Goal: Feedback & Contribution: Contribute content

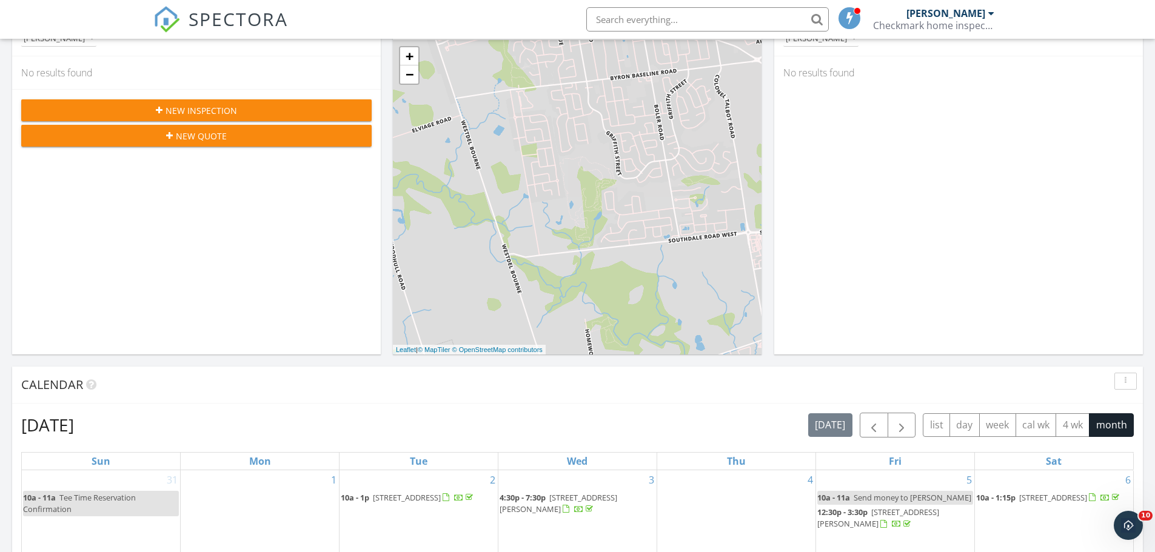
scroll to position [182, 0]
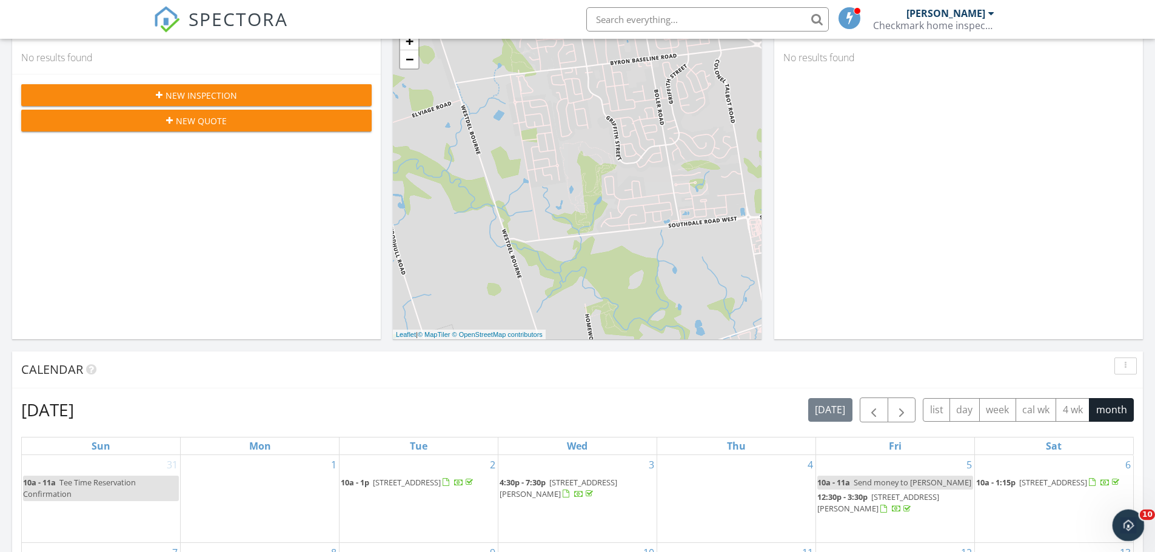
click at [1127, 518] on icon "Open Intercom Messenger" at bounding box center [1127, 524] width 20 height 20
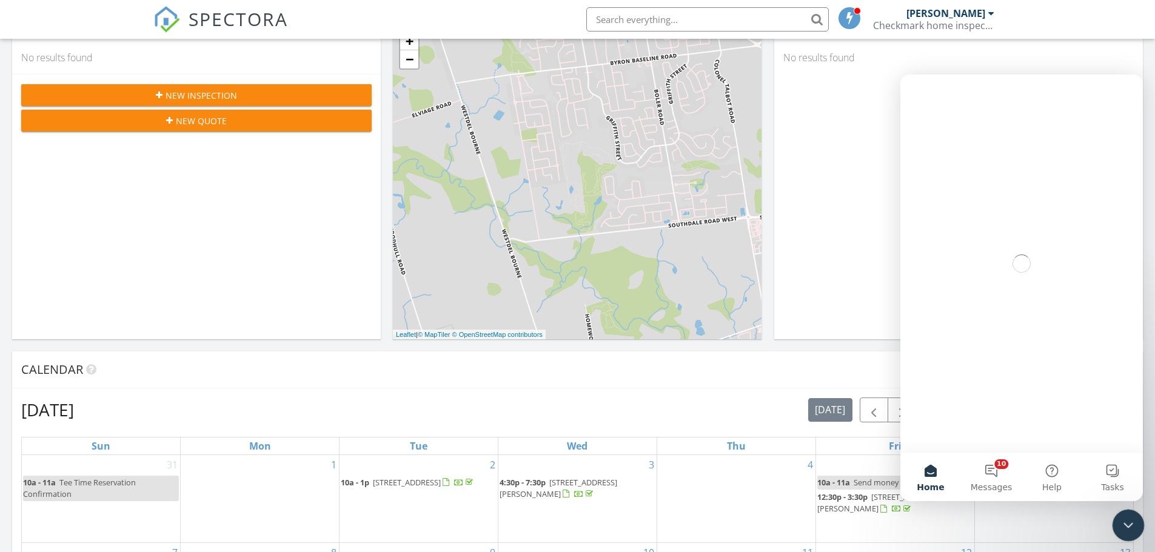
scroll to position [0, 0]
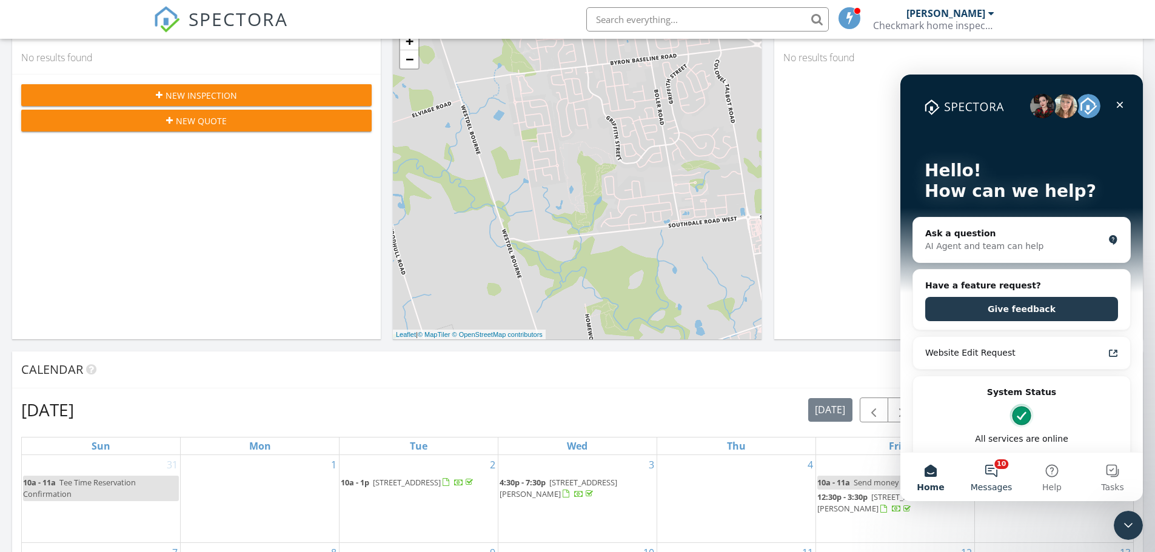
click at [996, 477] on button "10 Messages" at bounding box center [991, 477] width 61 height 49
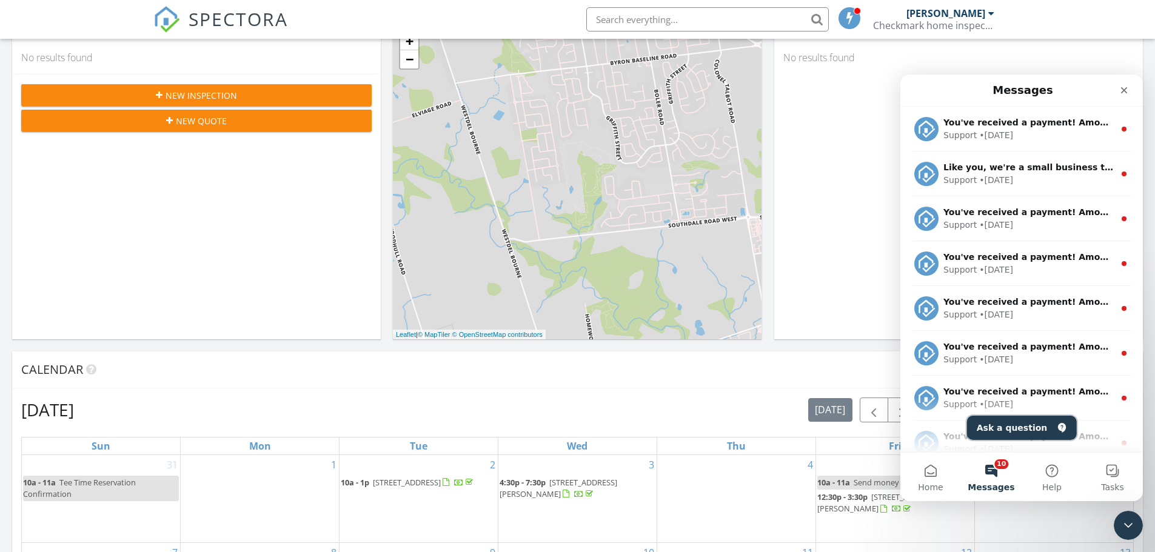
click at [1000, 428] on button "Ask a question" at bounding box center [1022, 428] width 110 height 24
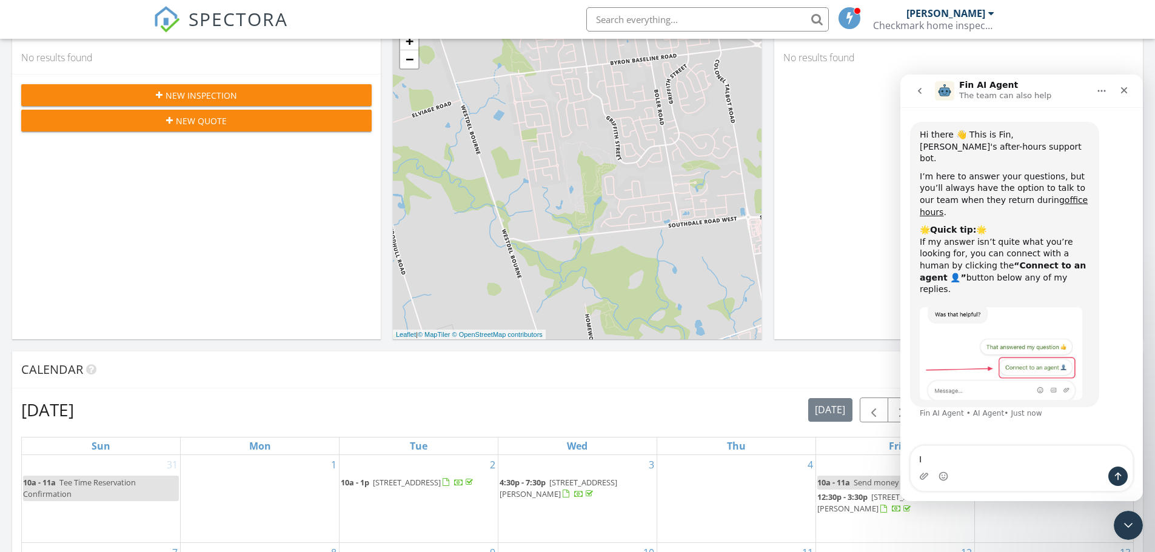
type textarea "I"
click at [961, 463] on textarea "I just foymd out that everytime I" at bounding box center [1022, 456] width 222 height 21
click at [1014, 462] on textarea "I just found out that everytime I" at bounding box center [1022, 456] width 222 height 21
click at [1057, 458] on textarea "I just found out that every time I" at bounding box center [1022, 456] width 222 height 21
click at [970, 459] on textarea "I just found out that every time I CC an agent in an scheduled" at bounding box center [1022, 450] width 222 height 33
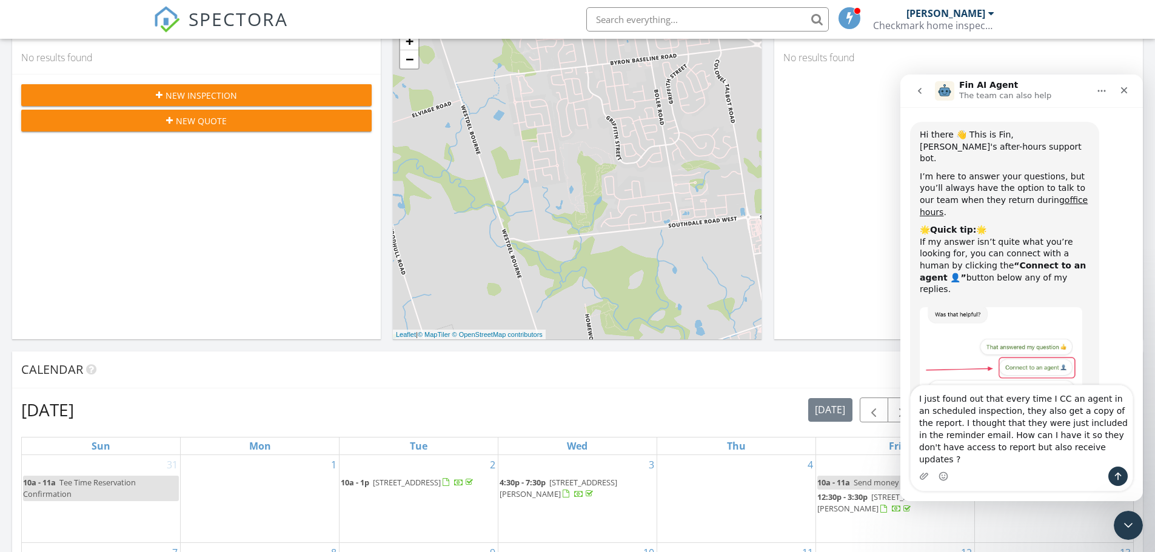
type textarea "I just found out that every time I CC an agent in an scheduled inspection, they…"
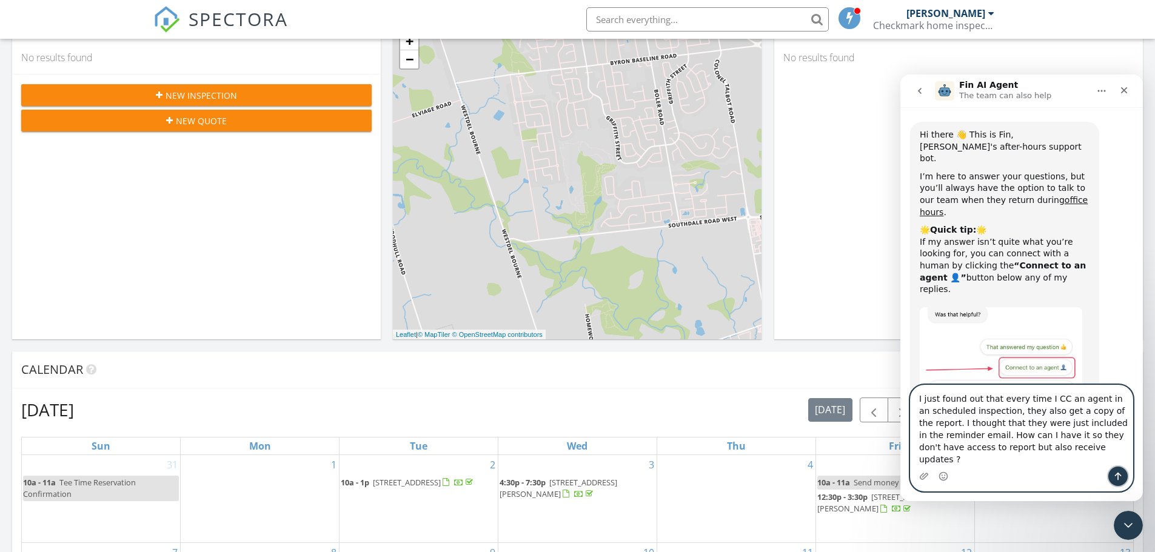
click at [1124, 474] on button "Send a message…" at bounding box center [1118, 476] width 19 height 19
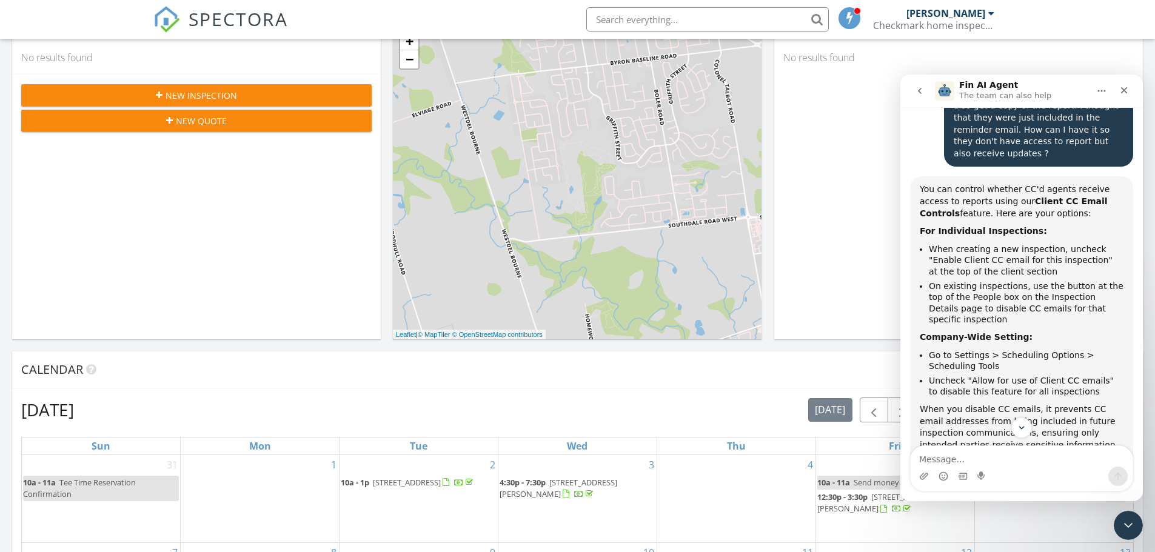
scroll to position [364, 0]
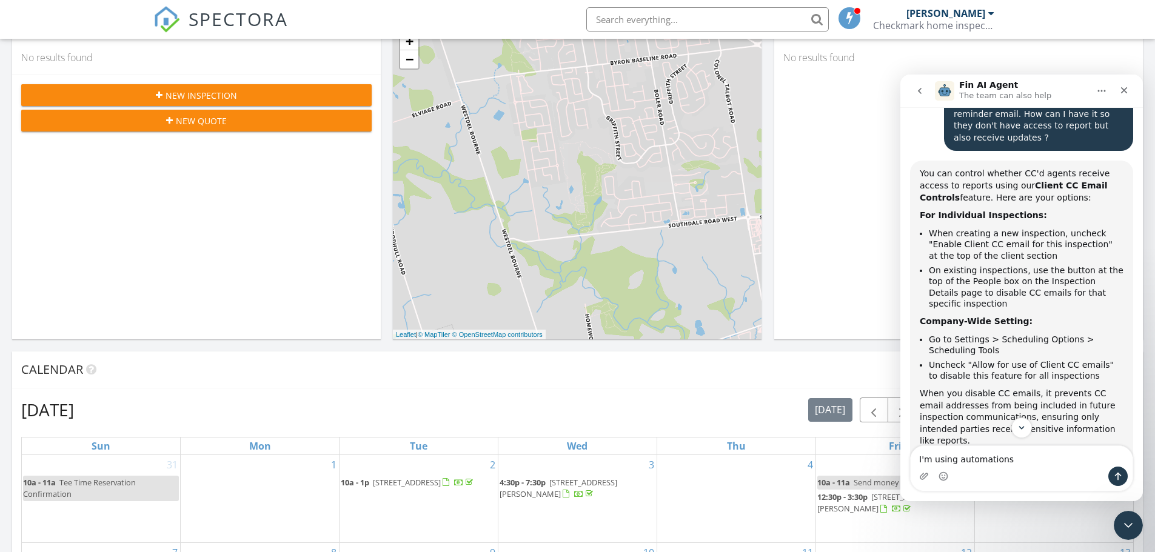
type textarea "I'm using automations."
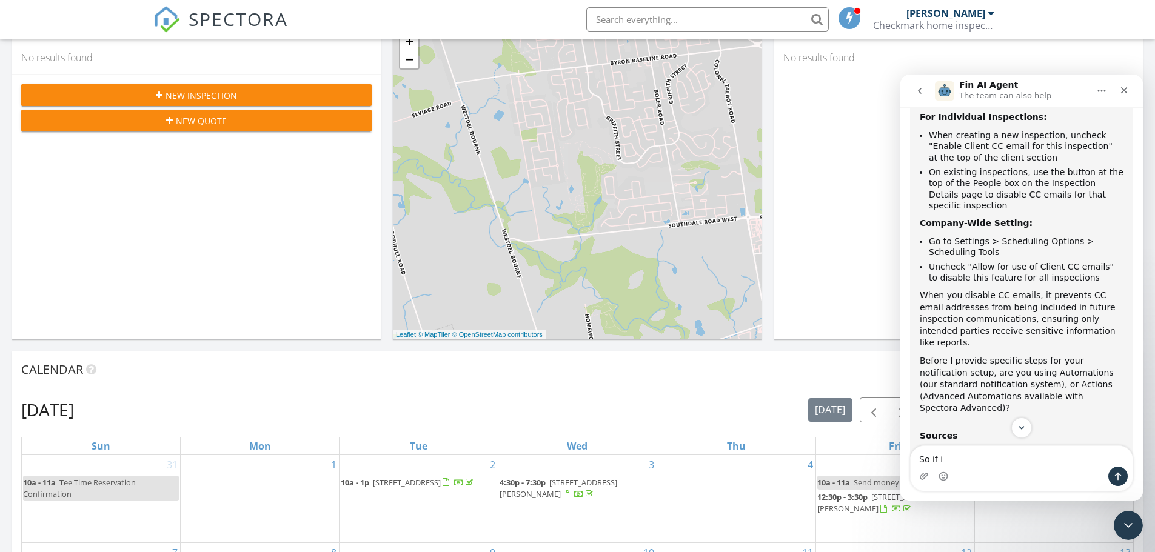
scroll to position [341, 0]
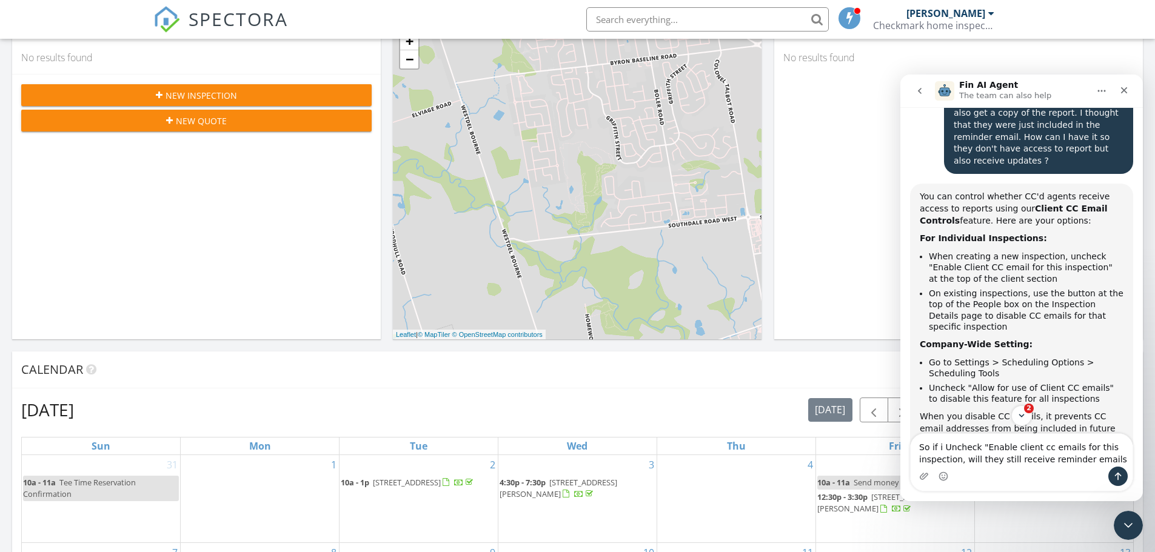
type textarea "So if i Uncheck "Enable client cc emails for this inspection, will they still r…"
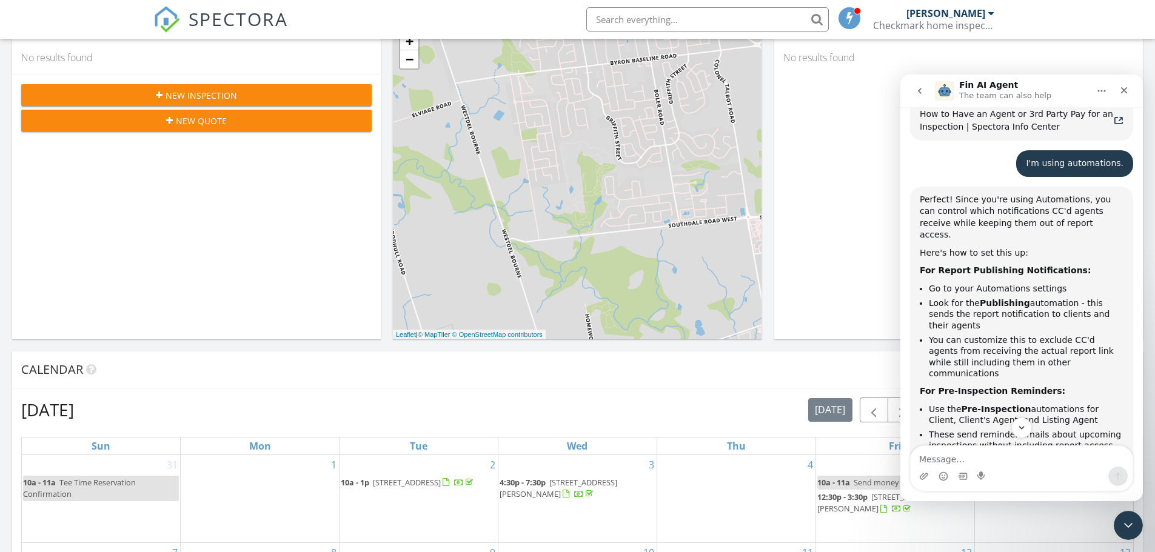
scroll to position [864, 0]
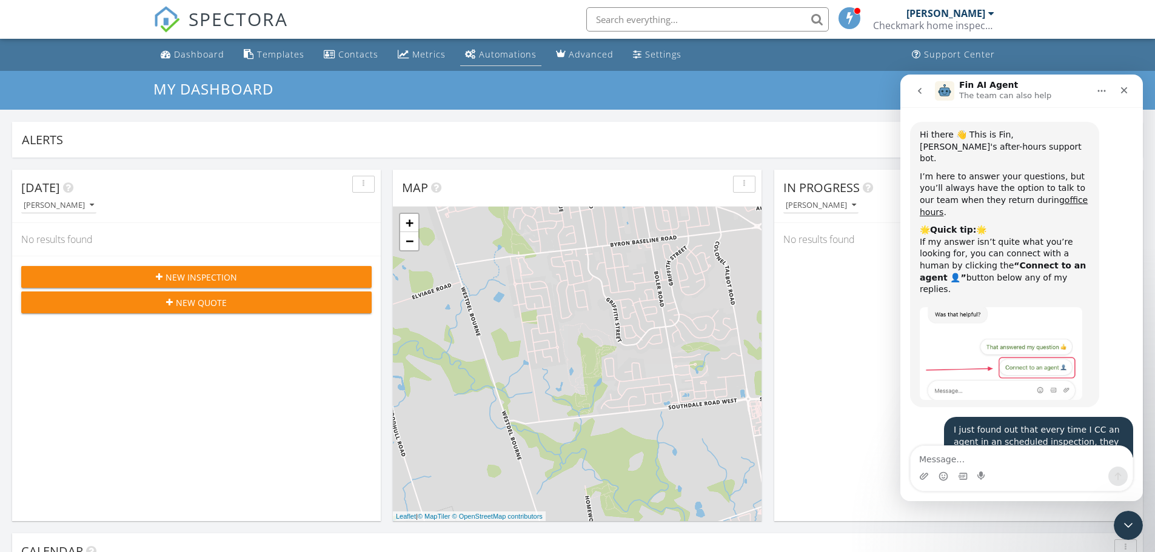
scroll to position [1654, 0]
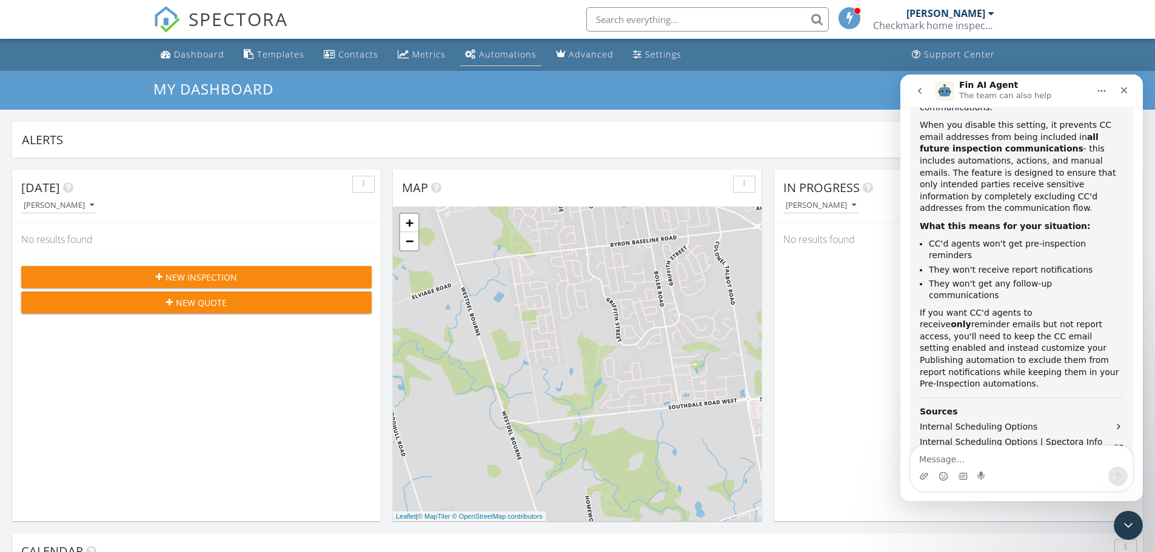
click at [512, 54] on div "Automations" at bounding box center [508, 55] width 58 height 12
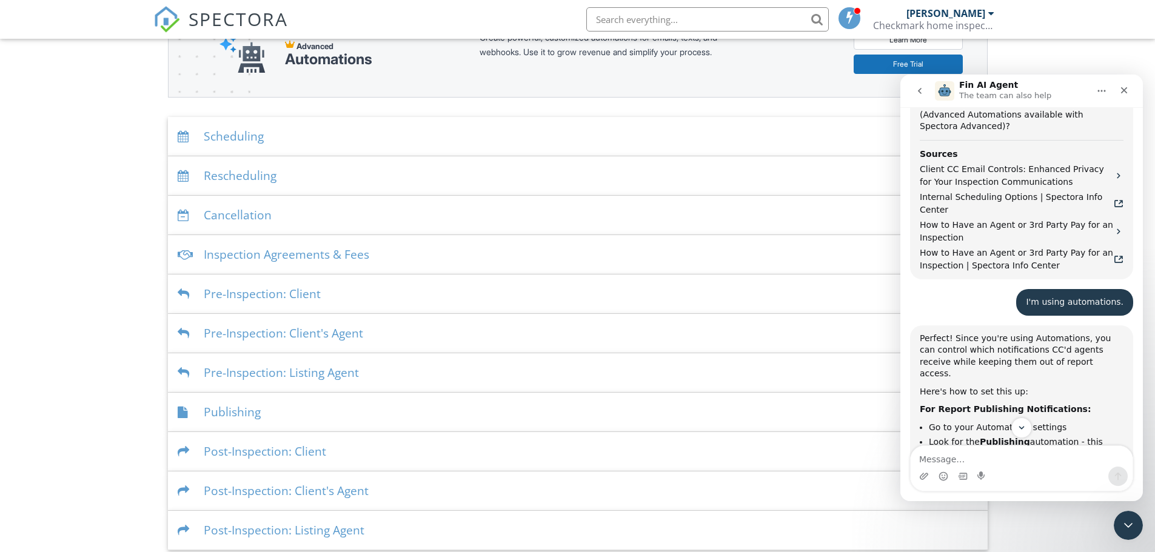
scroll to position [182, 0]
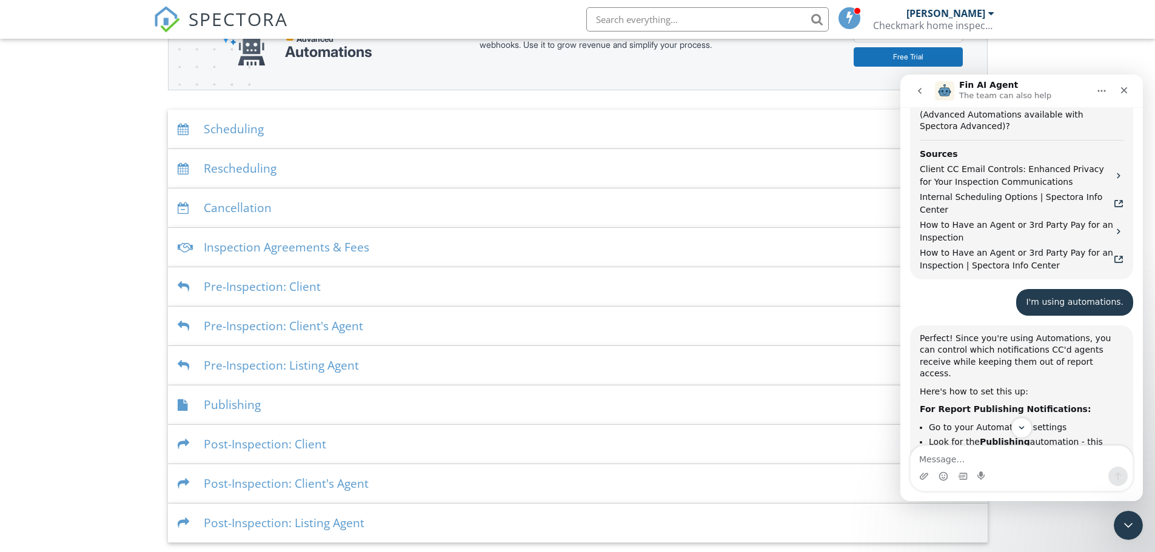
click at [237, 406] on div "Publishing" at bounding box center [578, 405] width 820 height 39
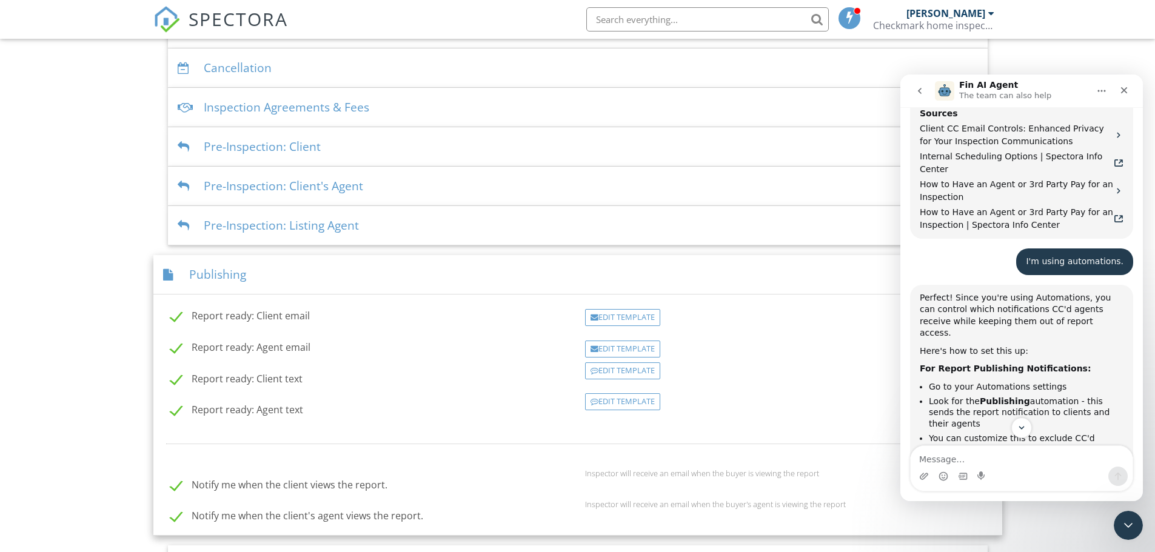
scroll to position [805, 0]
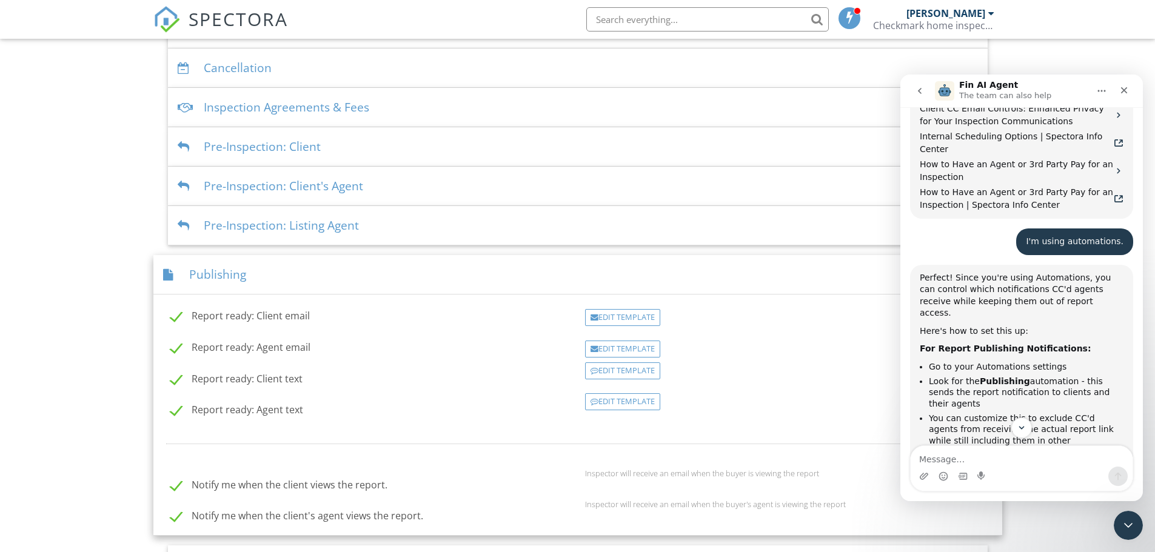
click at [176, 347] on label "Report ready: Agent email" at bounding box center [240, 349] width 140 height 15
checkbox input "false"
click at [172, 410] on label "Report ready: Agent text" at bounding box center [236, 411] width 133 height 15
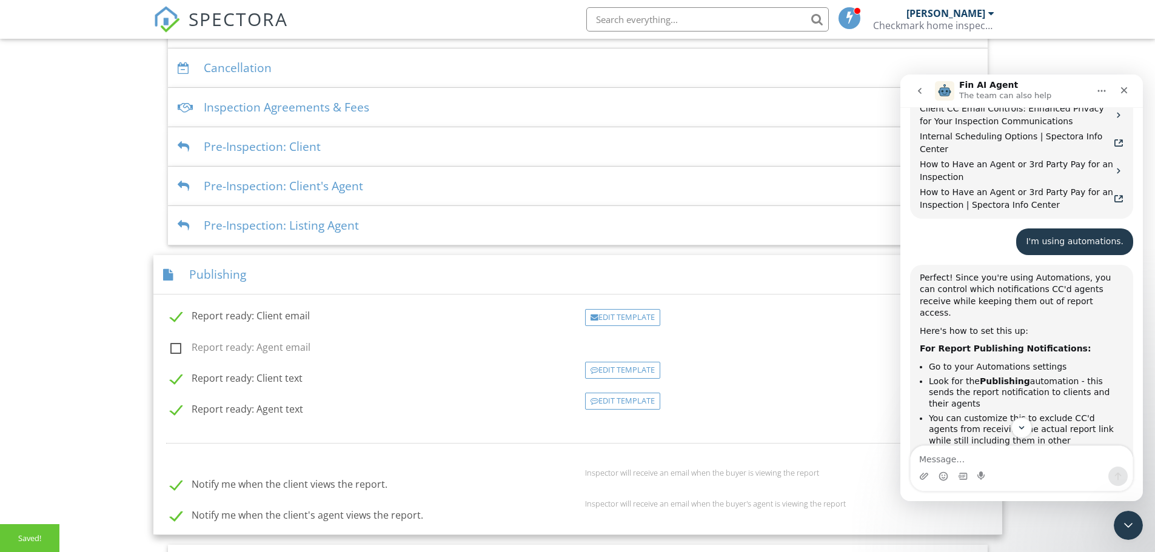
checkbox input "false"
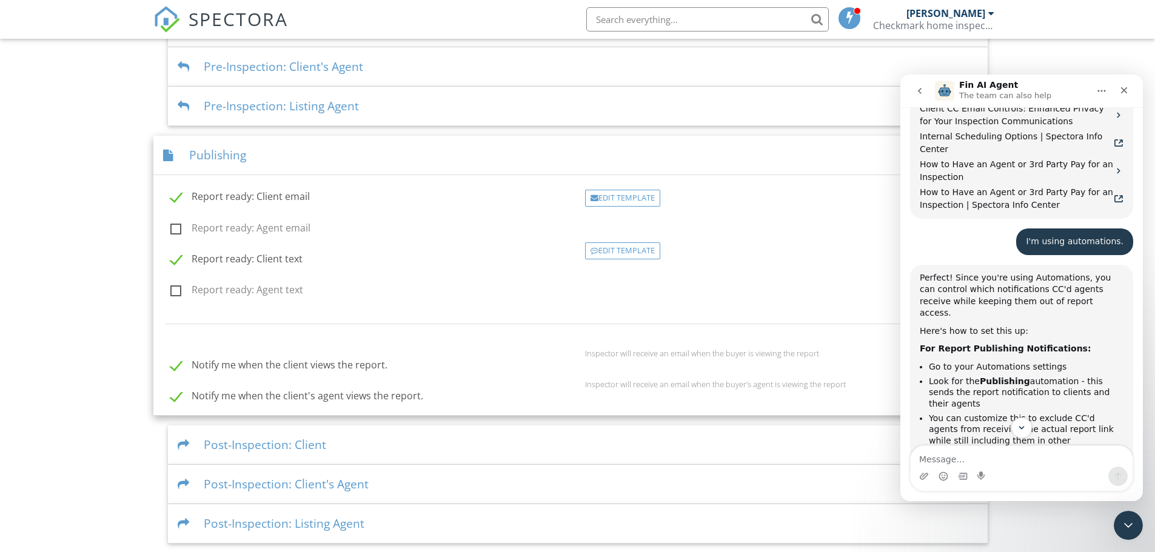
scroll to position [443, 0]
click at [176, 393] on label "Notify me when the client's agent views the report." at bounding box center [296, 396] width 253 height 15
checkbox input "false"
click at [965, 458] on textarea "Message…" at bounding box center [1022, 456] width 222 height 21
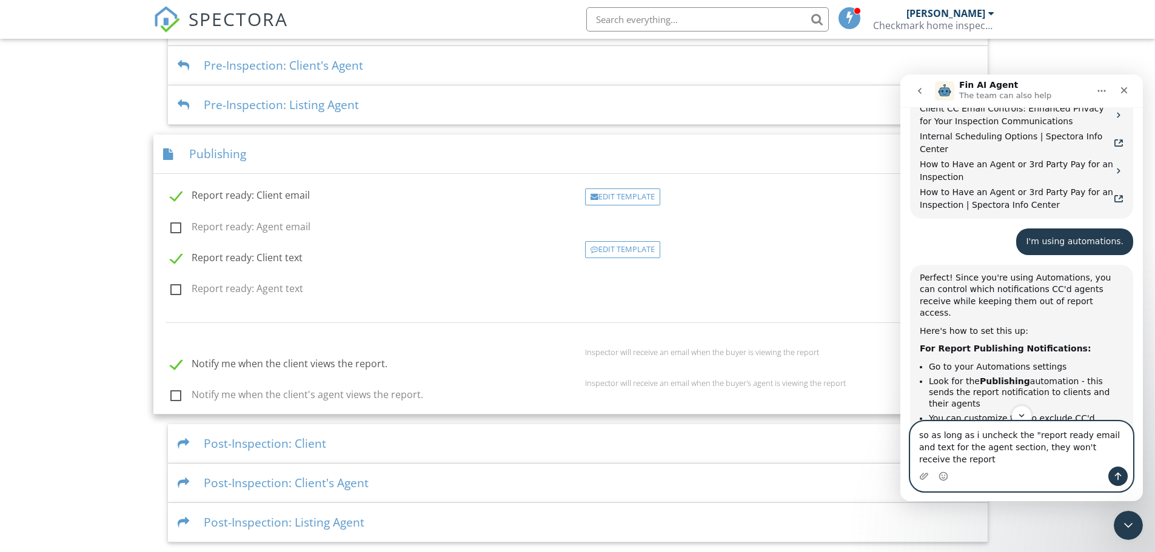
type textarea "so as long as i uncheck the "report ready email and text for the agent section,…"
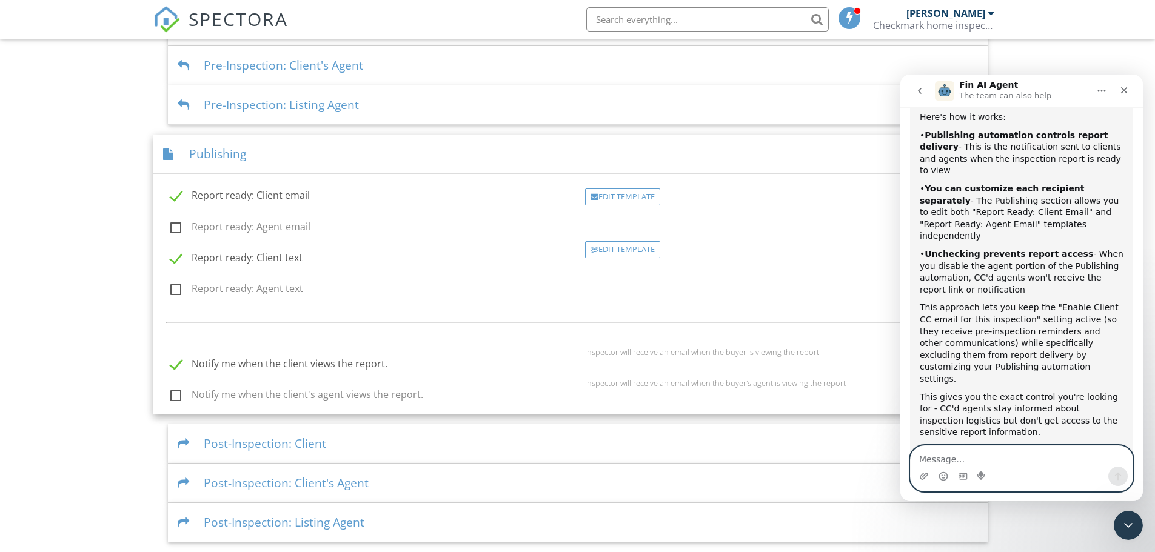
scroll to position [2210, 0]
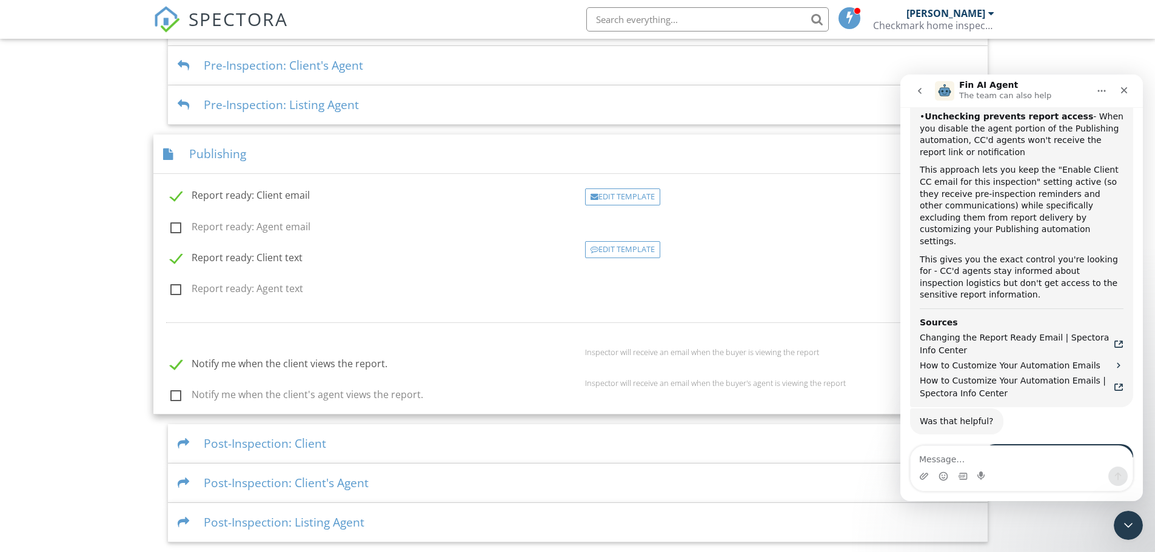
scroll to position [2346, 0]
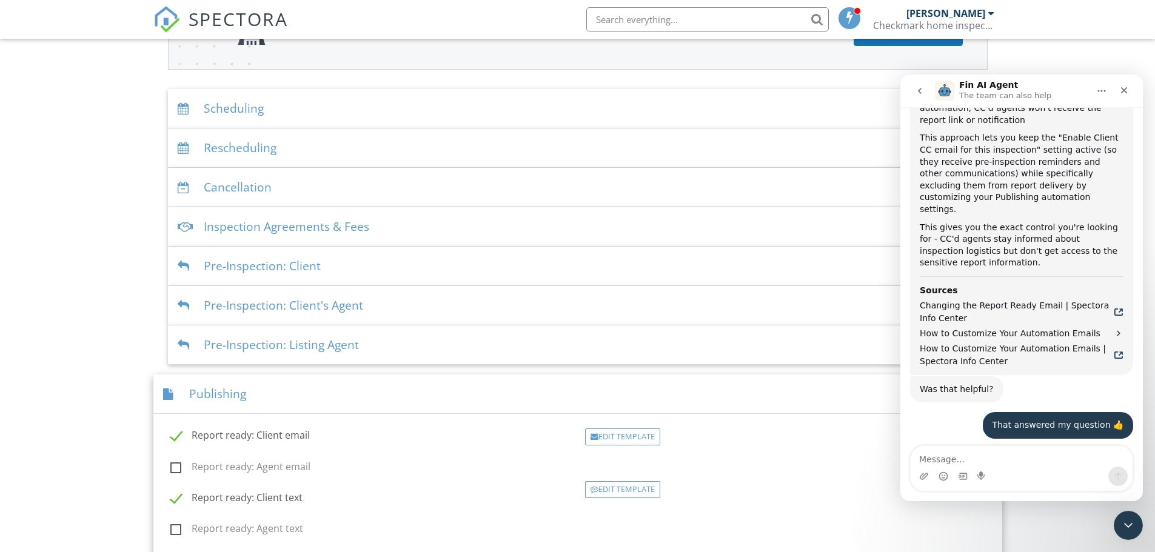
scroll to position [139, 0]
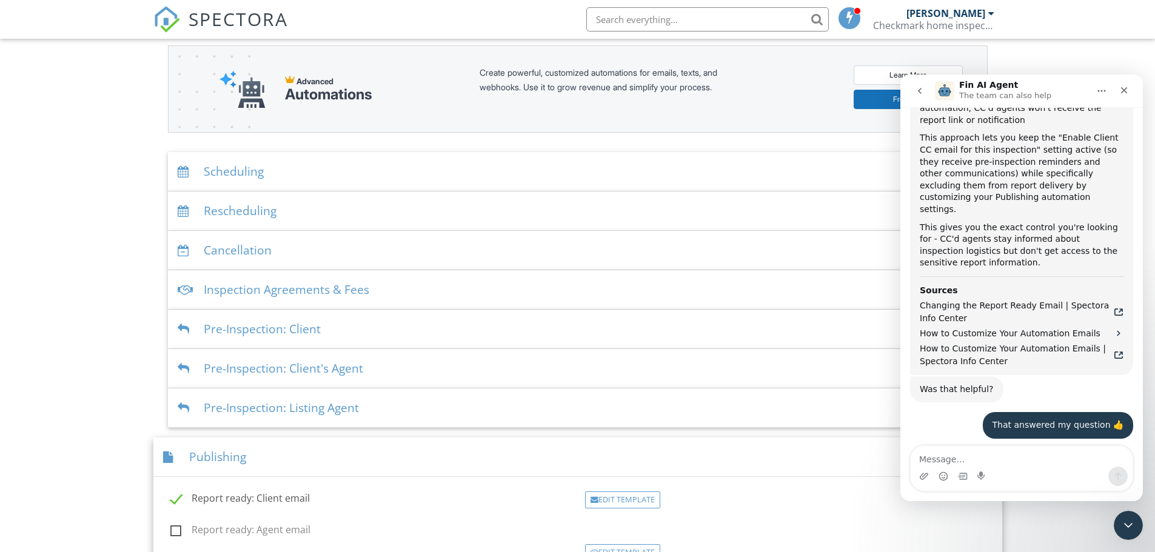
click at [308, 326] on div "Pre-Inspection: Client" at bounding box center [578, 329] width 820 height 39
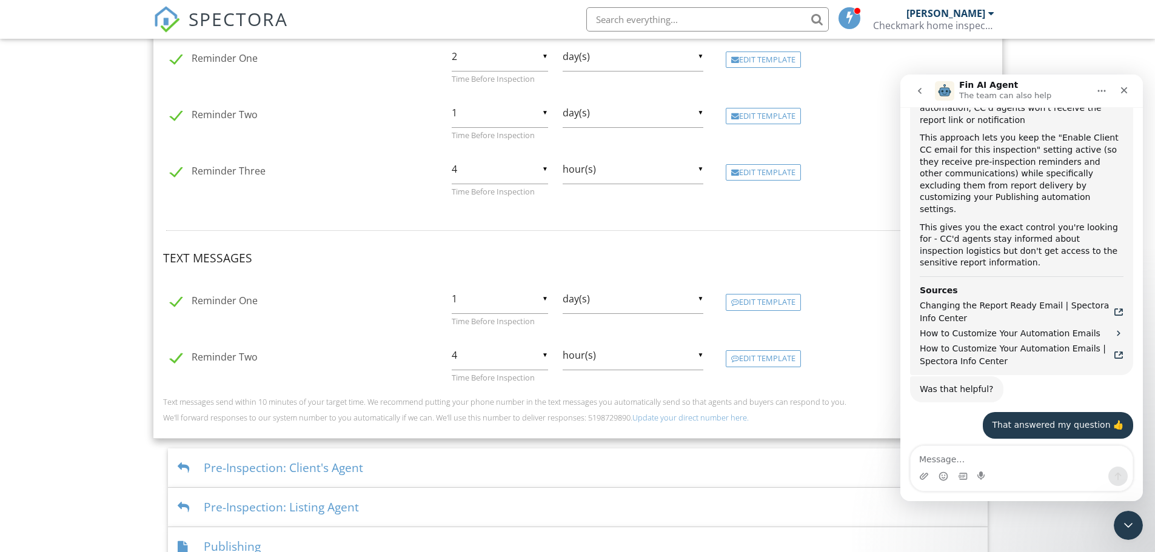
scroll to position [564, 0]
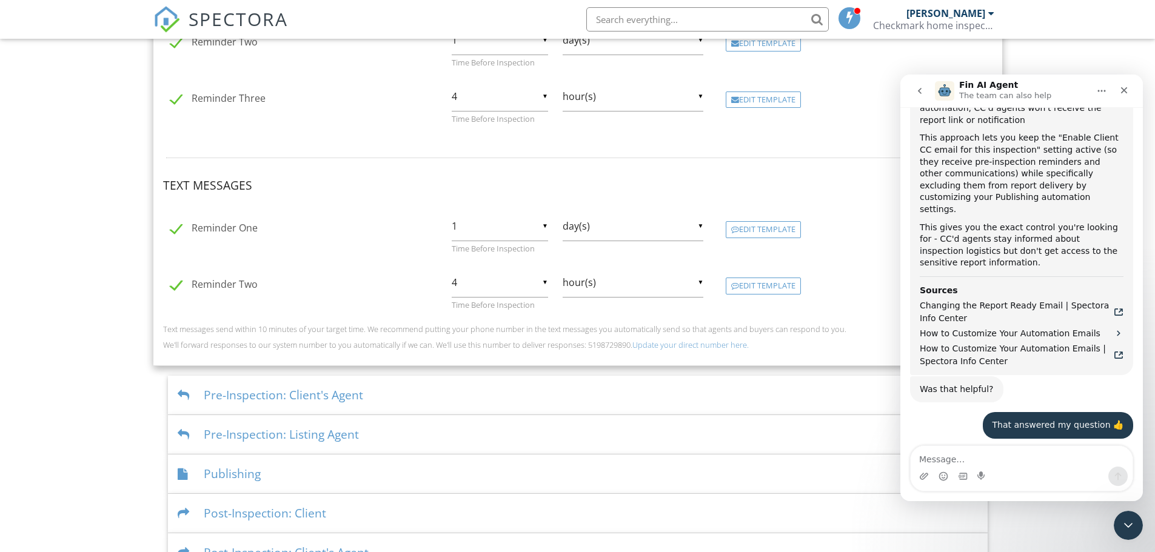
click at [312, 393] on div "Pre-Inspection: Client's Agent" at bounding box center [578, 395] width 820 height 39
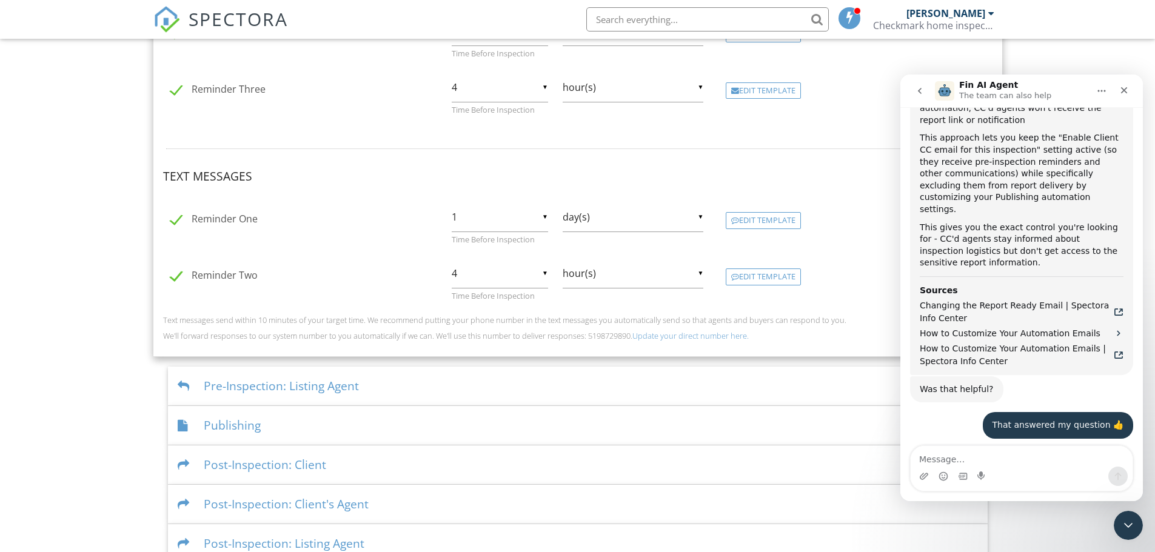
scroll to position [634, 0]
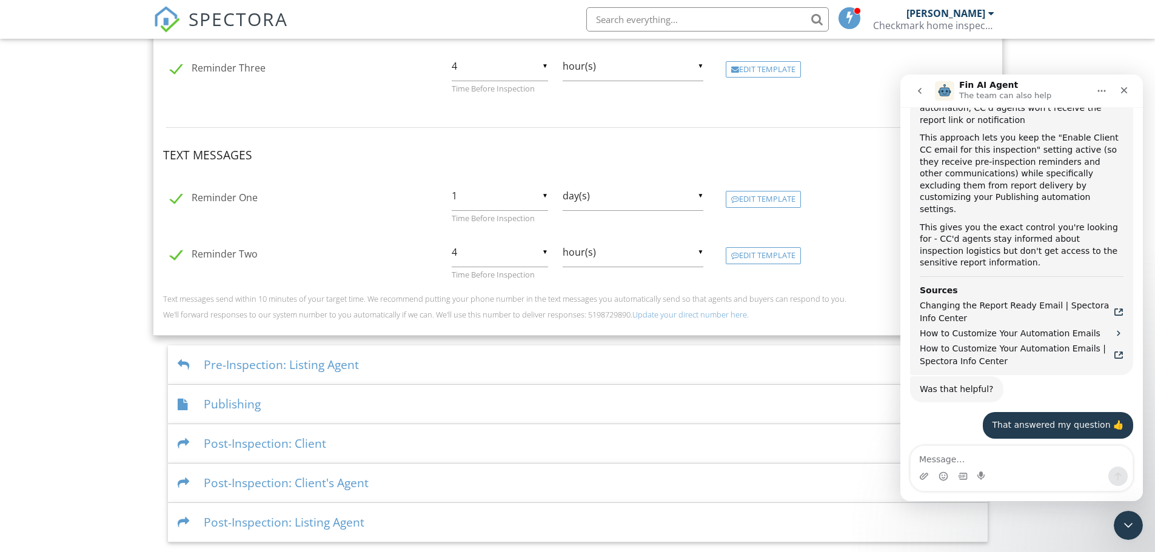
click at [215, 367] on div "Pre-Inspection: Listing Agent" at bounding box center [578, 365] width 820 height 39
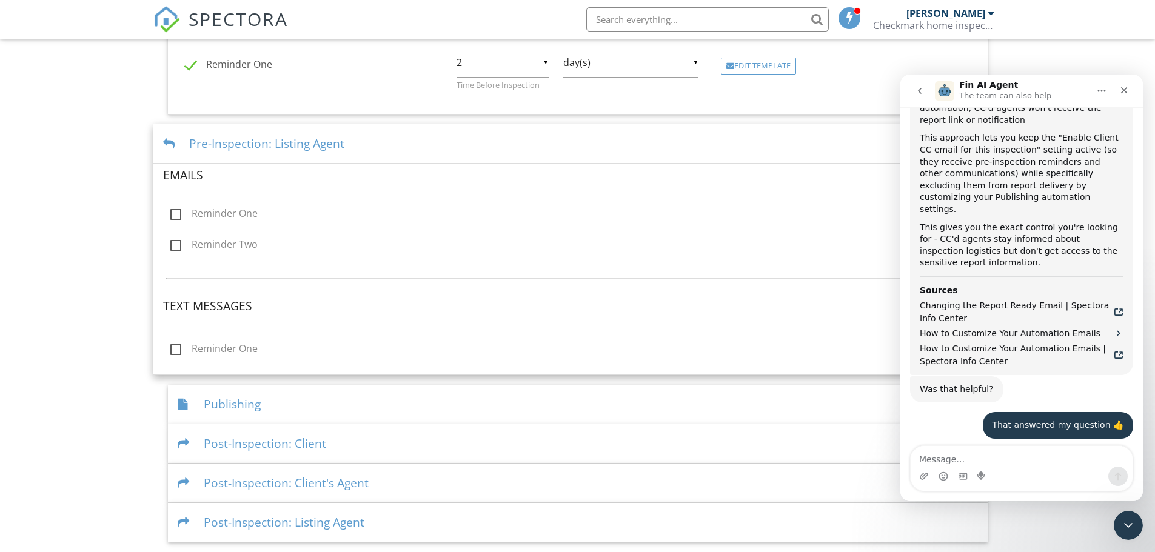
scroll to position [475, 0]
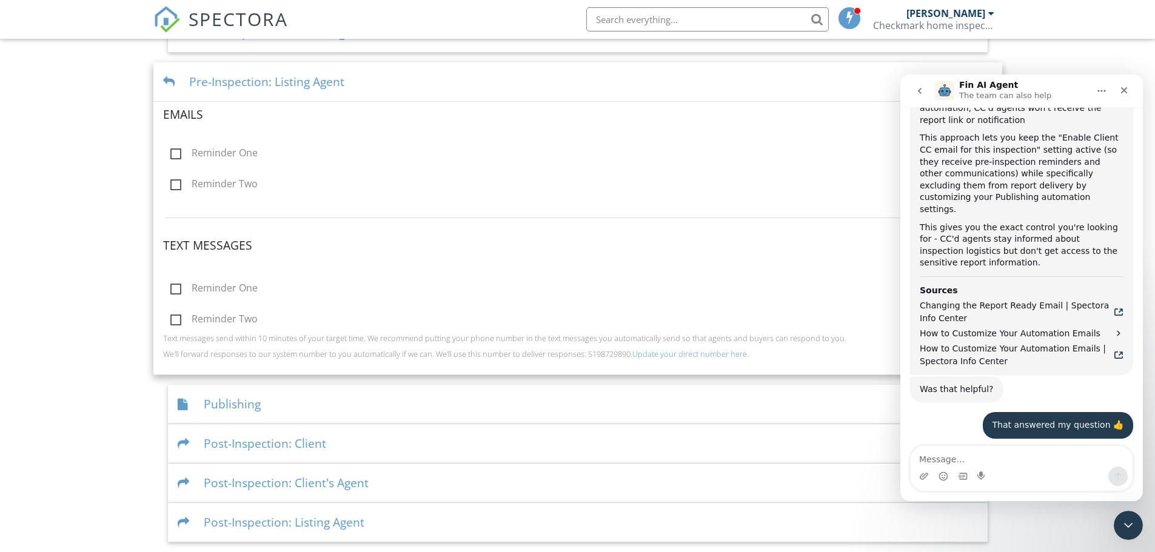
click at [76, 294] on div "Dashboard Templates Contacts Metrics Automations Advanced Settings Support Cent…" at bounding box center [577, 52] width 1155 height 979
click at [167, 79] on div at bounding box center [171, 82] width 16 height 12
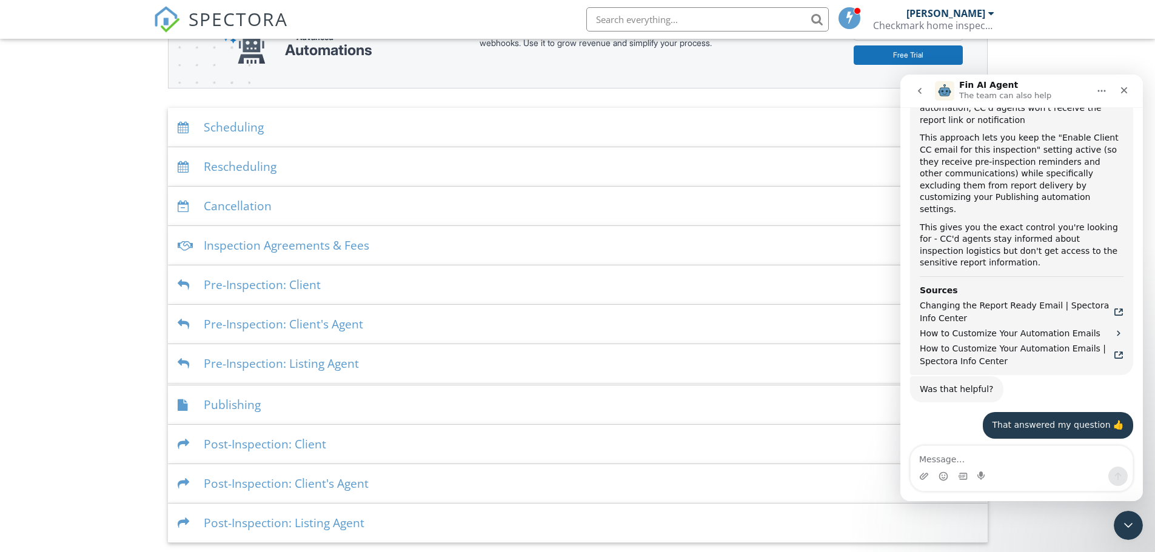
scroll to position [183, 0]
click at [256, 442] on div "Post-Inspection: Client" at bounding box center [578, 443] width 820 height 39
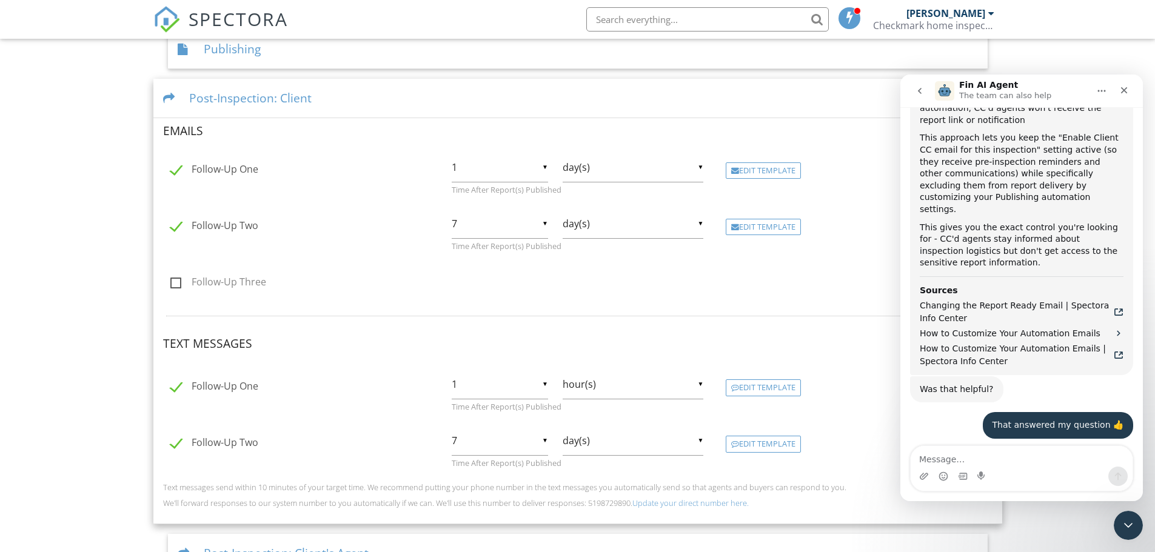
scroll to position [606, 0]
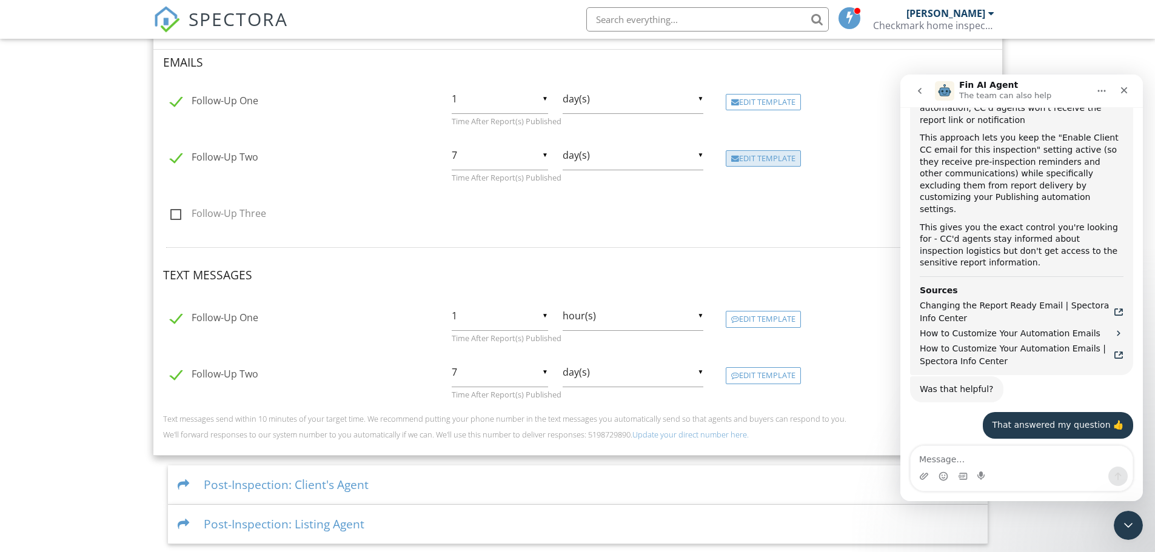
click at [763, 156] on div "Edit Template" at bounding box center [763, 158] width 75 height 17
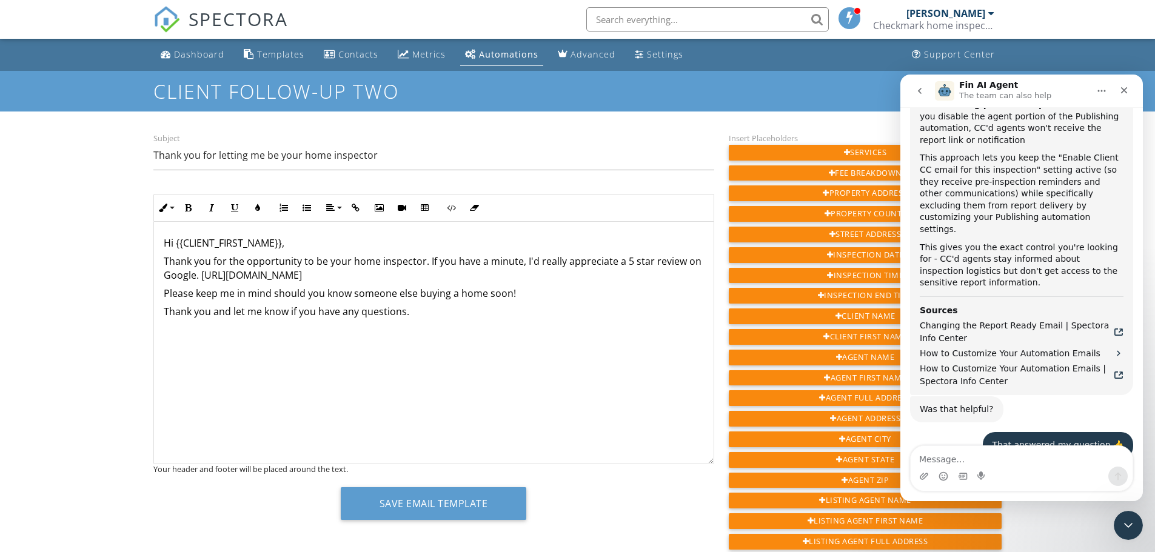
scroll to position [2378, 0]
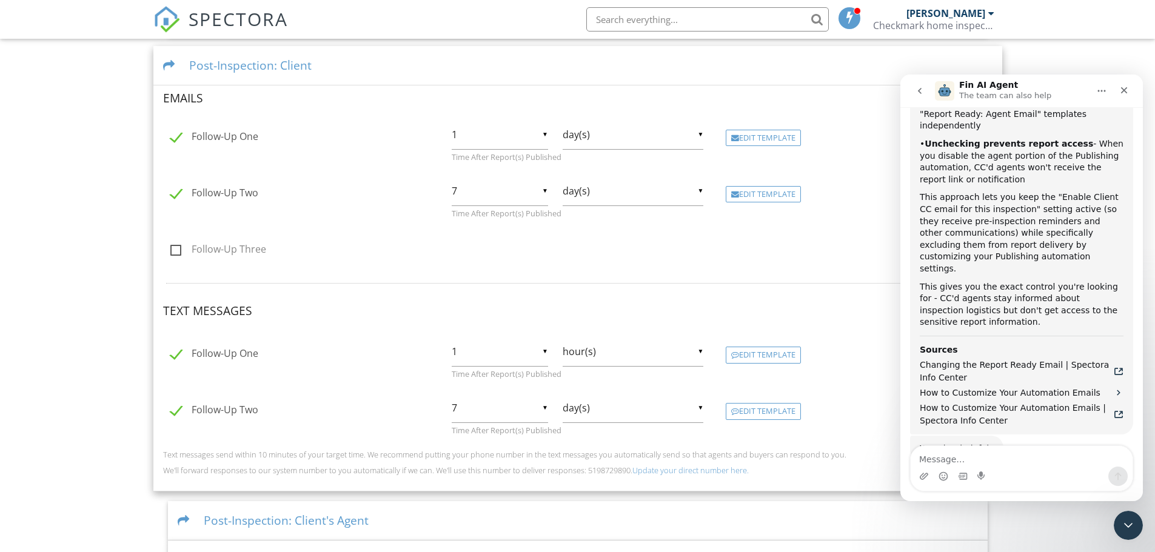
scroll to position [2378, 0]
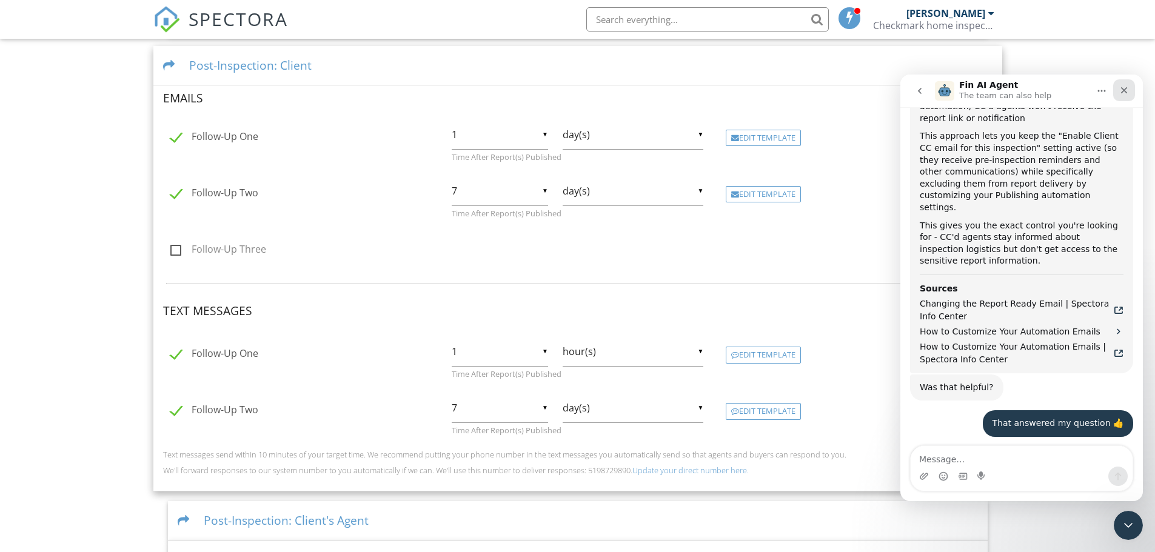
click at [1126, 87] on icon "Close" at bounding box center [1124, 91] width 10 height 10
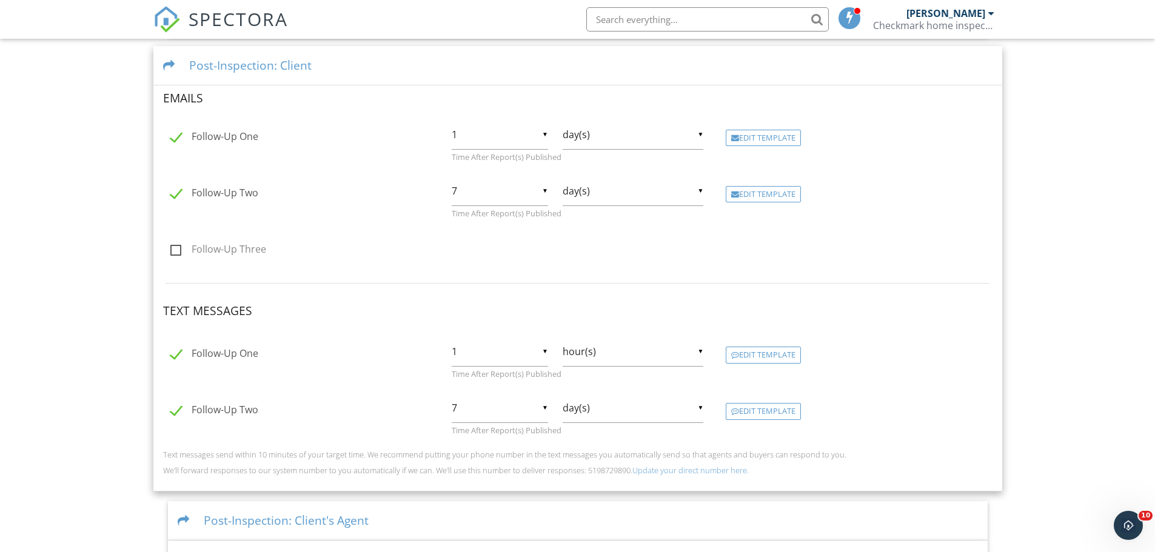
scroll to position [608, 0]
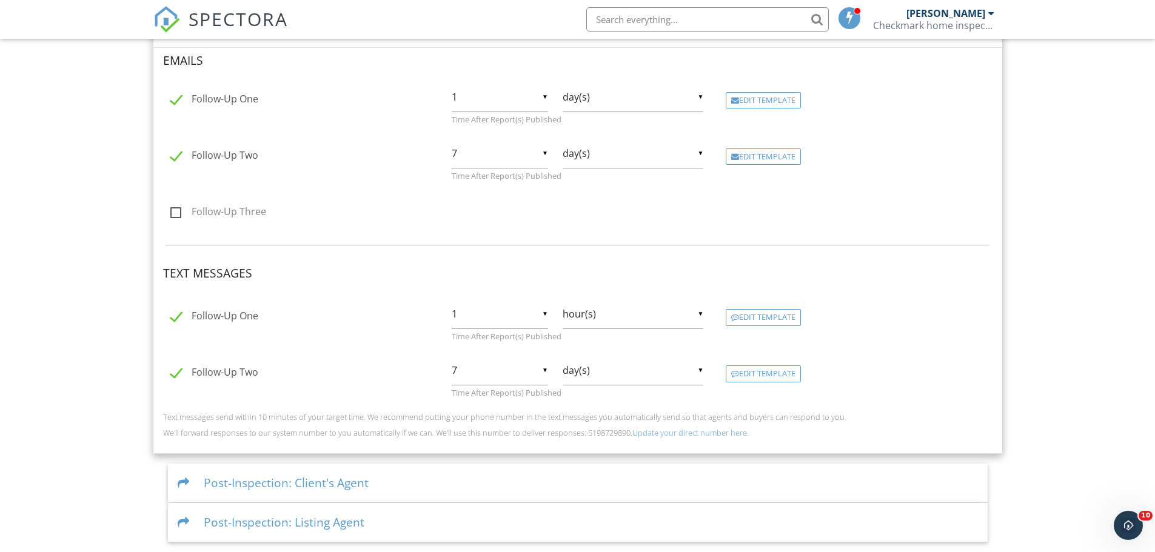
click at [275, 480] on div "Post-Inspection: Client's Agent" at bounding box center [578, 483] width 820 height 39
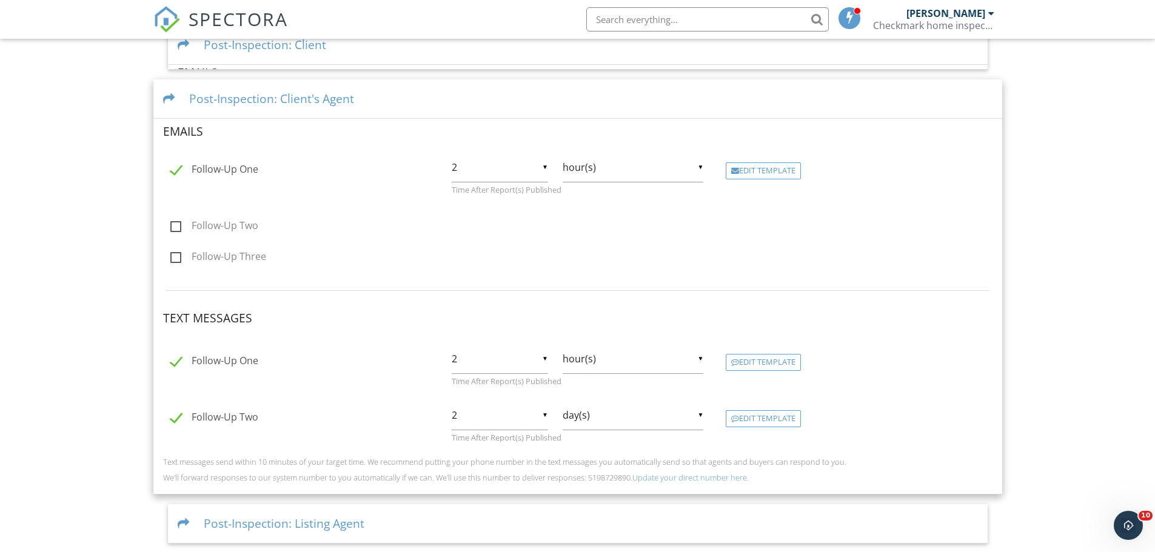
scroll to position [583, 0]
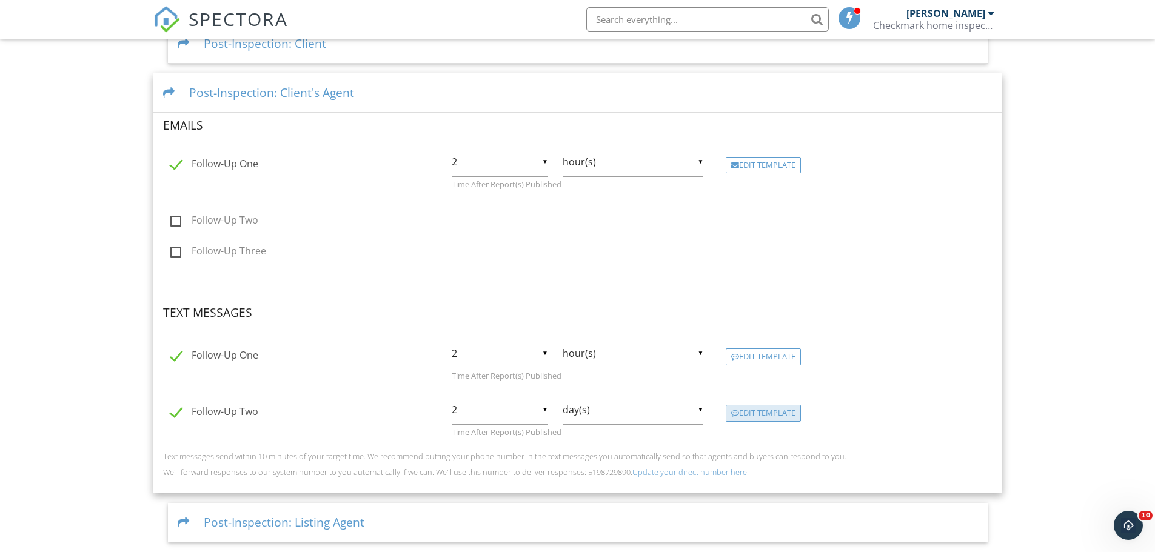
click at [742, 413] on div "Edit Template" at bounding box center [763, 413] width 75 height 17
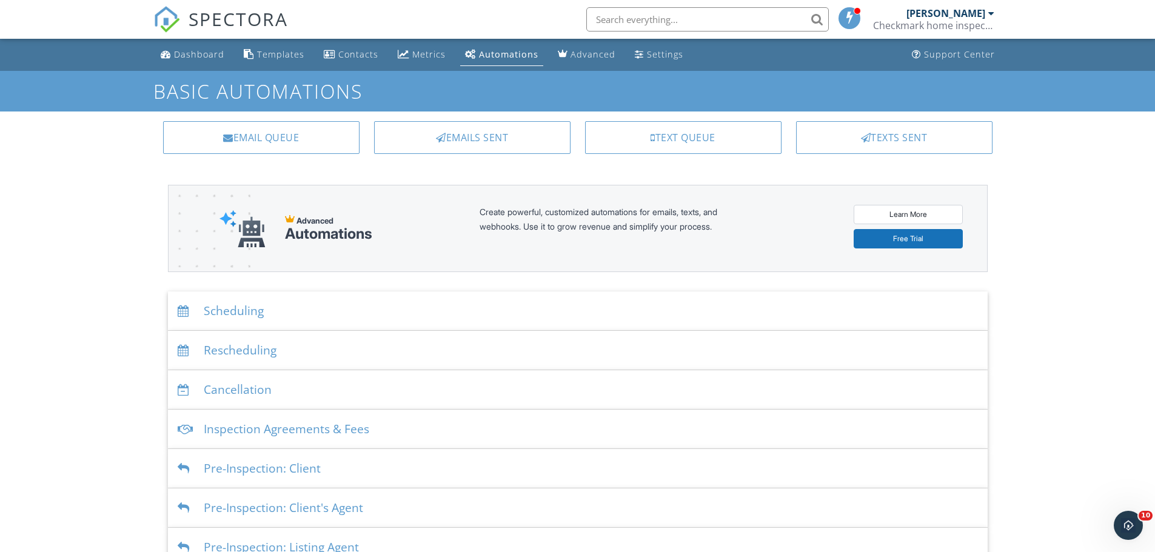
click at [486, 56] on div "Automations" at bounding box center [508, 55] width 59 height 12
click at [210, 47] on link "Dashboard" at bounding box center [192, 55] width 73 height 22
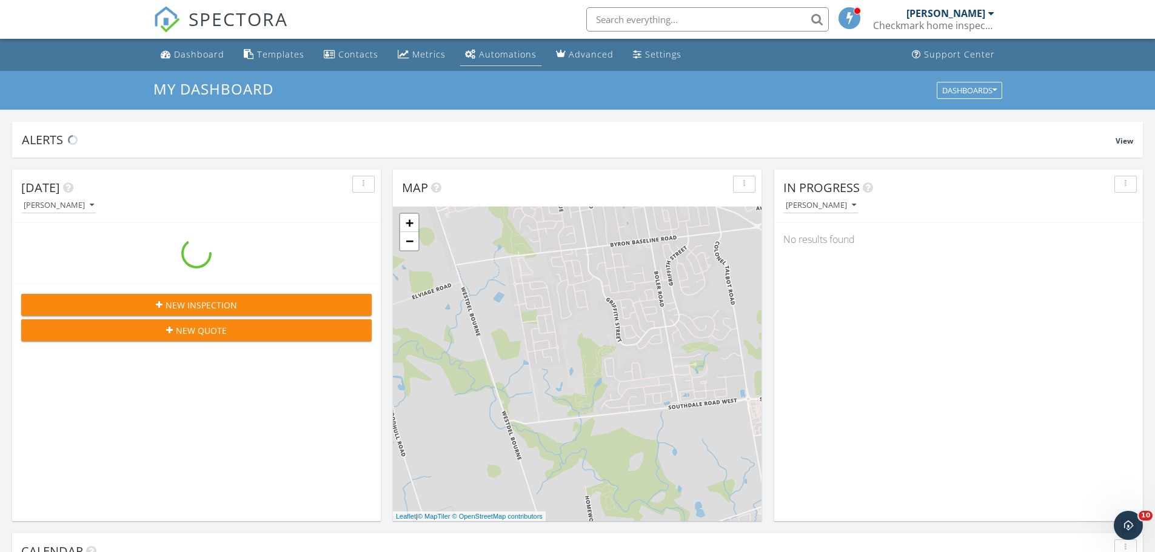
scroll to position [1122, 1174]
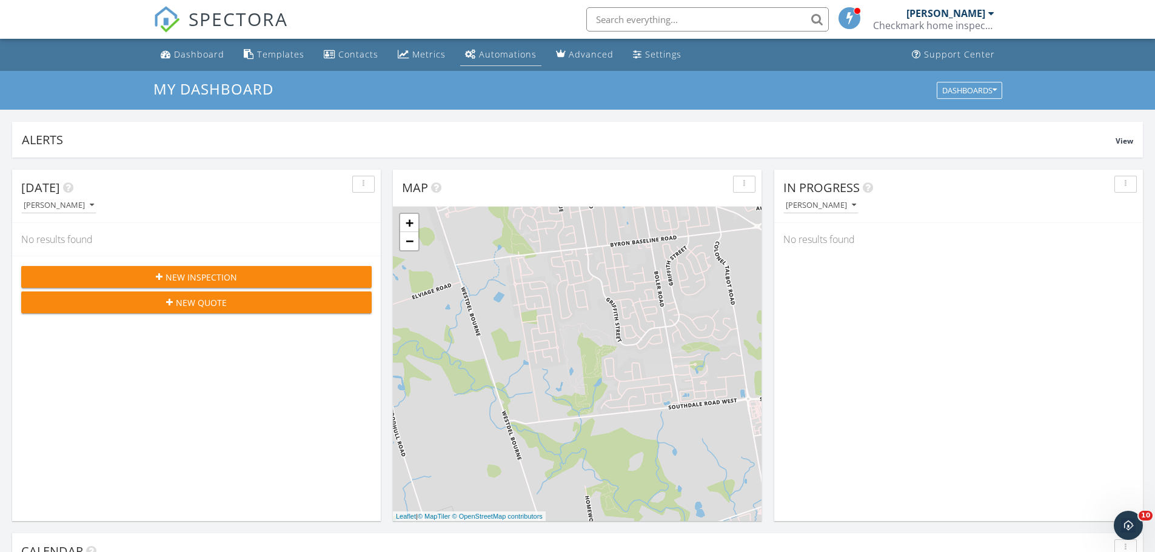
click at [487, 54] on div "Automations" at bounding box center [508, 55] width 58 height 12
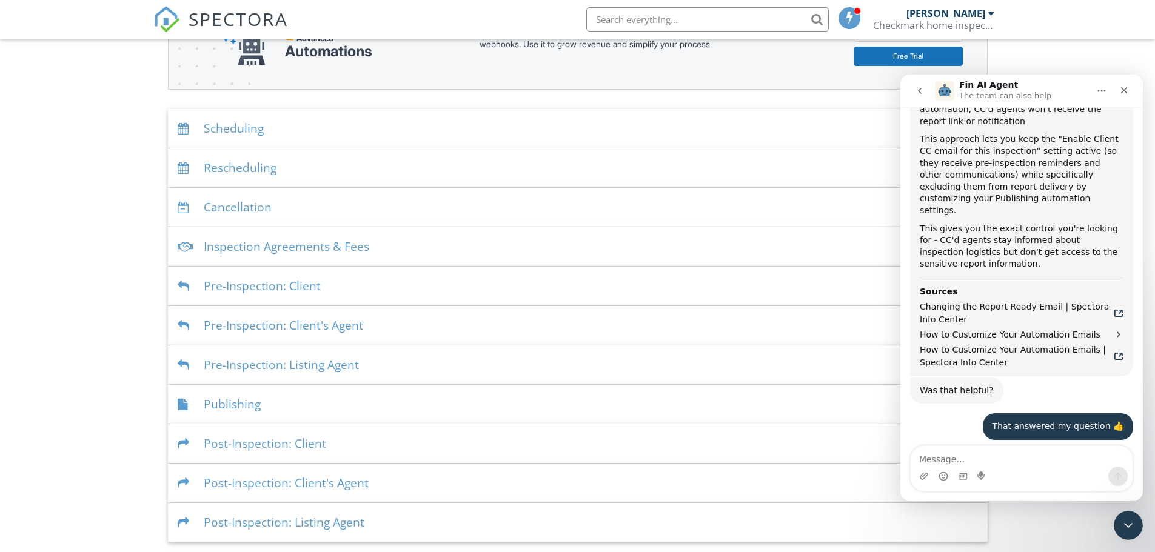
scroll to position [2378, 0]
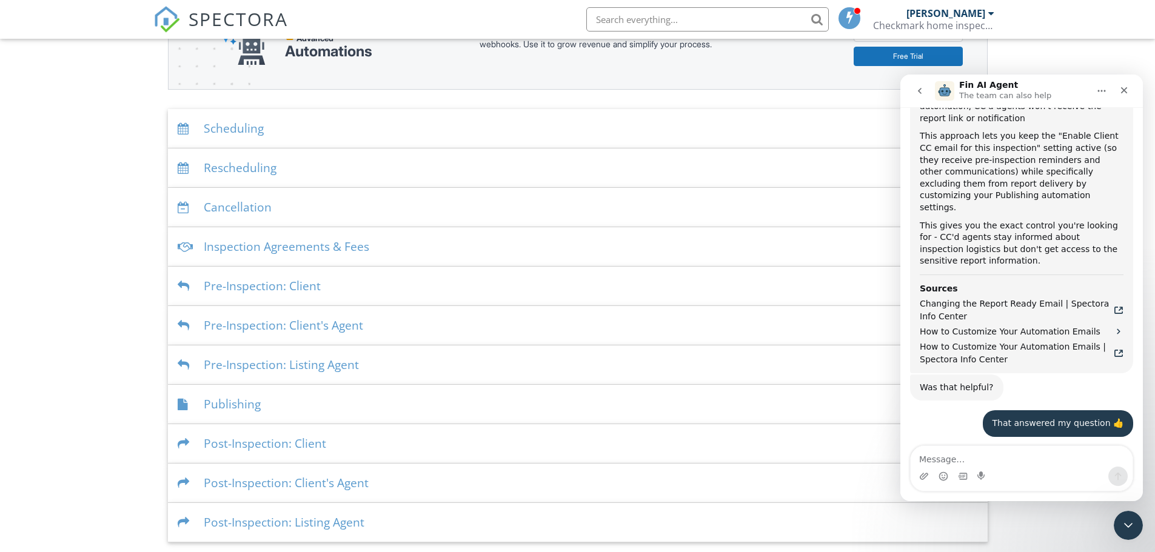
click at [224, 404] on div "Publishing" at bounding box center [578, 404] width 820 height 39
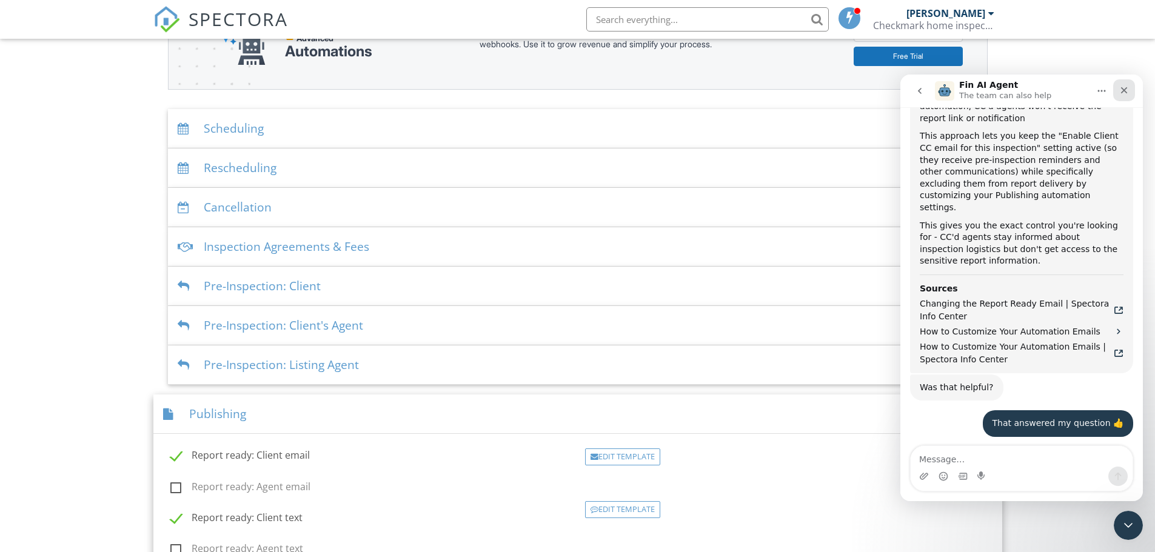
click at [1122, 90] on icon "Close" at bounding box center [1124, 91] width 10 height 10
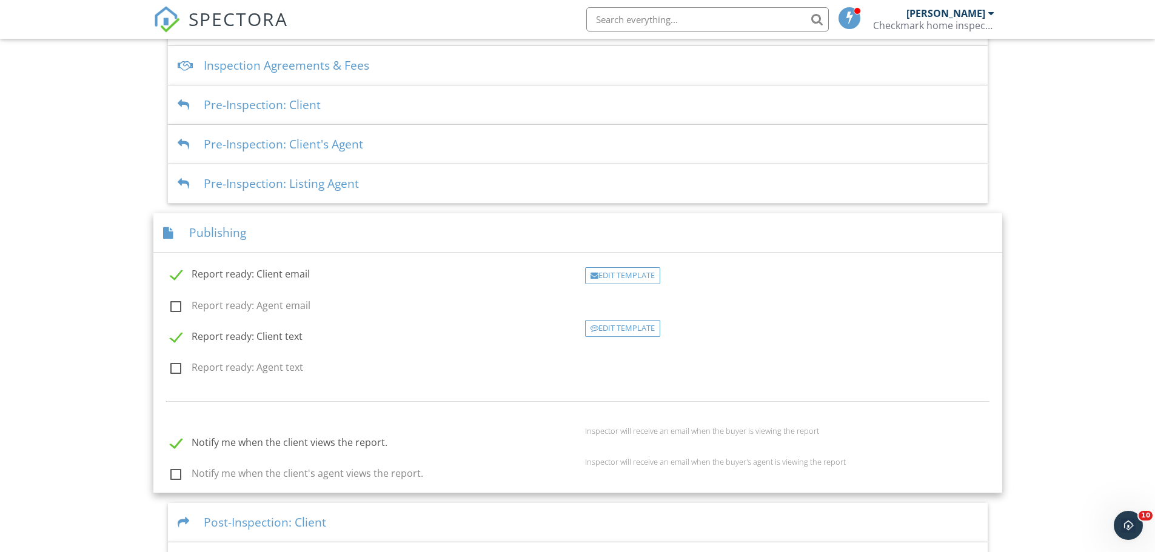
scroll to position [364, 0]
click at [167, 231] on div at bounding box center [171, 233] width 16 height 12
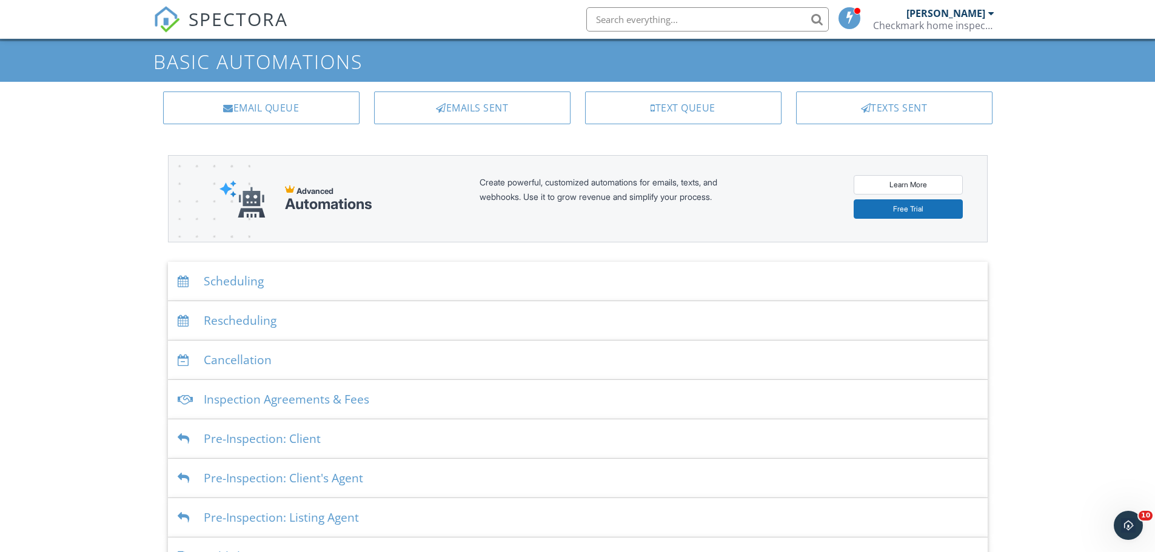
scroll to position [0, 0]
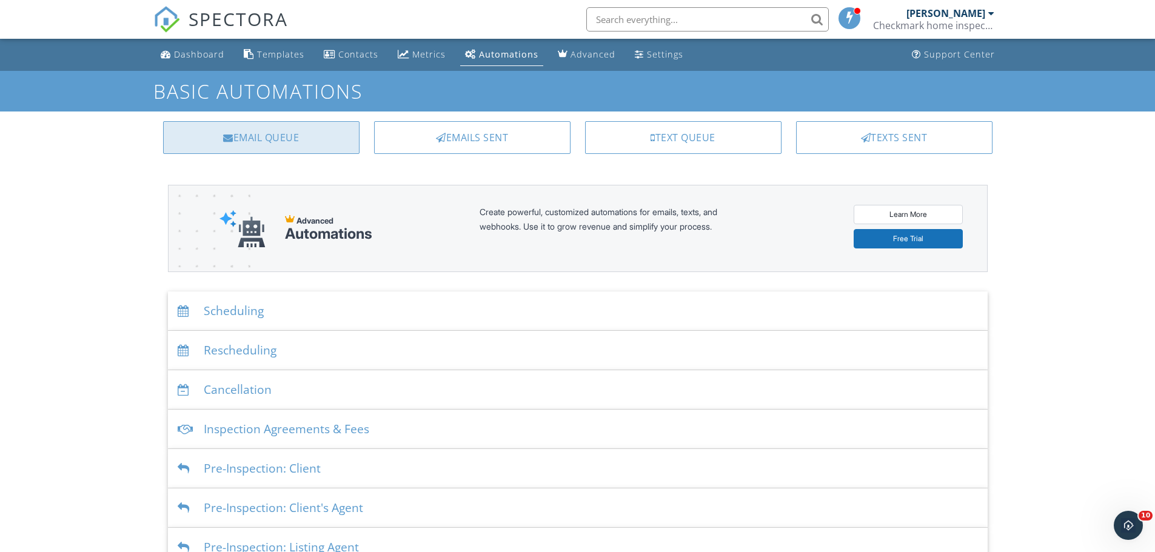
click at [250, 143] on div "Email Queue" at bounding box center [261, 137] width 196 height 33
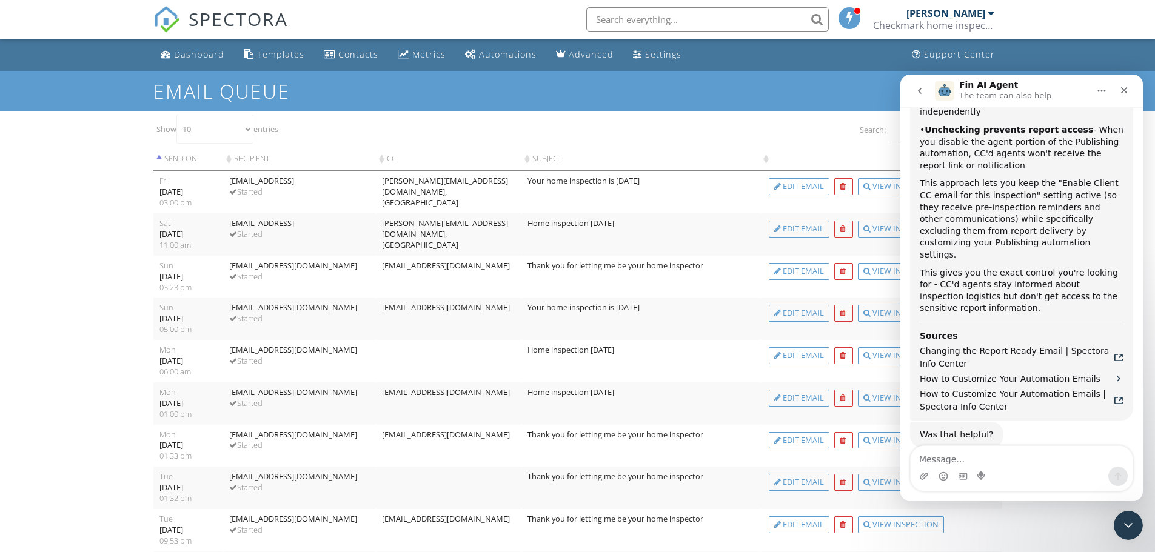
scroll to position [2378, 0]
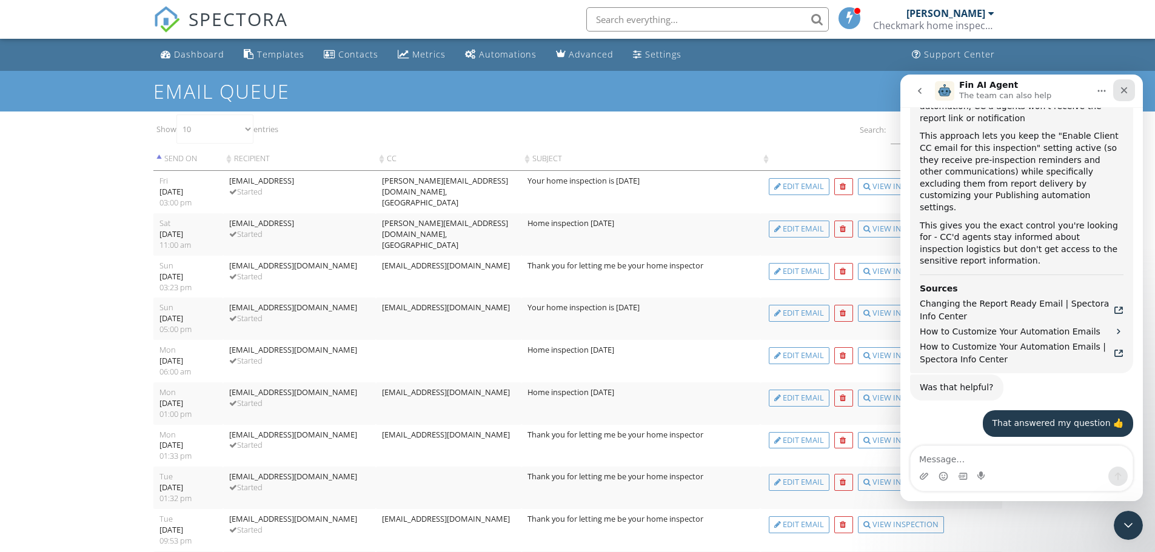
click at [1127, 91] on icon "Close" at bounding box center [1124, 91] width 10 height 10
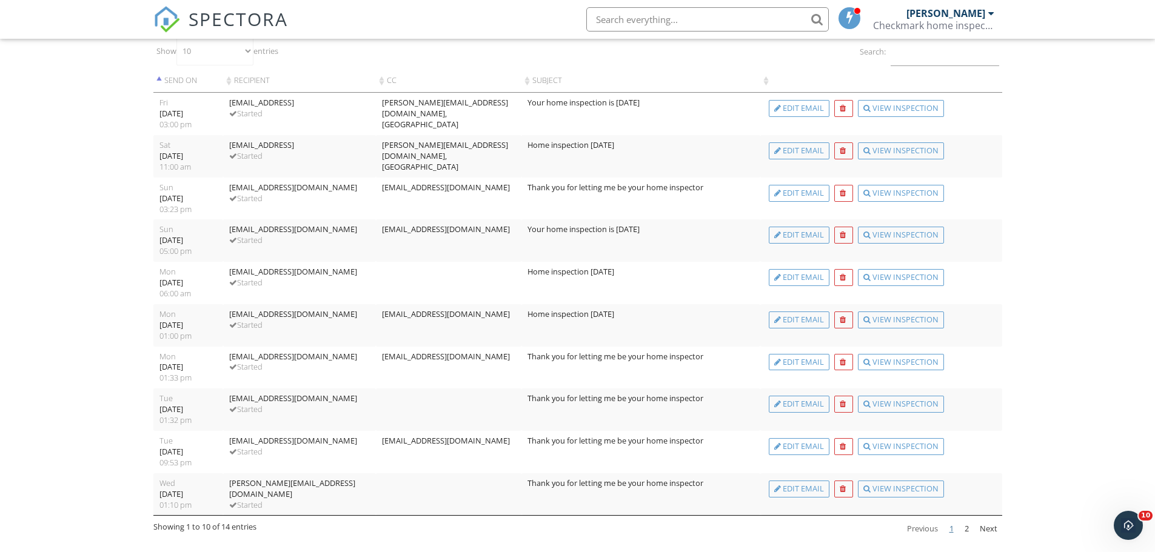
scroll to position [0, 0]
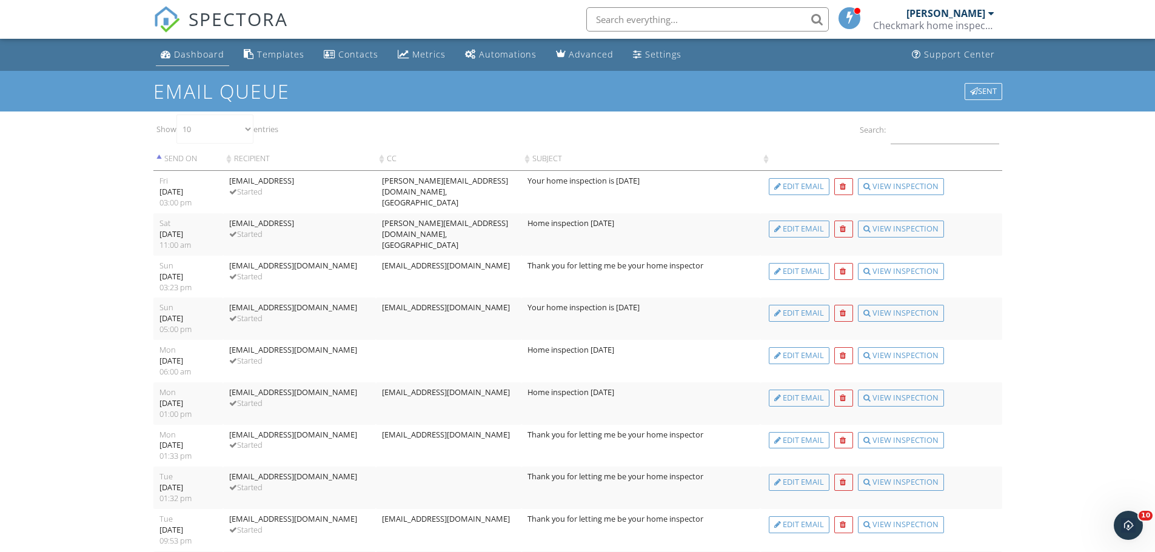
click at [208, 50] on div "Dashboard" at bounding box center [199, 55] width 50 height 12
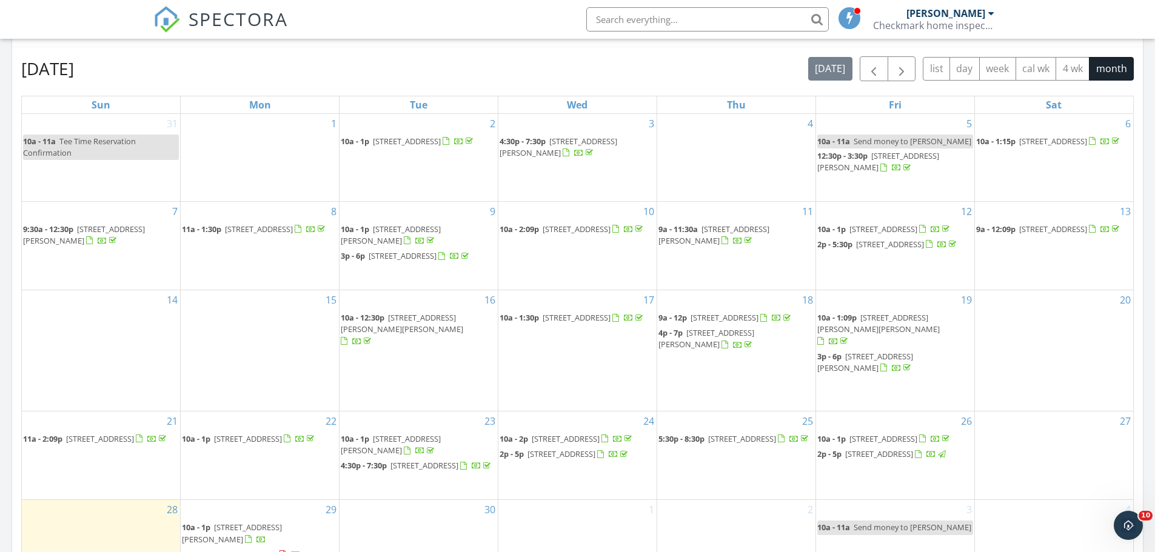
scroll to position [606, 0]
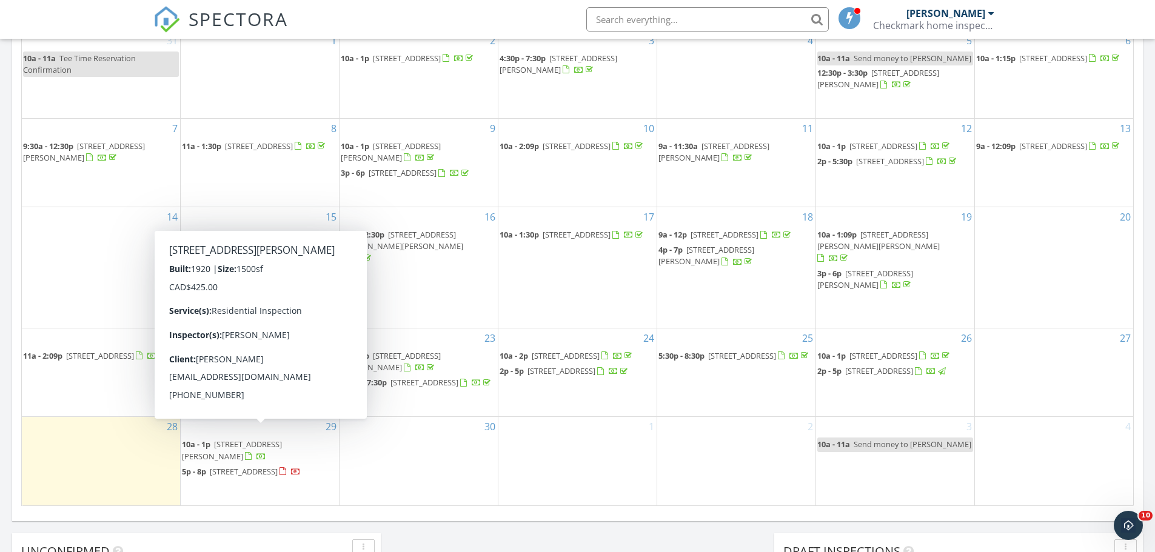
click at [282, 439] on span "66 St Catharine St, St. Thomas N5P 1S7" at bounding box center [232, 450] width 100 height 22
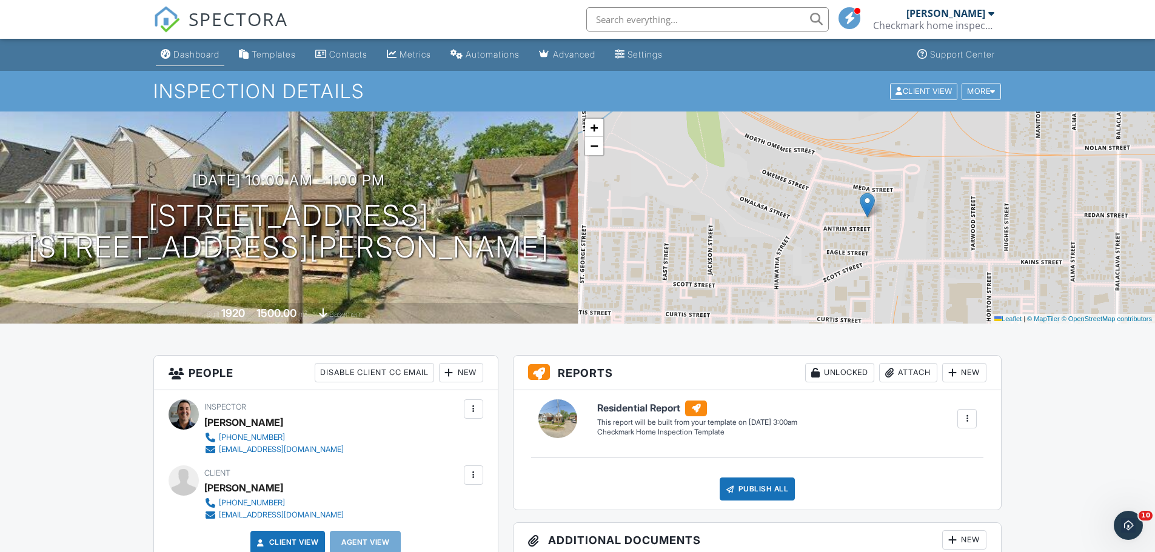
click at [201, 56] on div "Dashboard" at bounding box center [196, 54] width 46 height 10
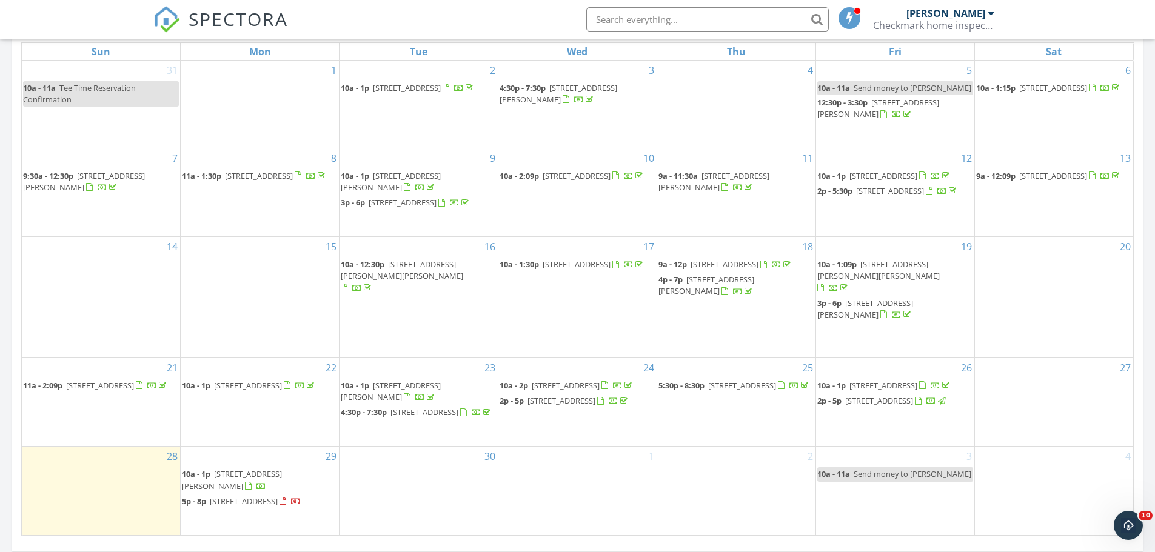
scroll to position [728, 0]
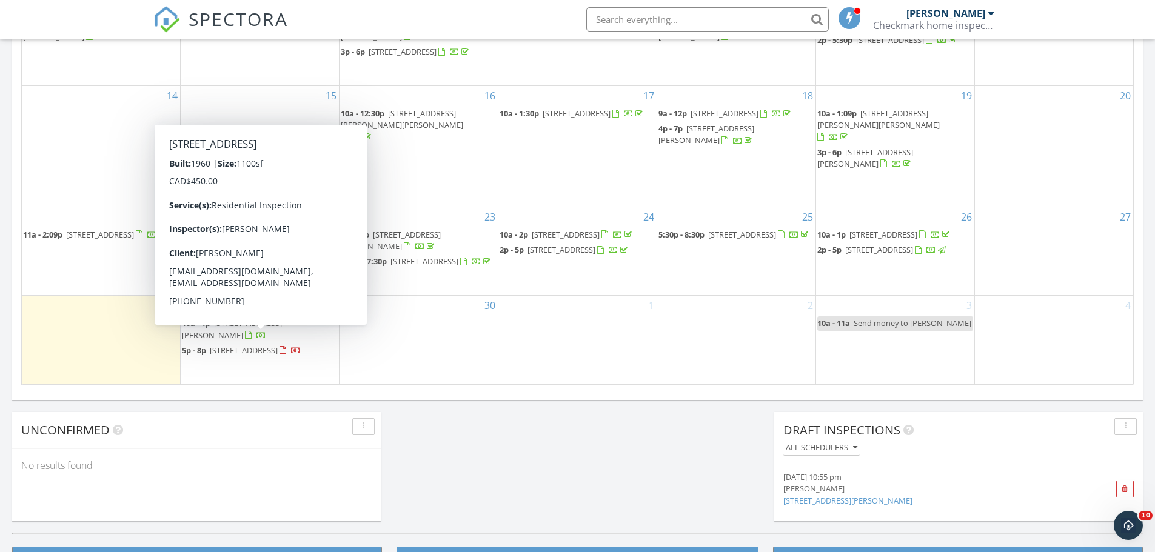
click at [244, 345] on span "[STREET_ADDRESS]" at bounding box center [244, 350] width 68 height 11
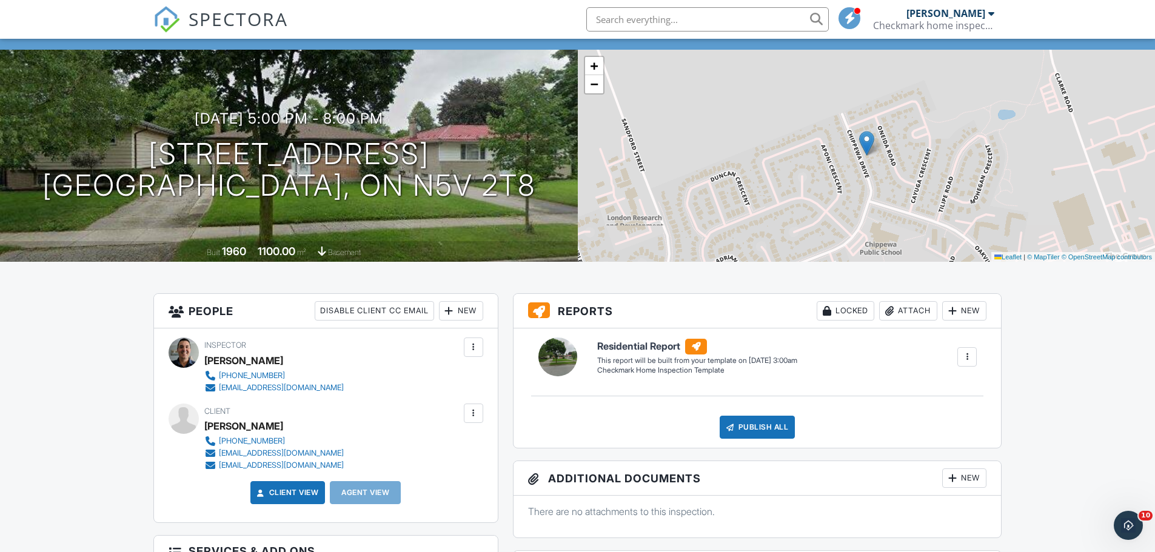
scroll to position [61, 0]
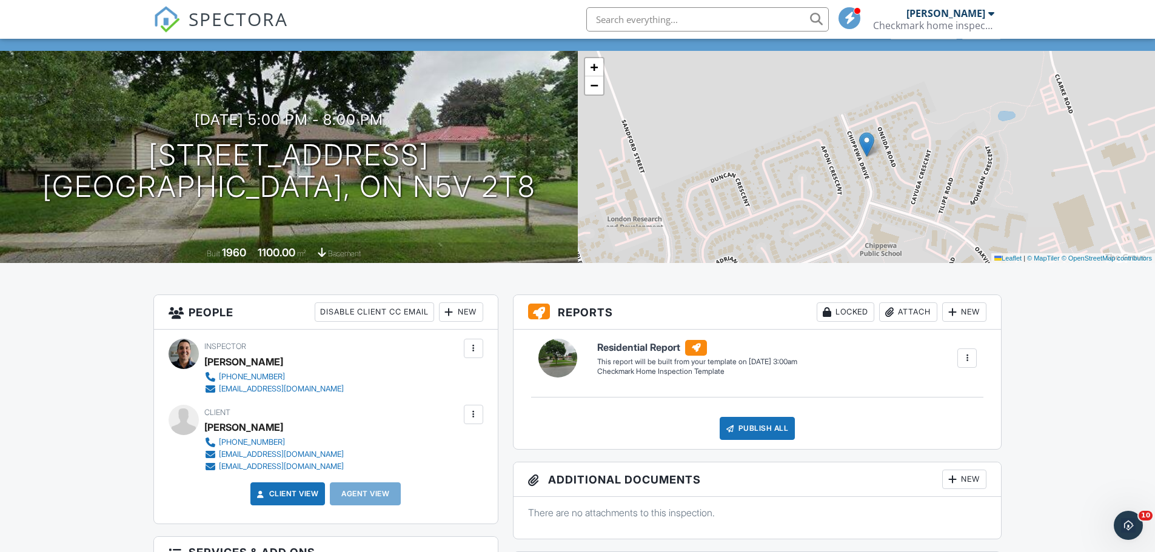
click at [471, 419] on div at bounding box center [474, 415] width 12 height 12
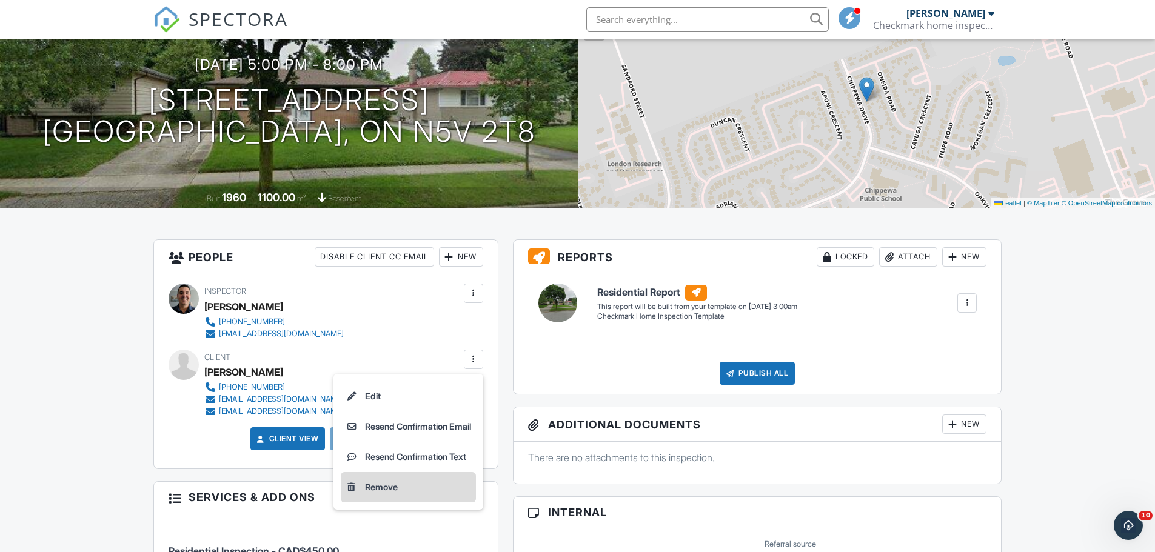
scroll to position [182, 0]
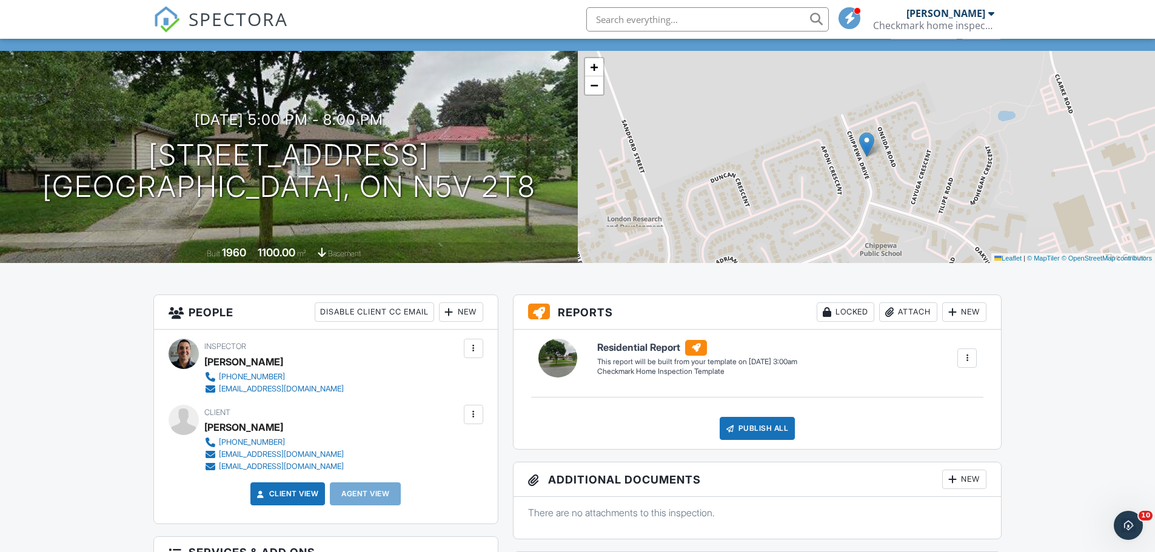
scroll to position [0, 0]
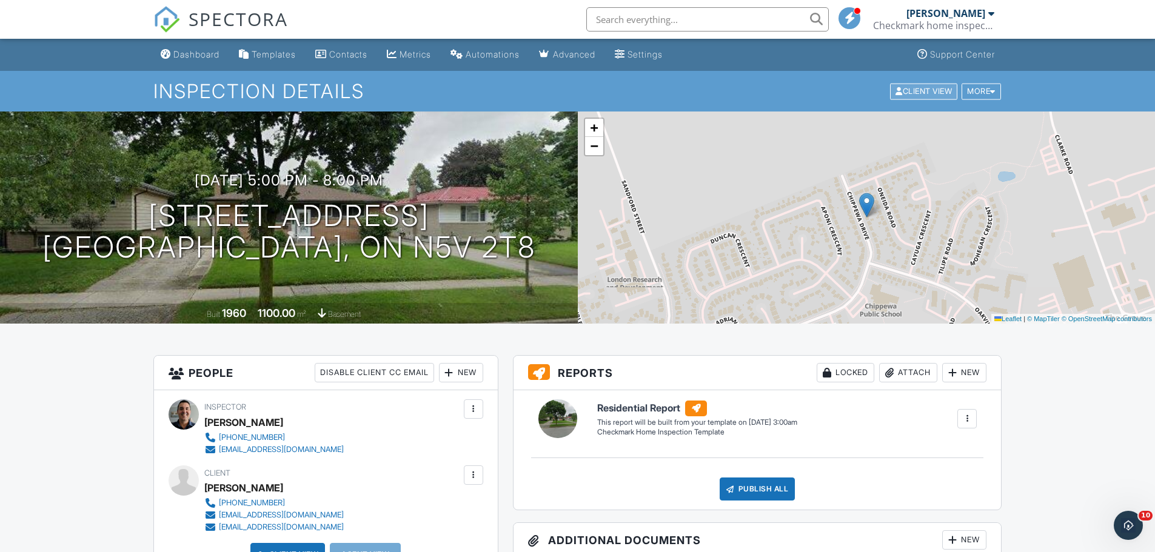
click at [904, 94] on div "Client View" at bounding box center [923, 91] width 67 height 16
click at [990, 92] on div at bounding box center [992, 91] width 5 height 8
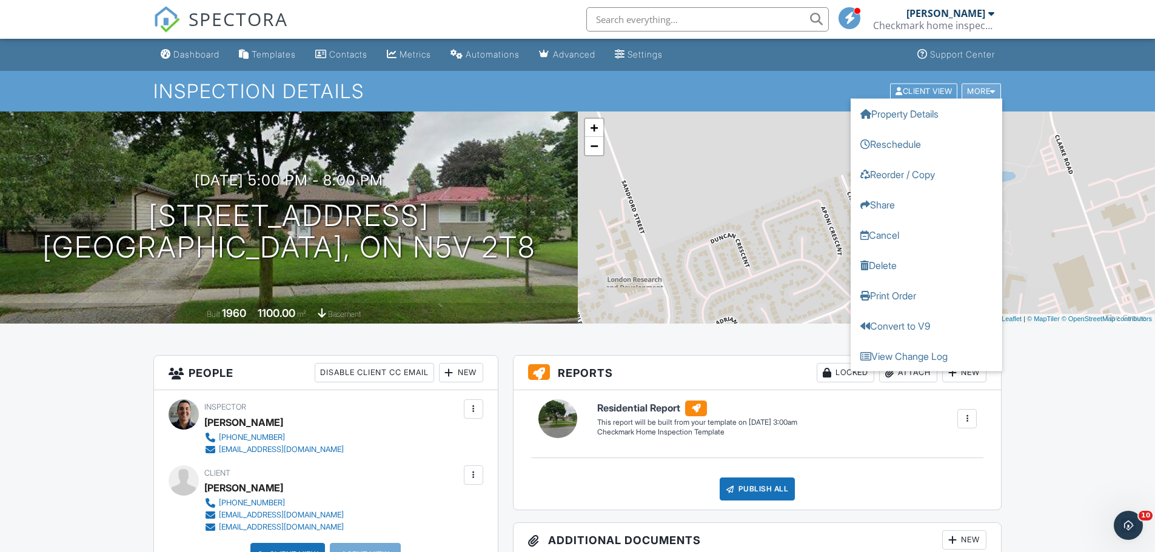
click at [990, 92] on div at bounding box center [992, 91] width 5 height 8
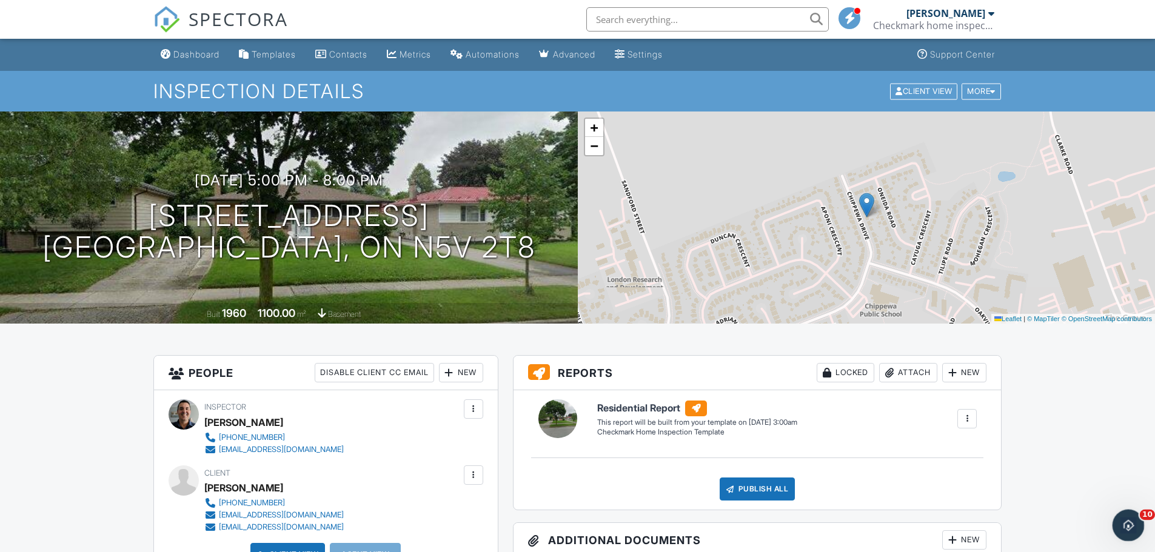
click at [1136, 518] on div "Open Intercom Messenger" at bounding box center [1127, 524] width 40 height 40
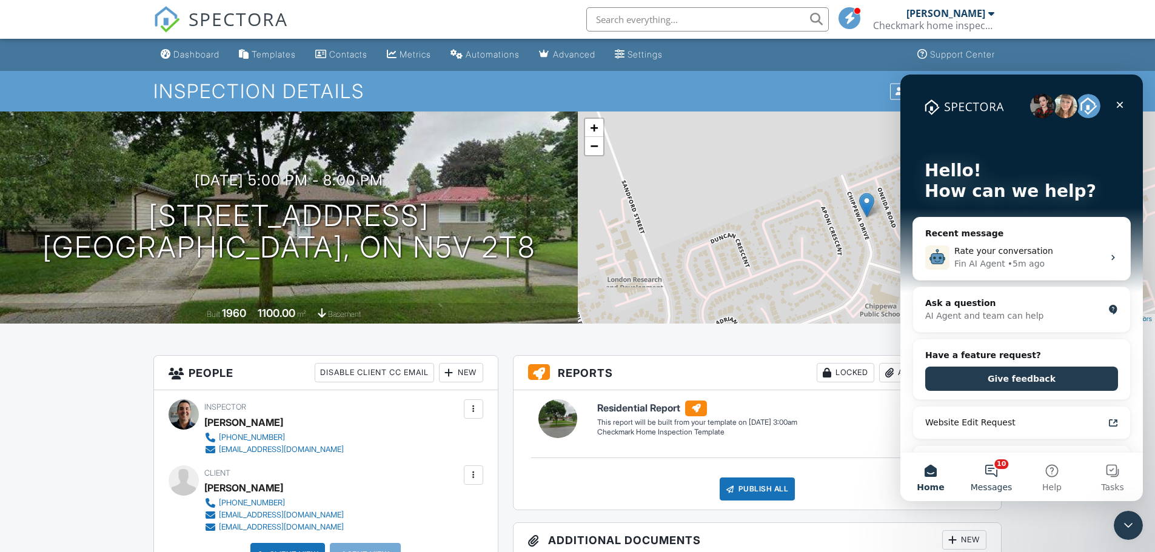
click at [993, 471] on button "10 Messages" at bounding box center [991, 477] width 61 height 49
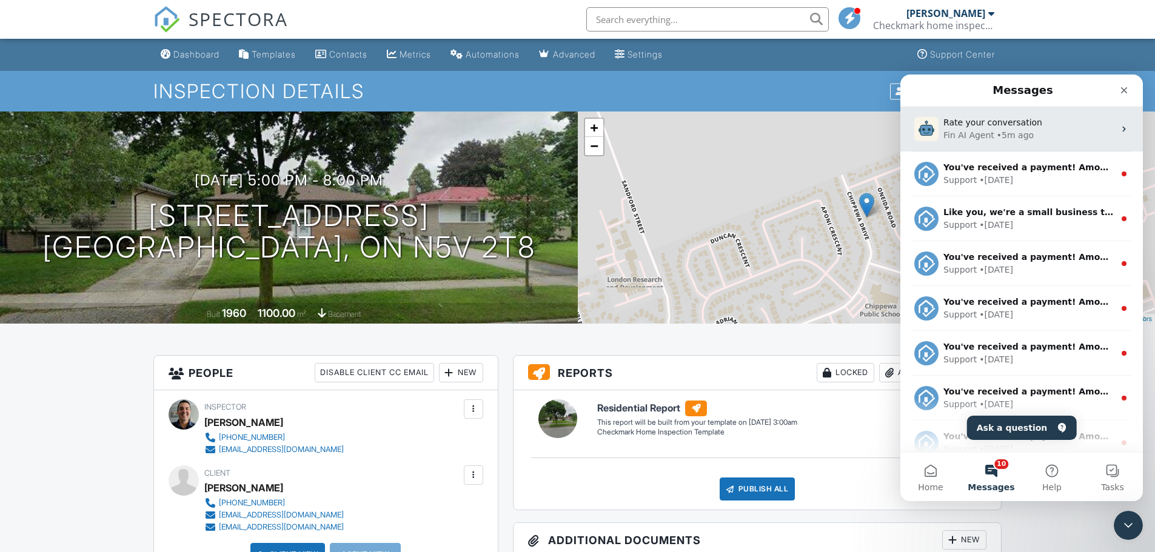
click at [1007, 127] on span "Rate your conversation" at bounding box center [993, 123] width 99 height 10
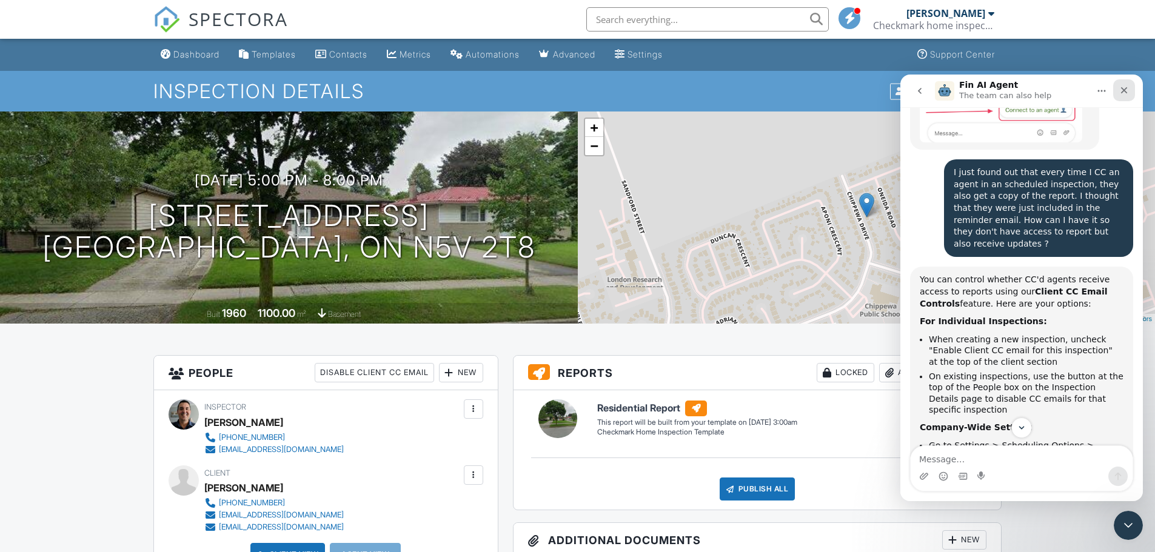
click at [1126, 86] on icon "Close" at bounding box center [1124, 91] width 10 height 10
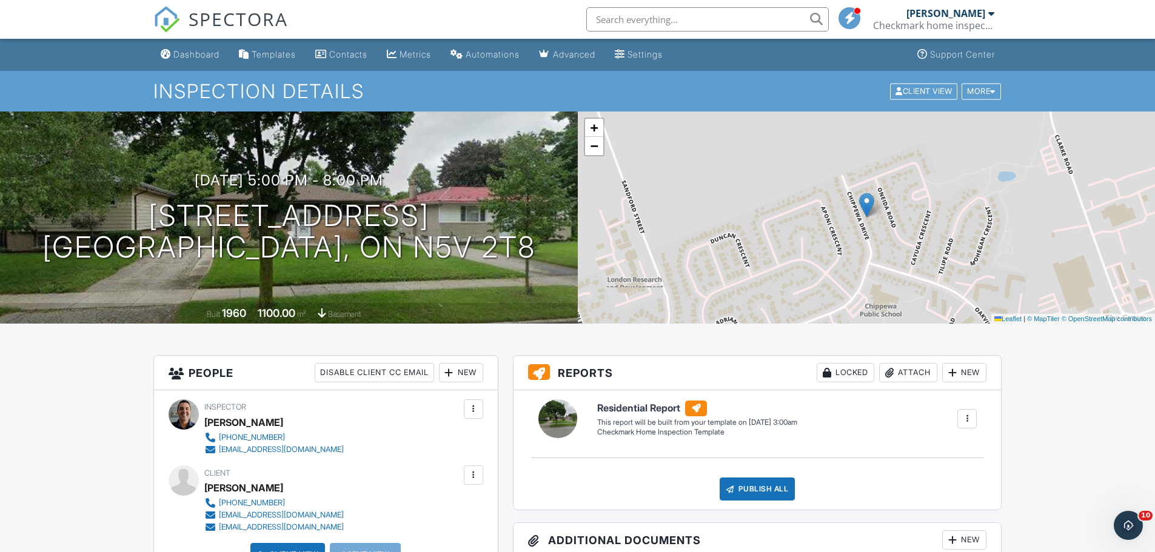
scroll to position [2378, 0]
click at [978, 30] on div "Checkmark home inspections Inc." at bounding box center [933, 25] width 121 height 12
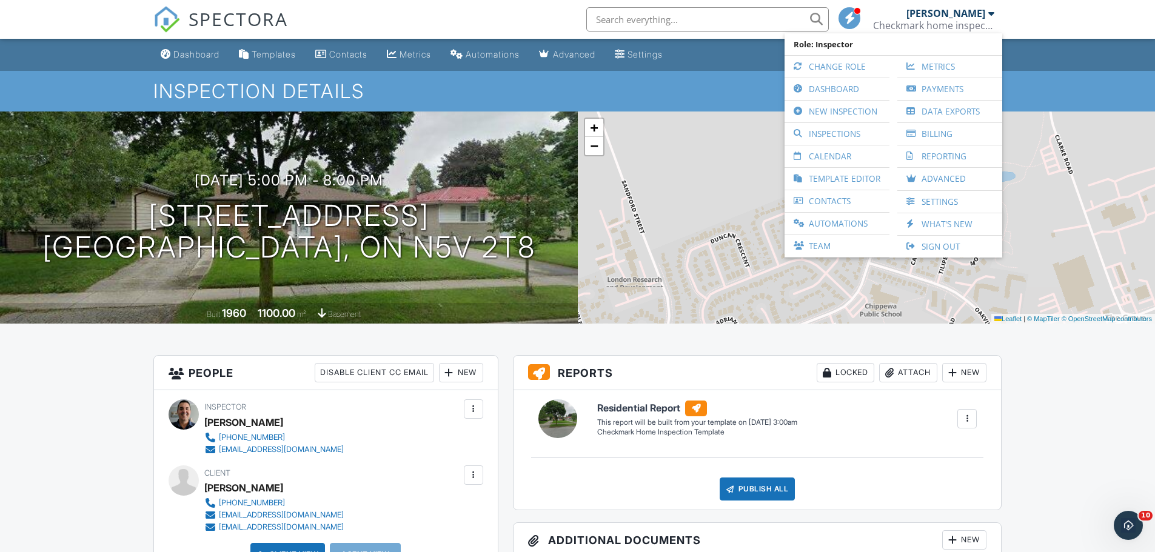
click at [978, 26] on div "Checkmark home inspections Inc." at bounding box center [933, 25] width 121 height 12
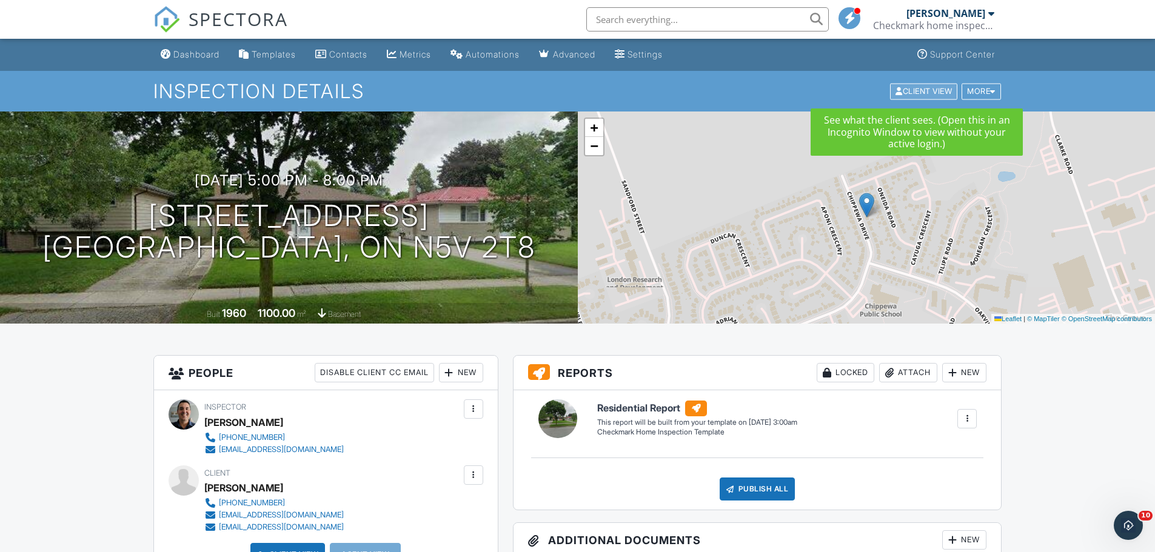
click at [910, 92] on div "Client View" at bounding box center [923, 91] width 67 height 16
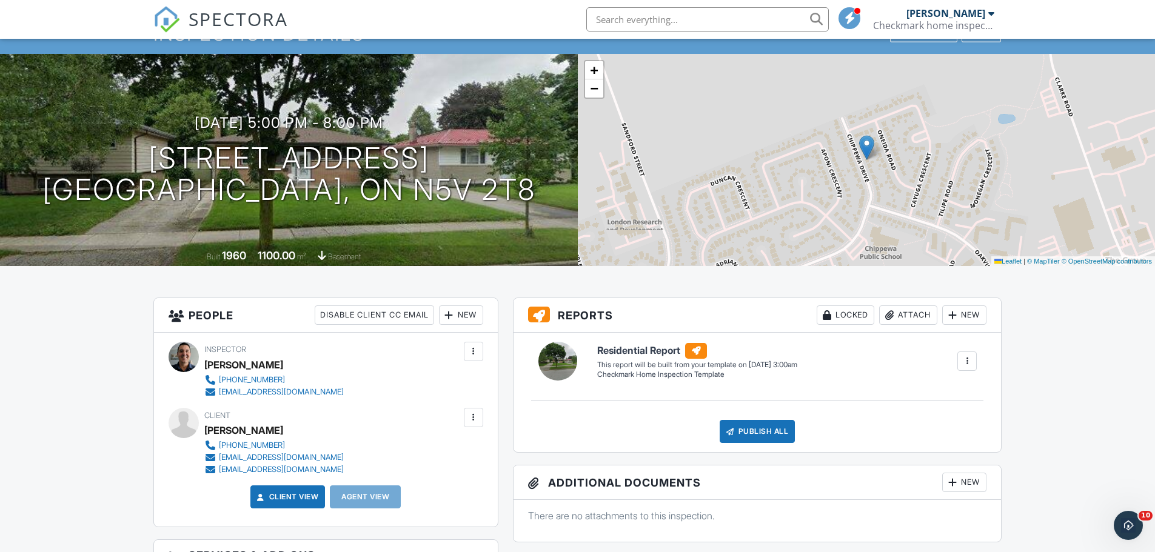
scroll to position [121, 0]
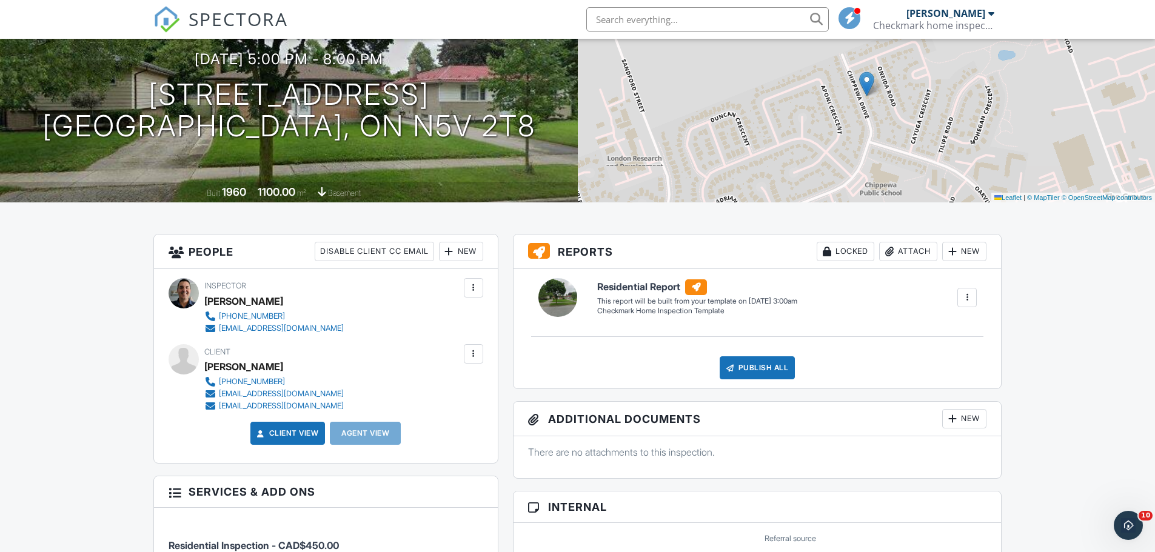
click at [400, 250] on div "Disable Client CC Email" at bounding box center [374, 251] width 119 height 19
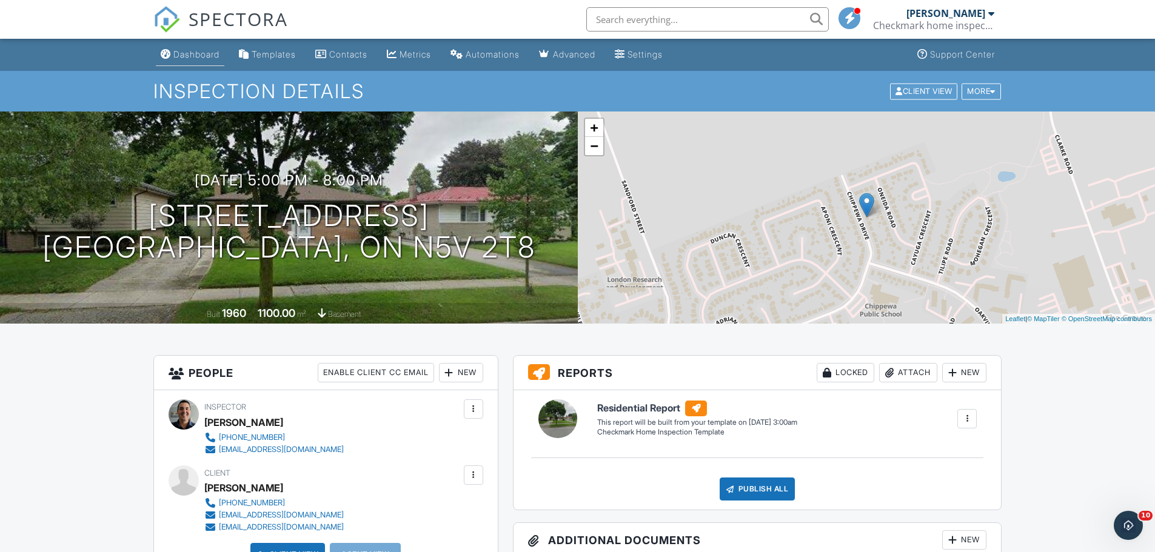
click at [189, 59] on div "Dashboard" at bounding box center [196, 54] width 46 height 10
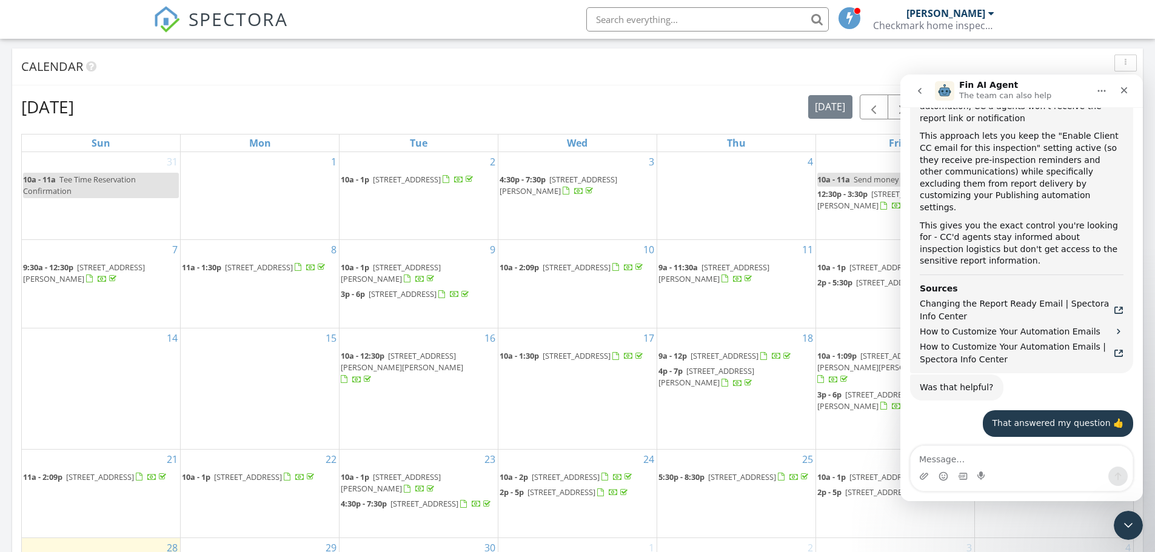
scroll to position [667, 0]
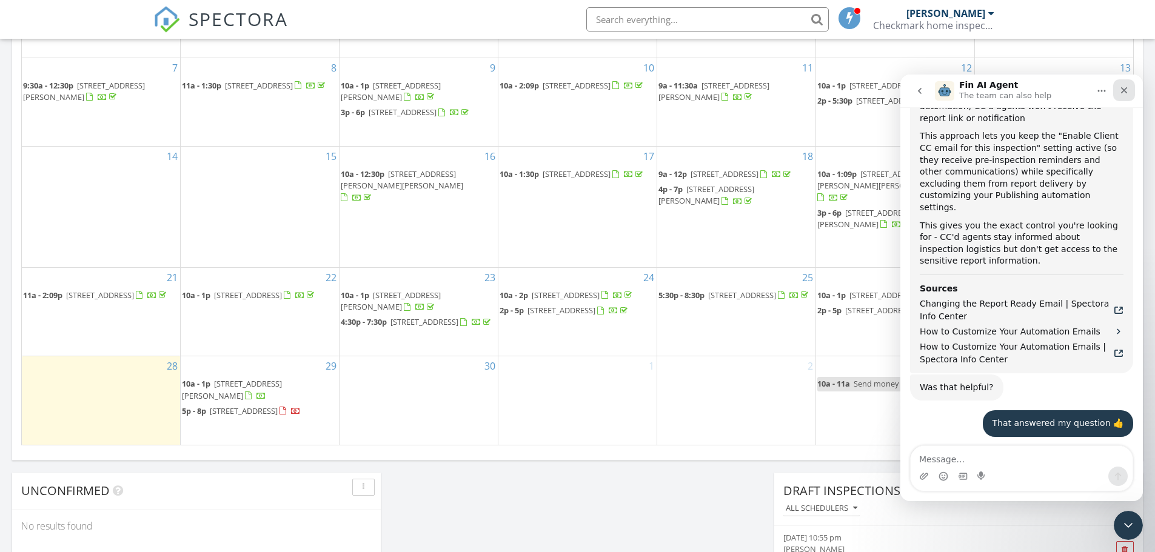
click at [1126, 87] on icon "Close" at bounding box center [1124, 91] width 10 height 10
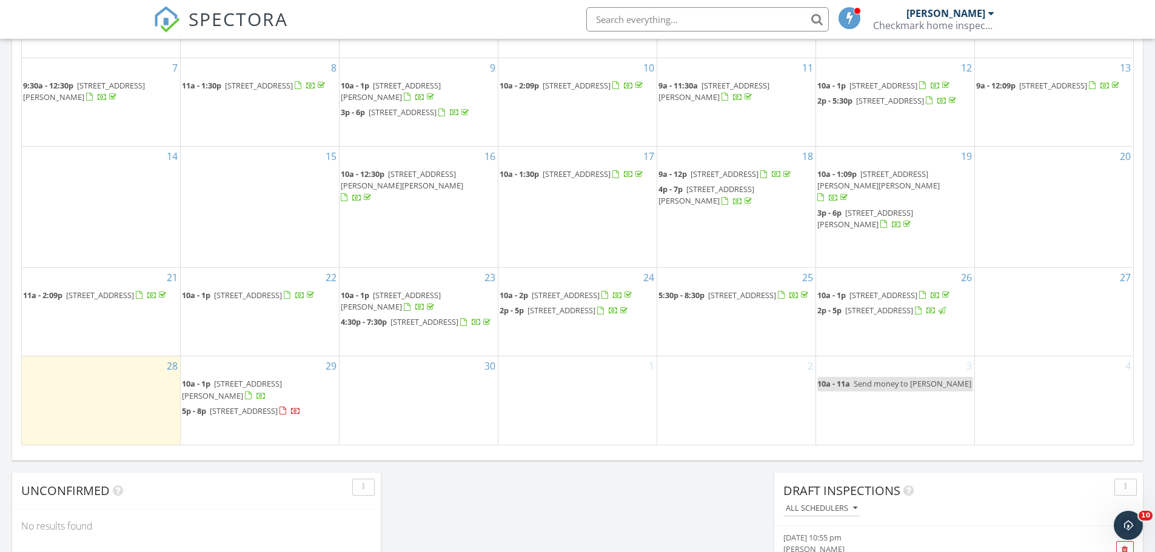
scroll to position [2378, 0]
click at [574, 455] on div "Calendar September 2025 today list day week cal wk 4 wk month Sun Mon Tue Wed T…" at bounding box center [577, 164] width 1131 height 594
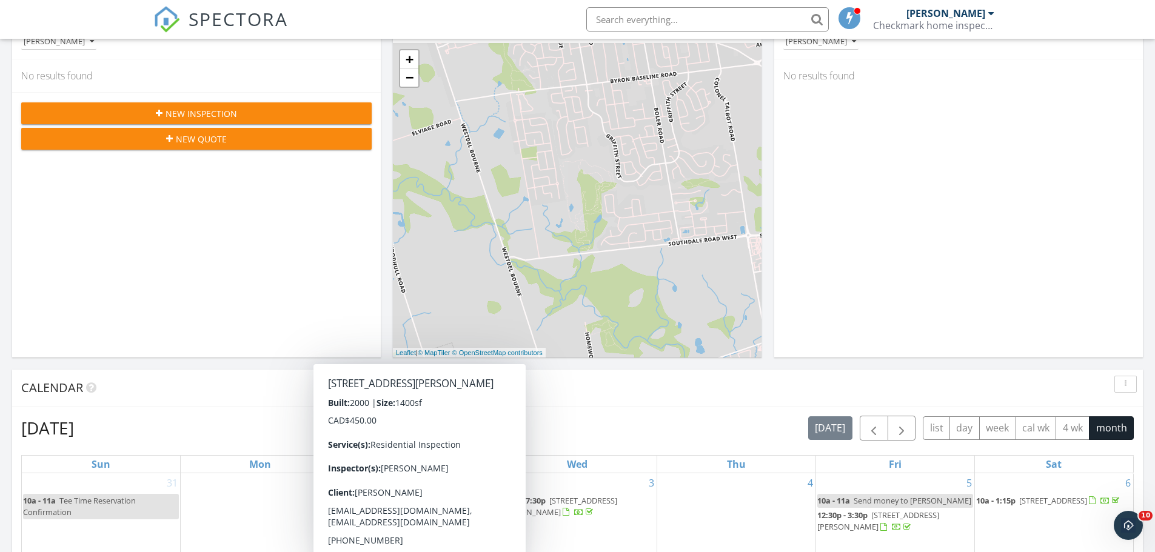
scroll to position [0, 0]
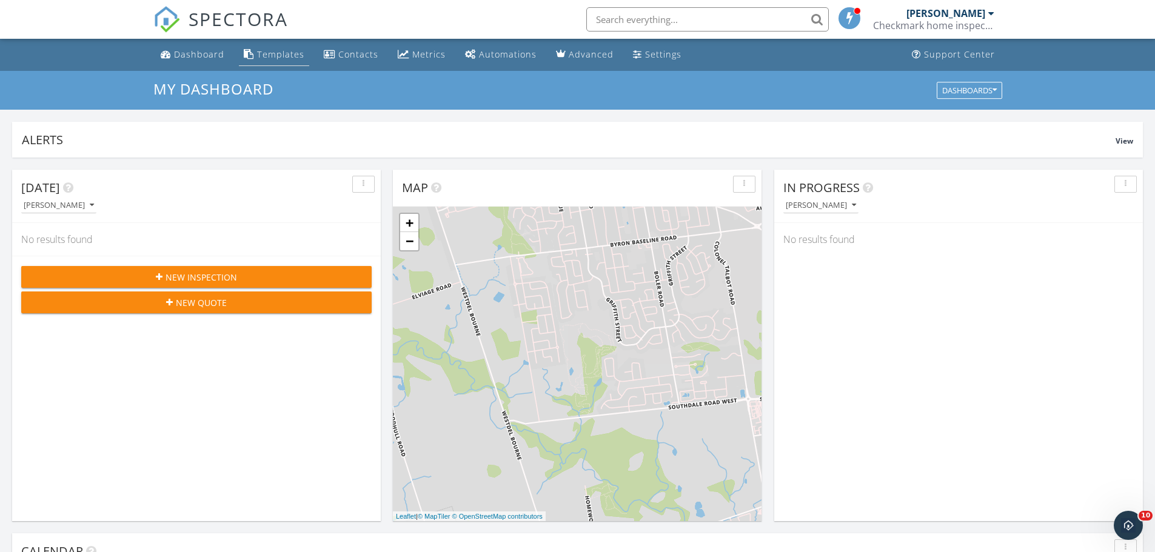
click at [269, 56] on div "Templates" at bounding box center [280, 55] width 47 height 12
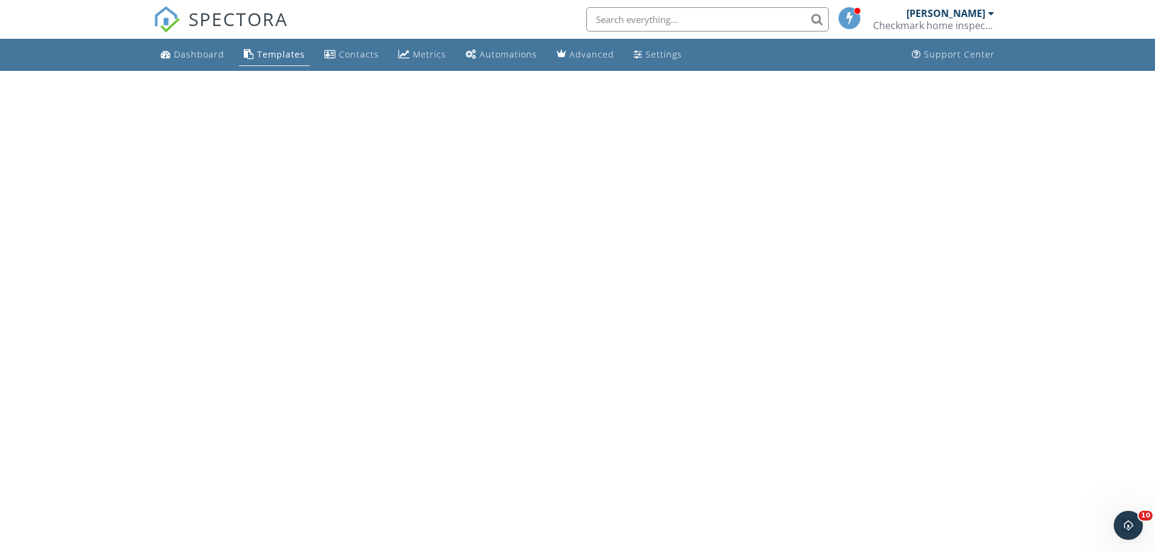
click at [280, 56] on div "Templates" at bounding box center [281, 55] width 48 height 12
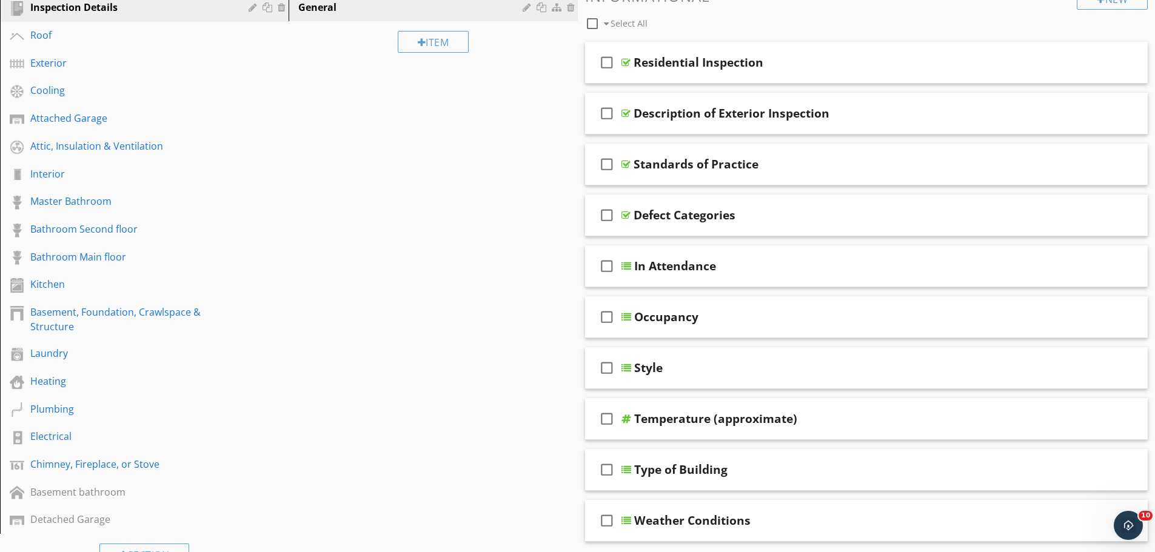
scroll to position [182, 0]
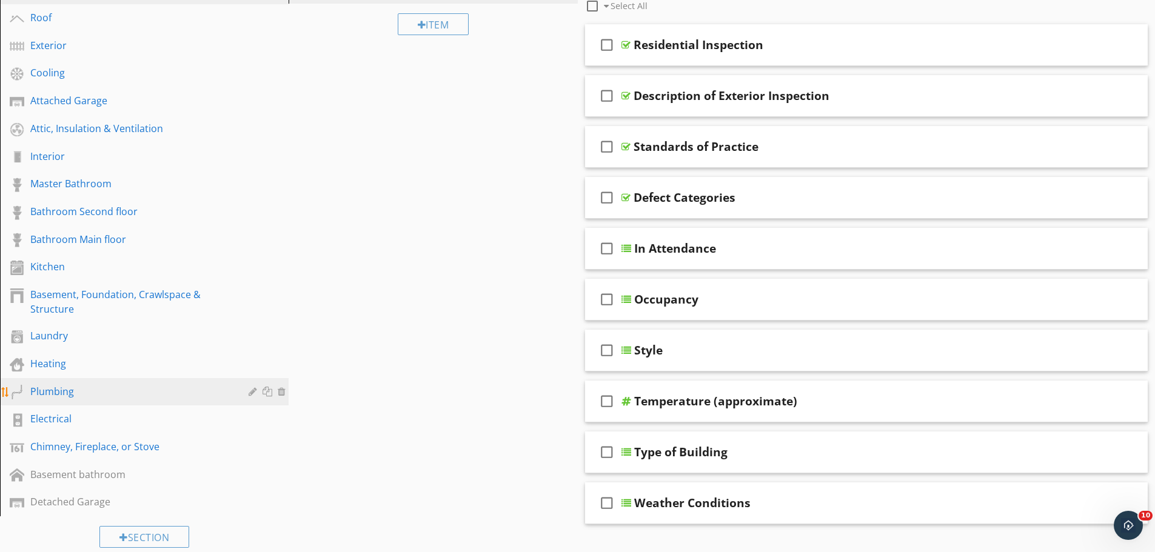
click at [66, 391] on div "Plumbing" at bounding box center [130, 391] width 201 height 15
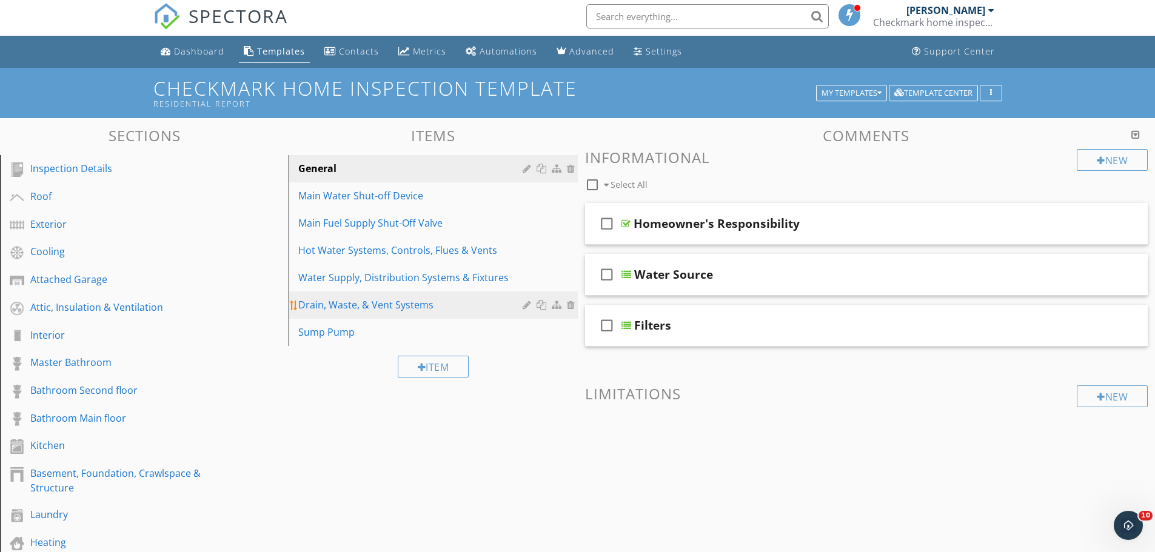
scroll to position [0, 0]
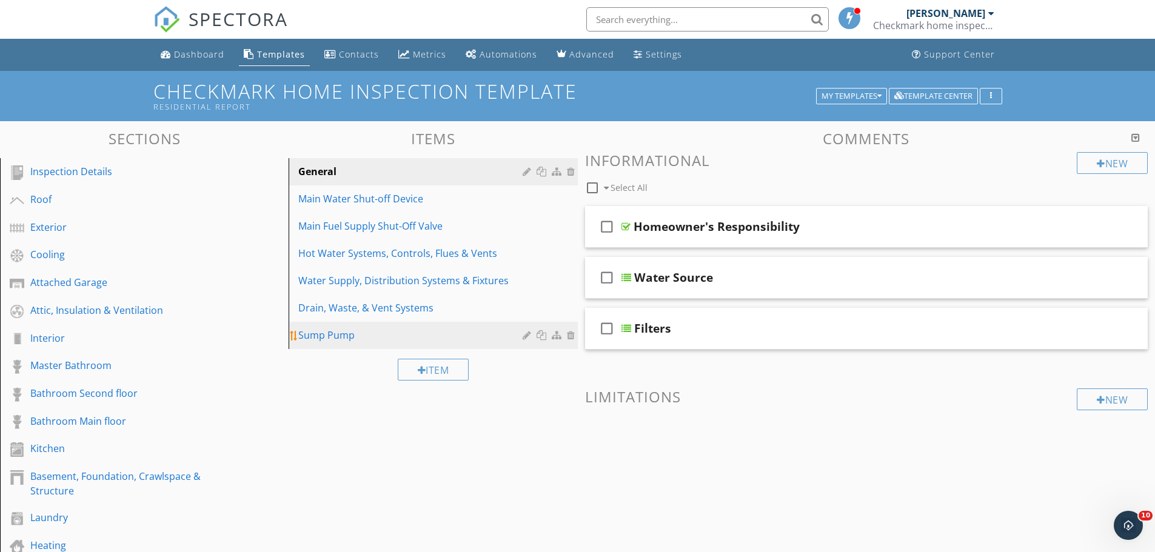
click at [359, 332] on div "Sump Pump" at bounding box center [411, 335] width 227 height 15
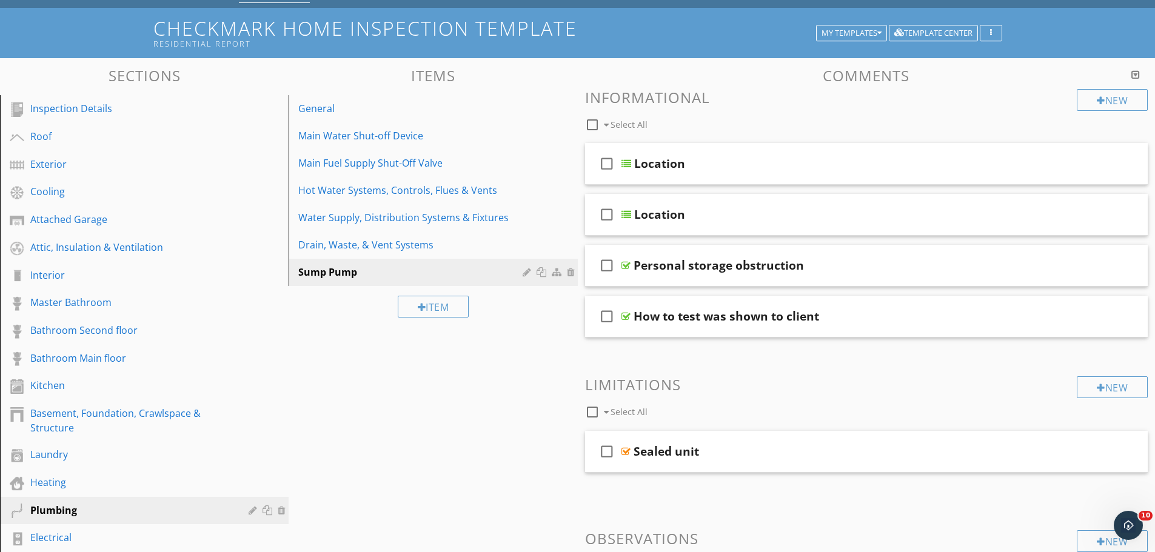
scroll to position [121, 0]
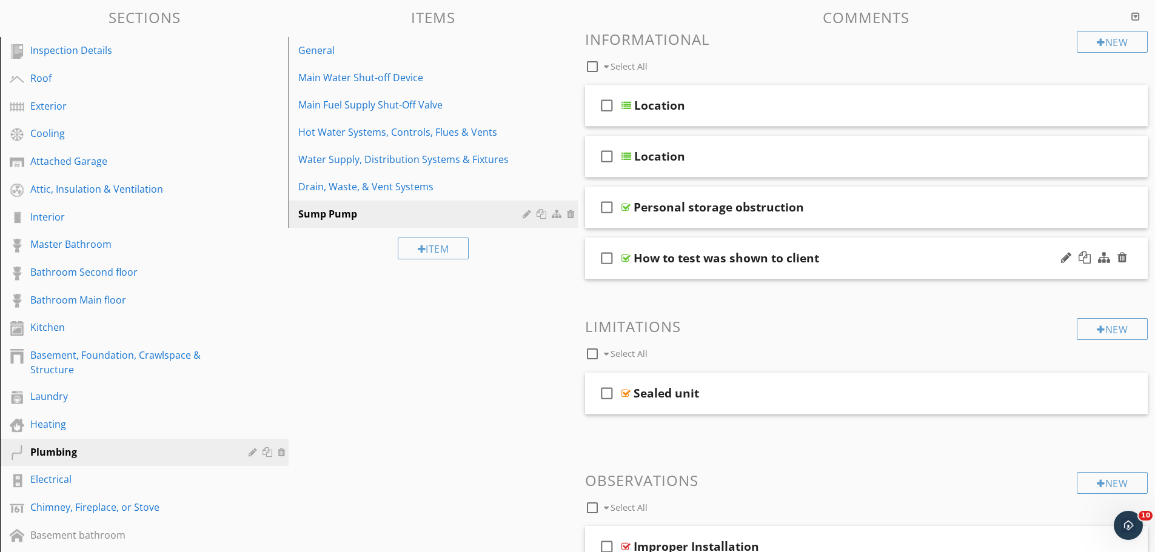
click at [625, 256] on div at bounding box center [626, 258] width 9 height 10
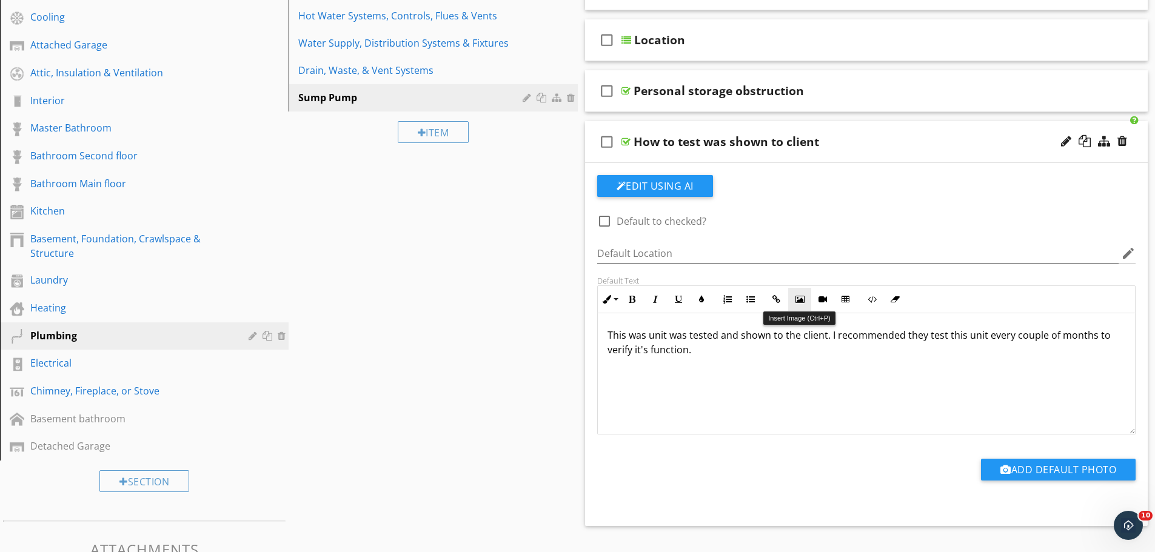
scroll to position [243, 0]
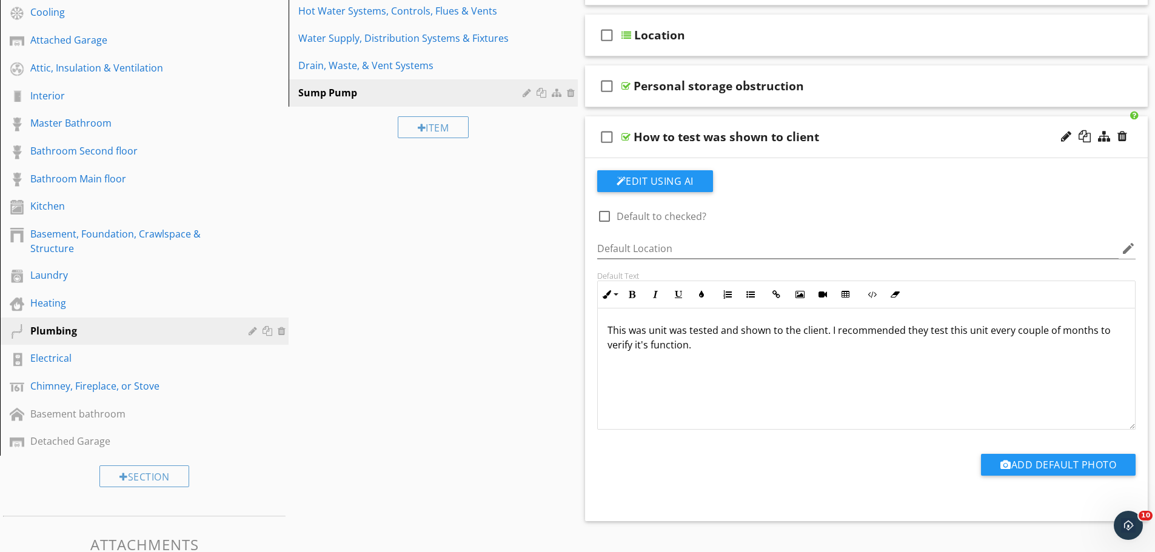
click at [750, 356] on div "This was unit was tested and shown to the client. I recommended they test this …" at bounding box center [867, 369] width 538 height 121
click at [623, 135] on div at bounding box center [626, 137] width 9 height 10
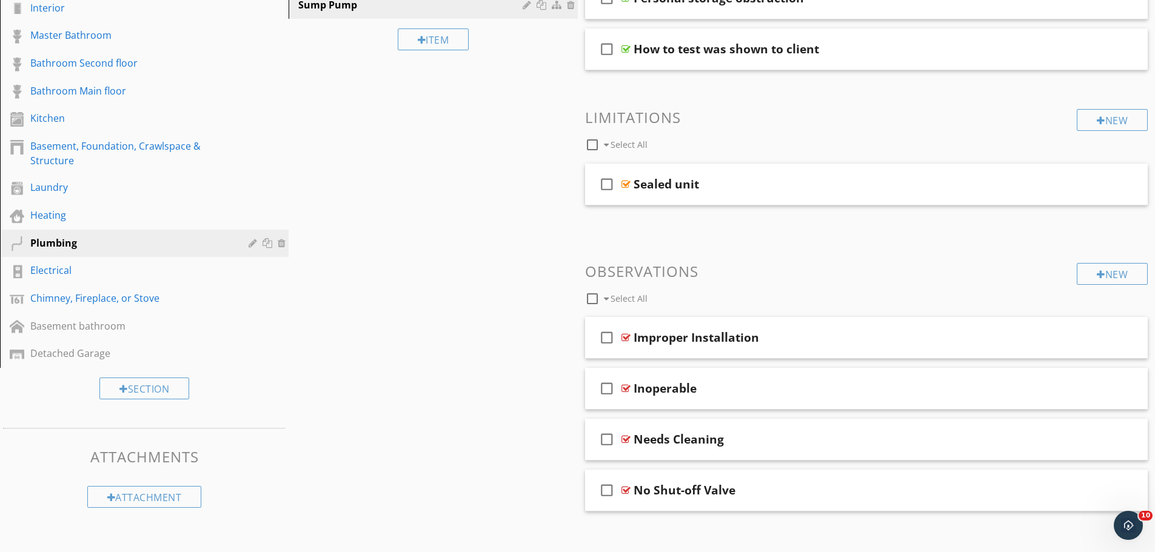
scroll to position [341, 0]
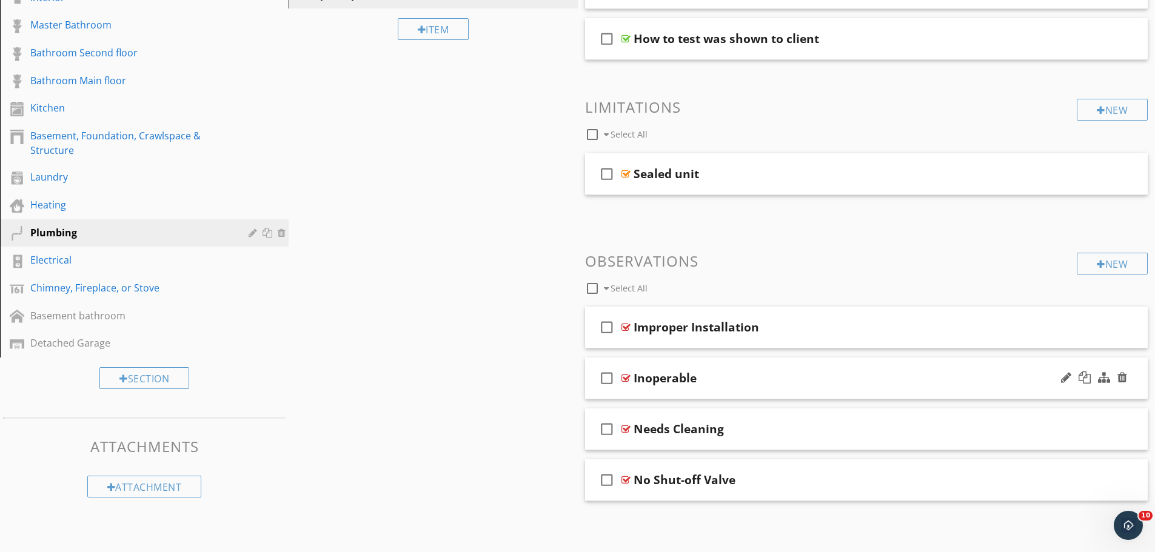
click at [628, 378] on div at bounding box center [626, 379] width 9 height 10
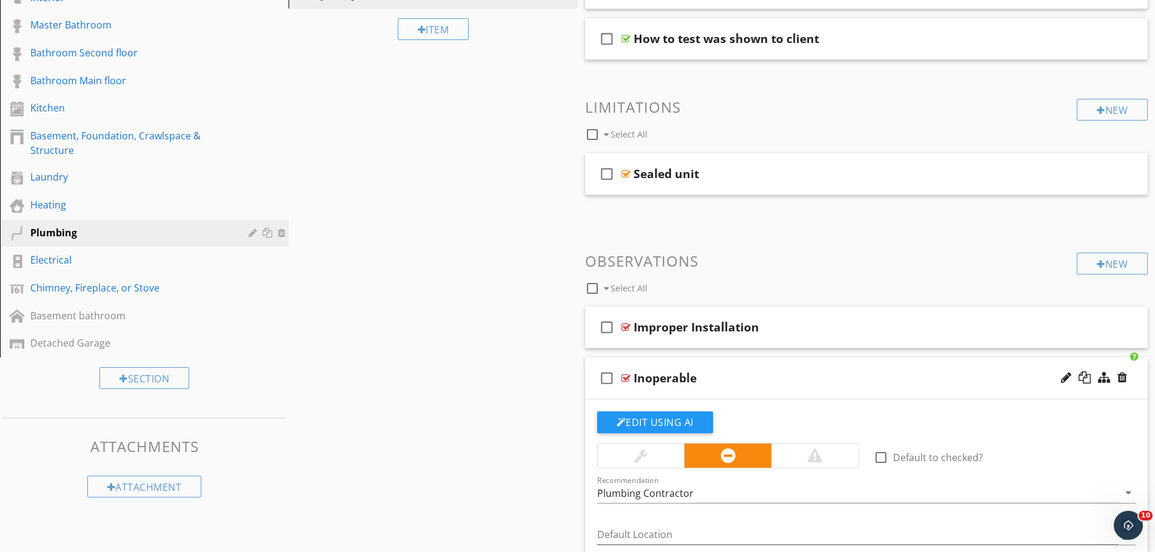
scroll to position [523, 0]
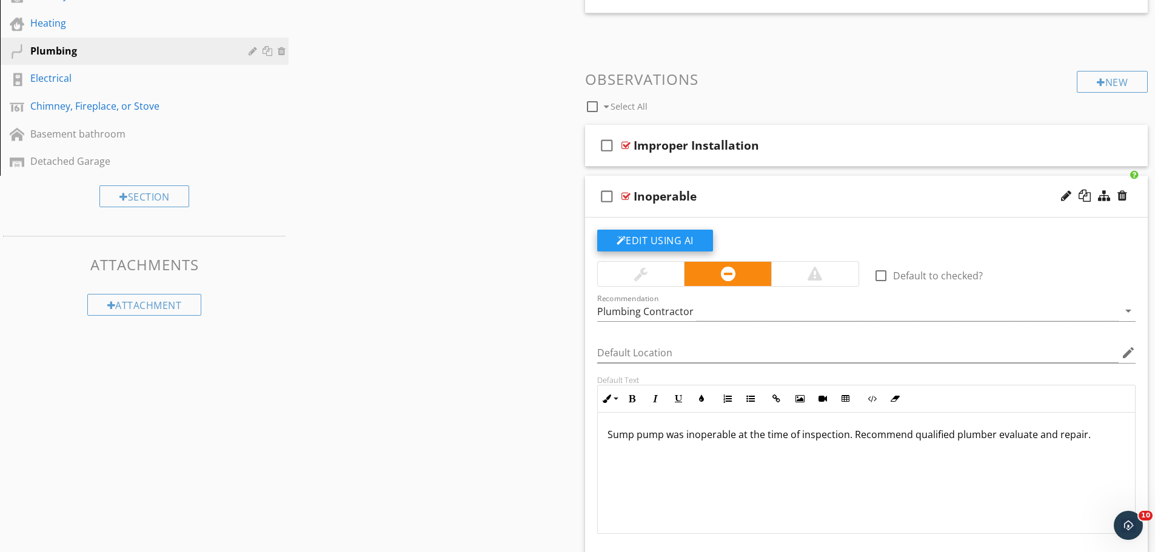
click at [662, 245] on button "Edit Using AI" at bounding box center [655, 241] width 116 height 22
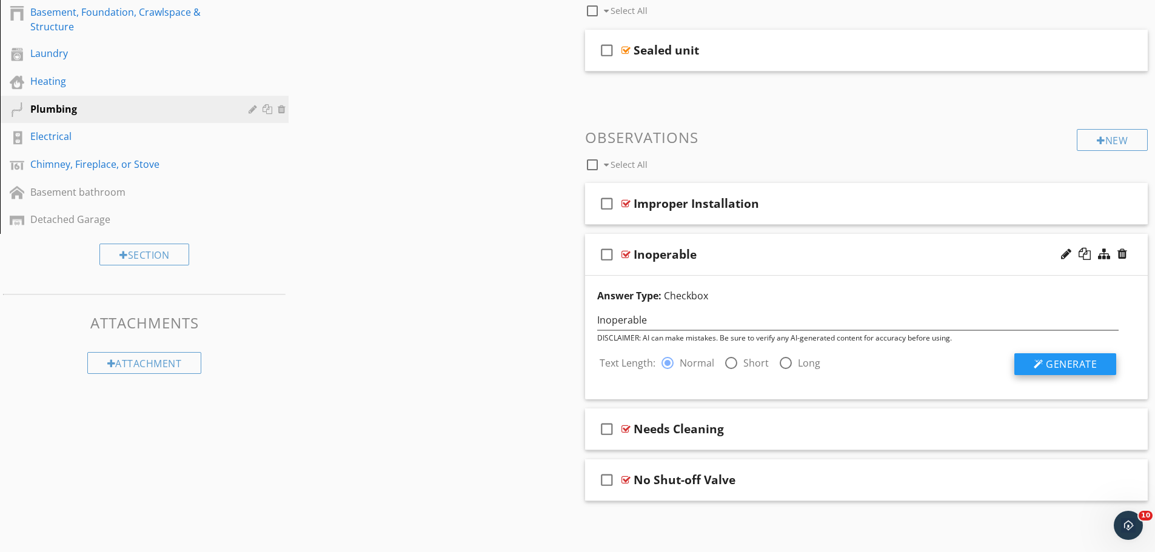
click at [1044, 363] on button "Generate" at bounding box center [1066, 365] width 102 height 22
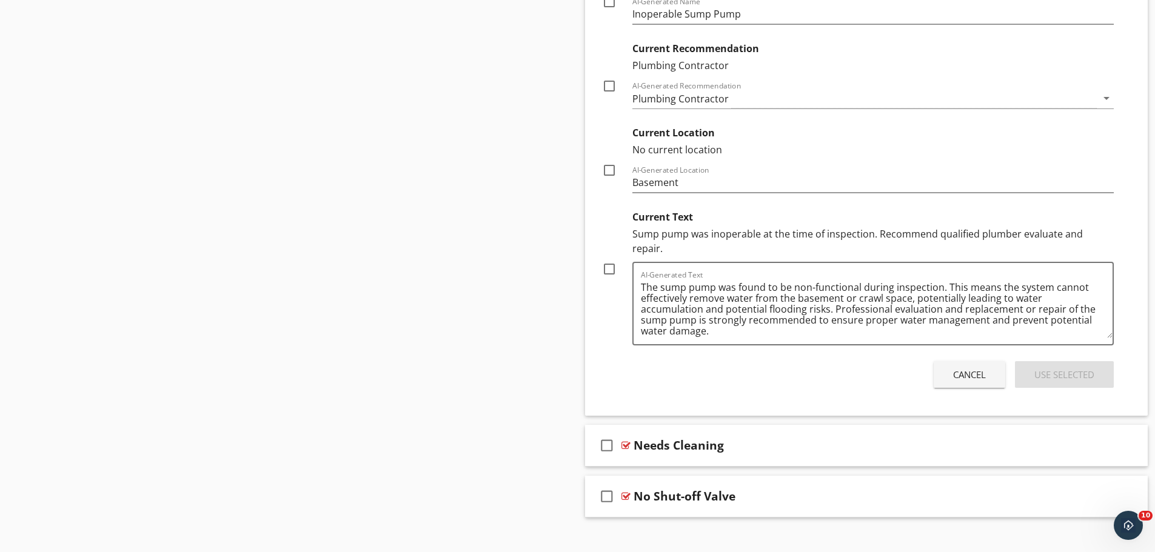
scroll to position [924, 0]
click at [608, 257] on div at bounding box center [609, 267] width 21 height 21
checkbox input "true"
click at [1073, 366] on div "Use Selected" at bounding box center [1065, 373] width 60 height 14
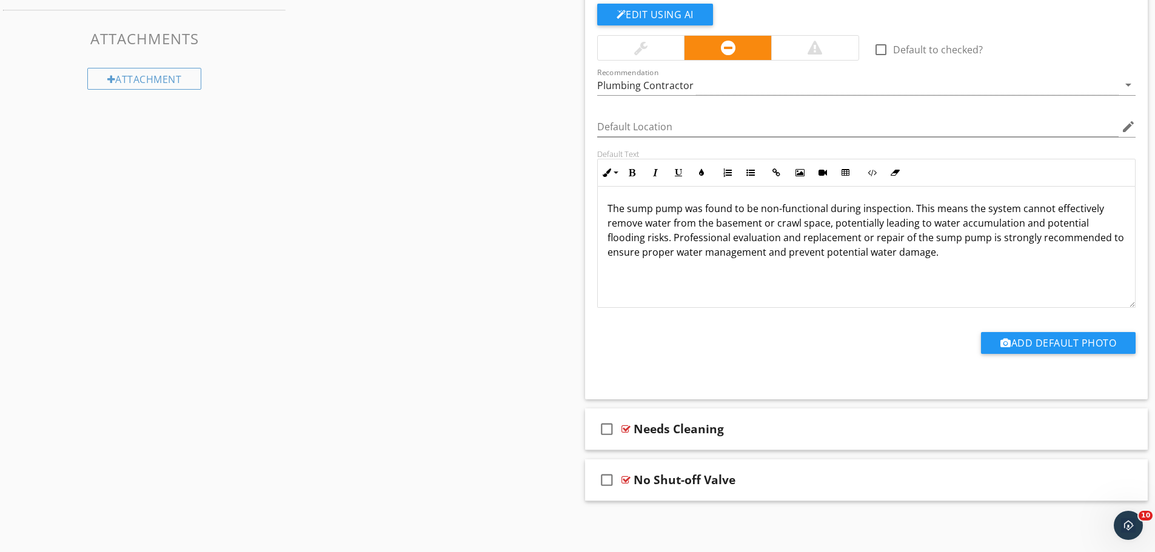
scroll to position [515, 0]
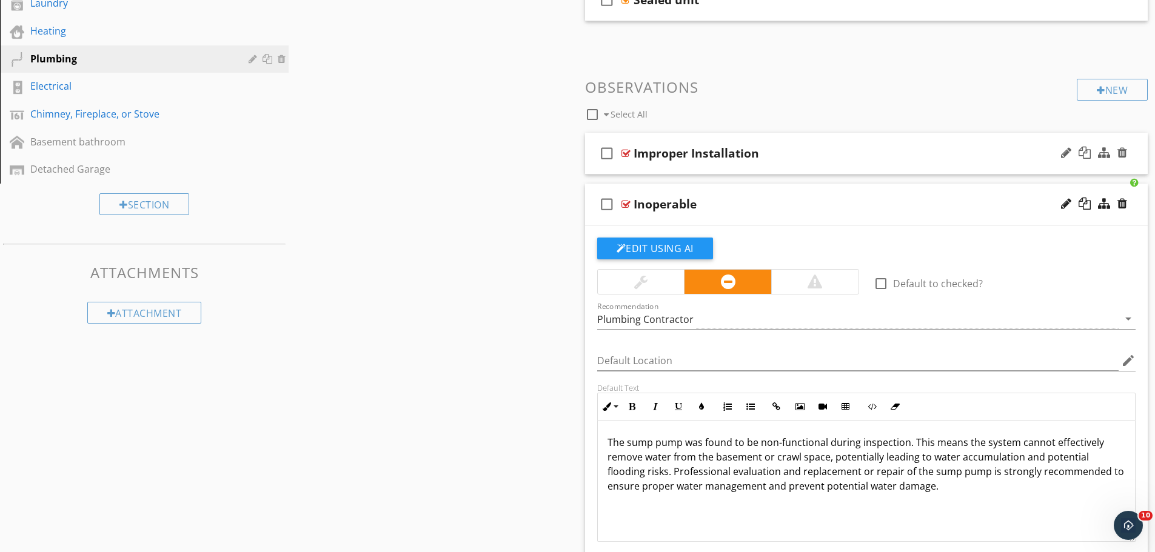
click at [626, 151] on div at bounding box center [626, 154] width 9 height 10
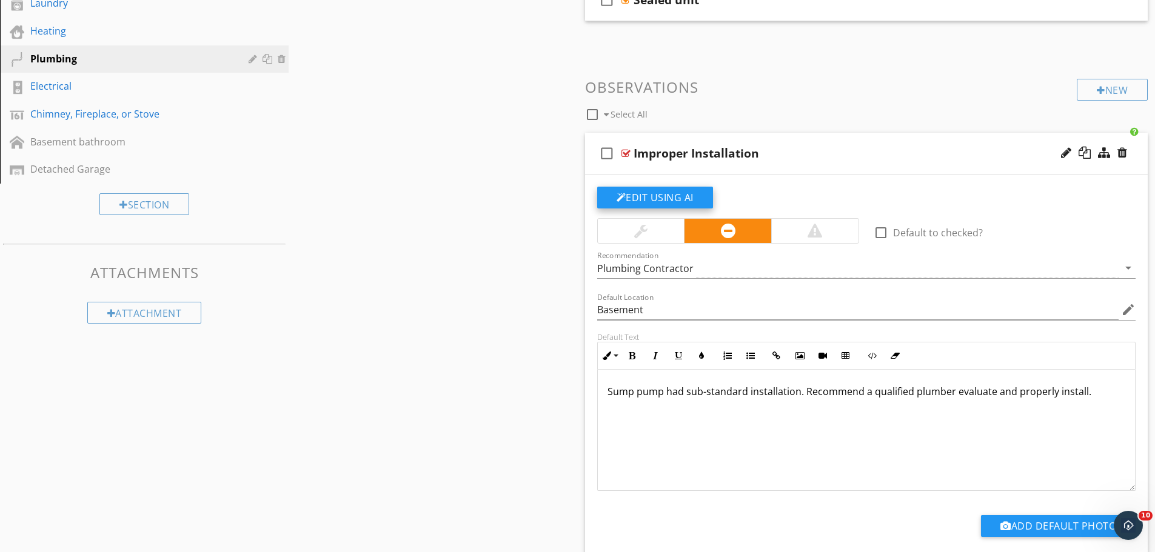
click at [663, 198] on button "Edit Using AI" at bounding box center [655, 198] width 116 height 22
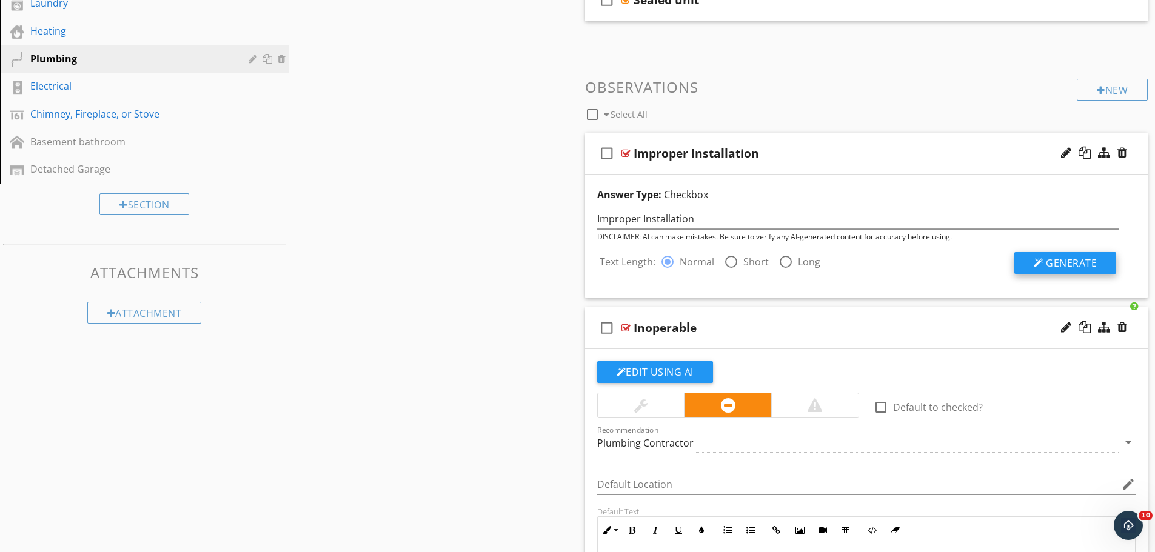
click at [1040, 259] on div at bounding box center [1039, 263] width 10 height 10
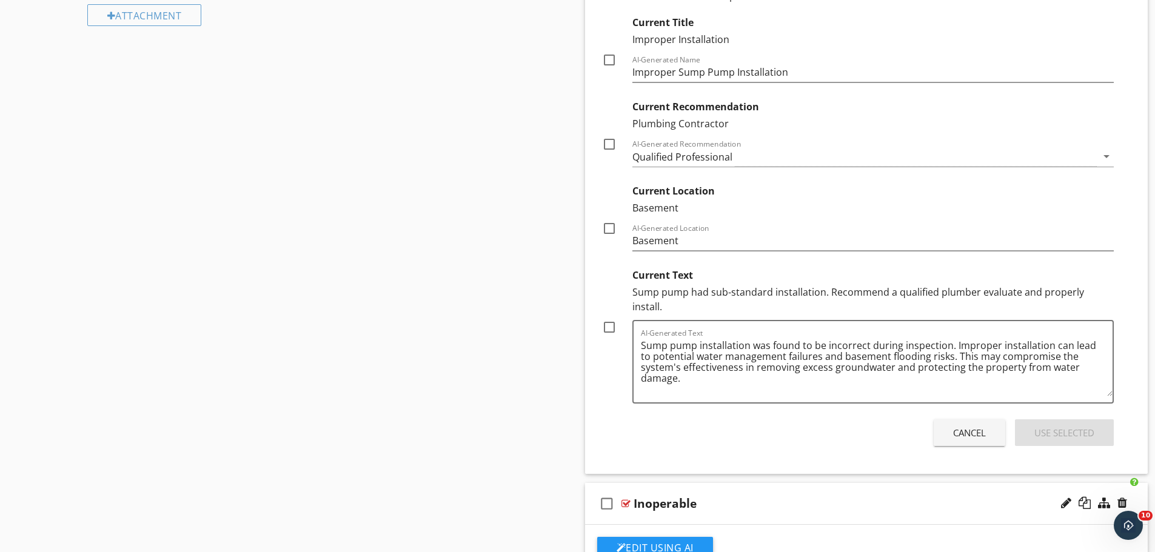
scroll to position [879, 0]
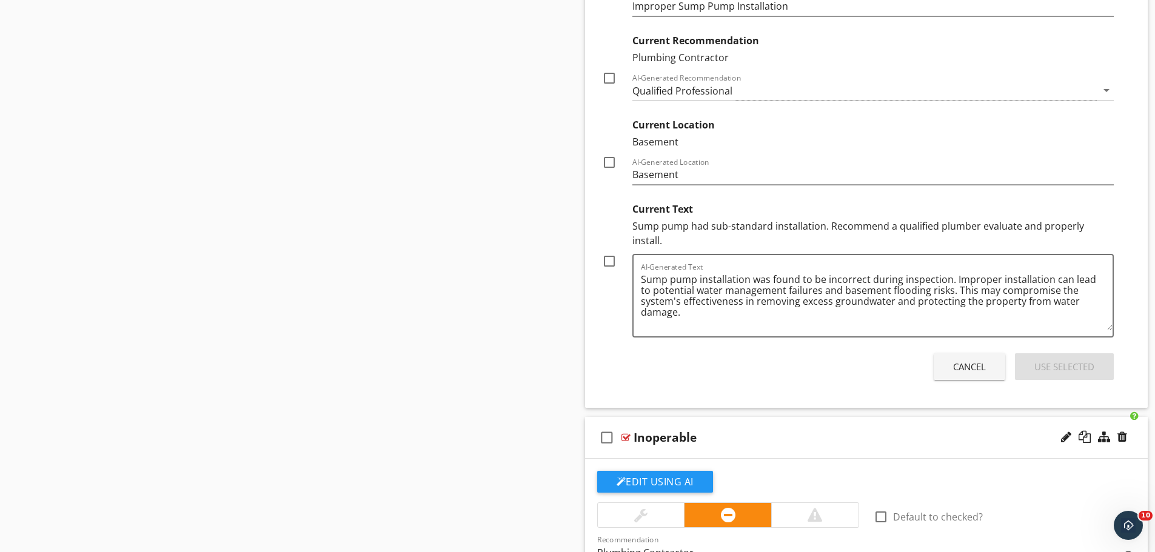
click at [958, 360] on div "Cancel" at bounding box center [969, 367] width 33 height 14
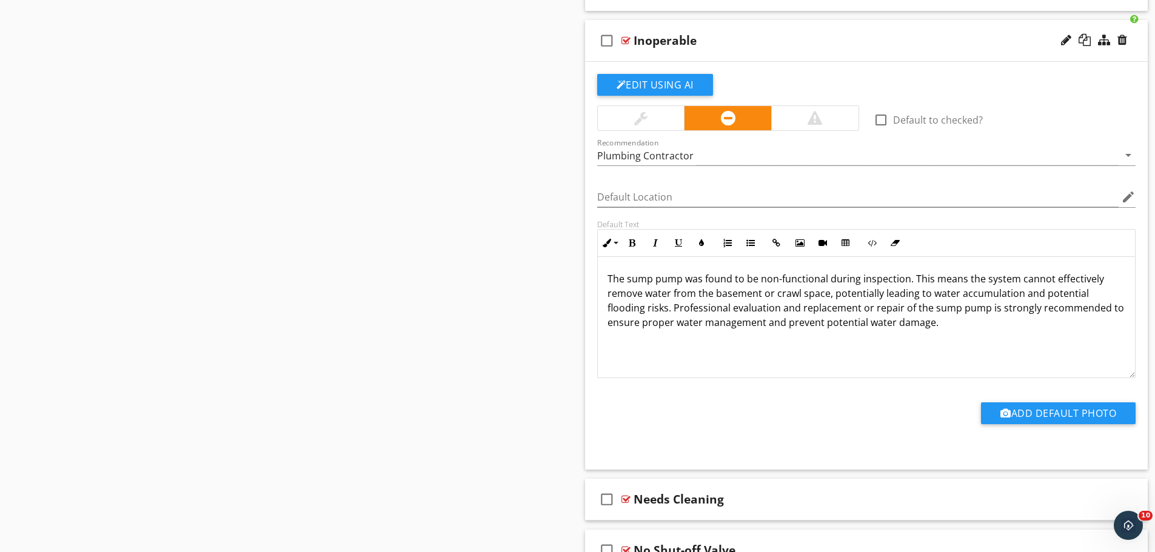
scroll to position [1157, 0]
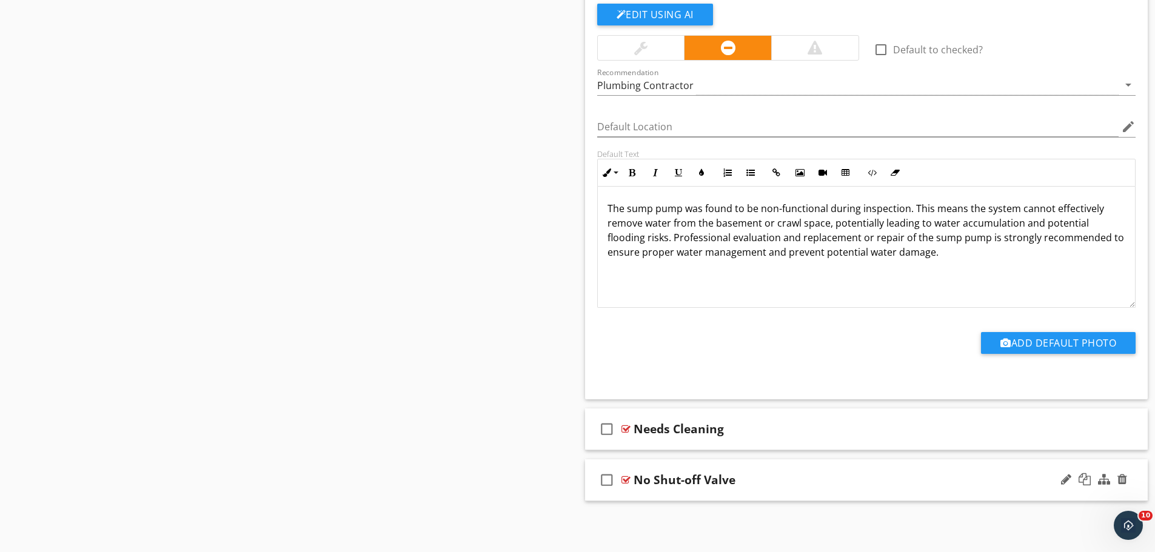
click at [628, 480] on div at bounding box center [626, 480] width 9 height 10
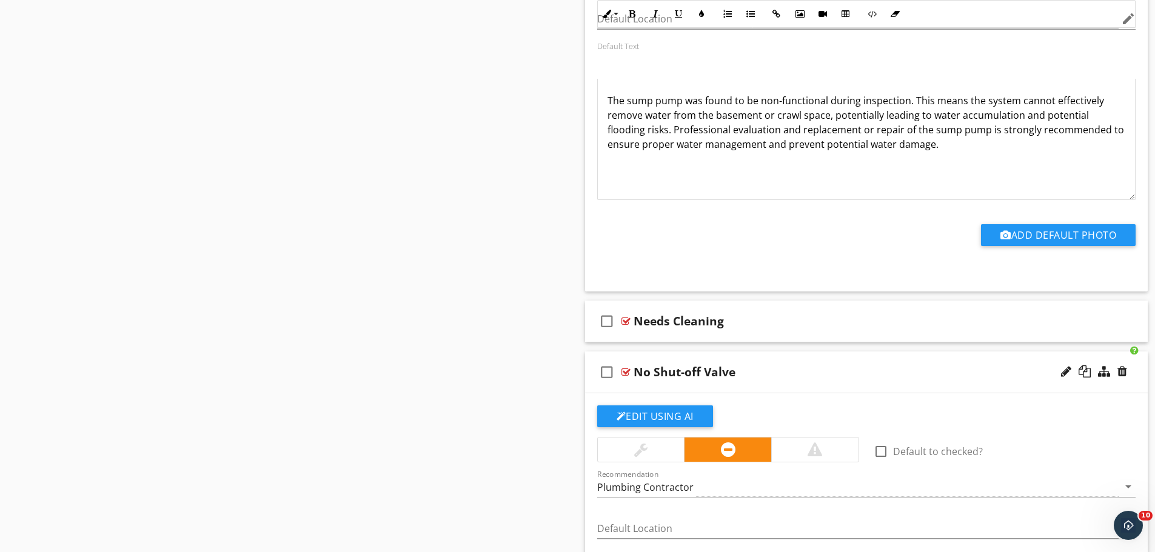
scroll to position [1400, 0]
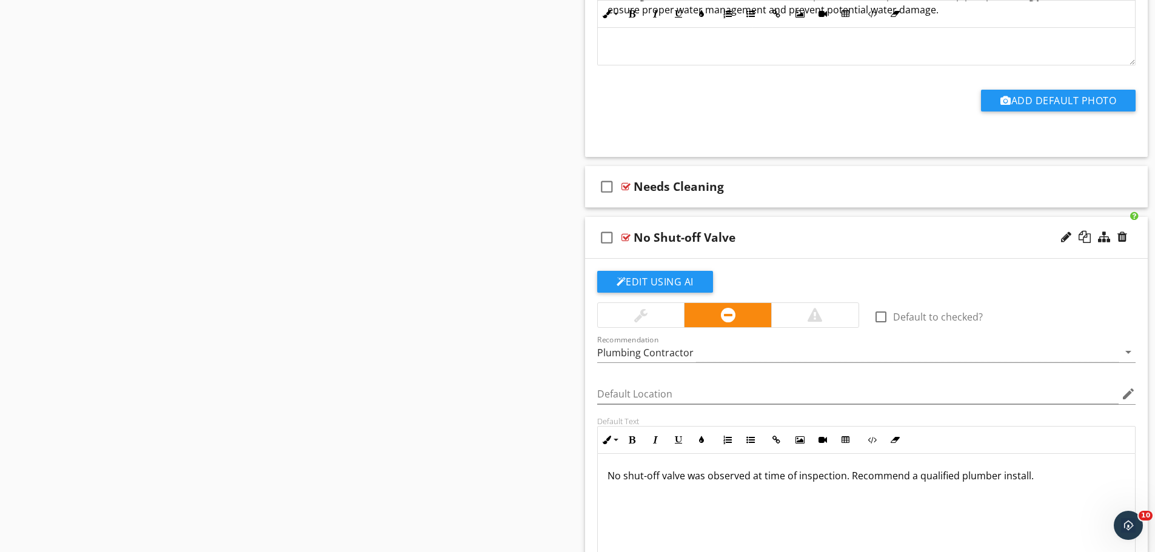
click at [625, 237] on div at bounding box center [626, 238] width 9 height 10
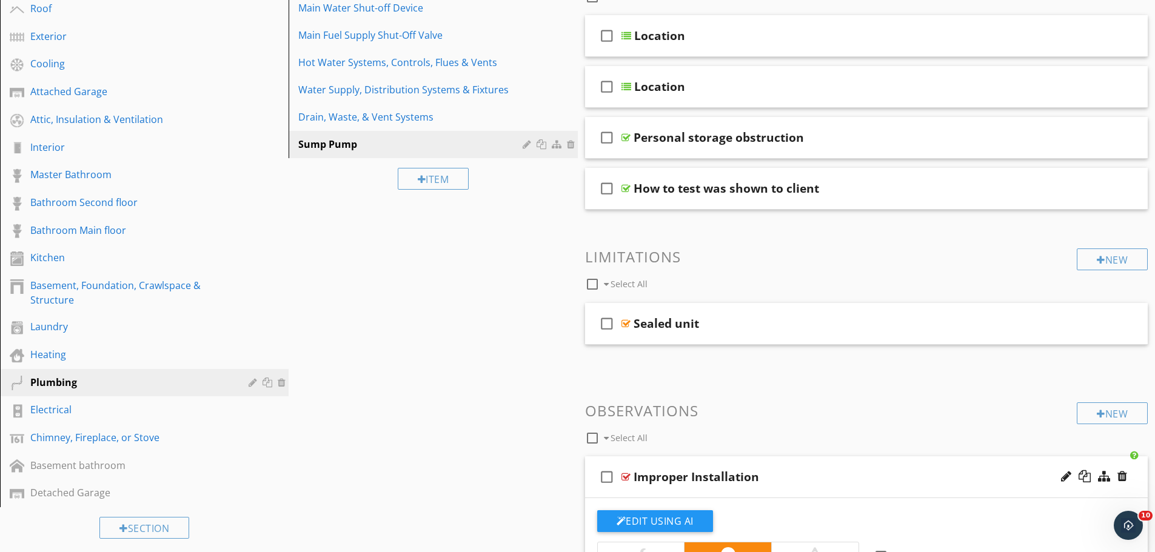
scroll to position [187, 0]
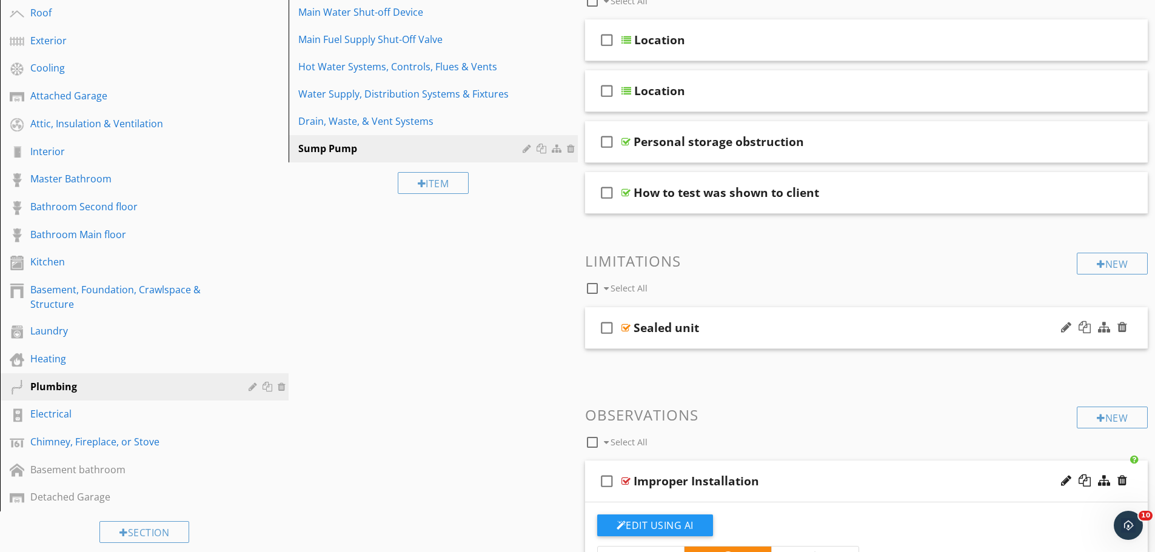
click at [625, 326] on div at bounding box center [626, 328] width 9 height 10
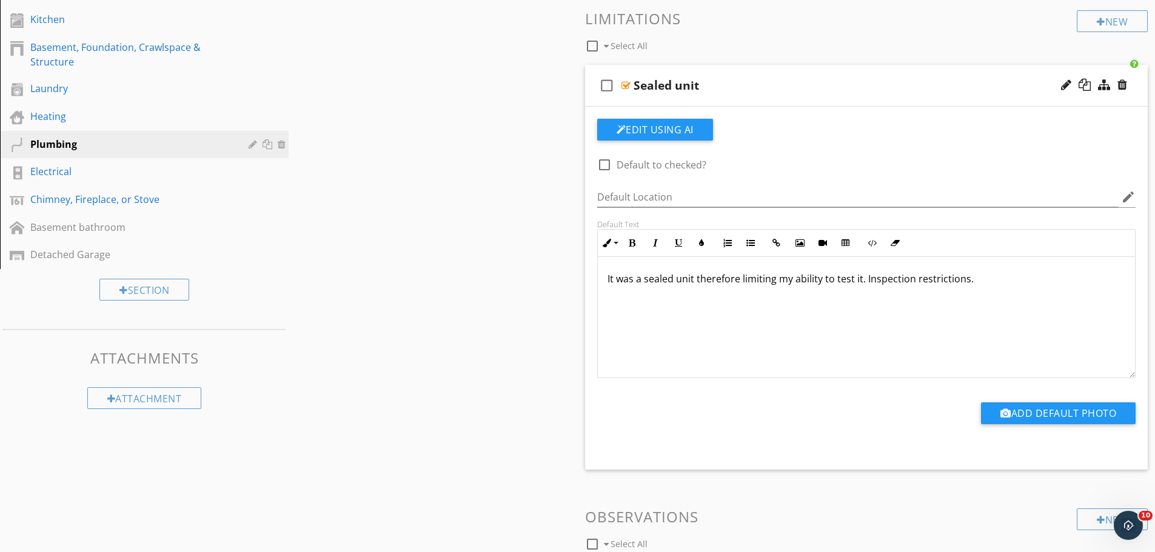
scroll to position [369, 0]
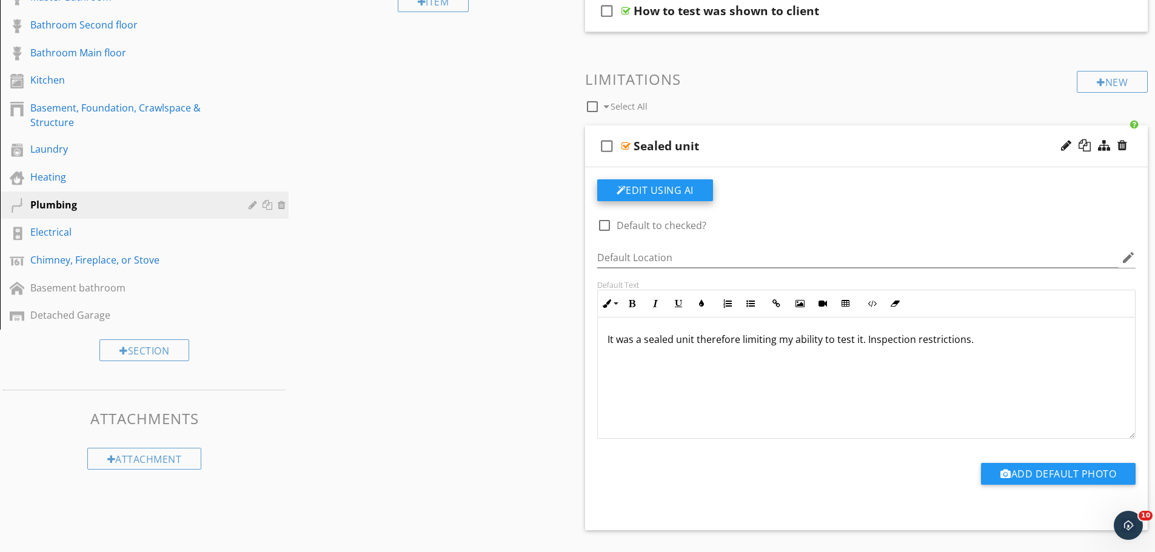
click at [660, 192] on button "Edit Using AI" at bounding box center [655, 191] width 116 height 22
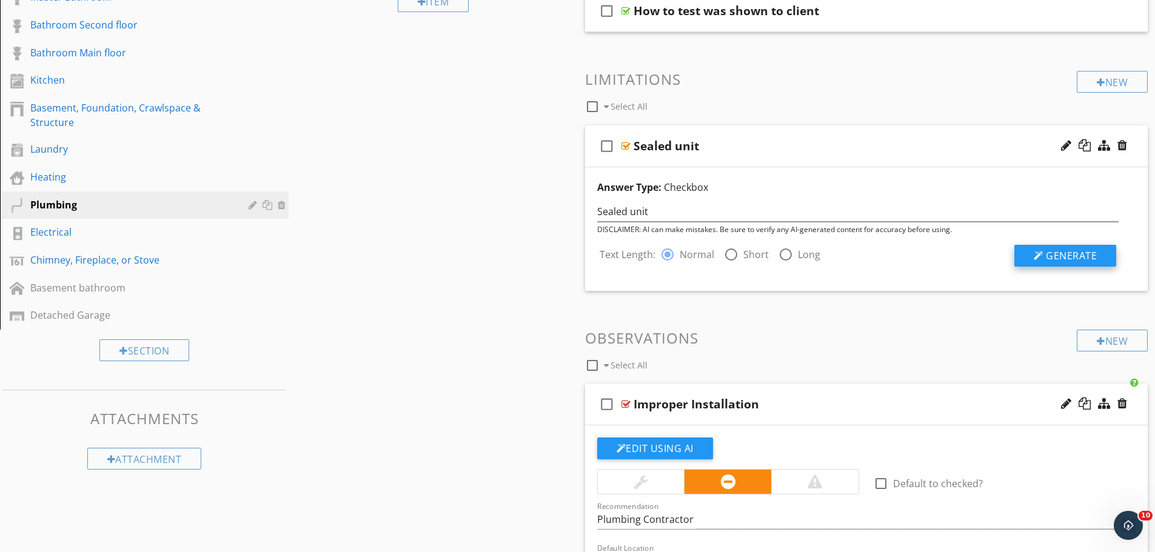
click at [1053, 252] on span "Generate" at bounding box center [1071, 255] width 51 height 13
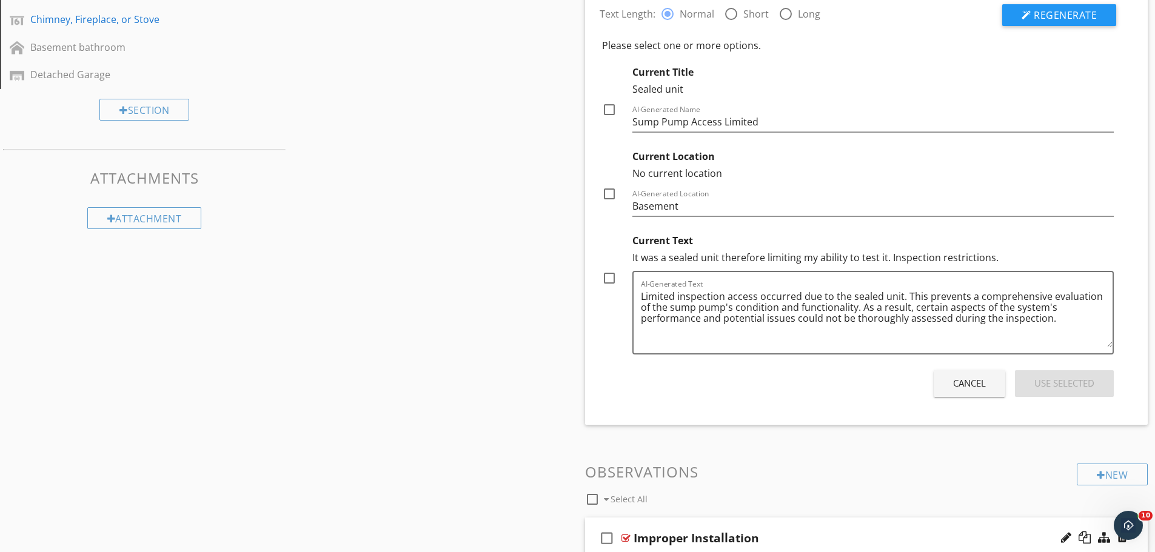
scroll to position [611, 0]
click at [611, 272] on div at bounding box center [609, 276] width 21 height 21
checkbox input "true"
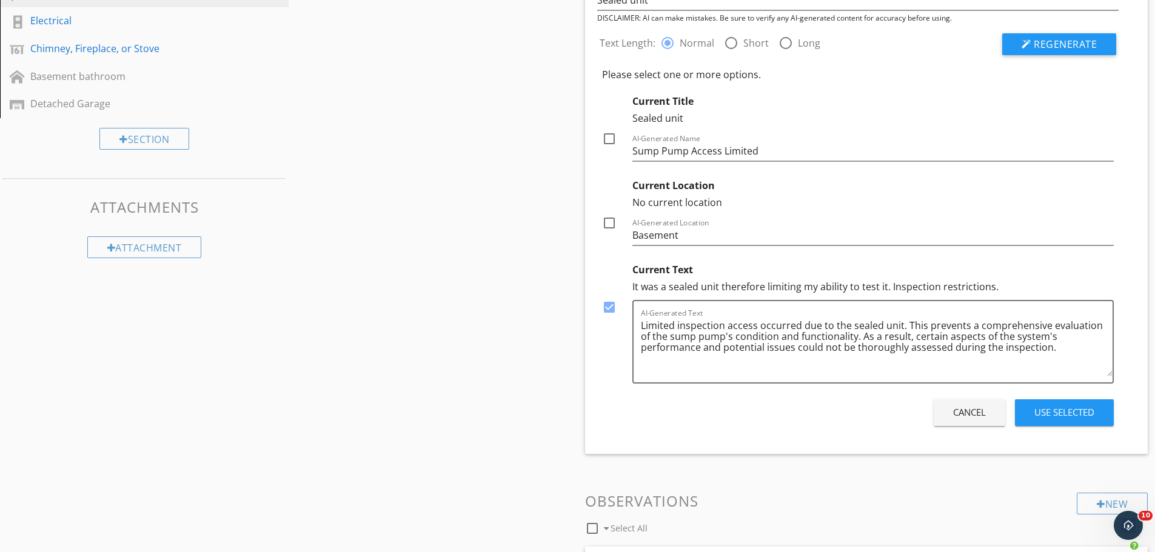
scroll to position [551, 0]
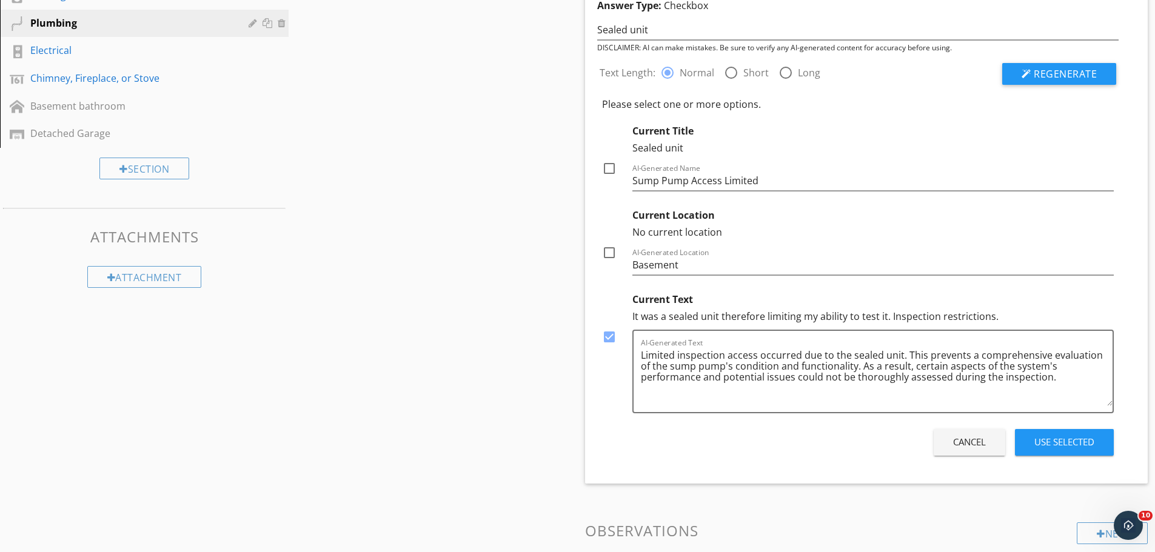
click at [1065, 438] on div "Use Selected" at bounding box center [1065, 442] width 60 height 14
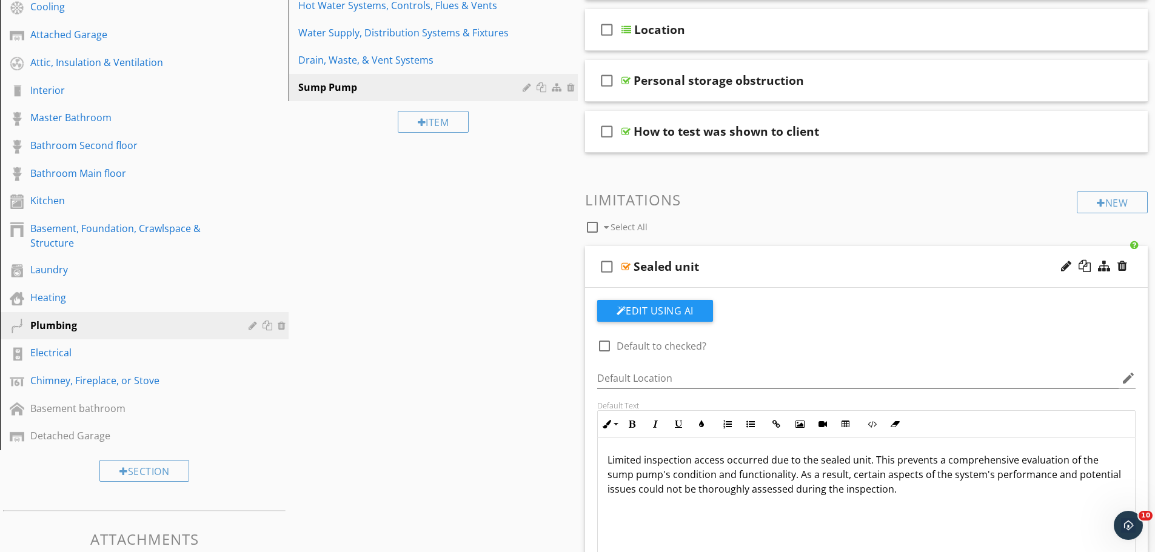
scroll to position [247, 0]
click at [770, 261] on div "Sealed unit" at bounding box center [836, 267] width 404 height 15
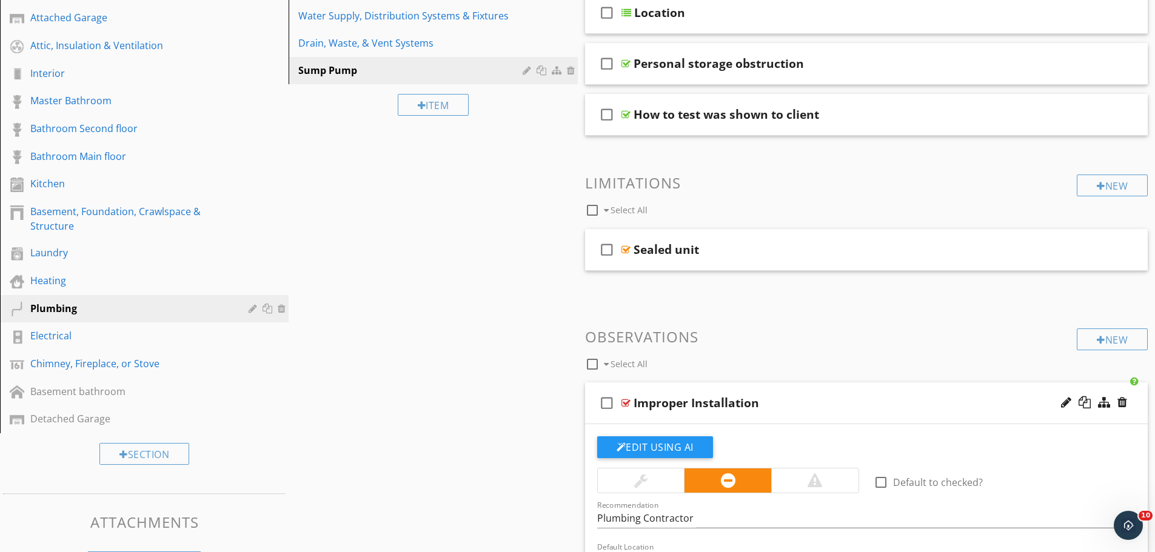
scroll to position [429, 0]
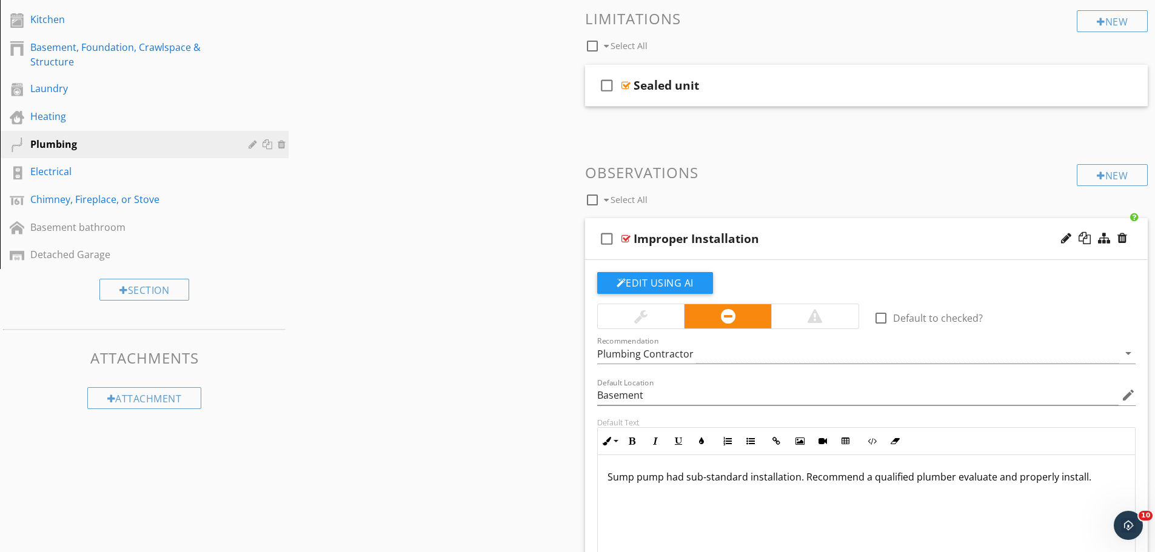
click at [797, 244] on div "Improper Installation" at bounding box center [836, 239] width 404 height 15
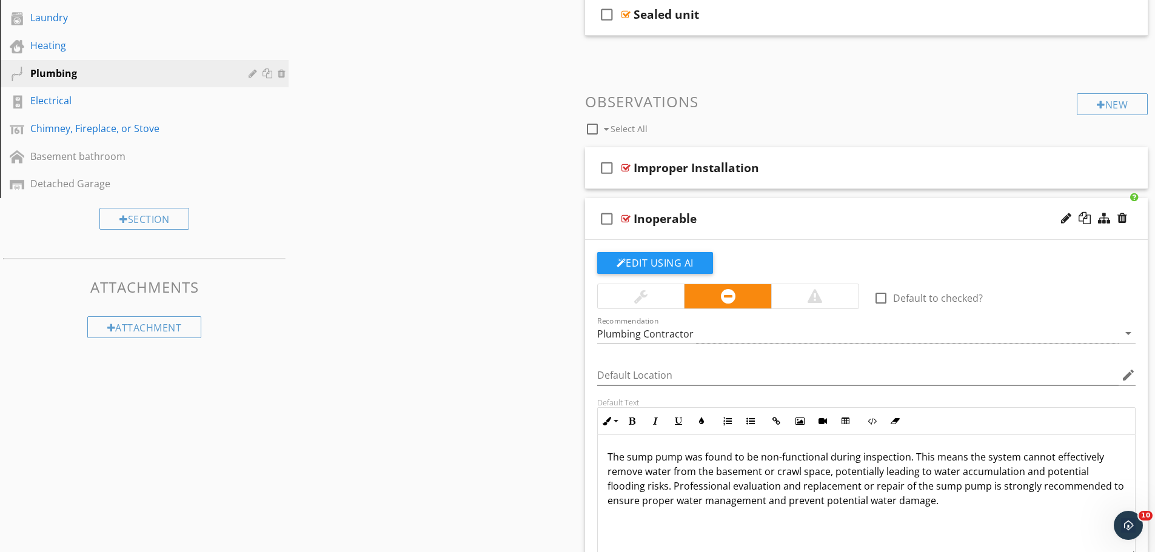
scroll to position [611, 0]
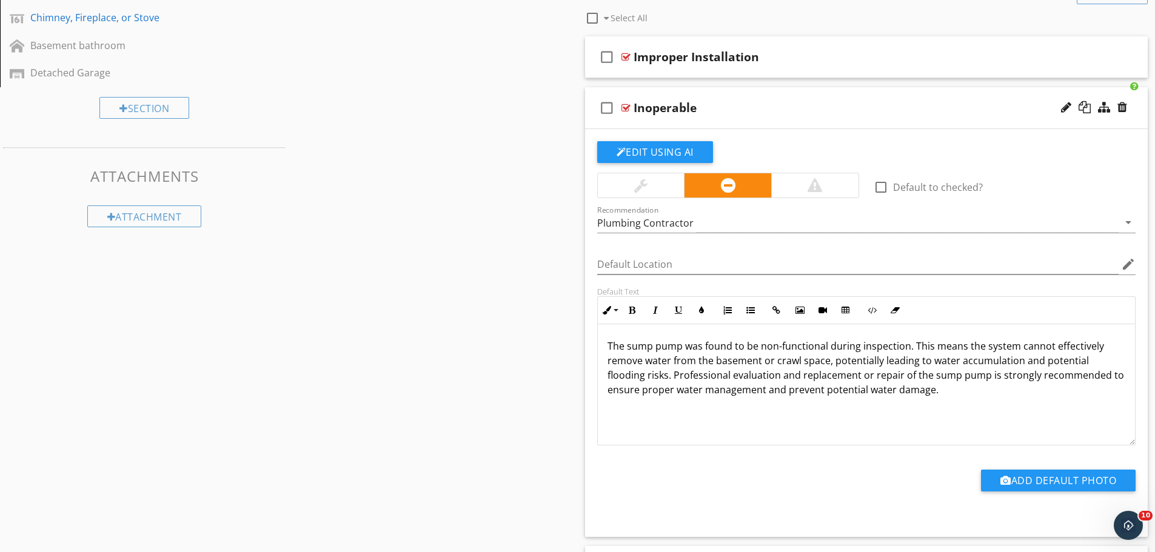
click at [825, 113] on div "Inoperable" at bounding box center [836, 108] width 404 height 15
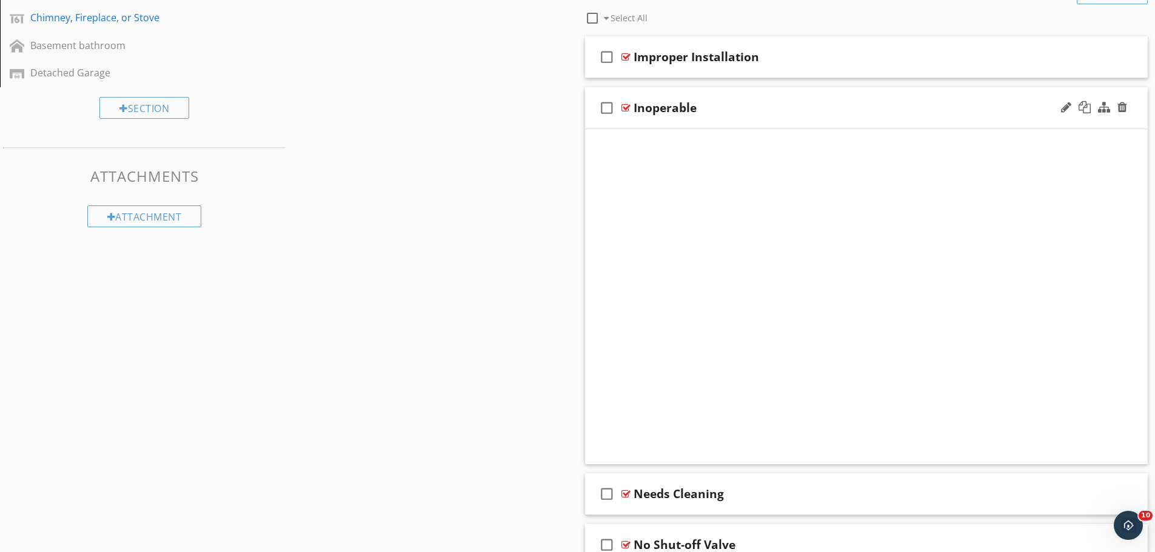
scroll to position [341, 0]
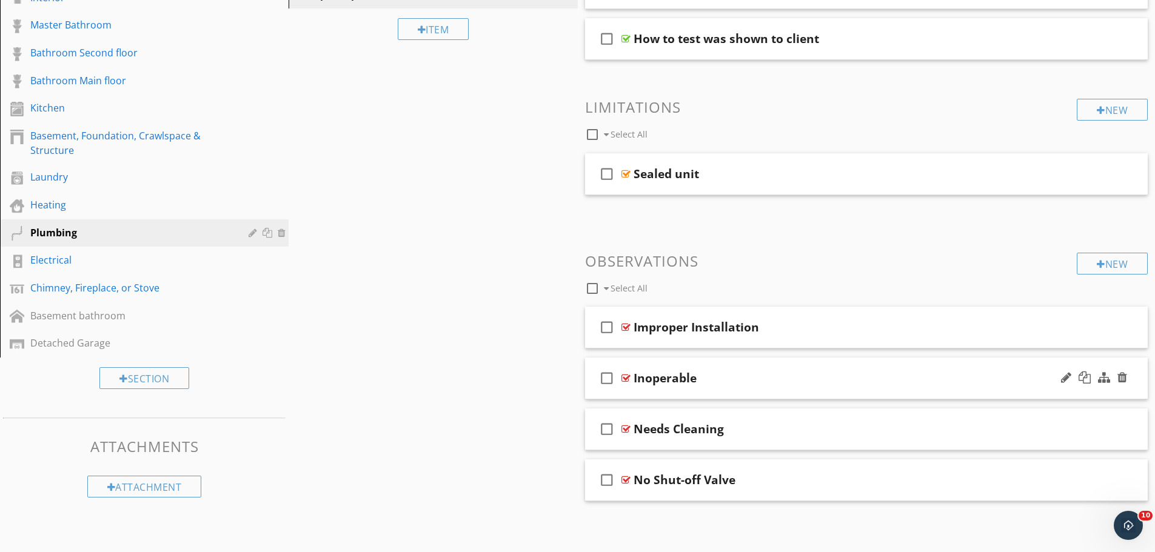
click at [625, 378] on div at bounding box center [626, 379] width 9 height 10
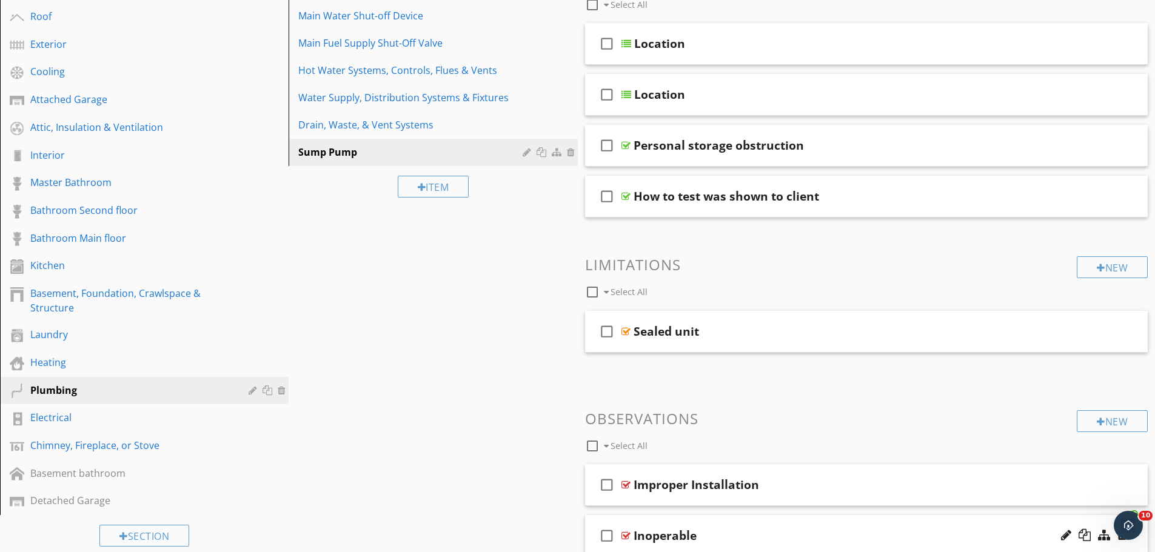
scroll to position [126, 0]
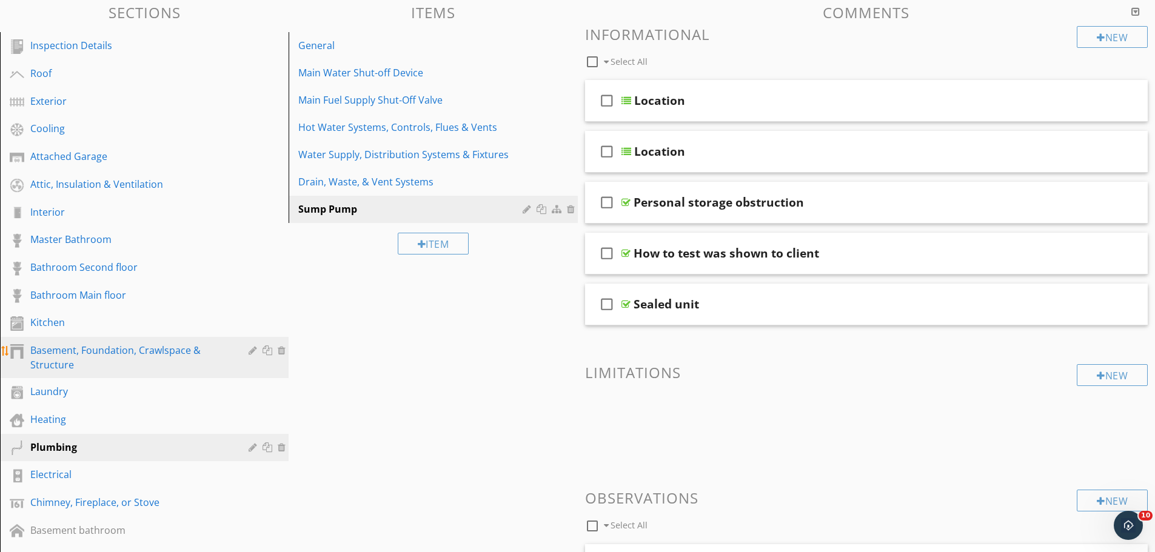
click at [122, 349] on div "Basement, Foundation, Crawlspace & Structure" at bounding box center [130, 357] width 201 height 29
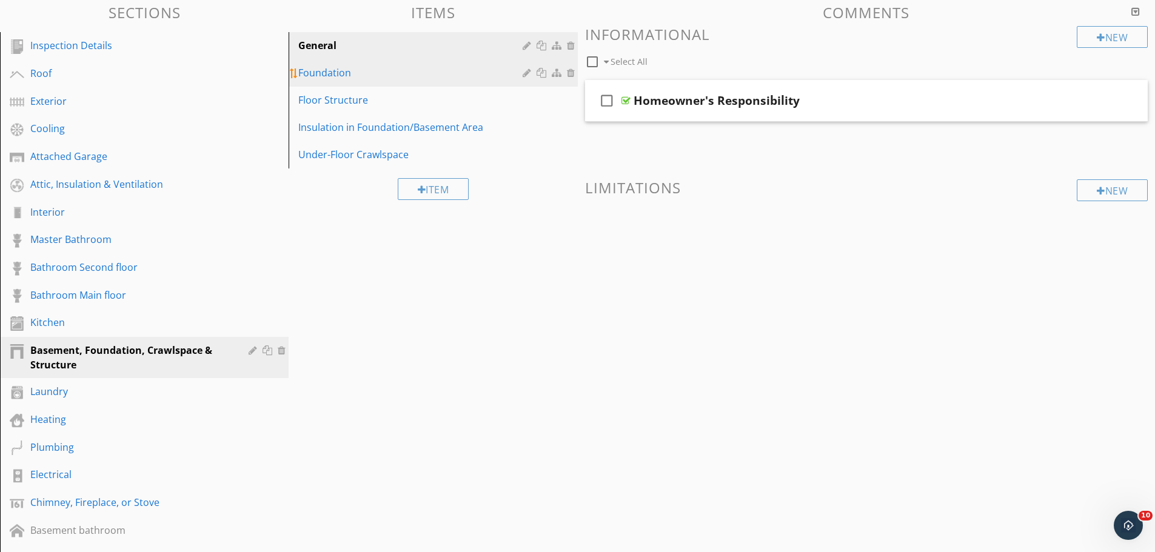
click at [328, 76] on div "Foundation" at bounding box center [411, 72] width 227 height 15
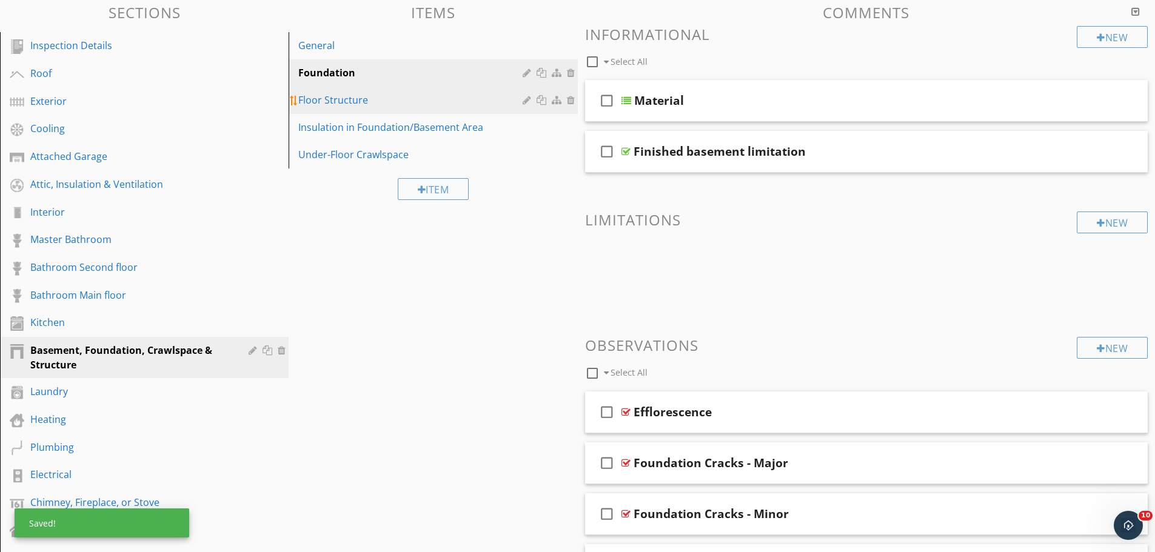
click at [309, 101] on div "Floor Structure" at bounding box center [411, 100] width 227 height 15
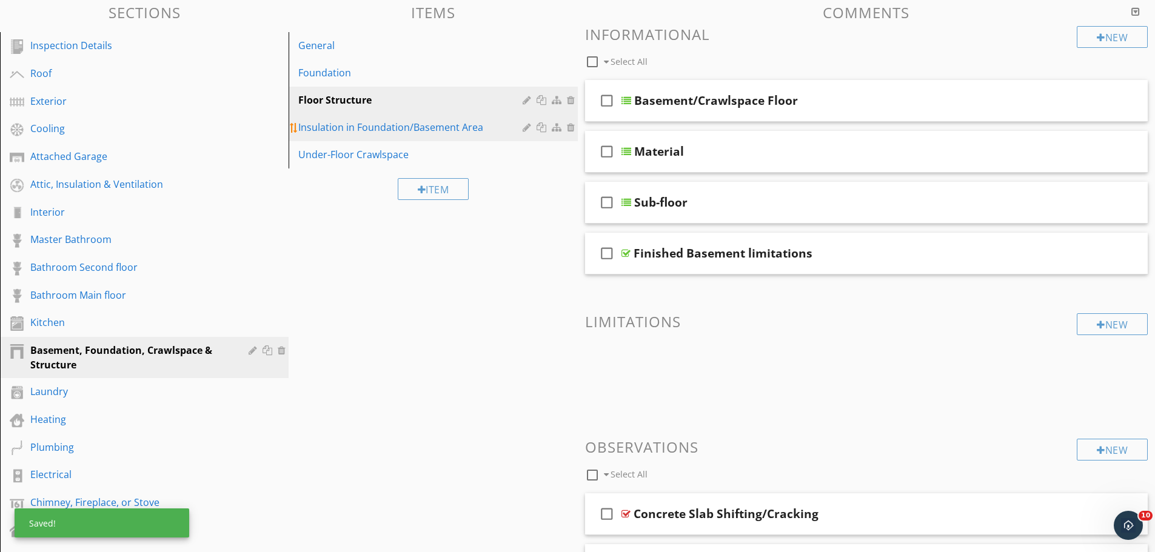
click at [349, 131] on div "Insulation in Foundation/Basement Area" at bounding box center [411, 127] width 227 height 15
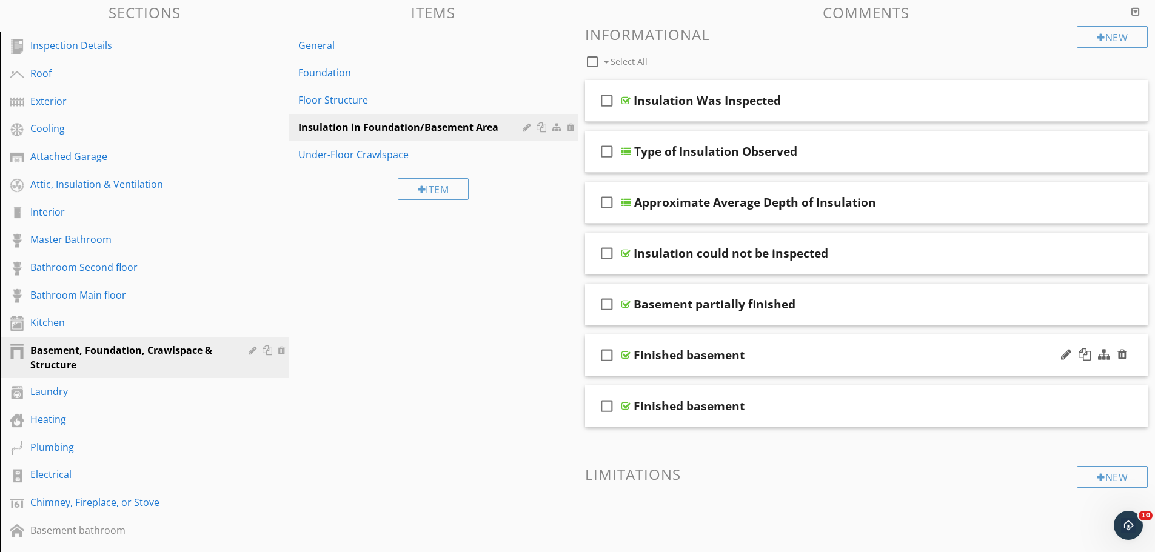
click at [623, 353] on div at bounding box center [626, 356] width 9 height 10
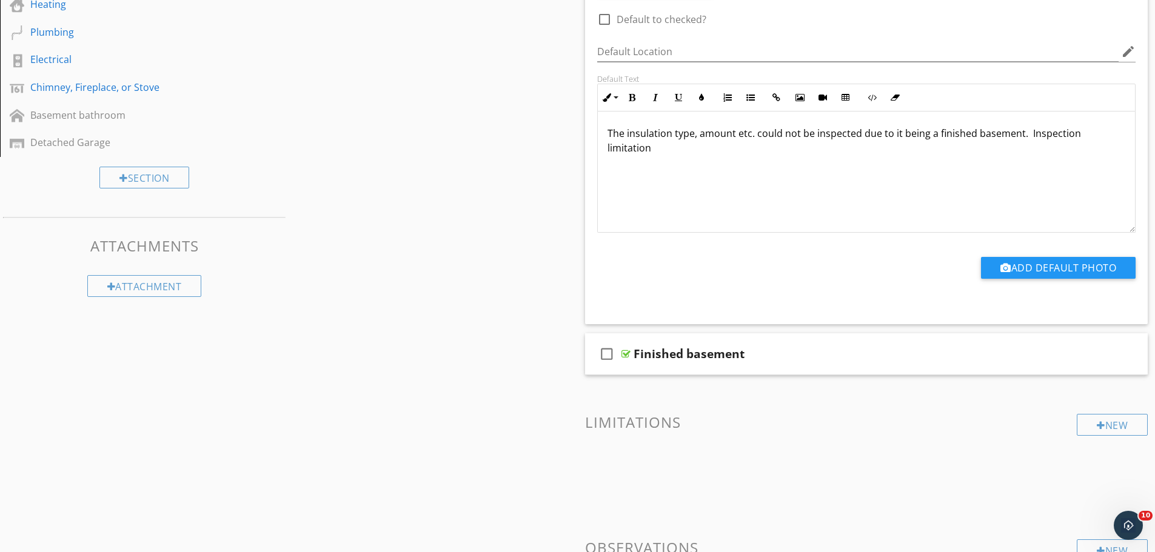
scroll to position [551, 0]
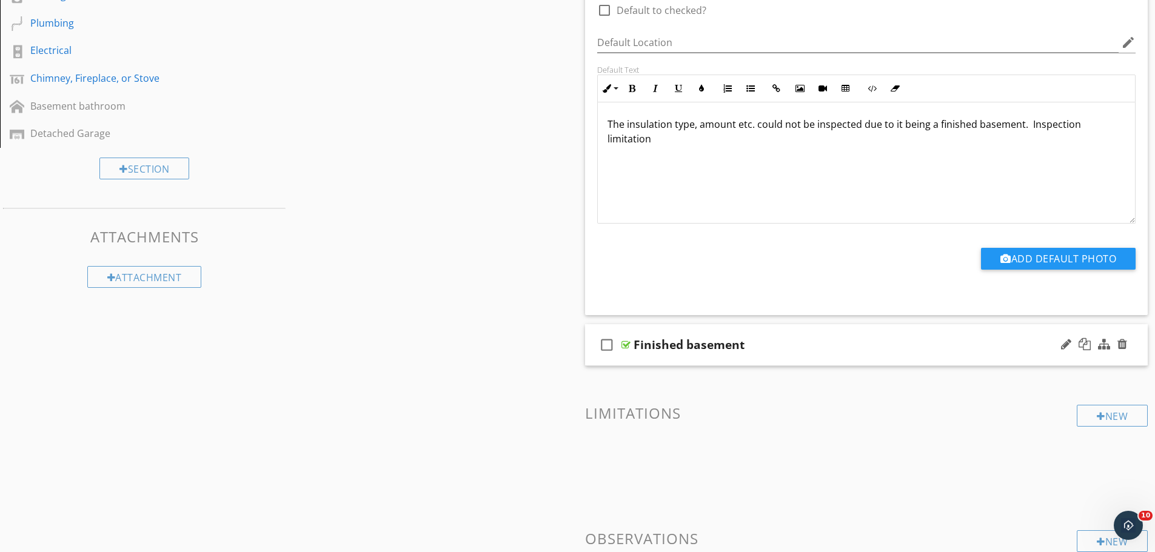
click at [625, 344] on div at bounding box center [626, 345] width 9 height 10
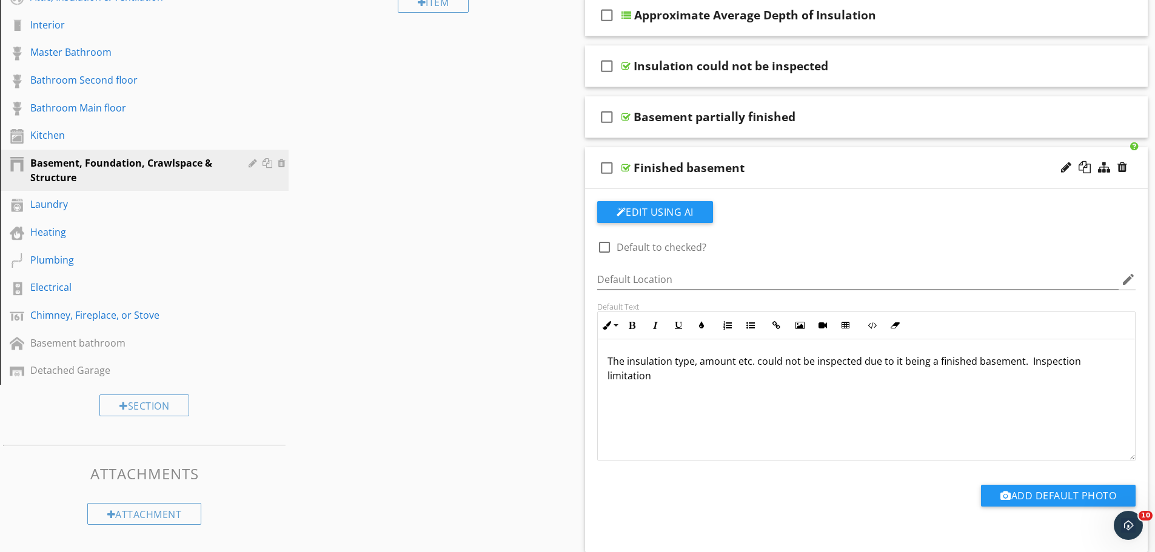
scroll to position [308, 0]
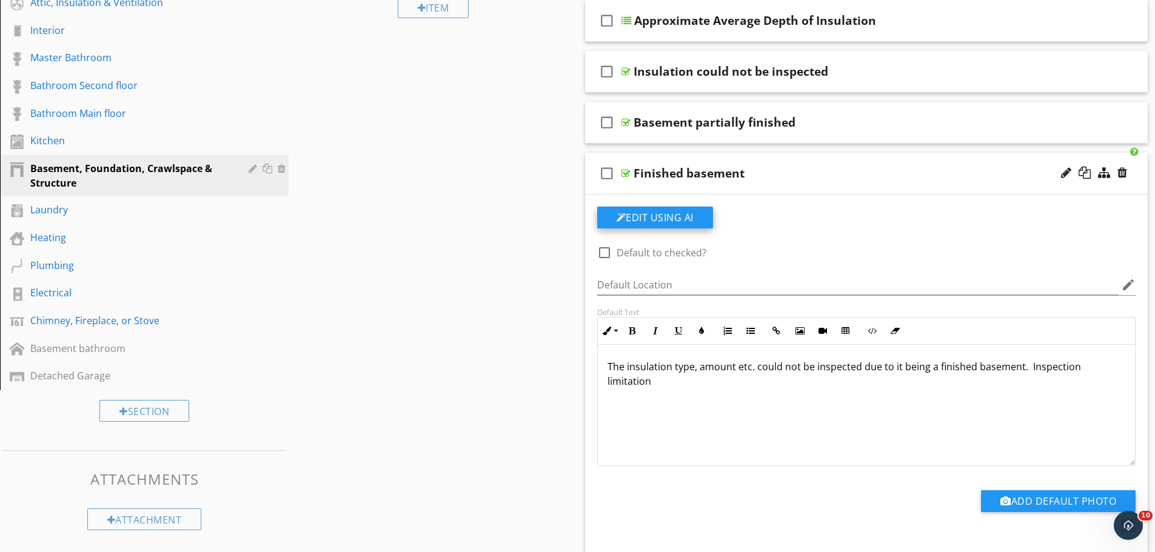
click at [670, 219] on button "Edit Using AI" at bounding box center [655, 218] width 116 height 22
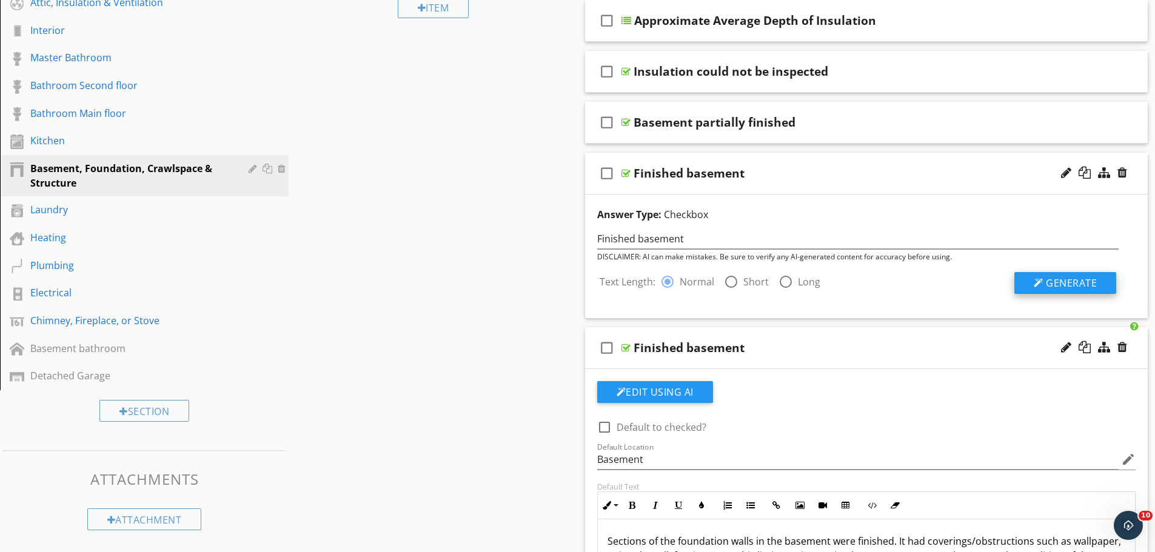
click at [1047, 278] on span "Generate" at bounding box center [1071, 283] width 51 height 13
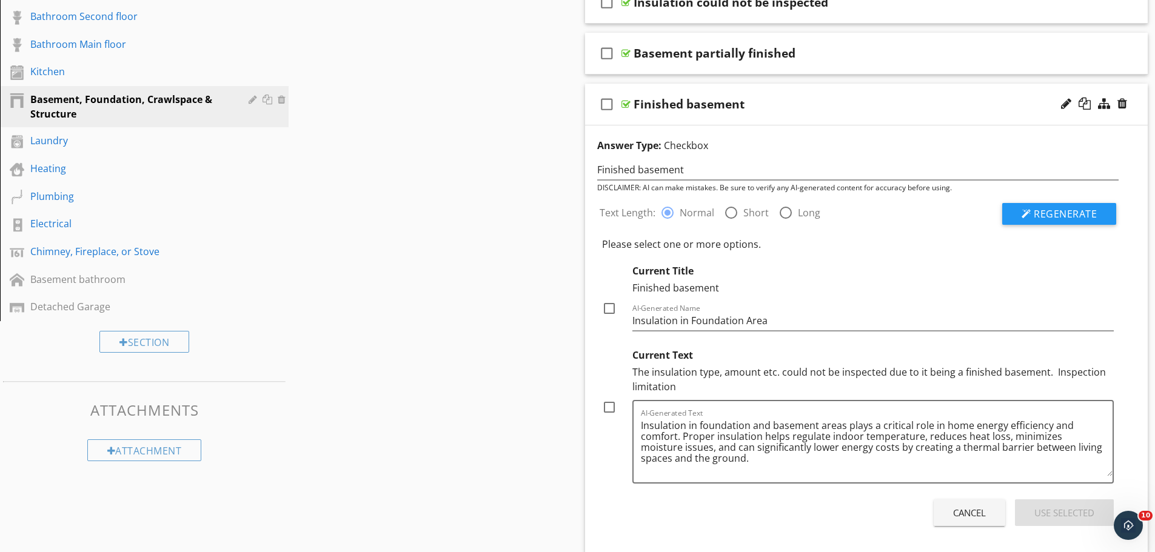
scroll to position [369, 0]
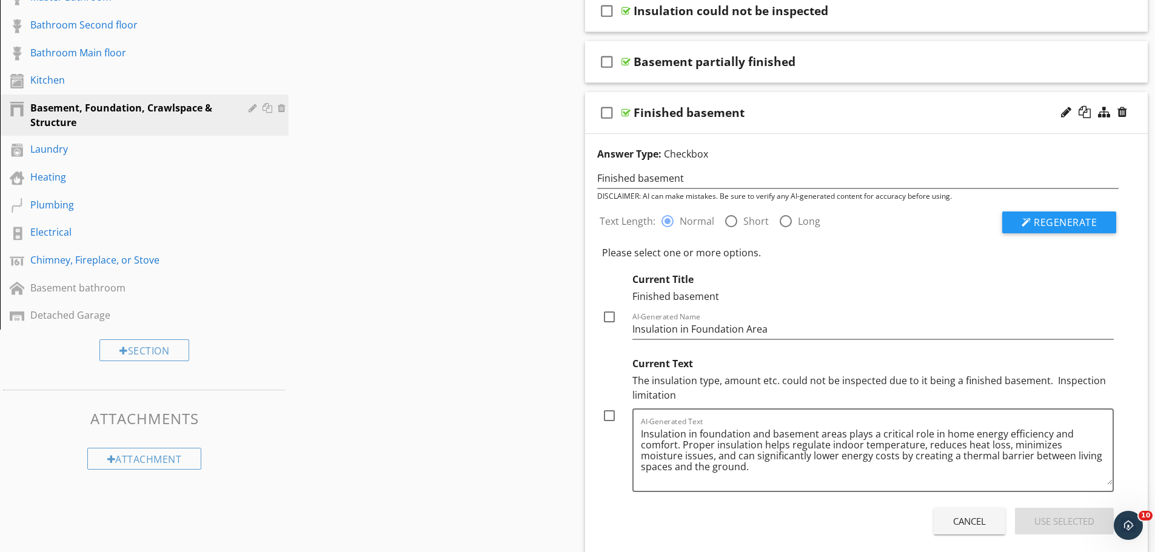
click at [623, 113] on div at bounding box center [626, 113] width 9 height 10
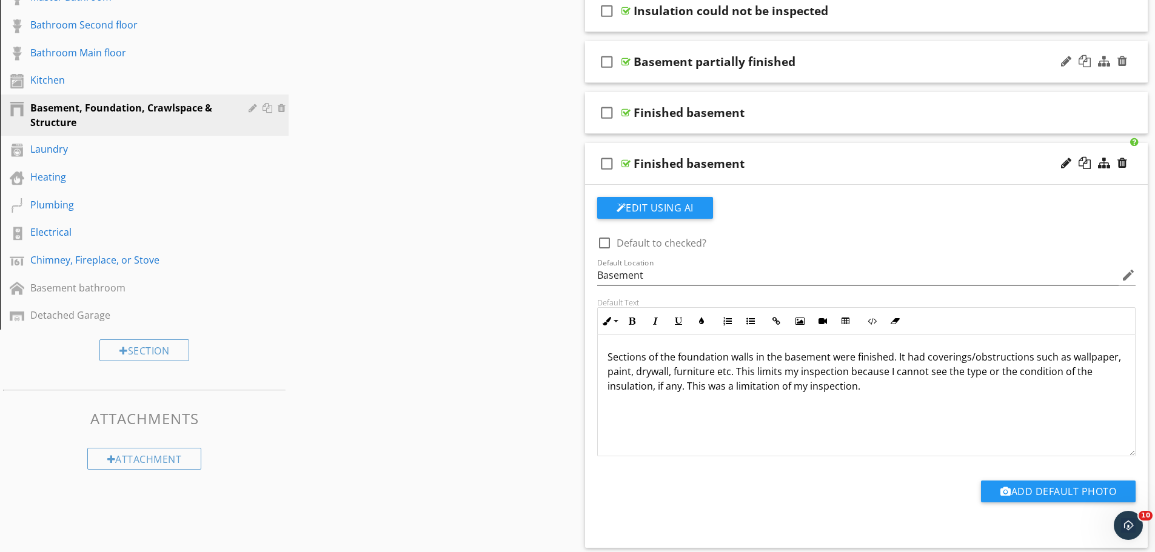
click at [626, 59] on div at bounding box center [626, 62] width 9 height 10
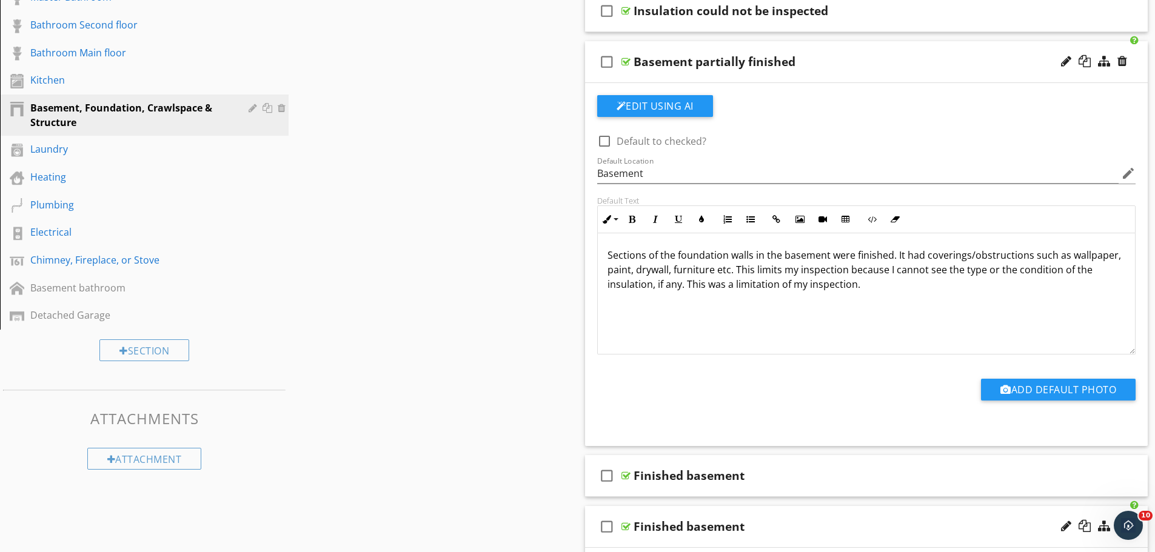
click at [626, 61] on div at bounding box center [626, 62] width 9 height 10
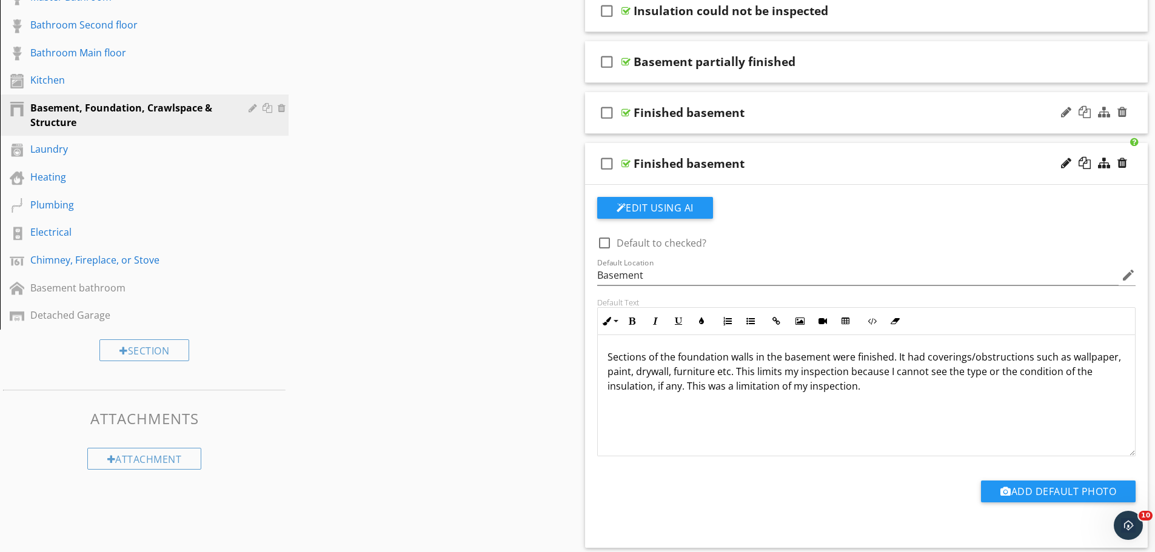
click at [626, 112] on div at bounding box center [626, 113] width 9 height 10
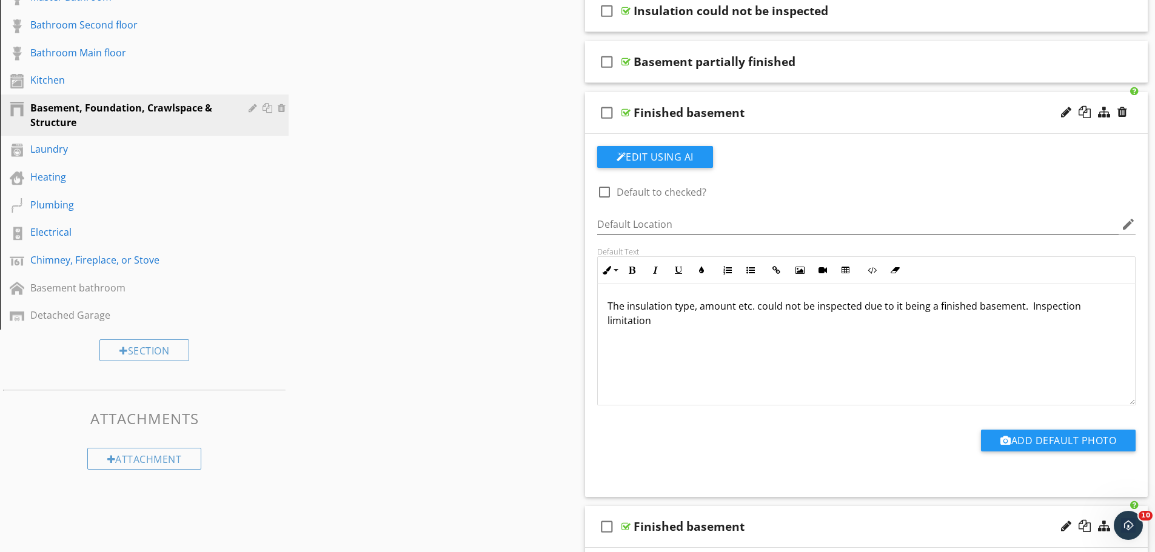
click at [626, 112] on div at bounding box center [626, 113] width 9 height 10
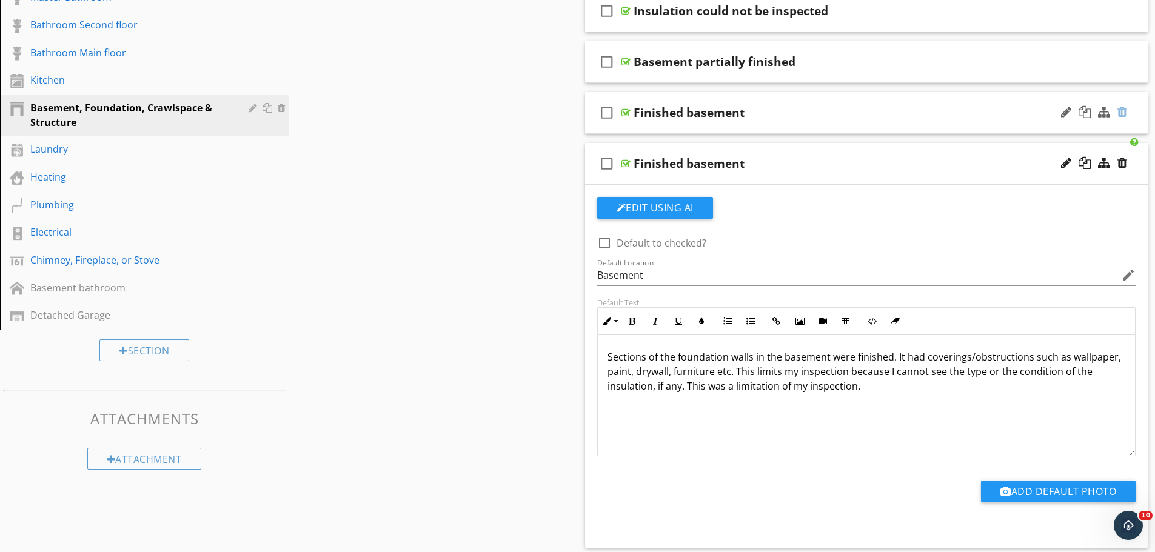
click at [1121, 112] on div at bounding box center [1123, 112] width 10 height 12
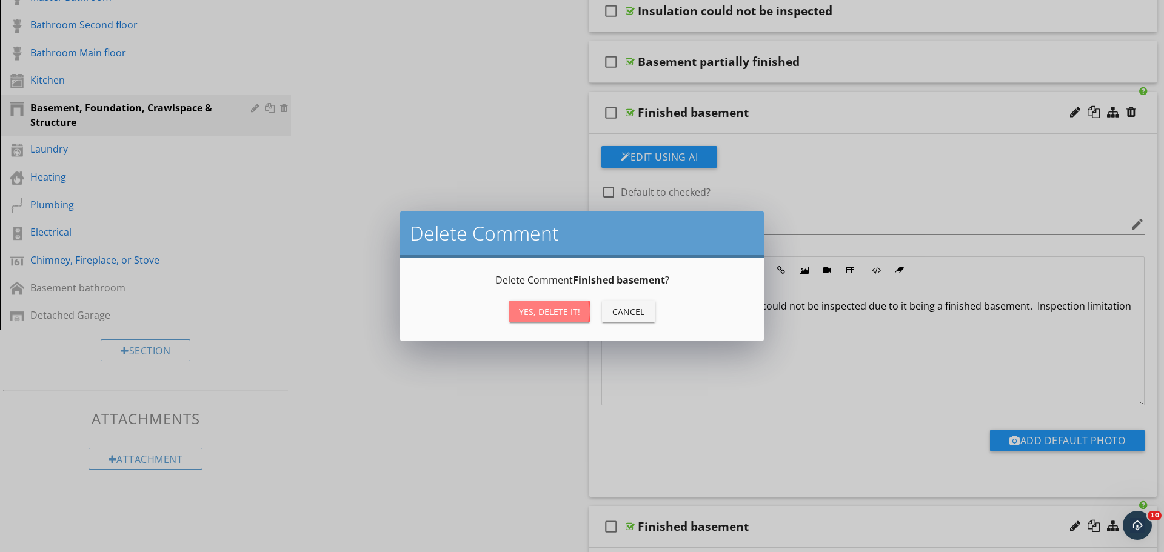
click at [551, 314] on div "Yes, Delete it!" at bounding box center [549, 312] width 61 height 13
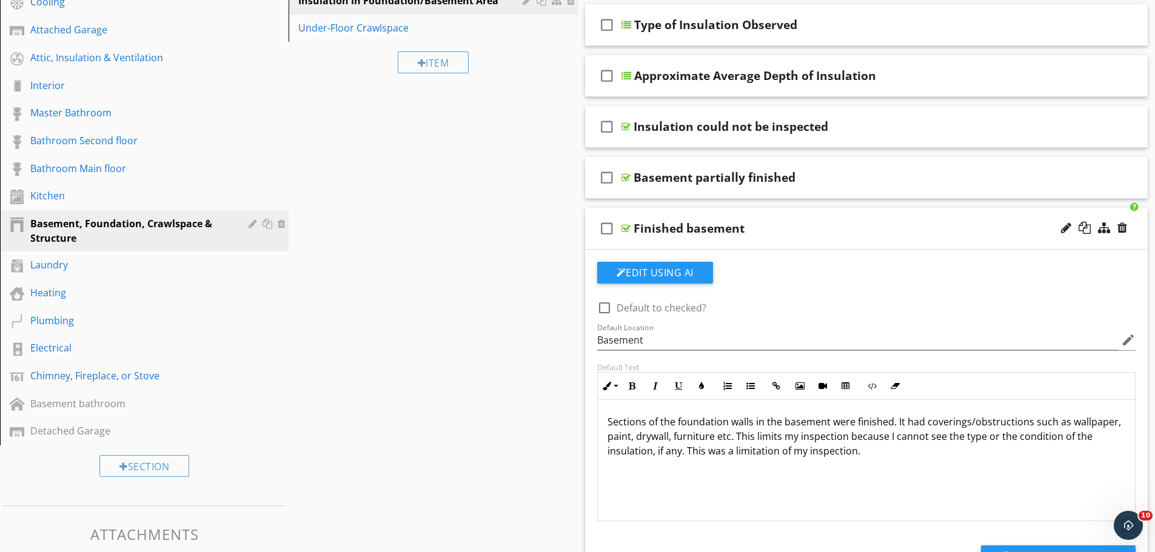
scroll to position [247, 0]
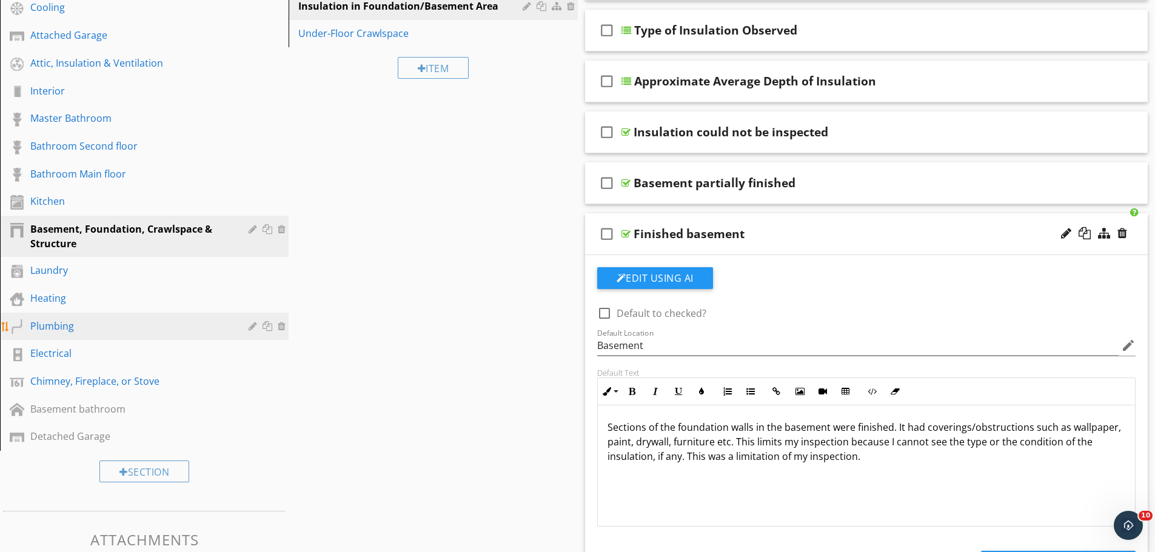
click at [94, 328] on div "Plumbing" at bounding box center [130, 326] width 201 height 15
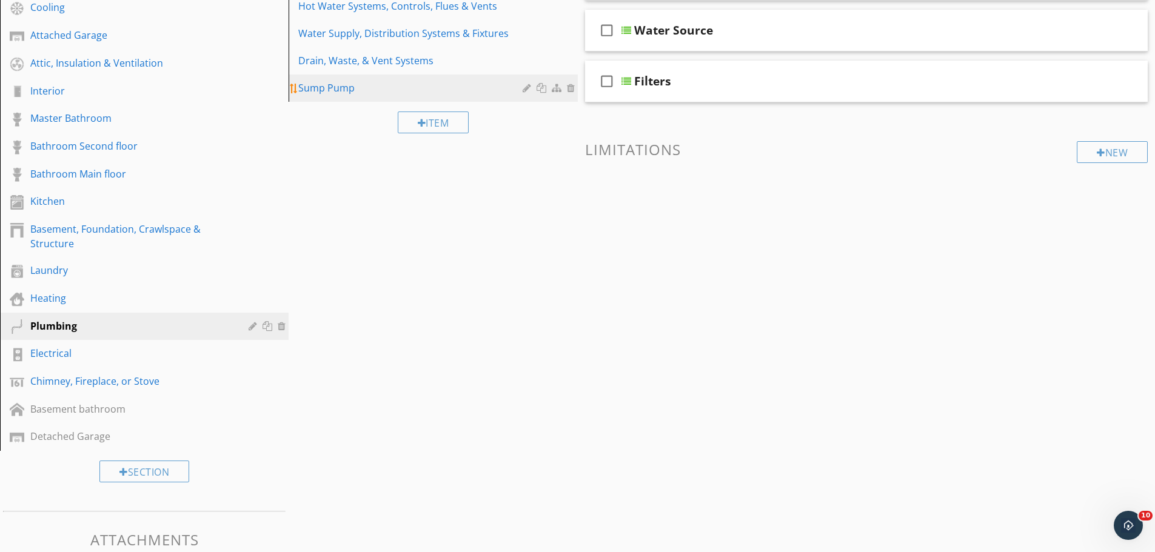
click at [341, 90] on div "Sump Pump" at bounding box center [411, 88] width 227 height 15
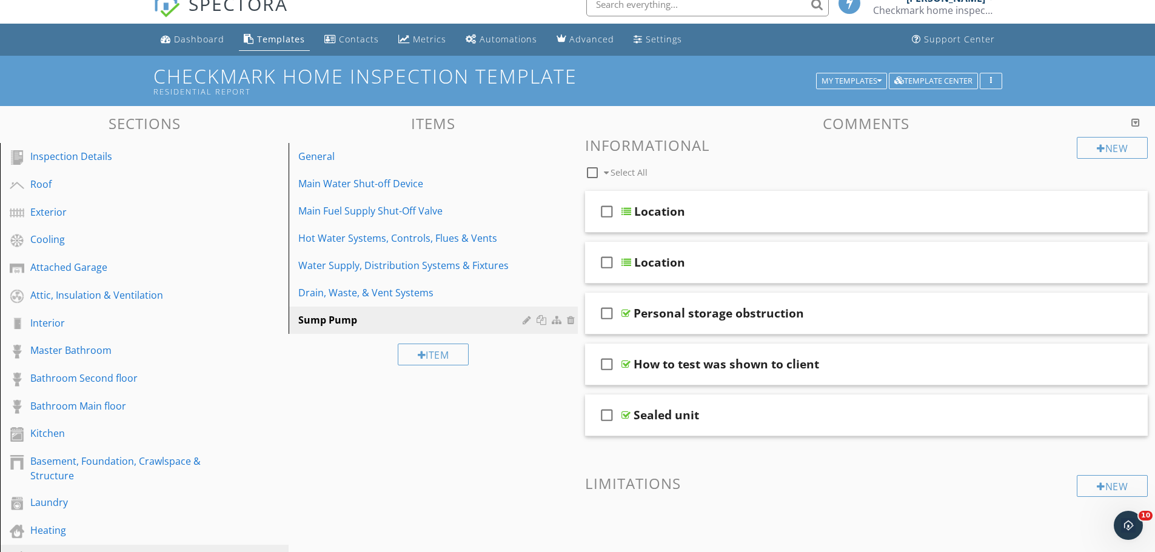
scroll to position [5, 0]
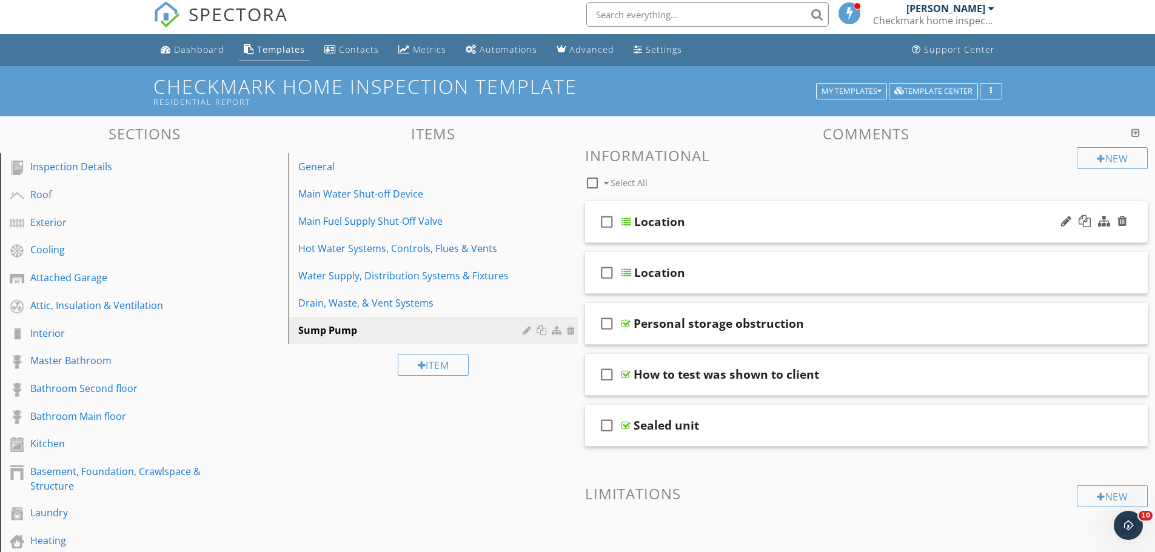
click at [627, 220] on div at bounding box center [627, 222] width 10 height 10
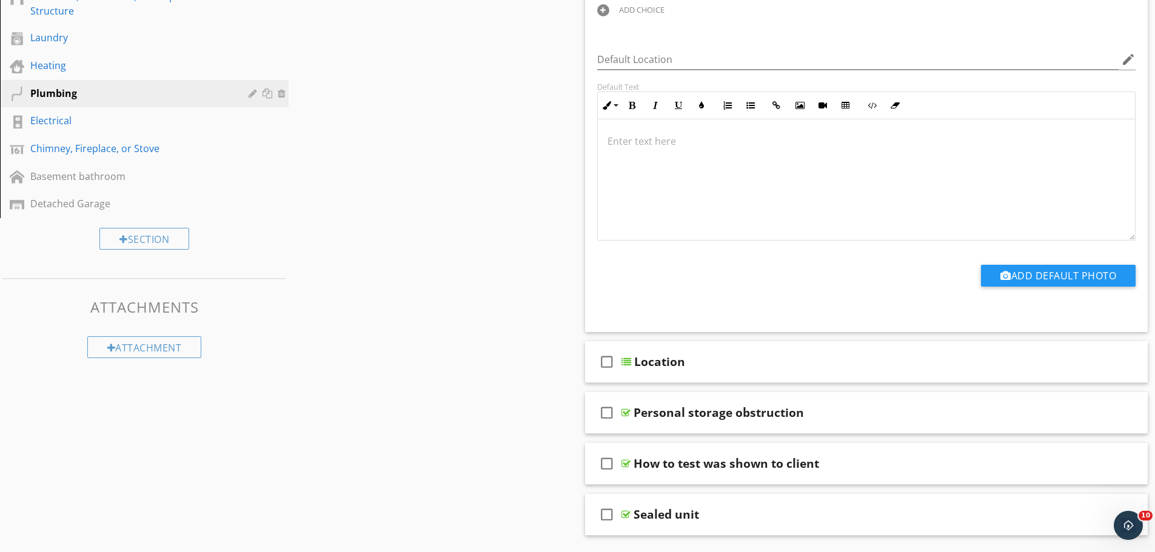
scroll to position [490, 0]
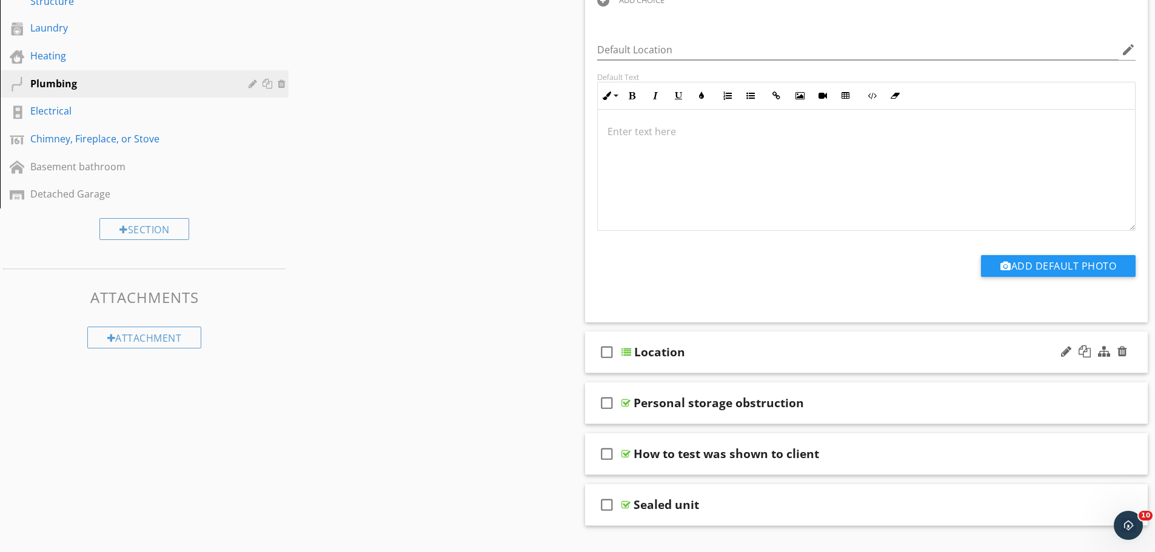
click at [629, 349] on div at bounding box center [627, 352] width 10 height 10
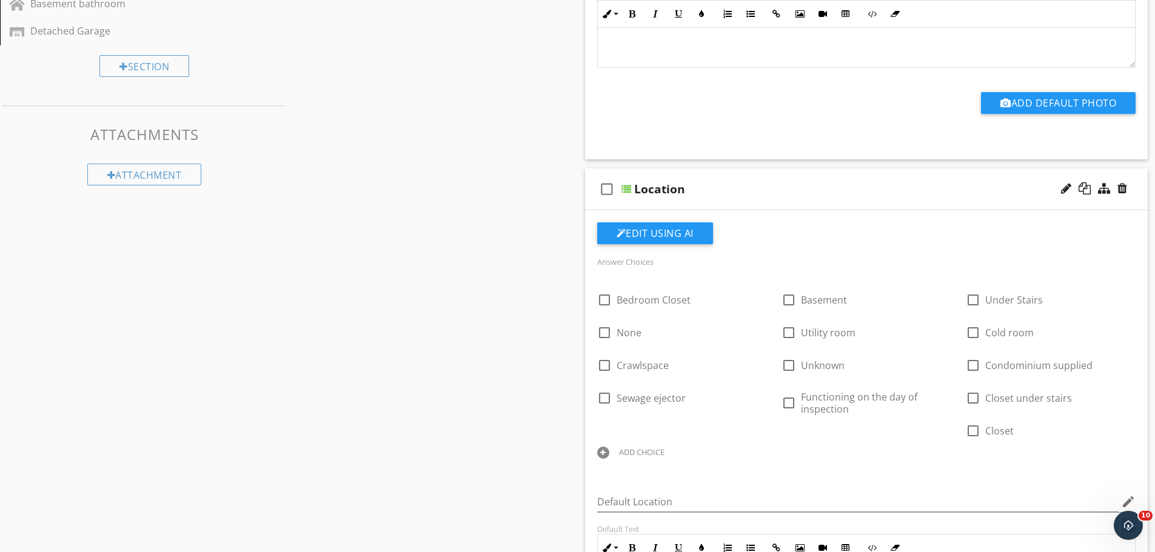
scroll to position [672, 0]
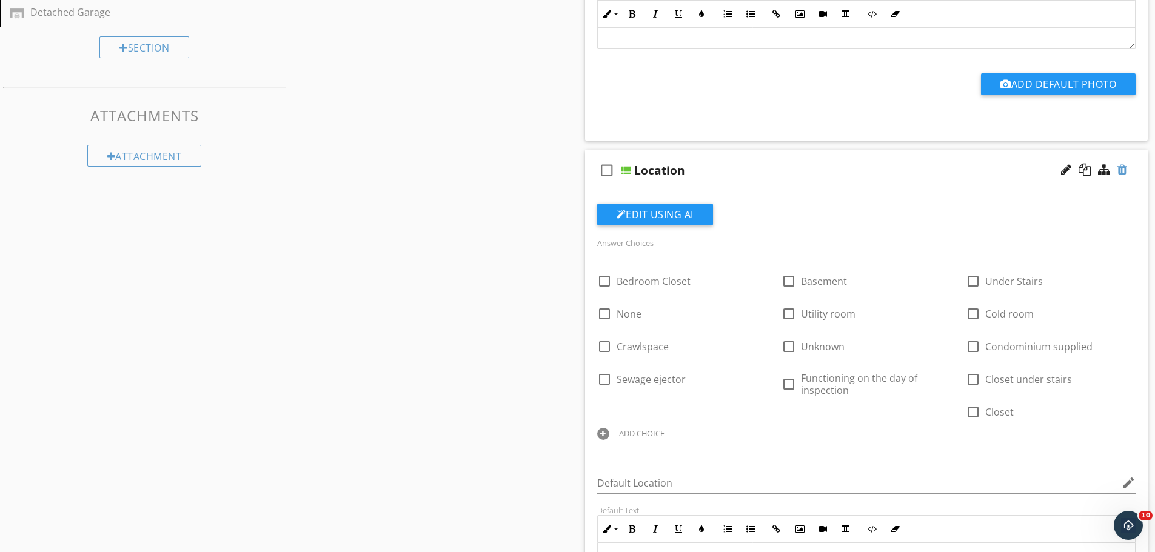
click at [1120, 167] on div at bounding box center [1123, 170] width 10 height 12
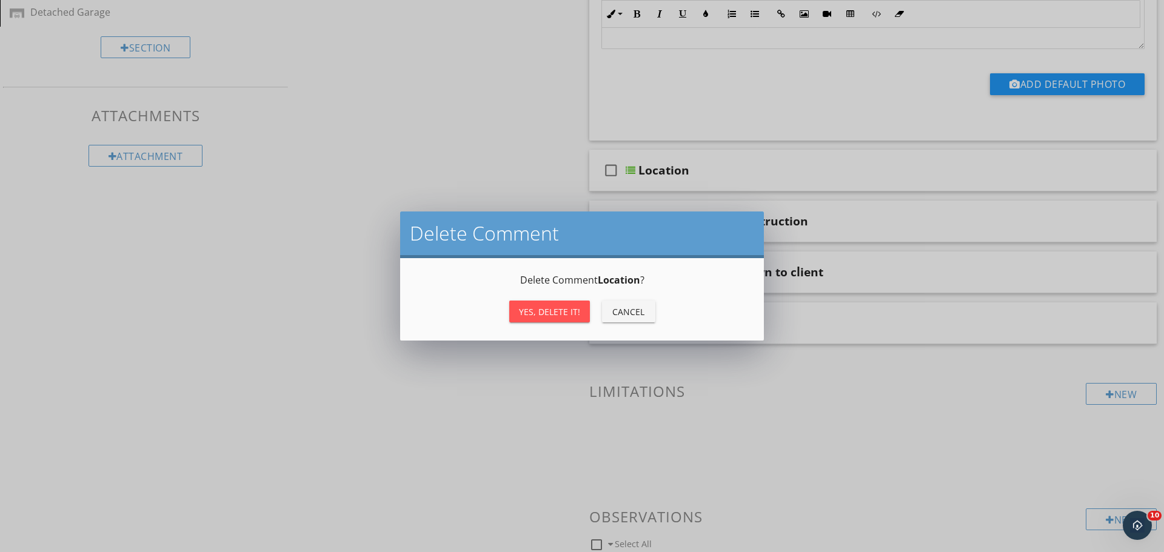
click at [545, 312] on div "Yes, Delete it!" at bounding box center [549, 312] width 61 height 13
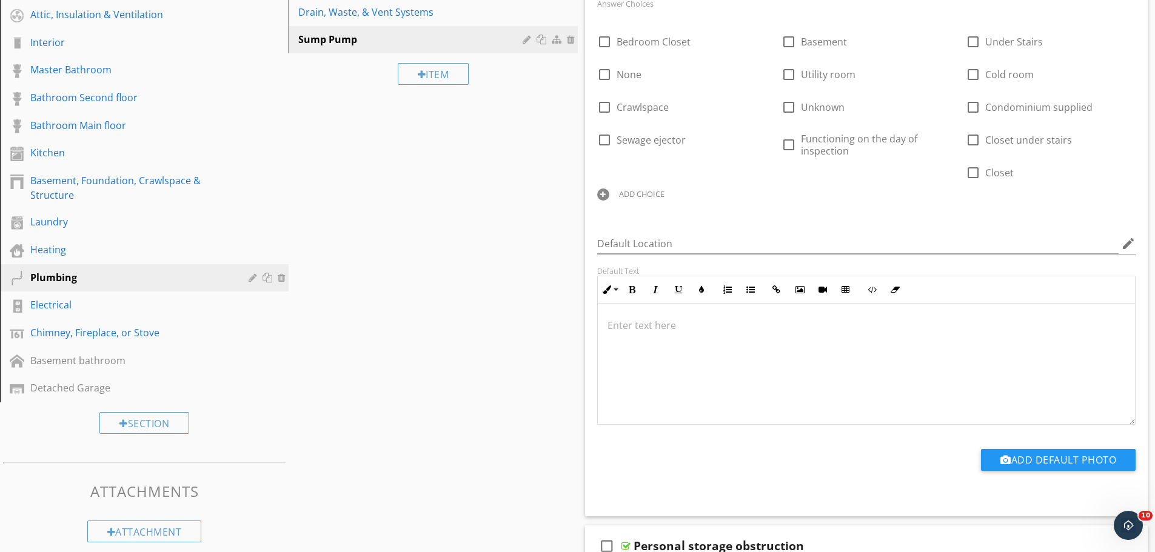
scroll to position [187, 0]
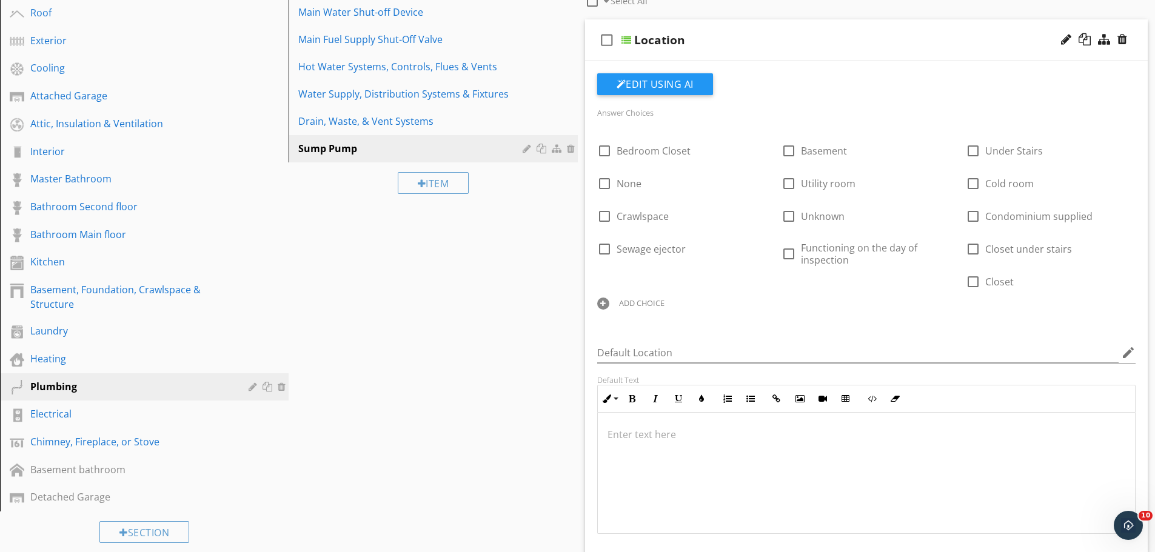
click at [623, 39] on div at bounding box center [627, 40] width 10 height 10
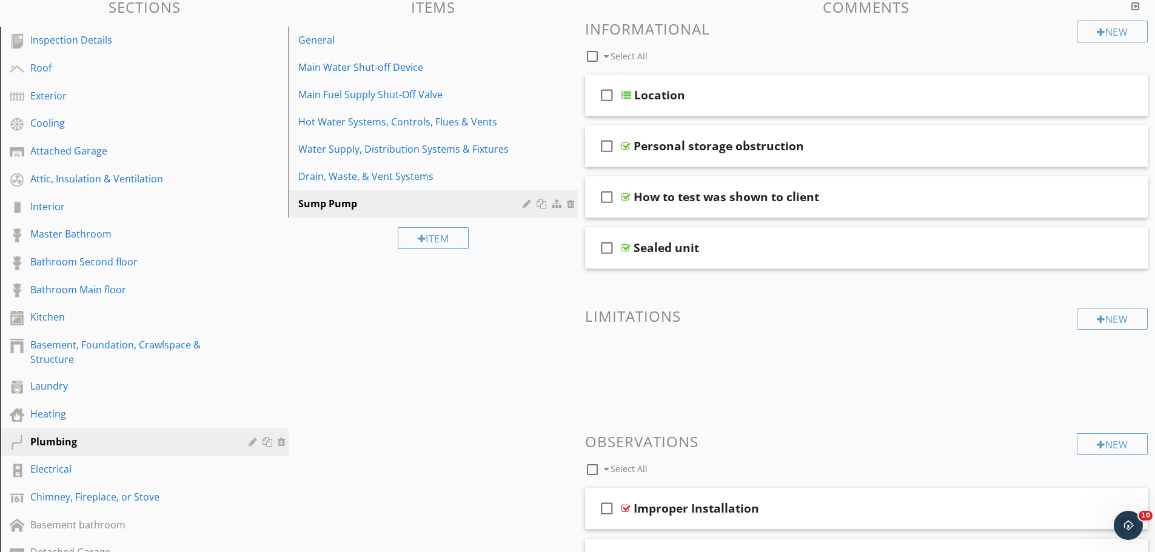
scroll to position [131, 0]
click at [106, 235] on div "Master Bathroom" at bounding box center [130, 234] width 201 height 15
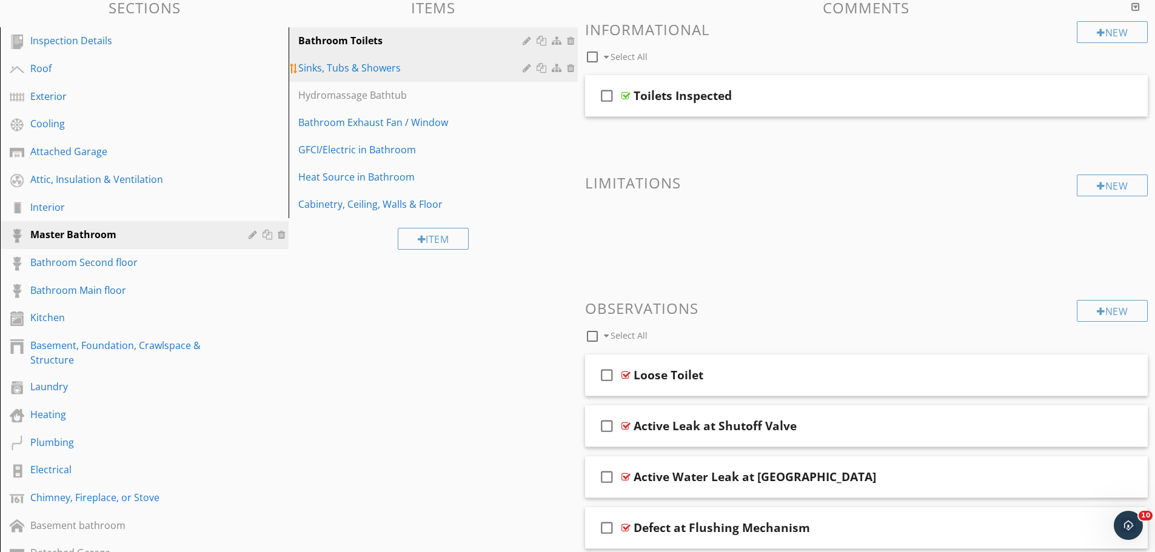
click at [314, 69] on div "Sinks, Tubs & Showers" at bounding box center [411, 68] width 227 height 15
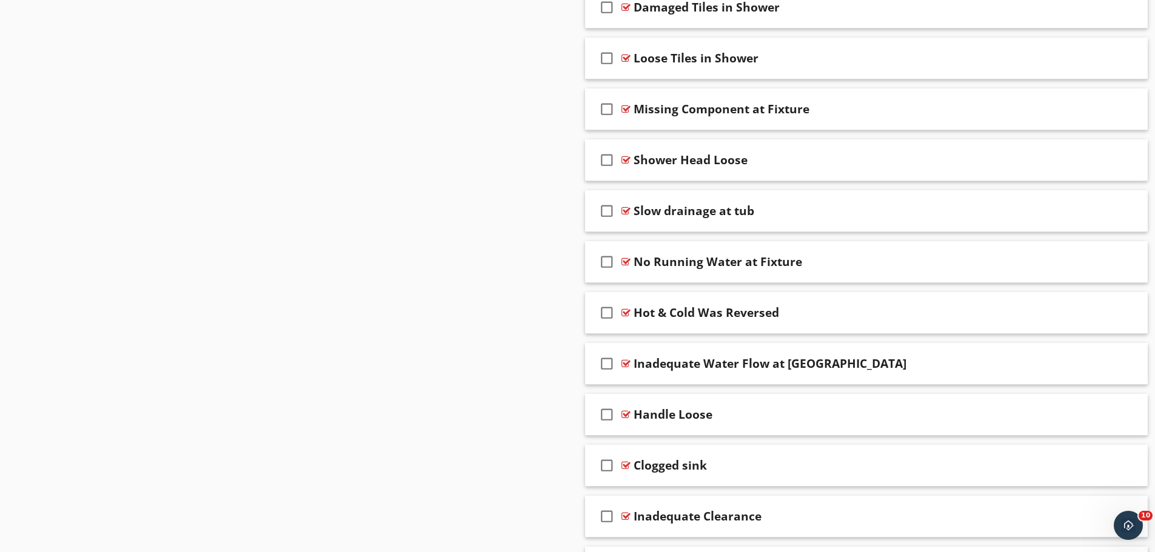
scroll to position [1128, 0]
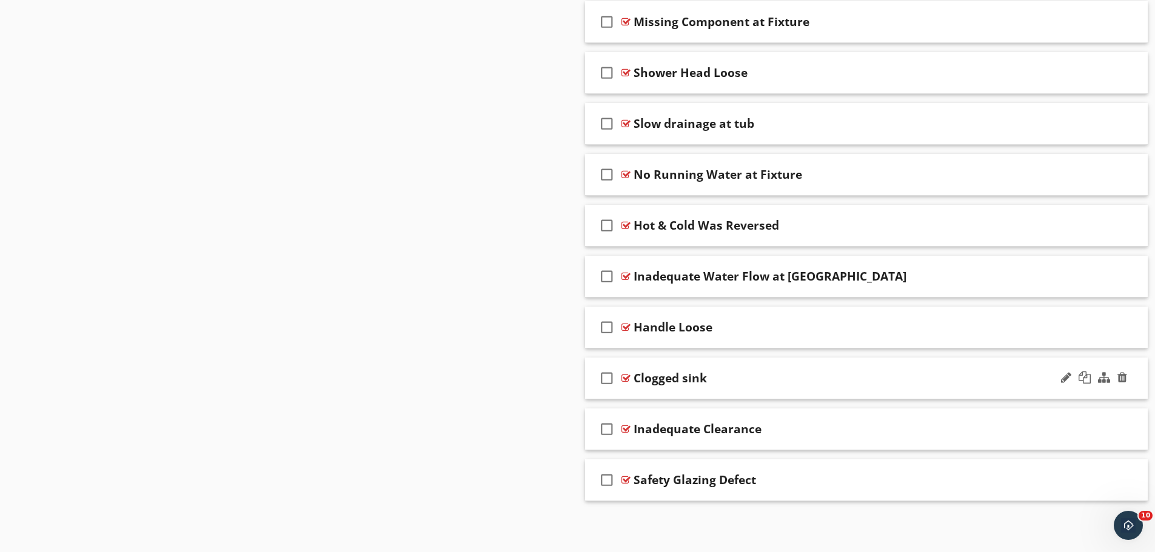
click at [624, 376] on div at bounding box center [626, 379] width 9 height 10
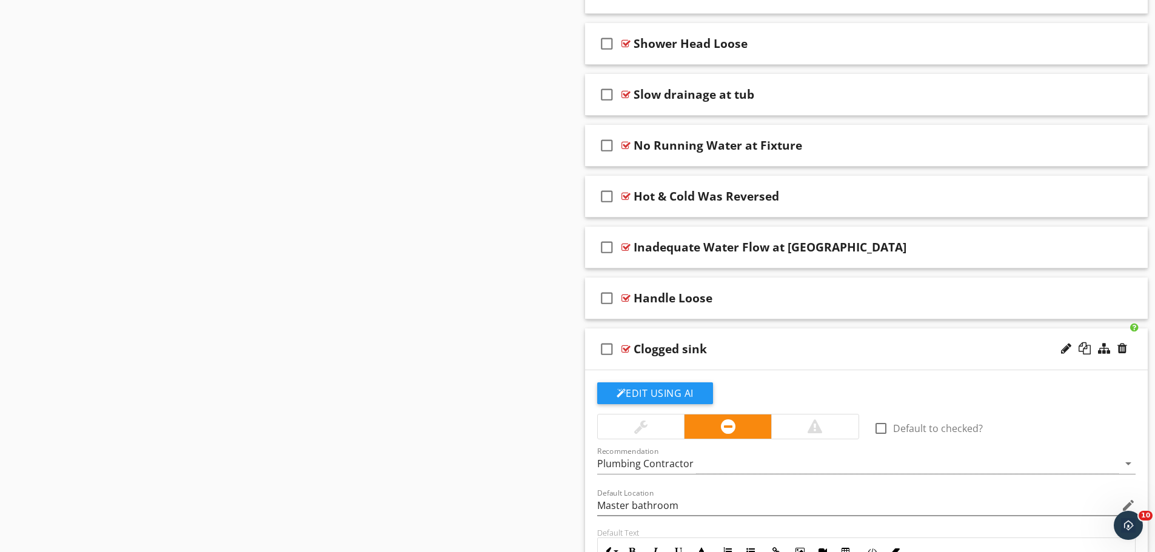
scroll to position [1273, 0]
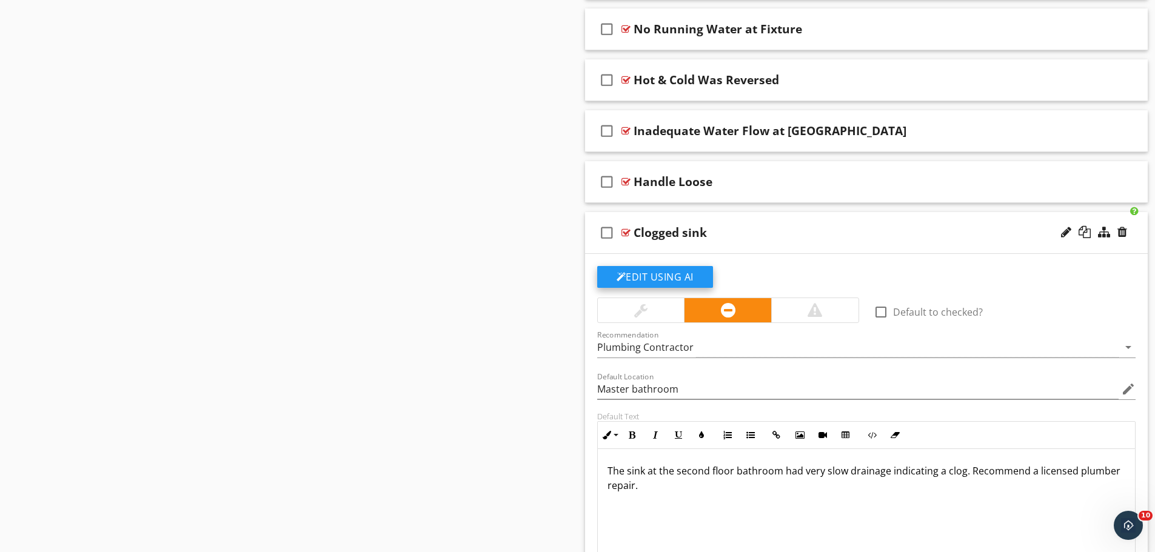
click at [659, 270] on button "Edit Using AI" at bounding box center [655, 277] width 116 height 22
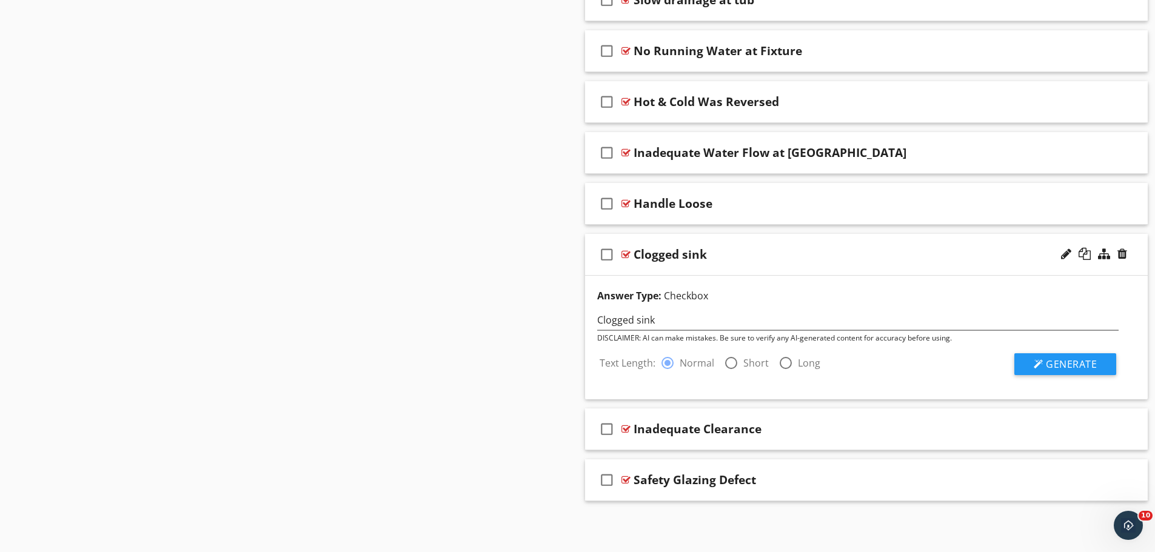
scroll to position [1252, 0]
click at [1062, 358] on span "Generate" at bounding box center [1071, 364] width 51 height 13
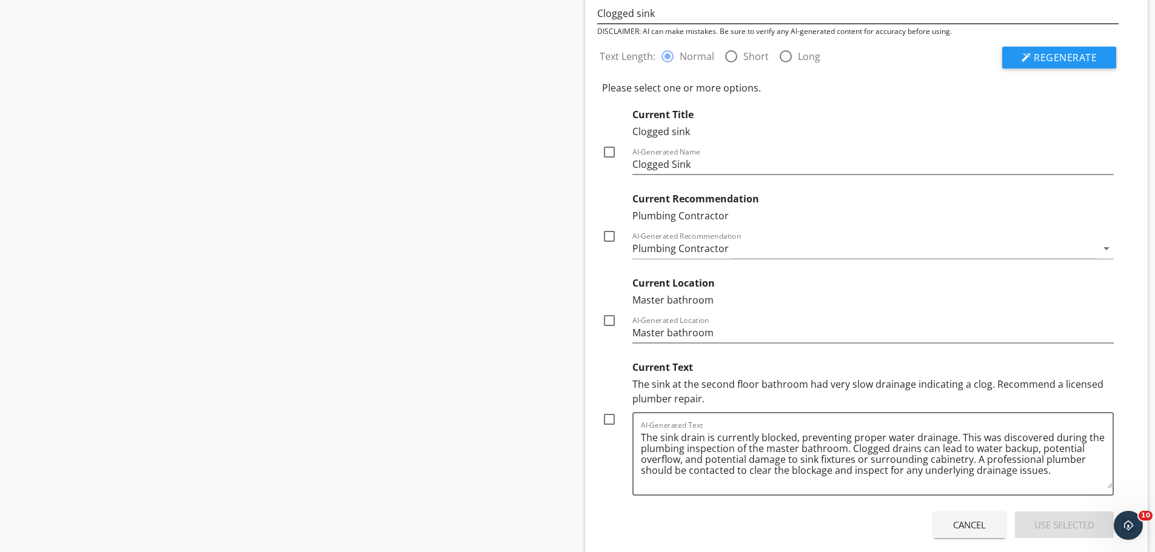
scroll to position [1676, 0]
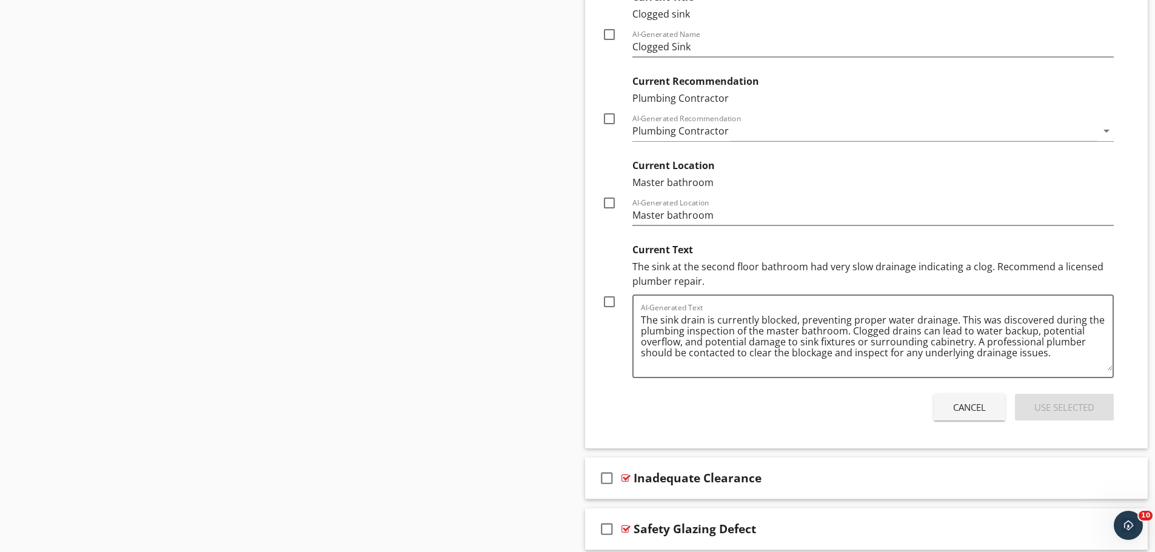
click at [606, 302] on div at bounding box center [609, 302] width 21 height 21
checkbox input "true"
click at [1062, 404] on div "Use Selected" at bounding box center [1065, 408] width 60 height 14
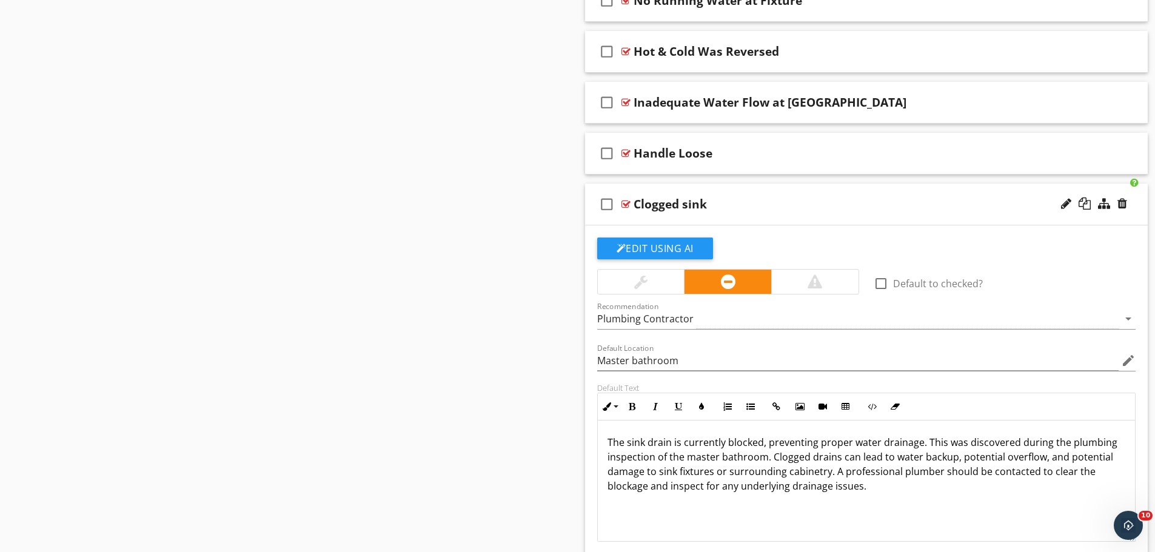
click at [641, 283] on div at bounding box center [640, 282] width 13 height 15
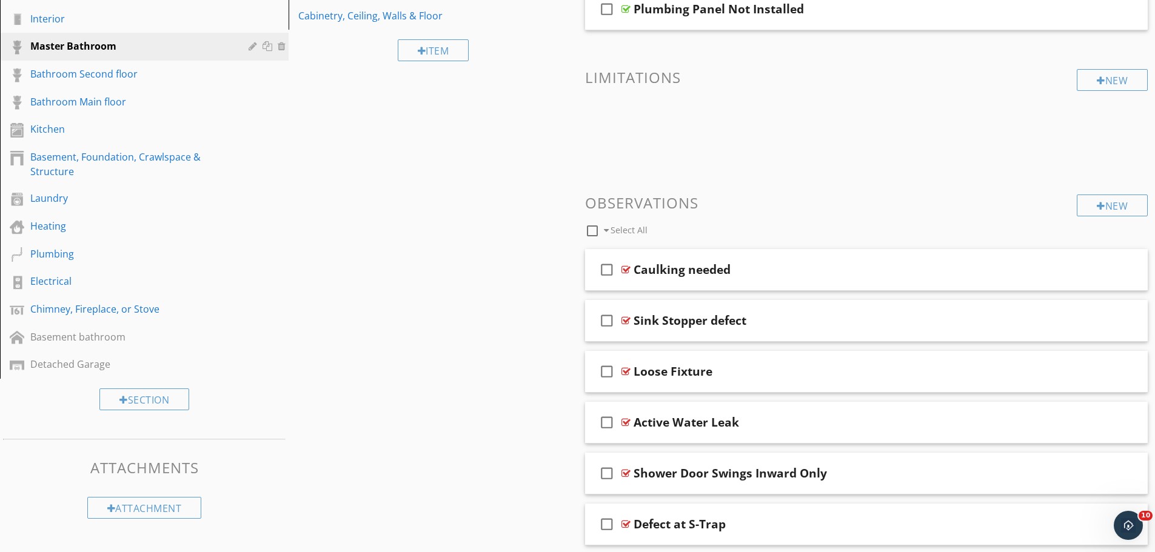
scroll to position [210, 0]
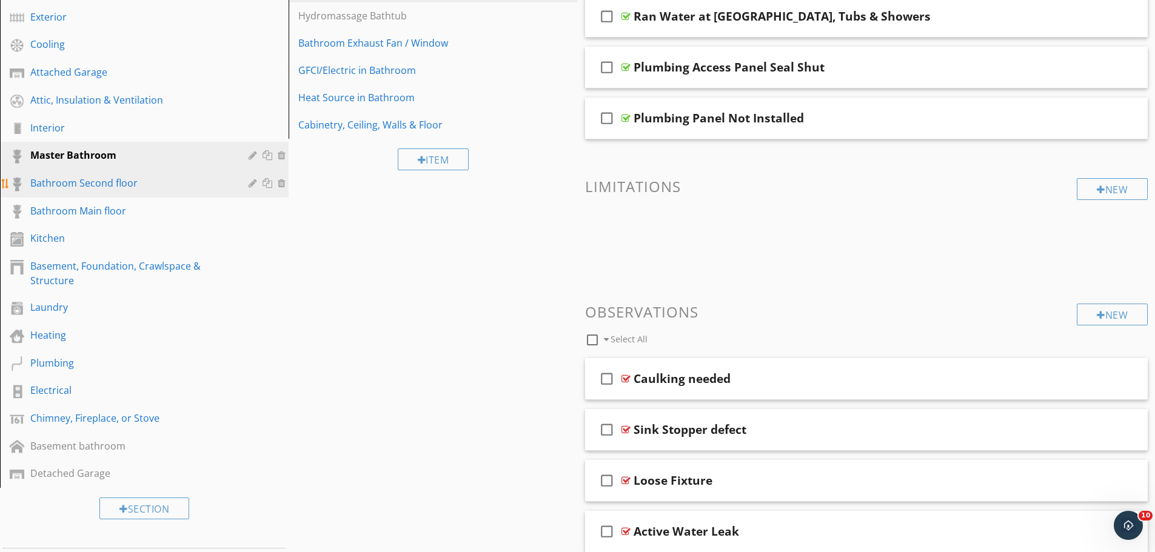
click at [98, 186] on div "Bathroom Second floor" at bounding box center [130, 183] width 201 height 15
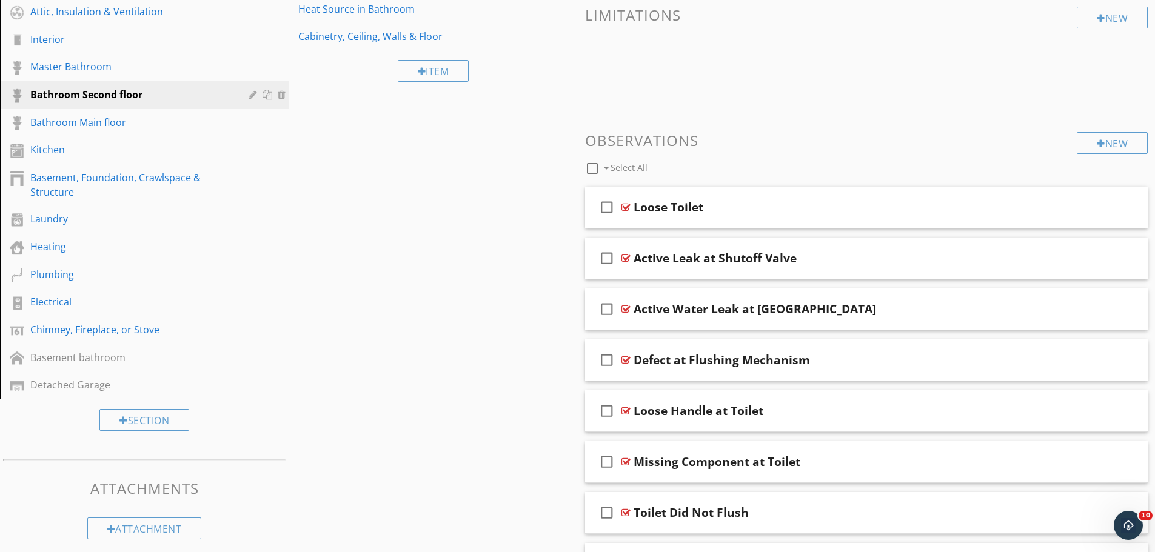
scroll to position [0, 0]
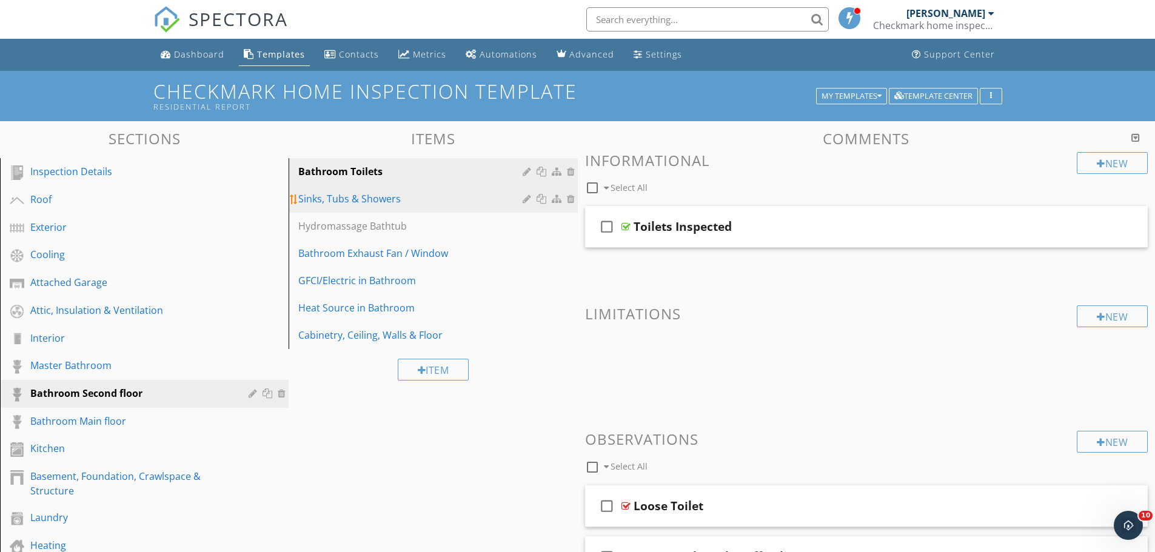
click at [368, 203] on div "Sinks, Tubs & Showers" at bounding box center [411, 199] width 227 height 15
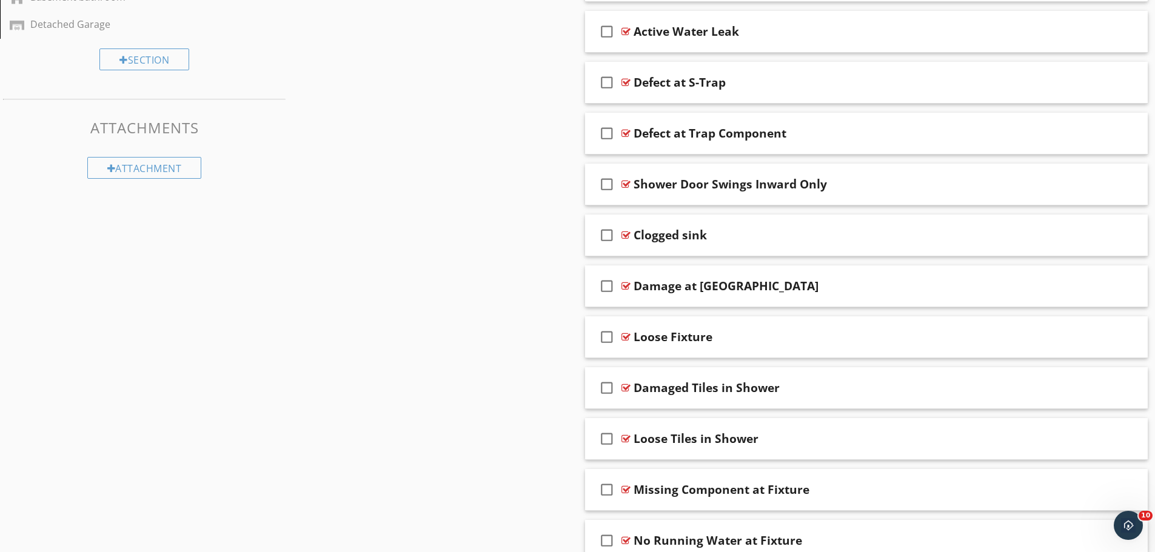
scroll to position [653, 0]
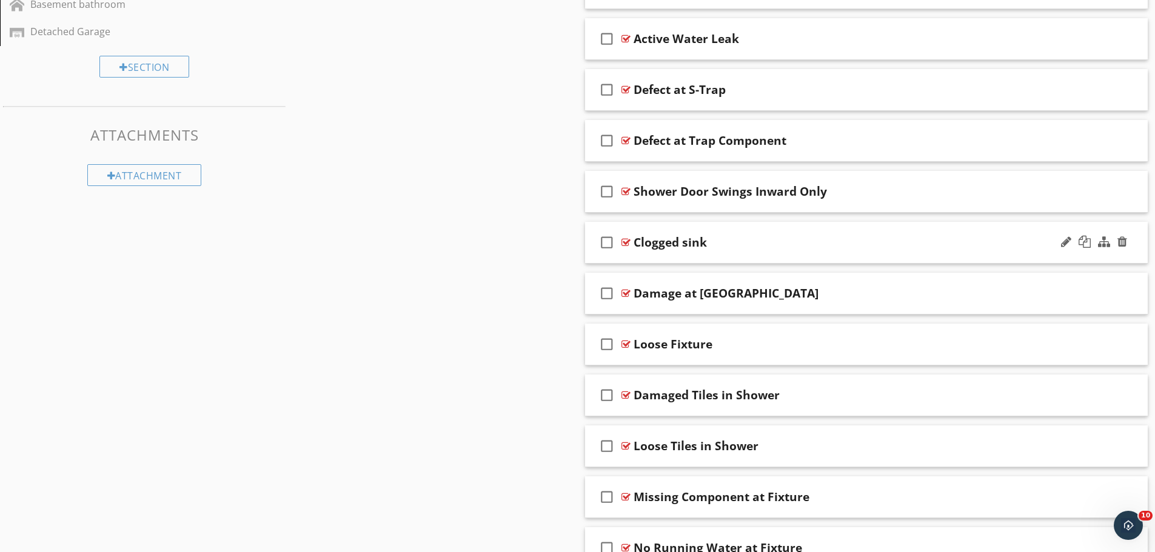
click at [626, 243] on div at bounding box center [626, 243] width 9 height 10
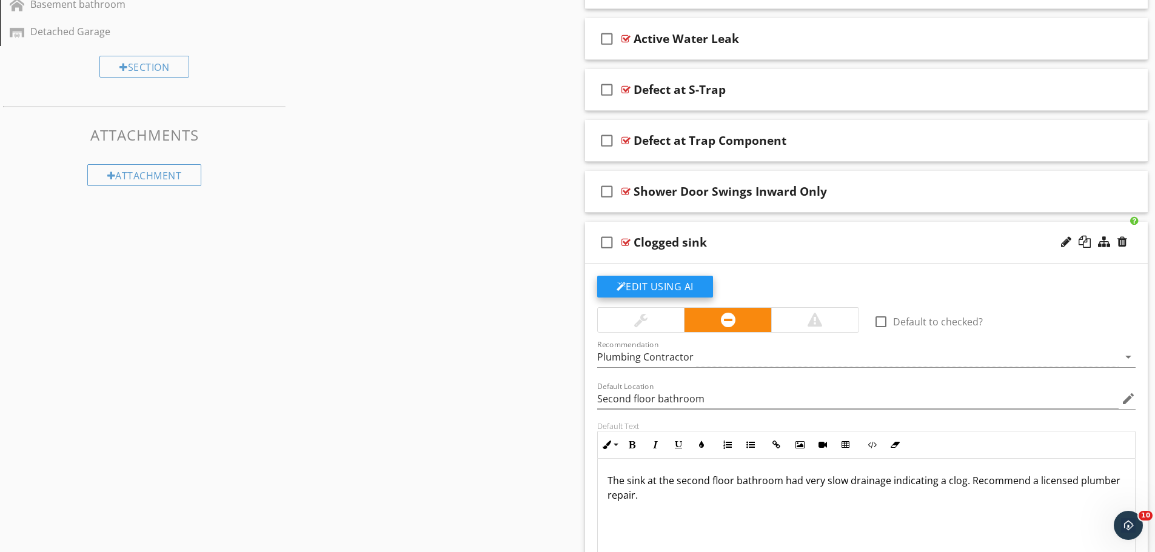
click at [663, 283] on button "Edit Using AI" at bounding box center [655, 287] width 116 height 22
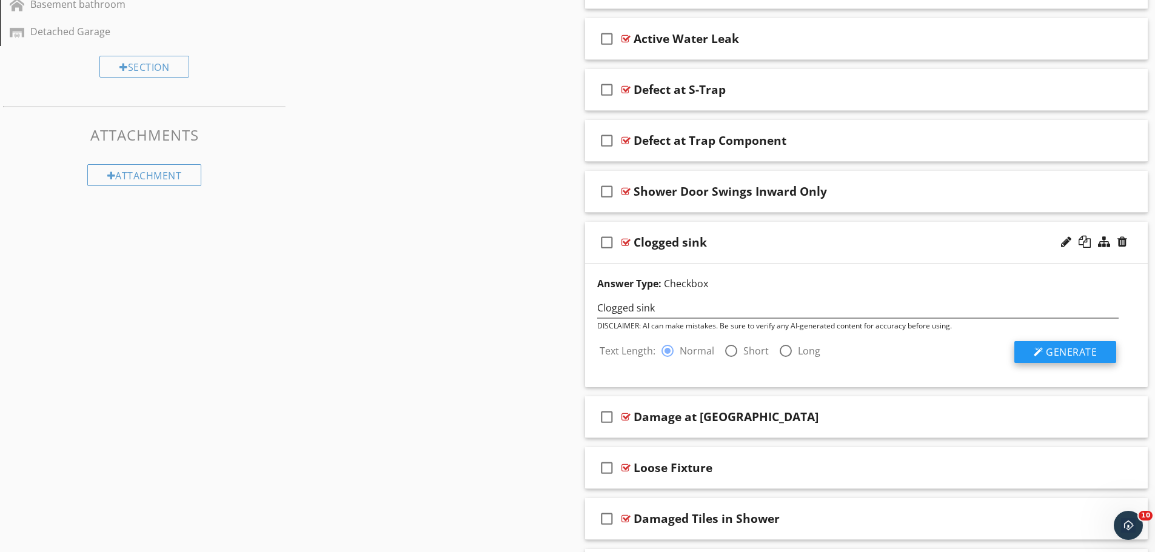
click at [1070, 348] on span "Generate" at bounding box center [1071, 352] width 51 height 13
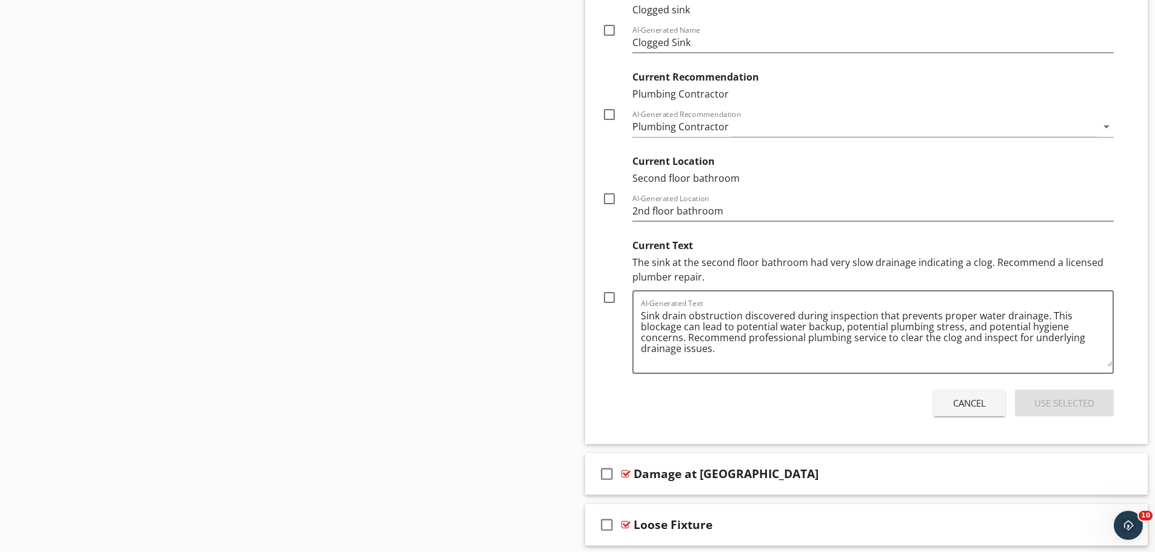
scroll to position [1077, 0]
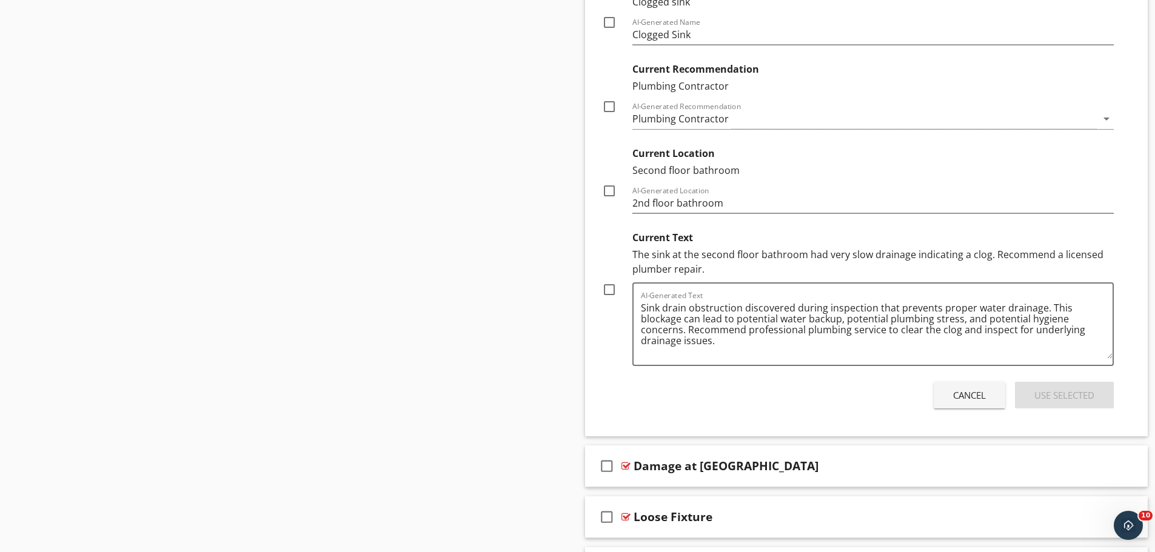
click at [606, 286] on div at bounding box center [609, 290] width 21 height 21
checkbox input "true"
click at [1043, 395] on div "Use Selected" at bounding box center [1065, 396] width 60 height 14
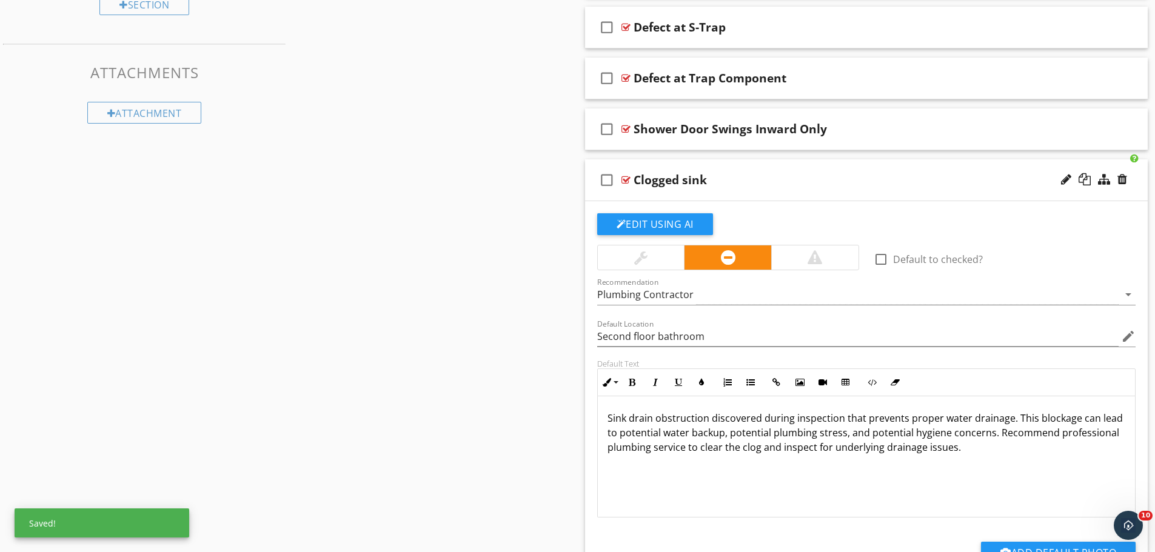
scroll to position [713, 0]
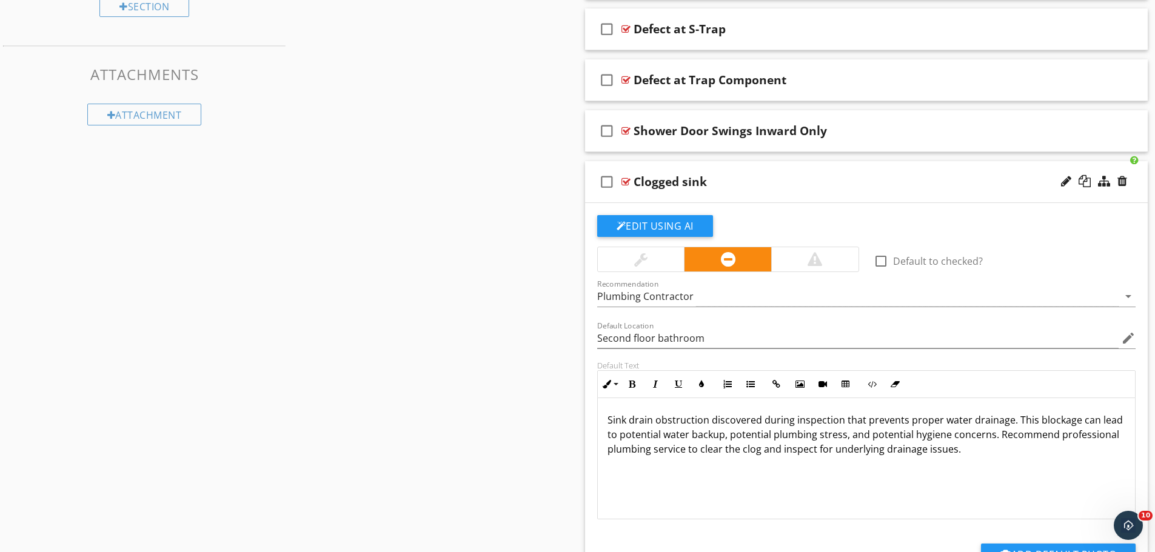
click at [624, 181] on div at bounding box center [626, 182] width 9 height 10
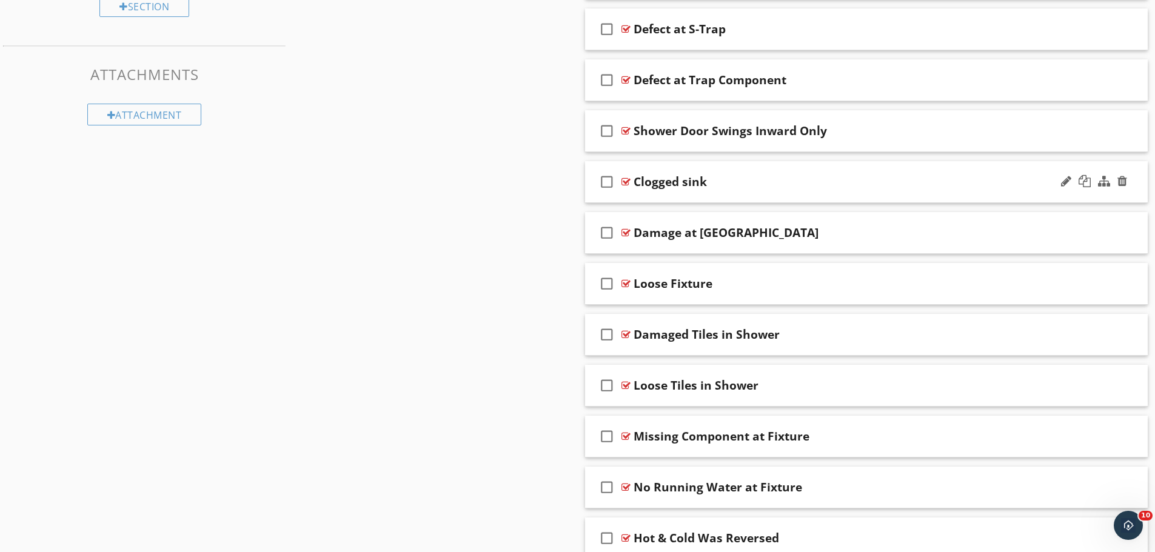
click at [625, 180] on div at bounding box center [626, 182] width 9 height 10
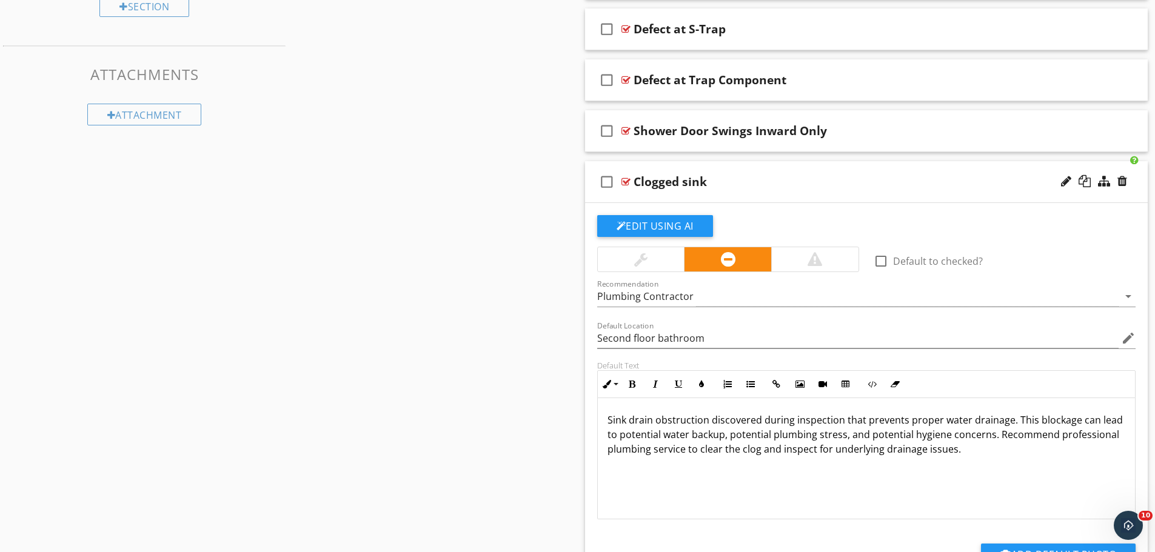
click at [645, 259] on div at bounding box center [640, 259] width 13 height 15
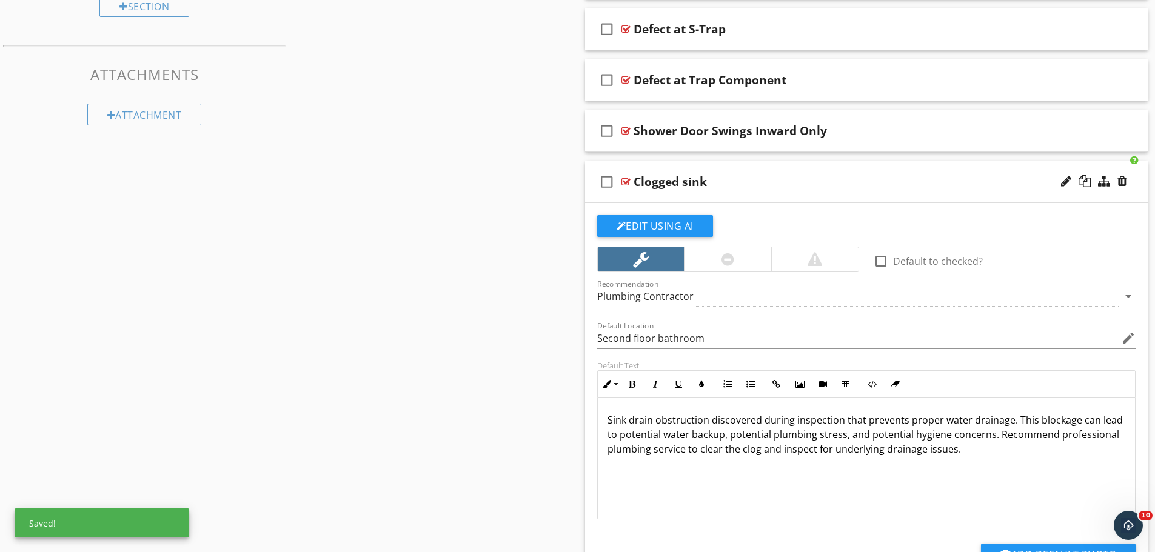
click at [623, 180] on div at bounding box center [626, 182] width 9 height 10
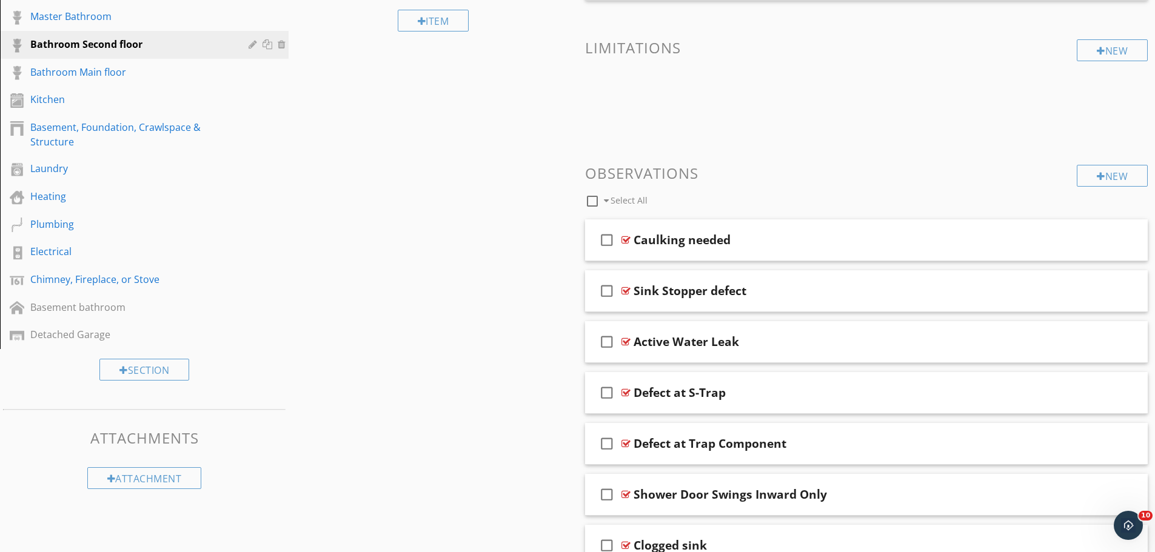
scroll to position [167, 0]
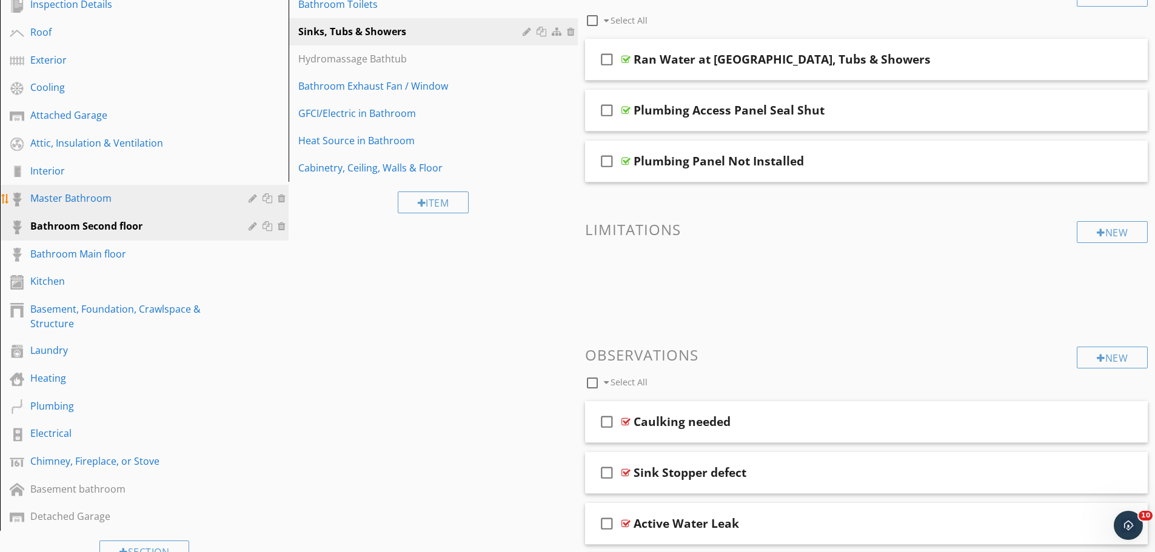
click at [53, 200] on div "Master Bathroom" at bounding box center [130, 198] width 201 height 15
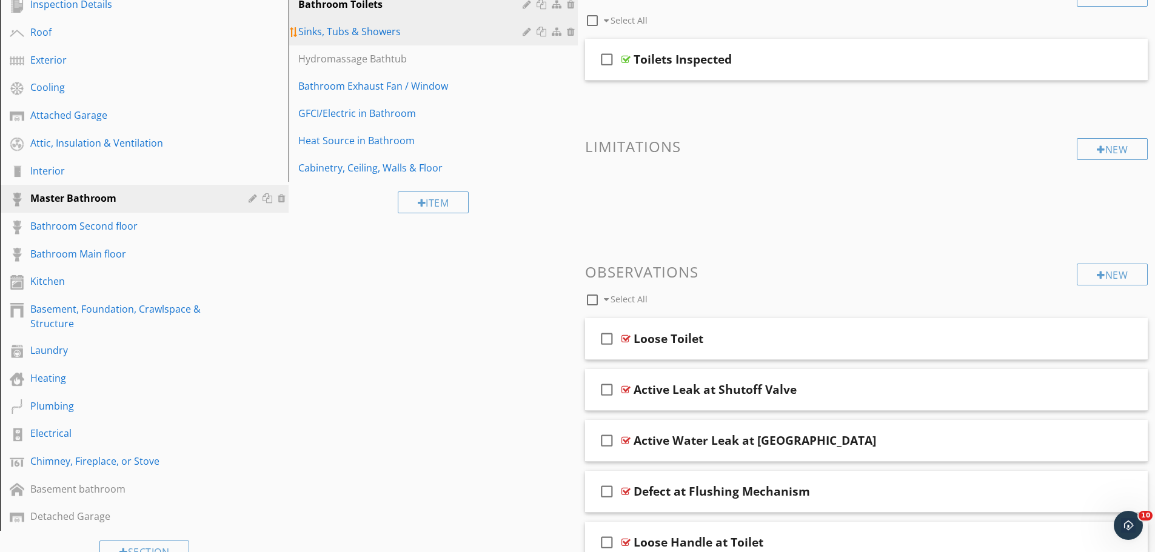
click at [340, 34] on div "Sinks, Tubs & Showers" at bounding box center [411, 31] width 227 height 15
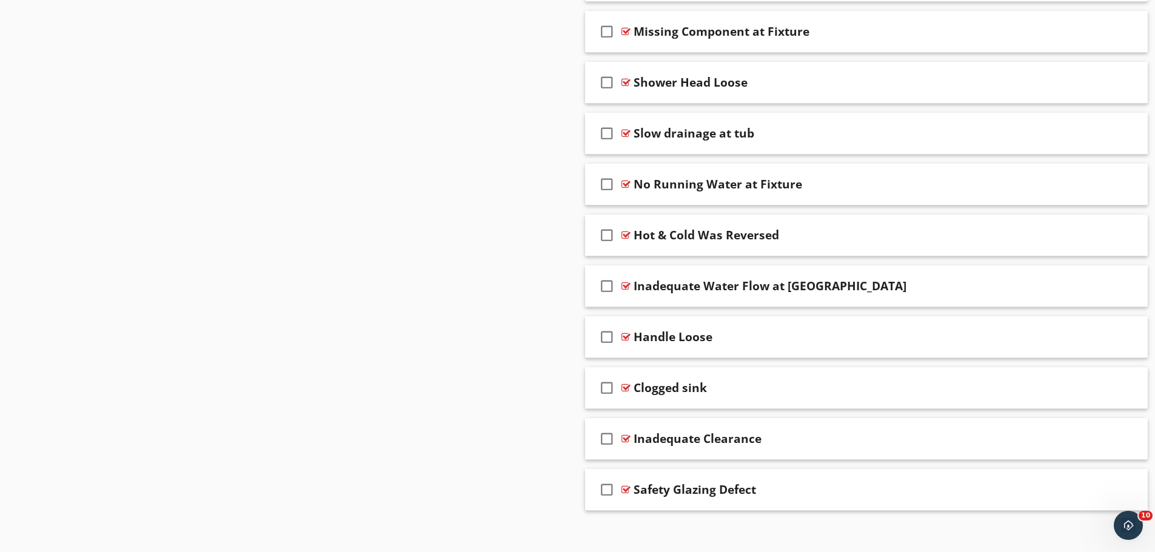
scroll to position [1128, 0]
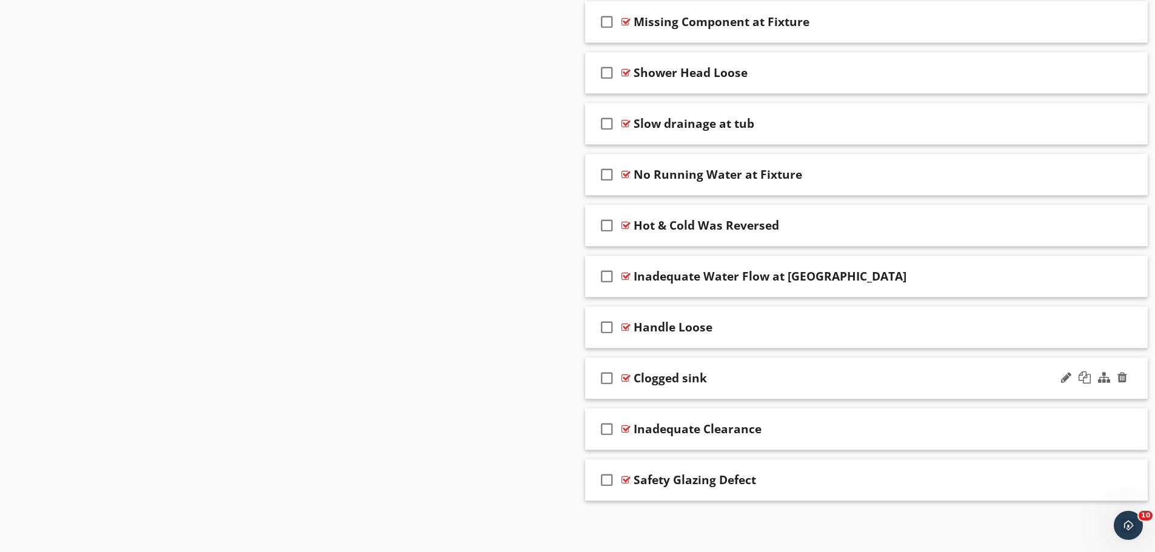
click at [625, 377] on div at bounding box center [626, 379] width 9 height 10
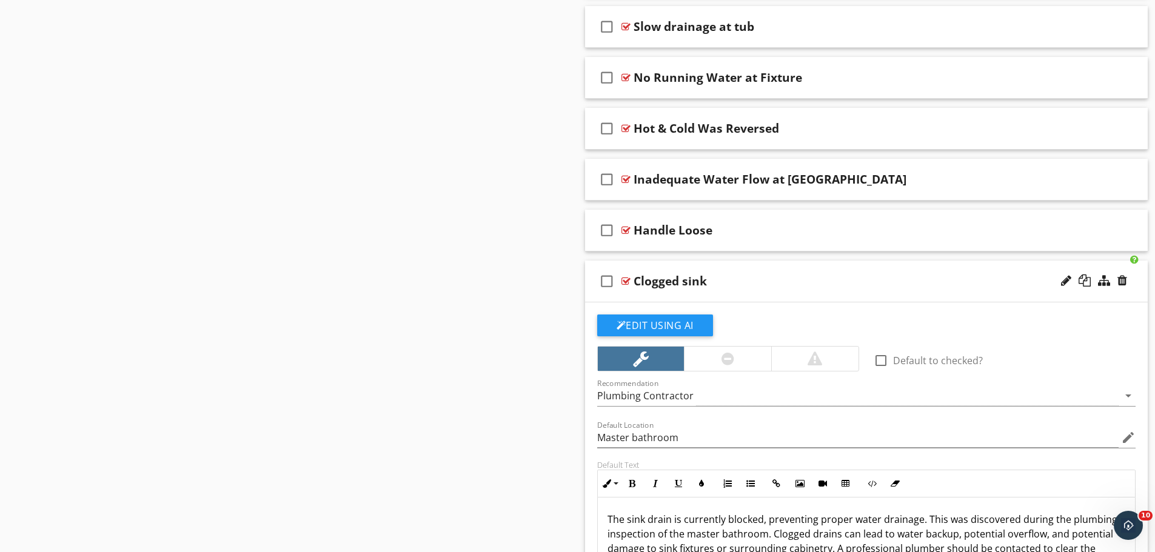
scroll to position [1310, 0]
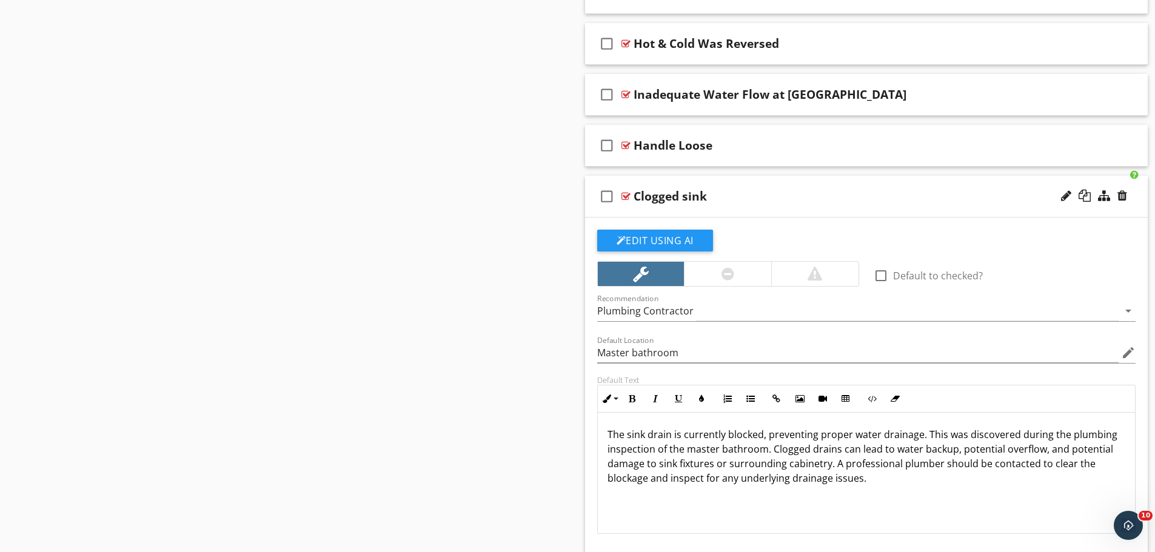
click at [625, 195] on div at bounding box center [626, 197] width 9 height 10
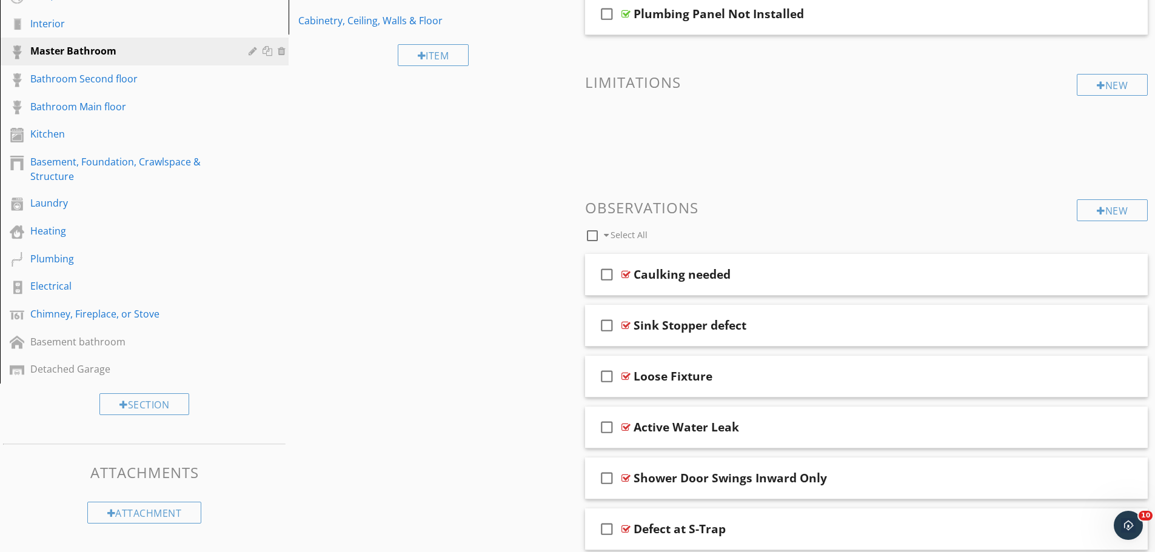
scroll to position [219, 0]
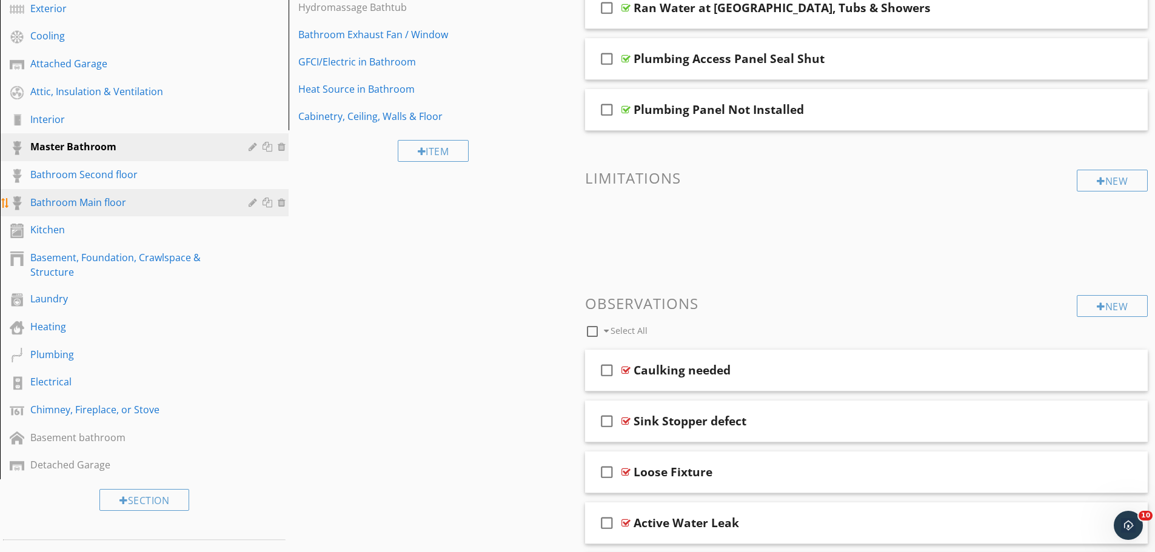
click at [95, 200] on div "Bathroom Main floor" at bounding box center [130, 202] width 201 height 15
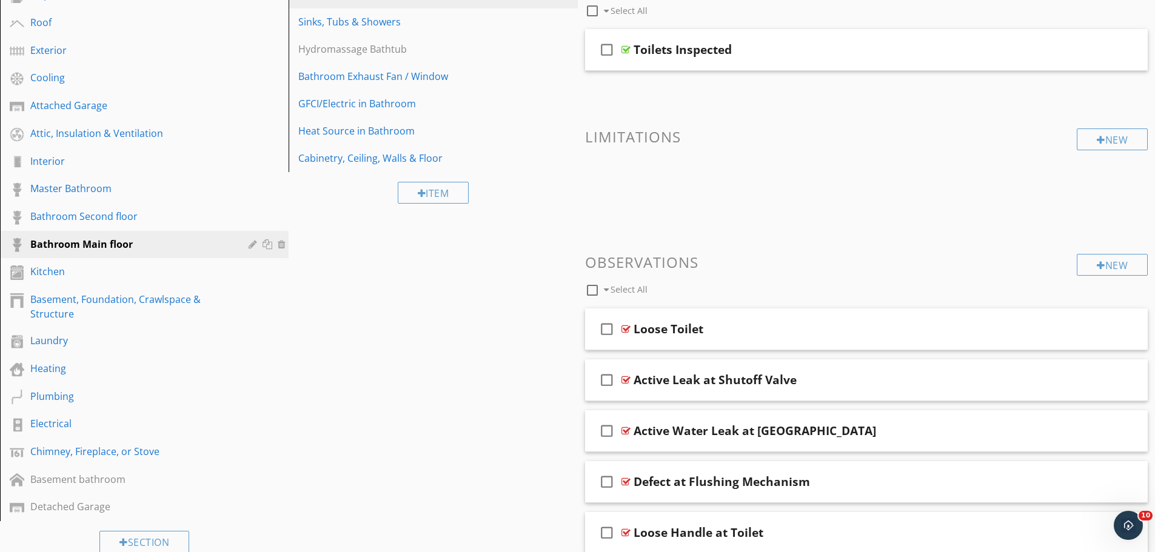
scroll to position [98, 0]
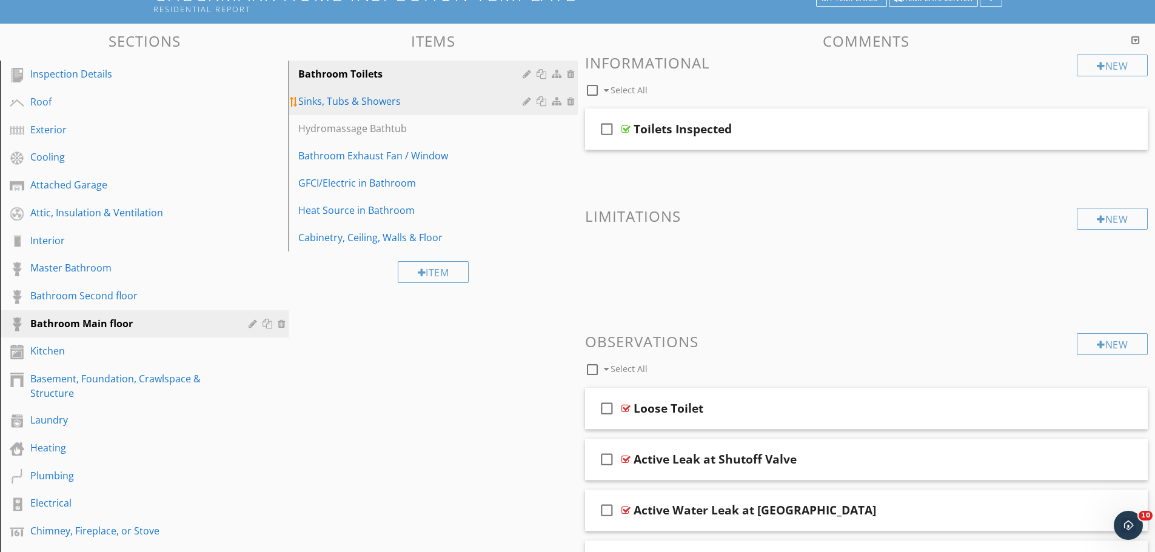
click at [350, 103] on div "Sinks, Tubs & Showers" at bounding box center [411, 101] width 227 height 15
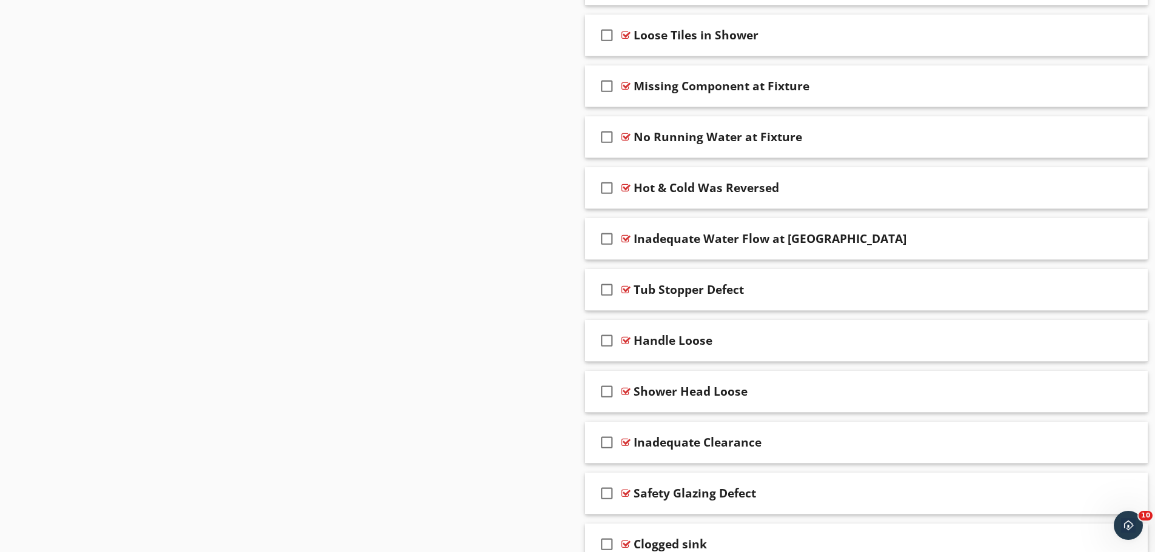
scroll to position [1077, 0]
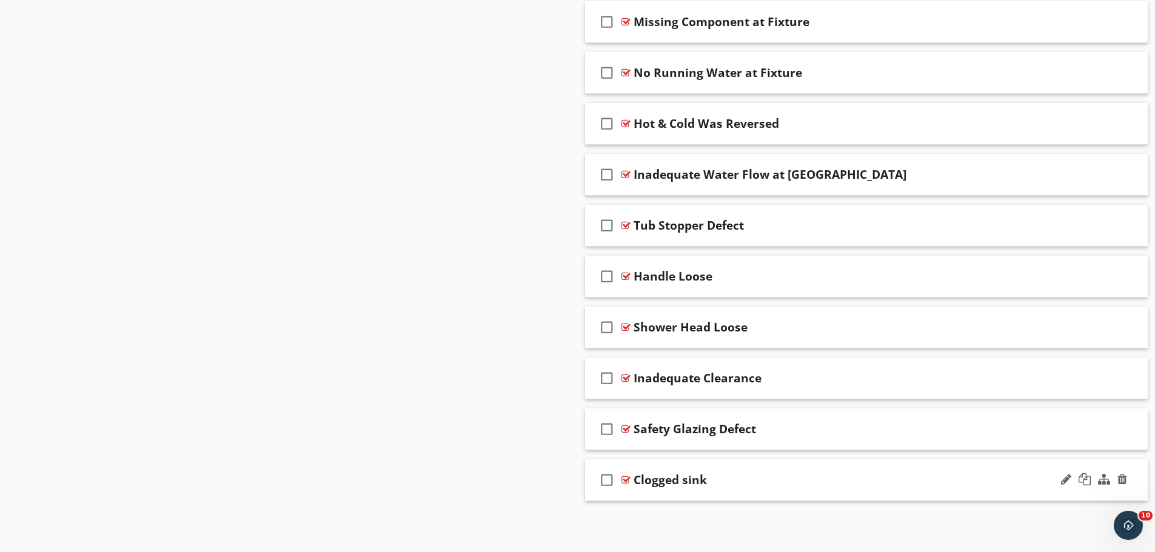
click at [628, 480] on div at bounding box center [626, 480] width 9 height 10
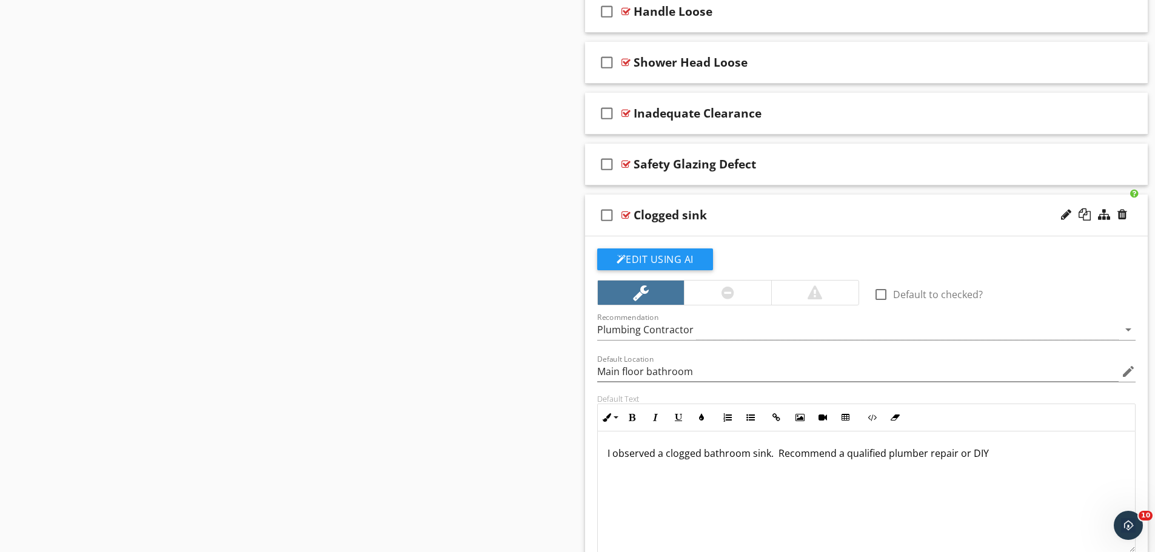
scroll to position [1441, 0]
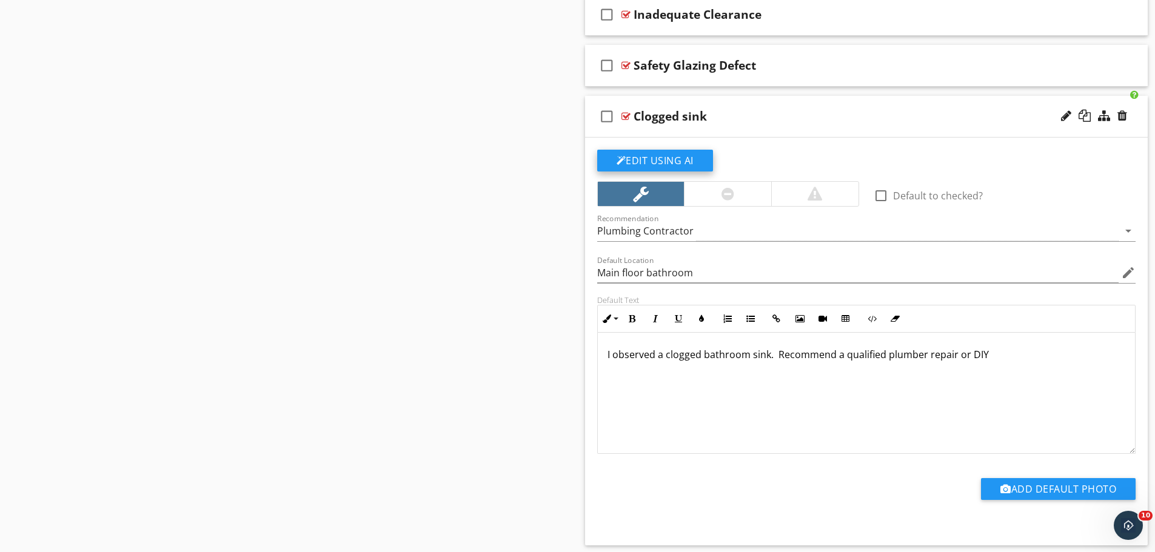
click at [682, 157] on button "Edit Using AI" at bounding box center [655, 161] width 116 height 22
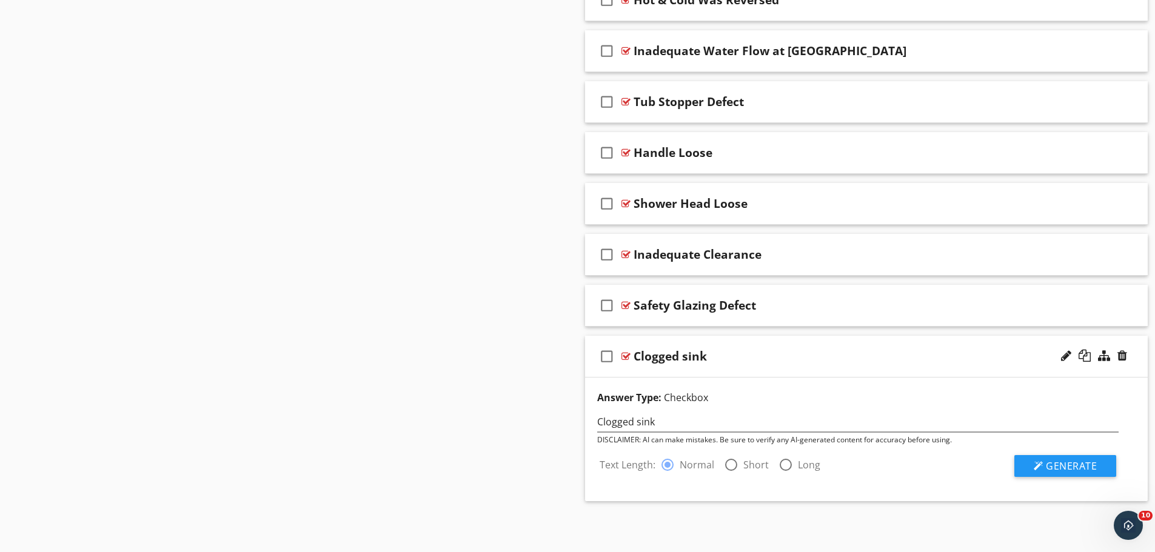
scroll to position [1201, 0]
click at [1042, 463] on div at bounding box center [1039, 466] width 10 height 10
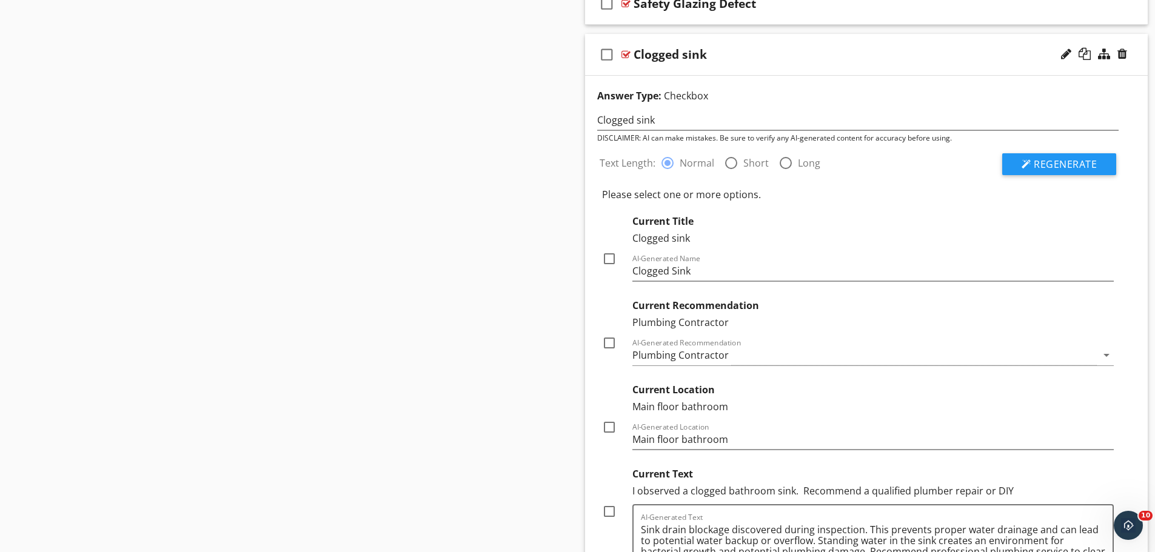
scroll to position [1625, 0]
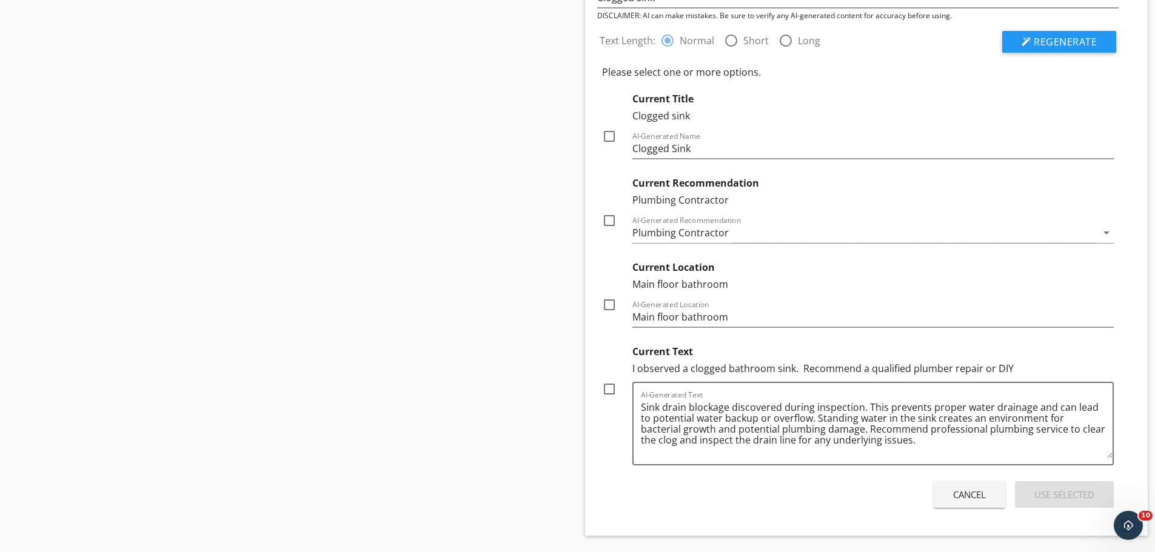
click at [612, 388] on div at bounding box center [609, 389] width 21 height 21
checkbox input "true"
click at [1071, 493] on div "Use Selected" at bounding box center [1065, 495] width 60 height 14
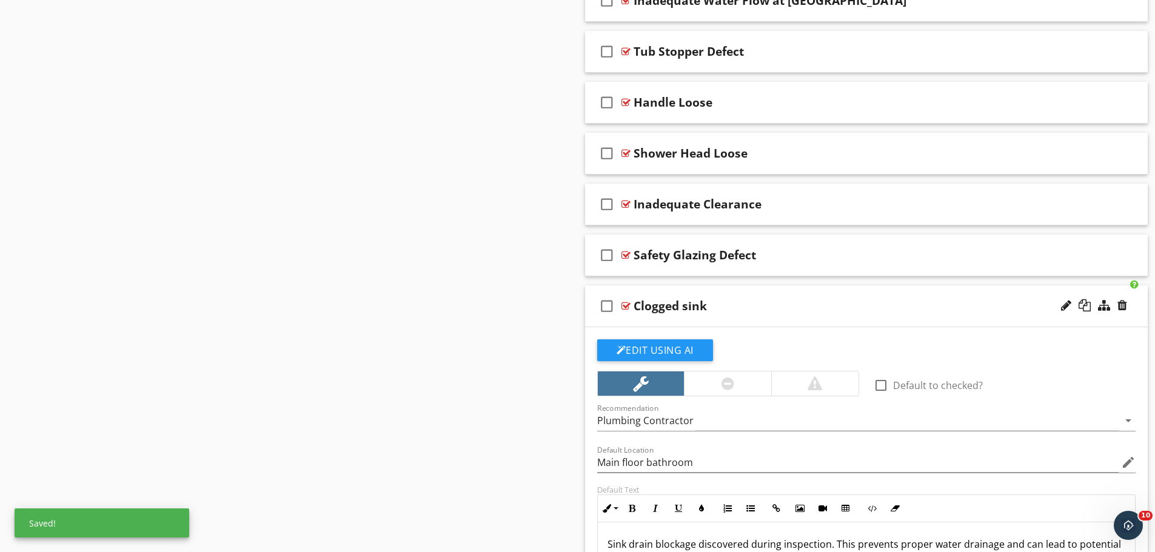
click at [772, 306] on div "Clogged sink" at bounding box center [836, 306] width 404 height 15
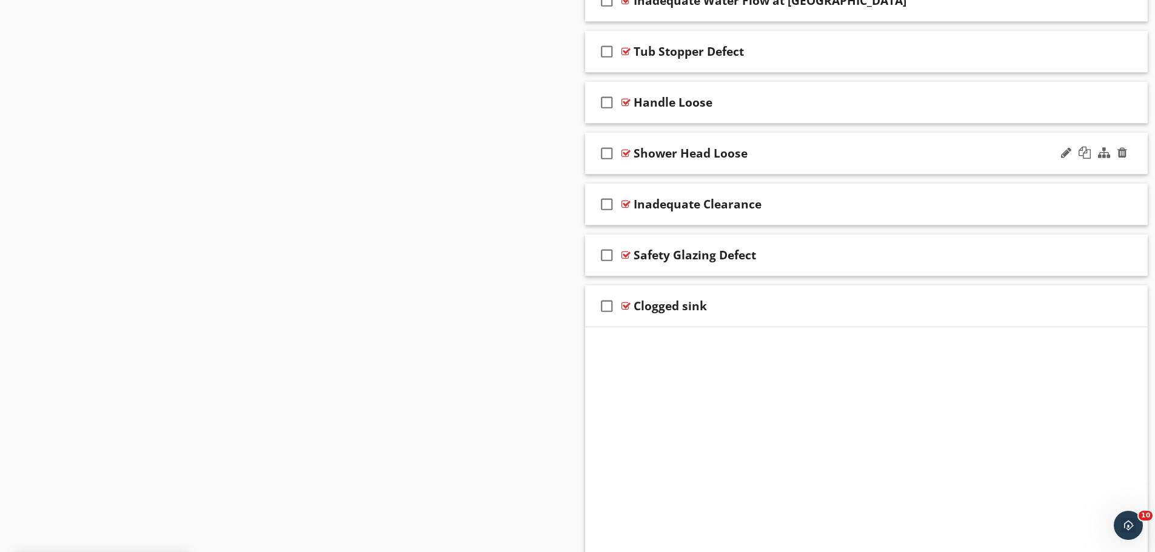
scroll to position [1077, 0]
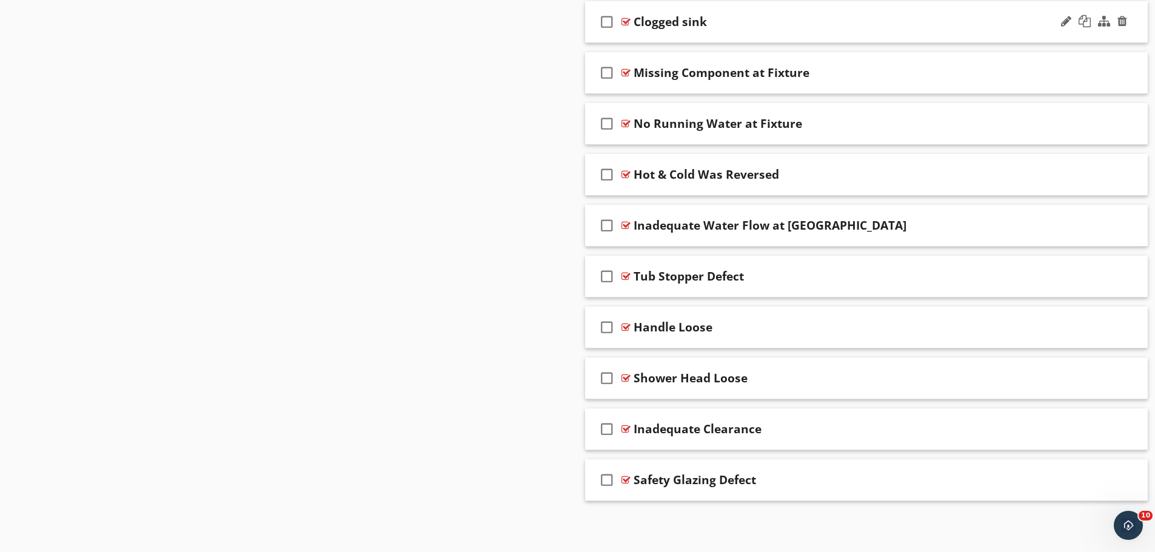
drag, startPoint x: 814, startPoint y: 476, endPoint x: 881, endPoint y: 30, distance: 451.2
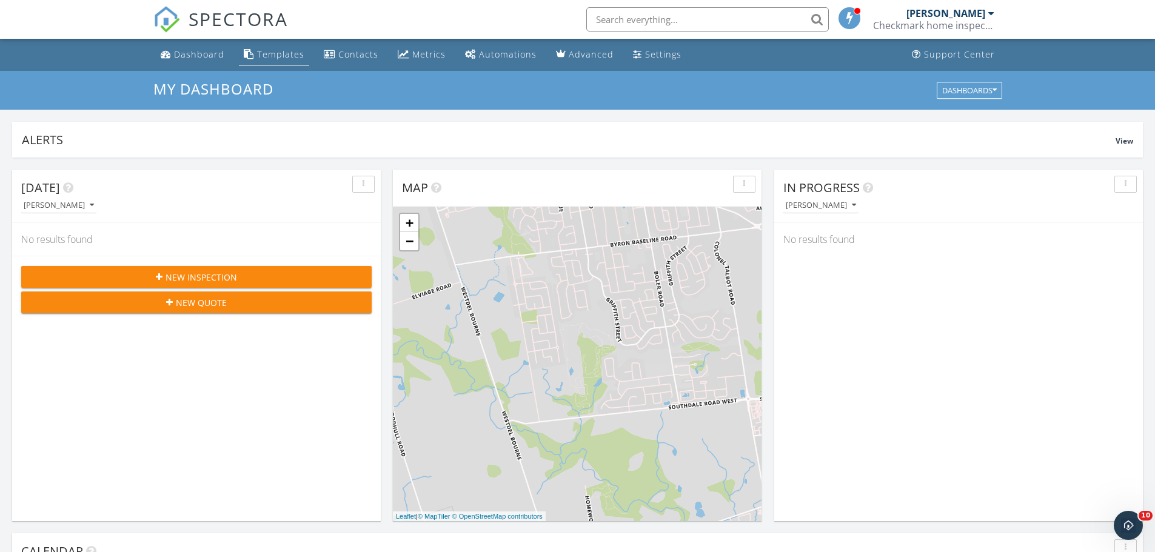
click at [284, 53] on div "Templates" at bounding box center [280, 55] width 47 height 12
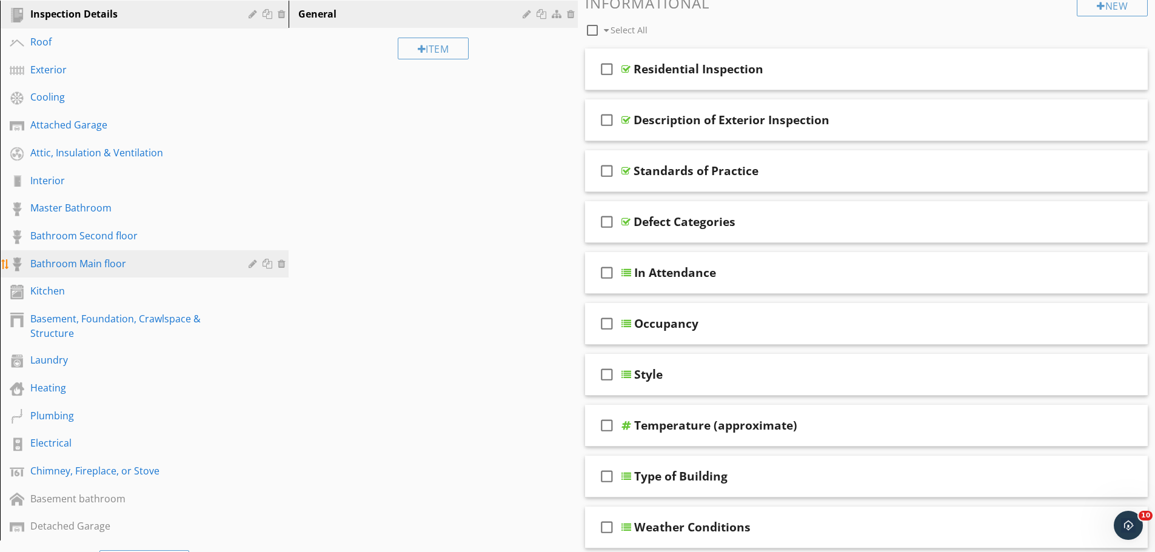
scroll to position [182, 0]
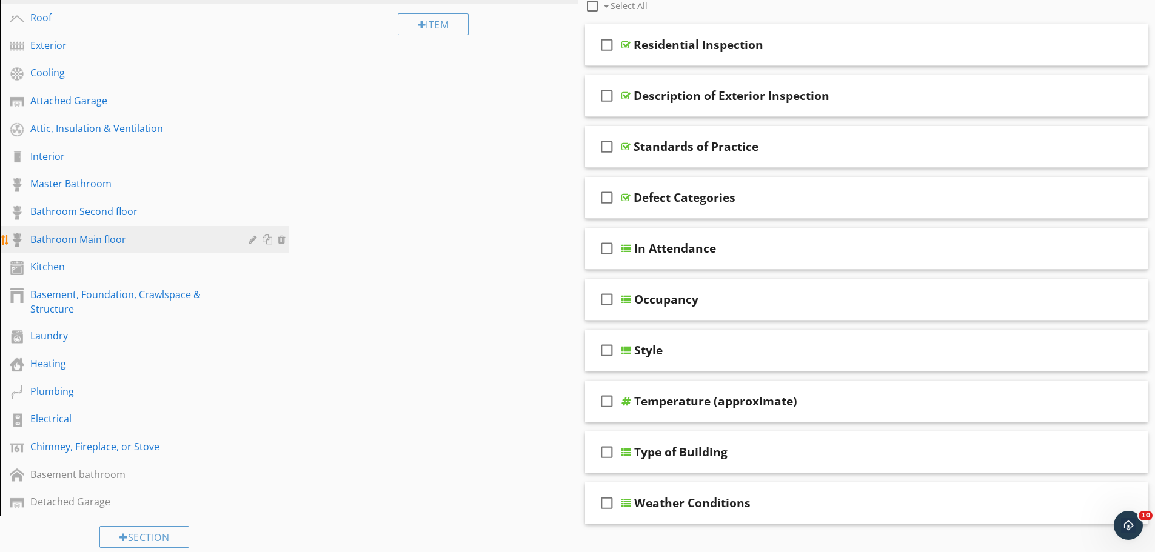
click at [108, 236] on div "Bathroom Main floor" at bounding box center [130, 239] width 201 height 15
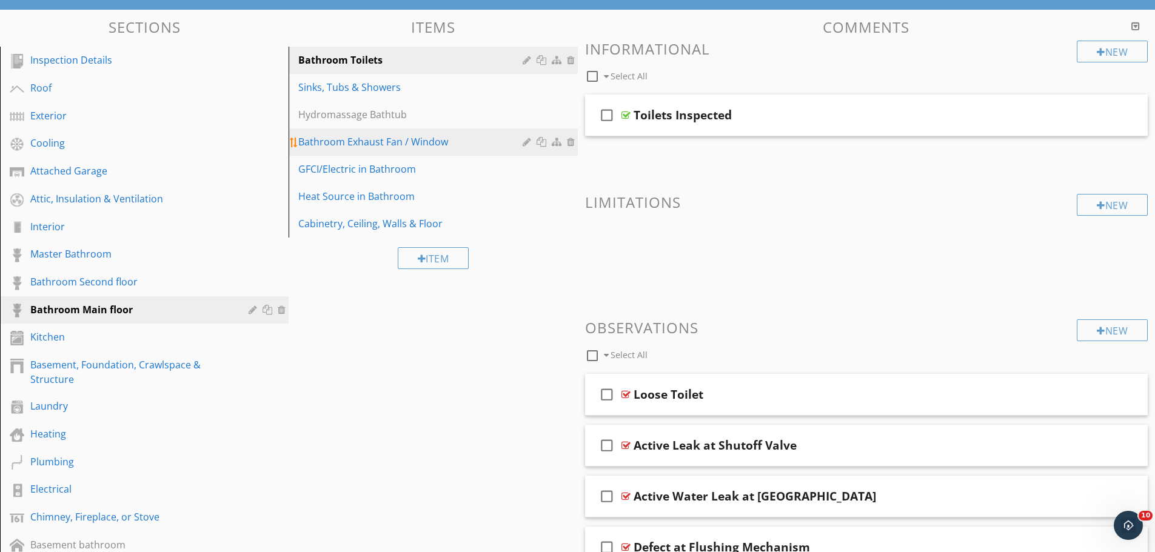
scroll to position [60, 0]
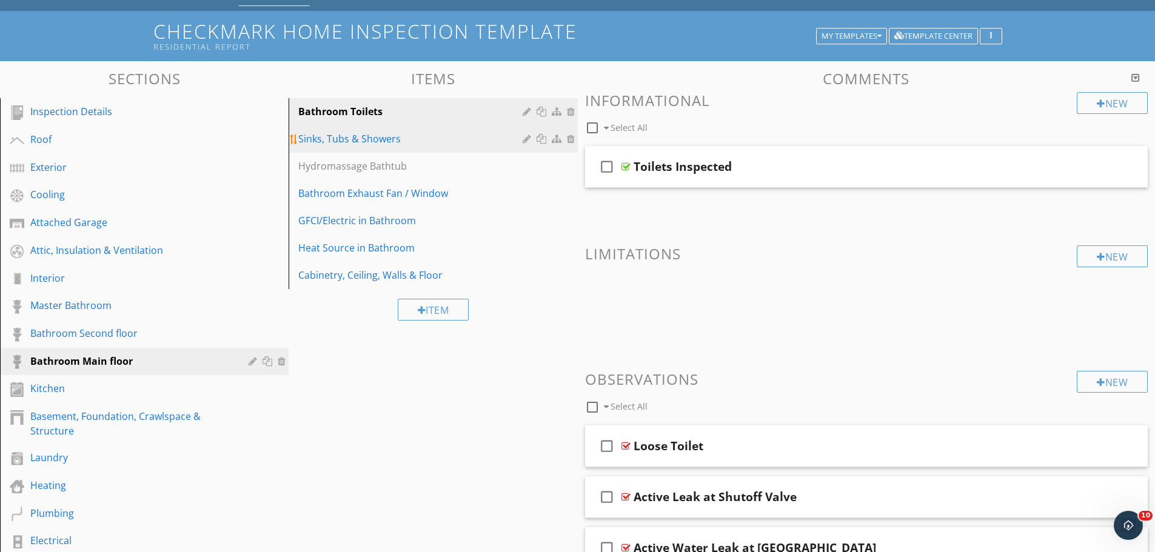
click at [366, 133] on div "Sinks, Tubs & Showers" at bounding box center [411, 139] width 227 height 15
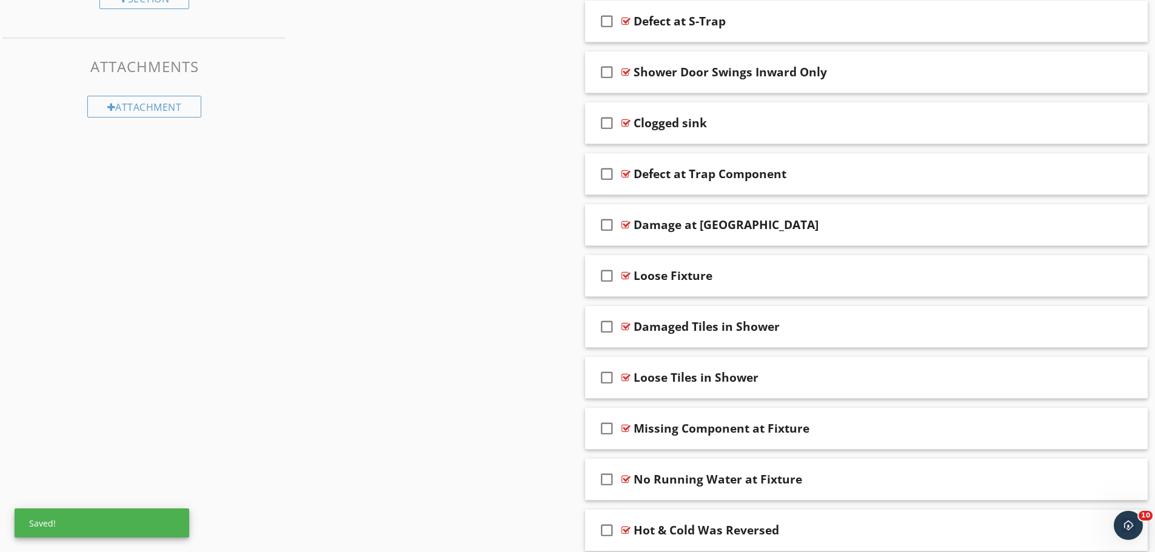
scroll to position [653, 0]
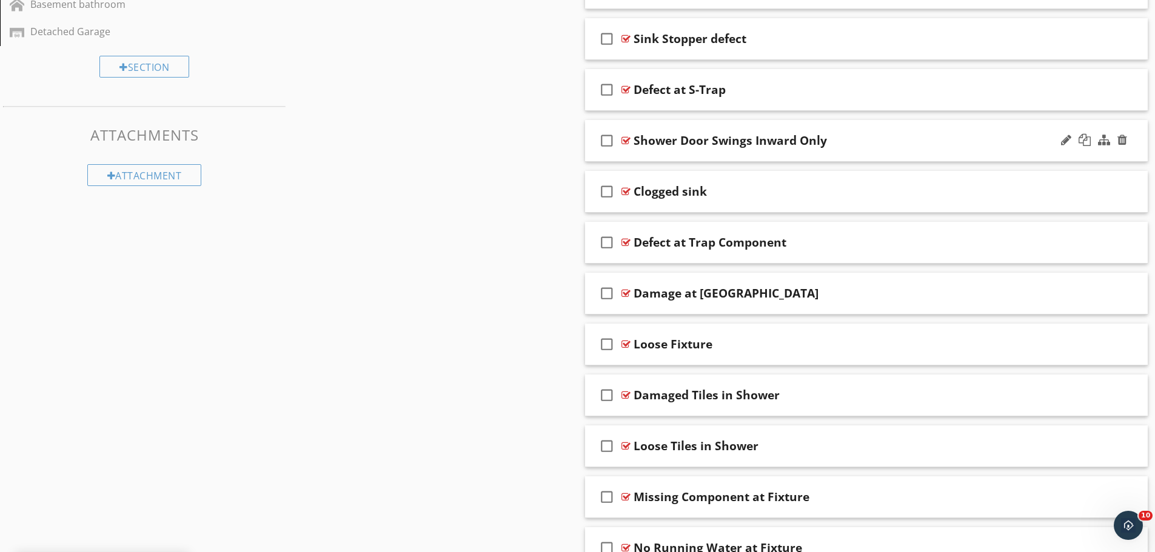
click at [626, 136] on div at bounding box center [626, 141] width 9 height 10
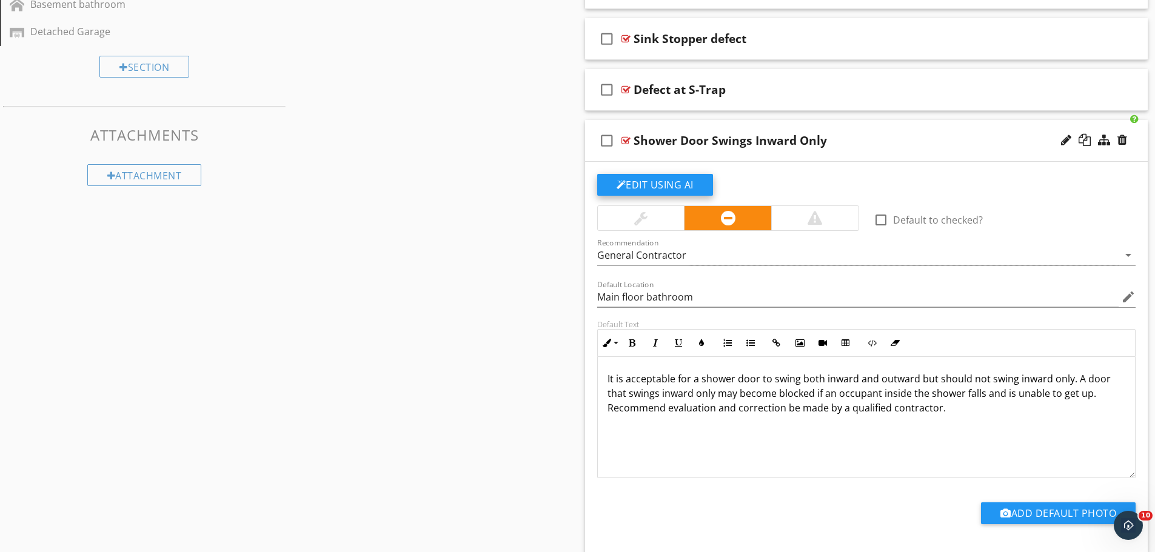
click at [641, 186] on button "Edit Using AI" at bounding box center [655, 185] width 116 height 22
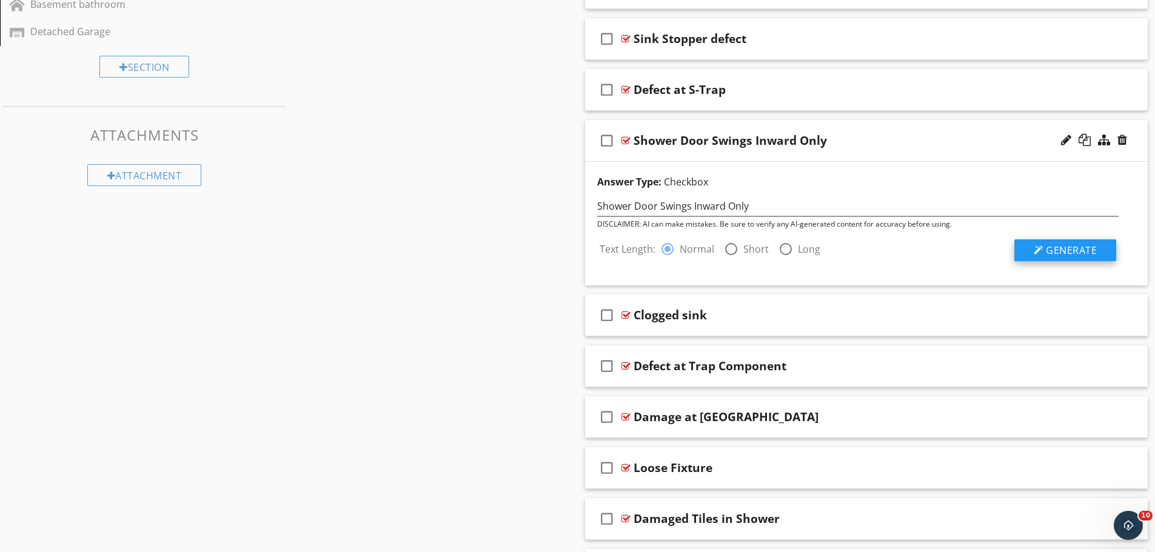
click at [1080, 240] on button "Generate" at bounding box center [1066, 251] width 102 height 22
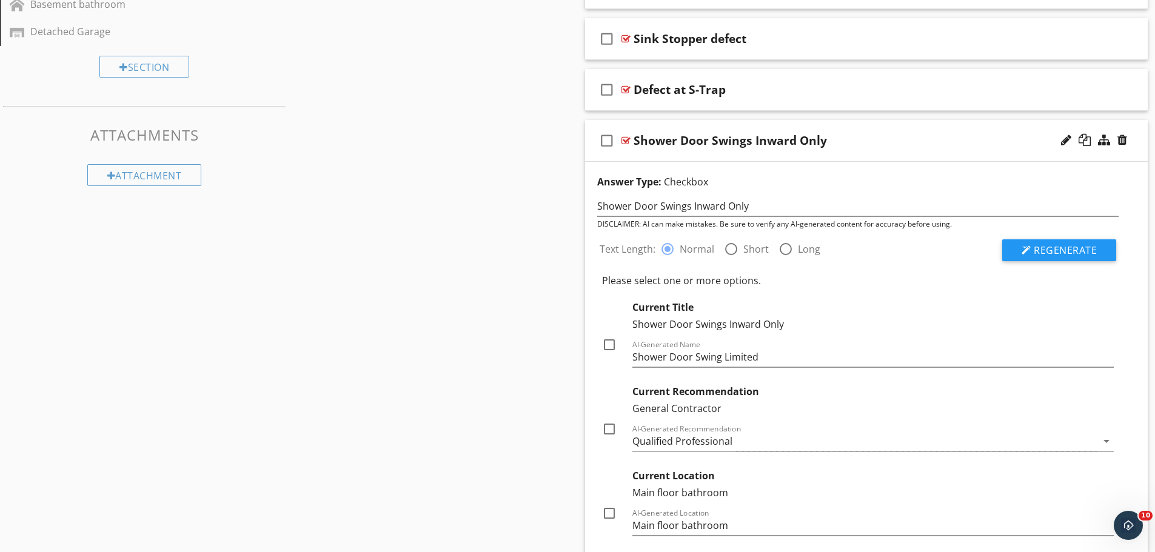
click at [626, 140] on div at bounding box center [626, 141] width 9 height 10
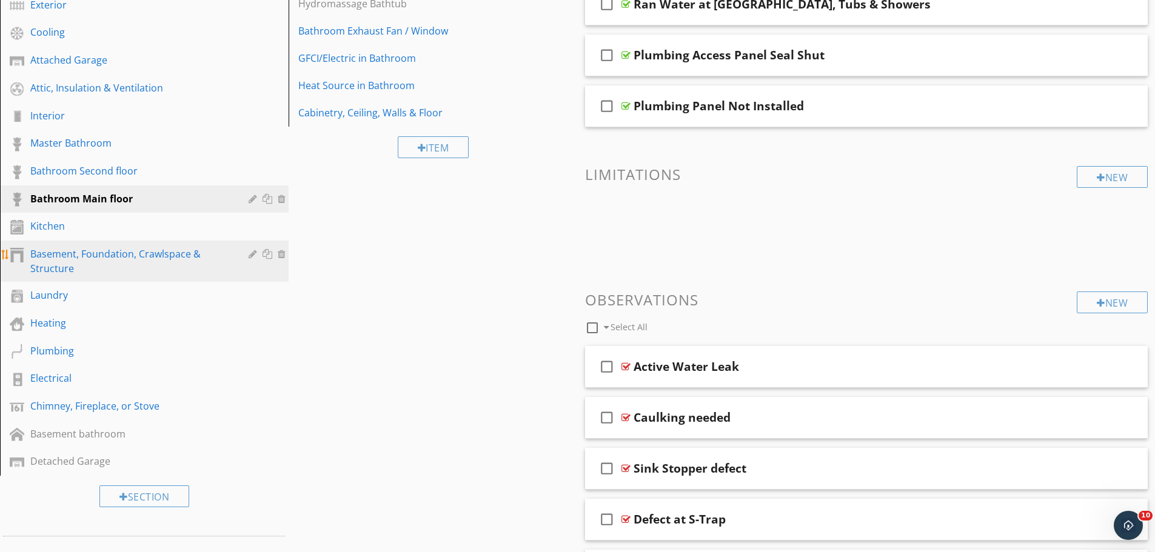
scroll to position [107, 0]
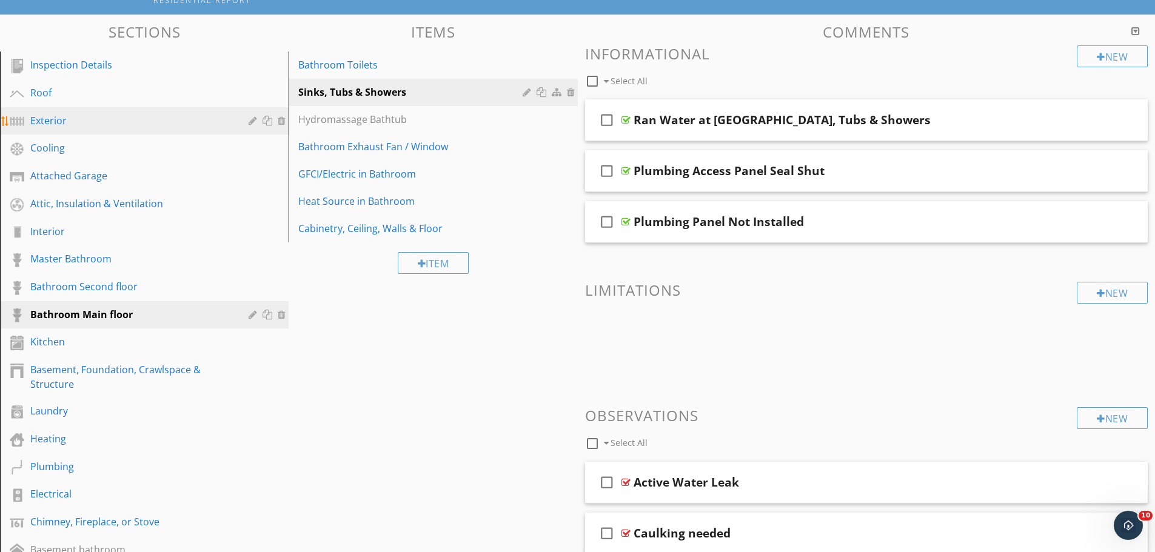
click at [57, 122] on div "Exterior" at bounding box center [130, 120] width 201 height 15
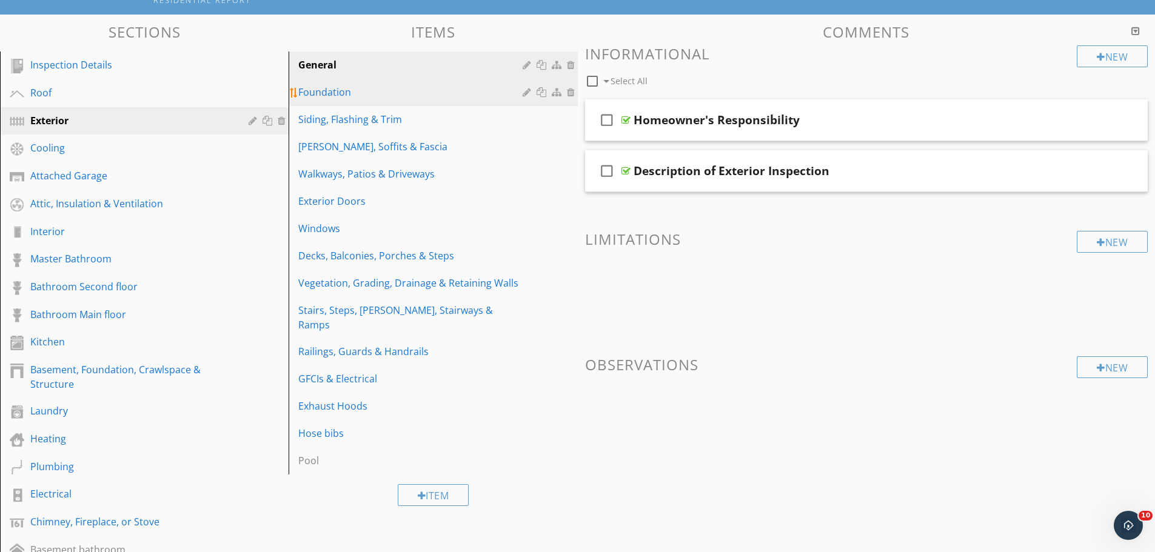
click at [311, 93] on div "Foundation" at bounding box center [411, 92] width 227 height 15
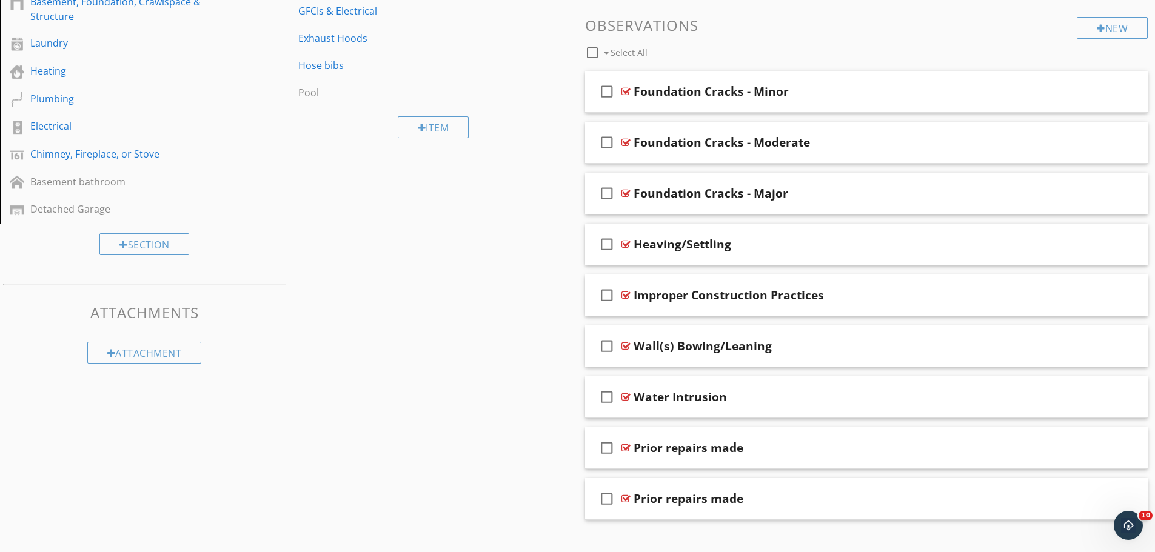
scroll to position [494, 0]
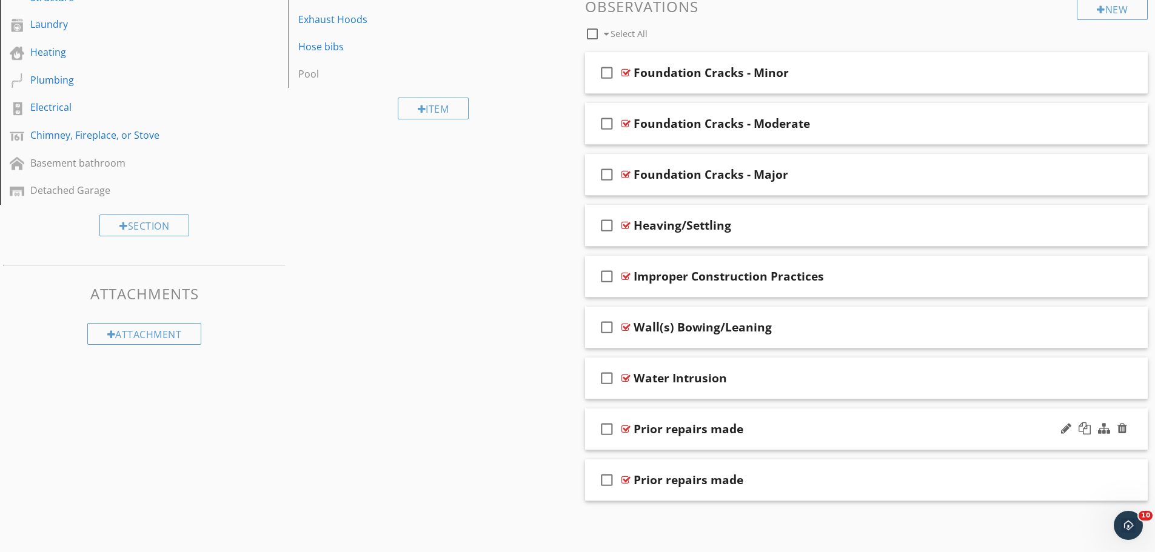
click at [624, 426] on div at bounding box center [626, 429] width 9 height 10
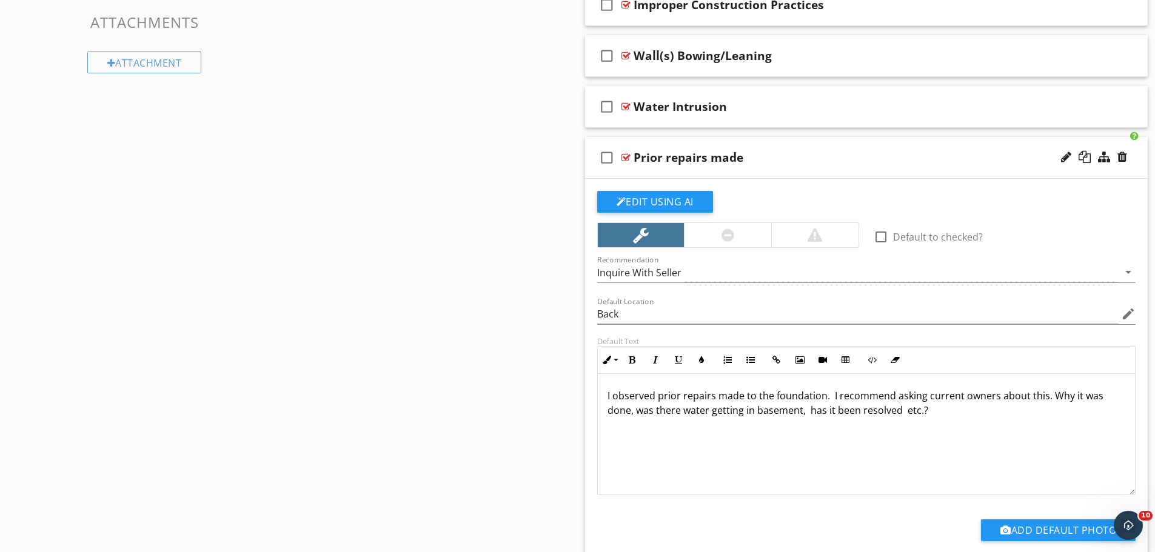
scroll to position [857, 0]
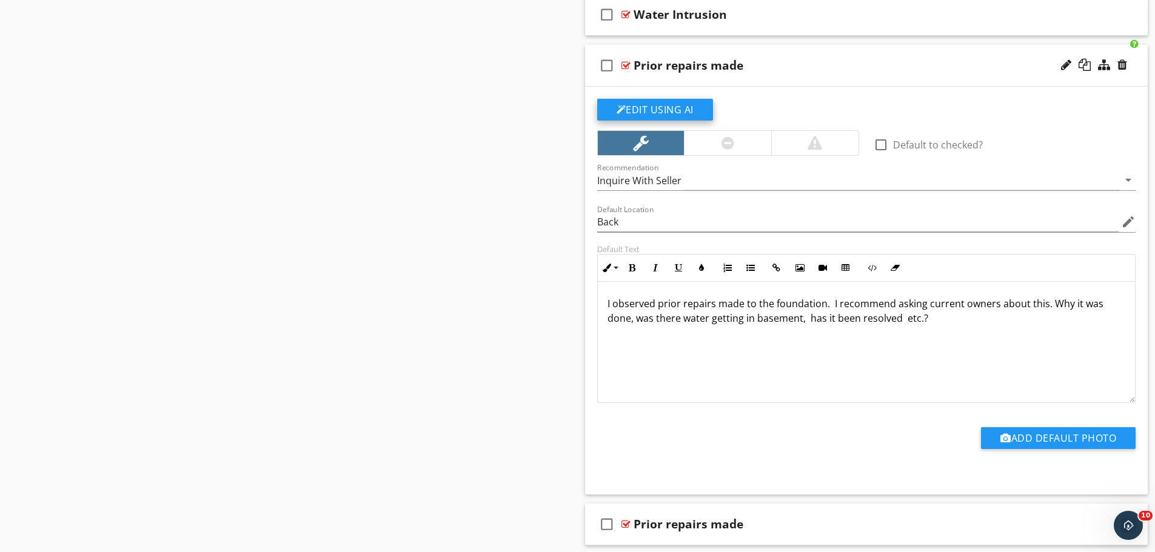
click at [681, 107] on button "Edit Using AI" at bounding box center [655, 110] width 116 height 22
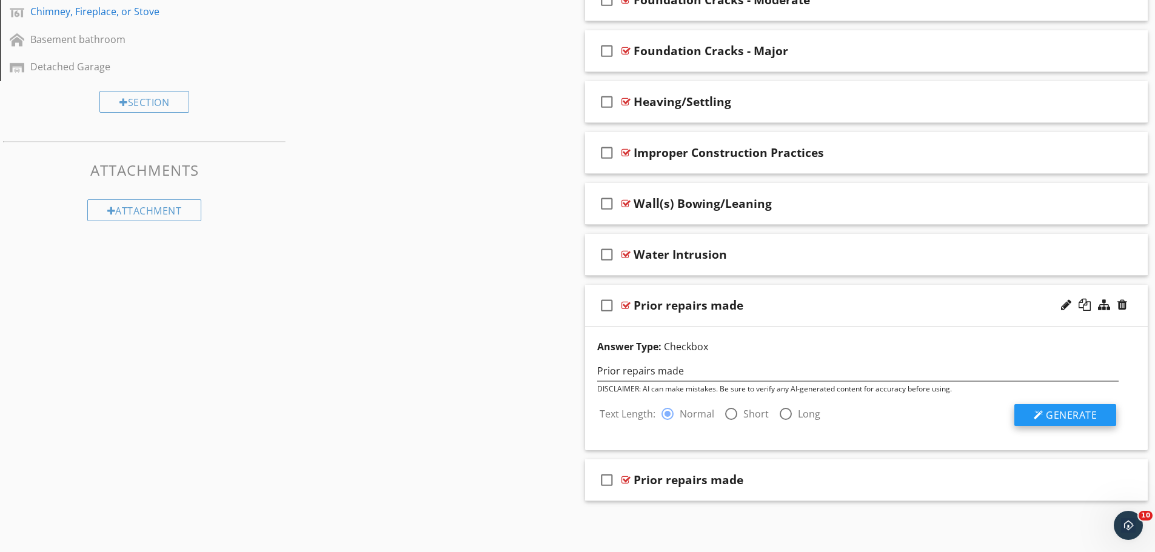
click at [1053, 413] on span "Generate" at bounding box center [1071, 415] width 51 height 13
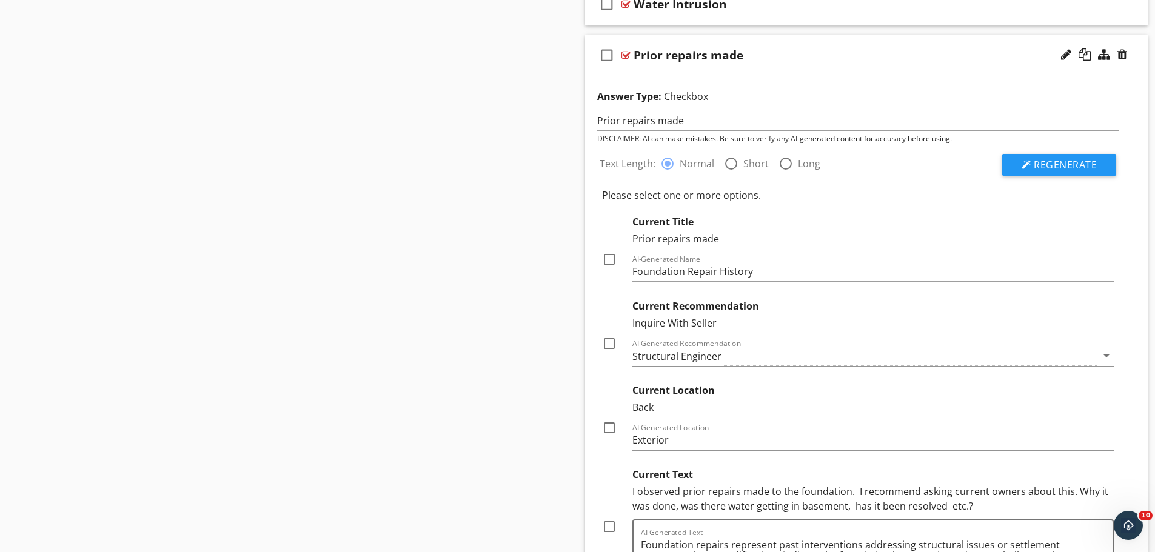
scroll to position [799, 0]
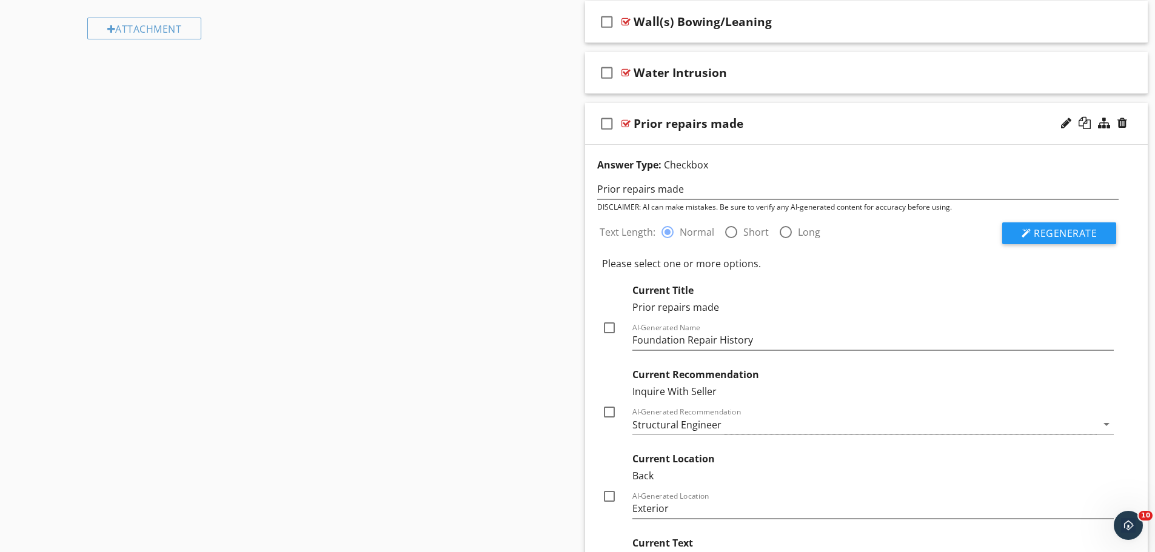
click at [625, 125] on div at bounding box center [626, 124] width 9 height 10
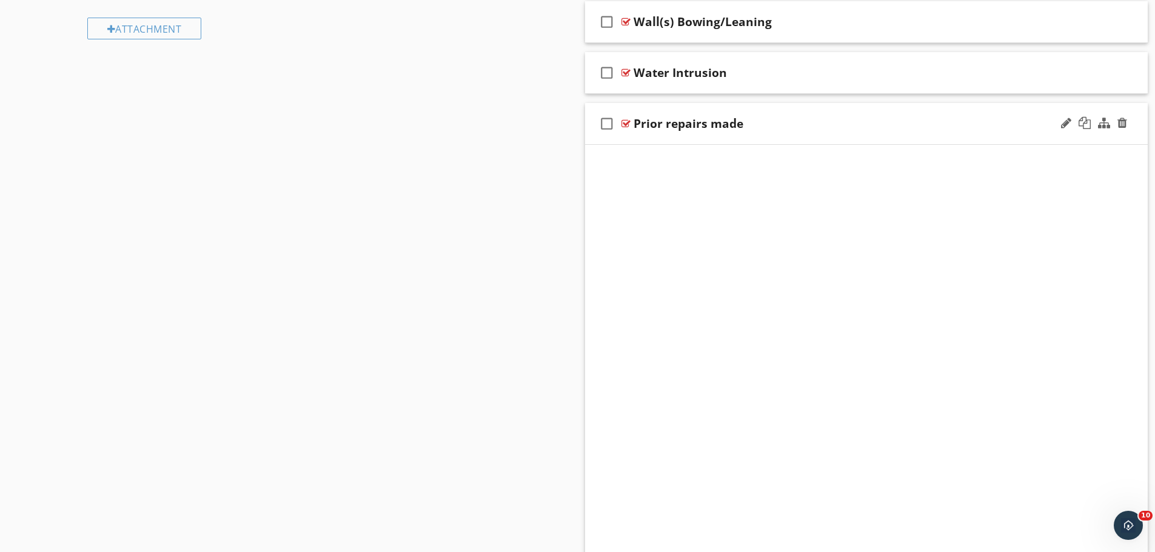
scroll to position [494, 0]
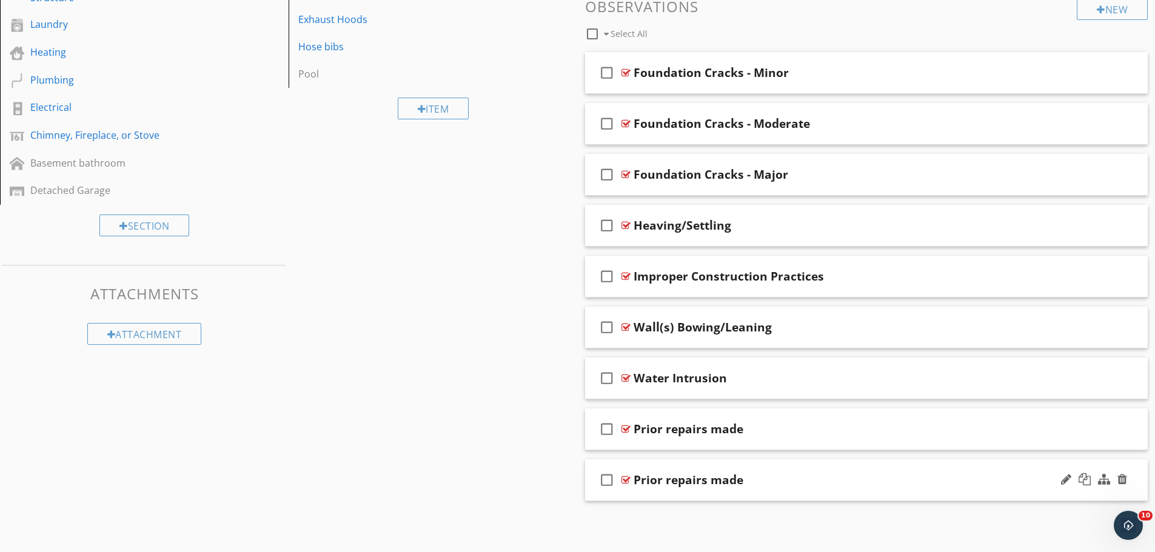
click at [624, 478] on div at bounding box center [626, 480] width 9 height 10
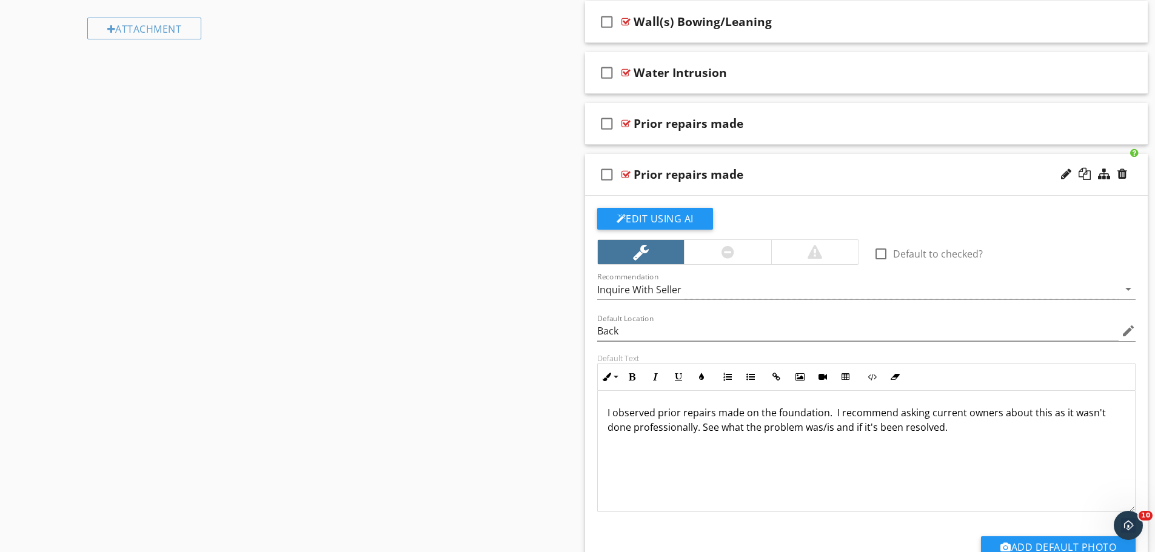
click at [625, 173] on div at bounding box center [626, 175] width 9 height 10
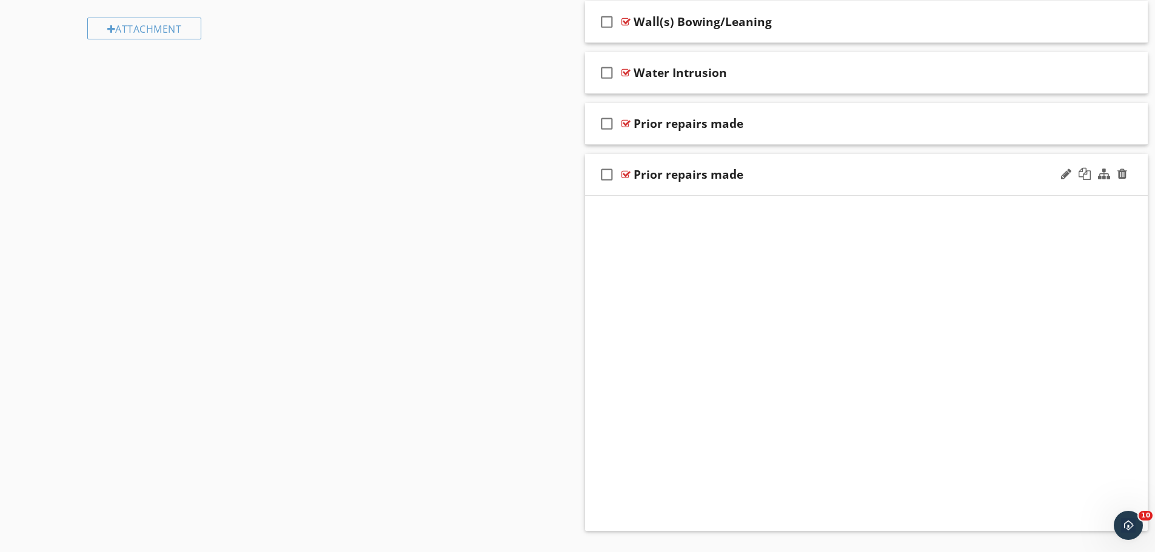
scroll to position [494, 0]
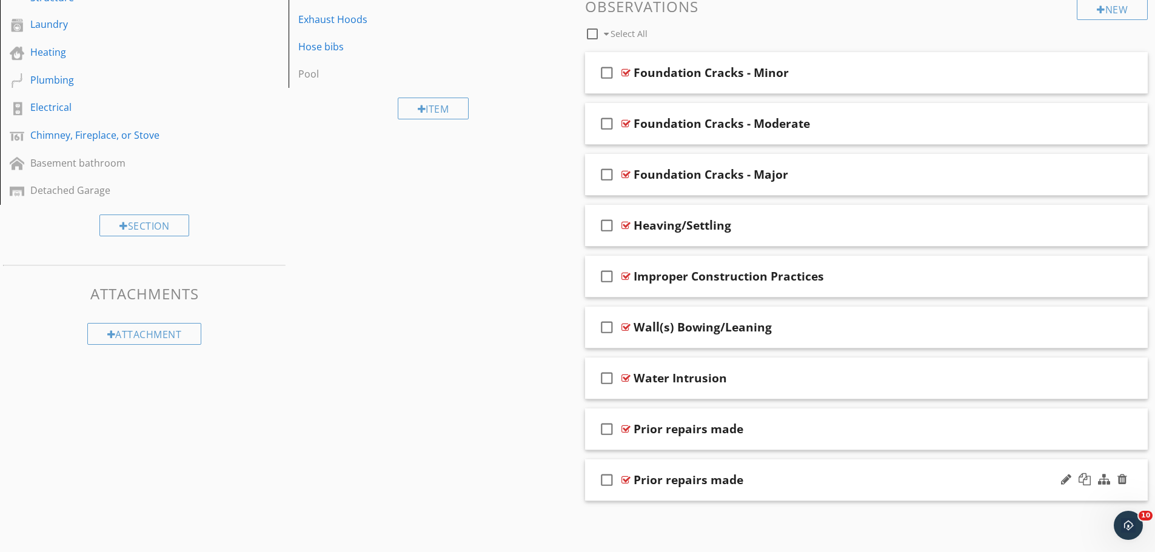
click at [625, 481] on div at bounding box center [626, 480] width 9 height 10
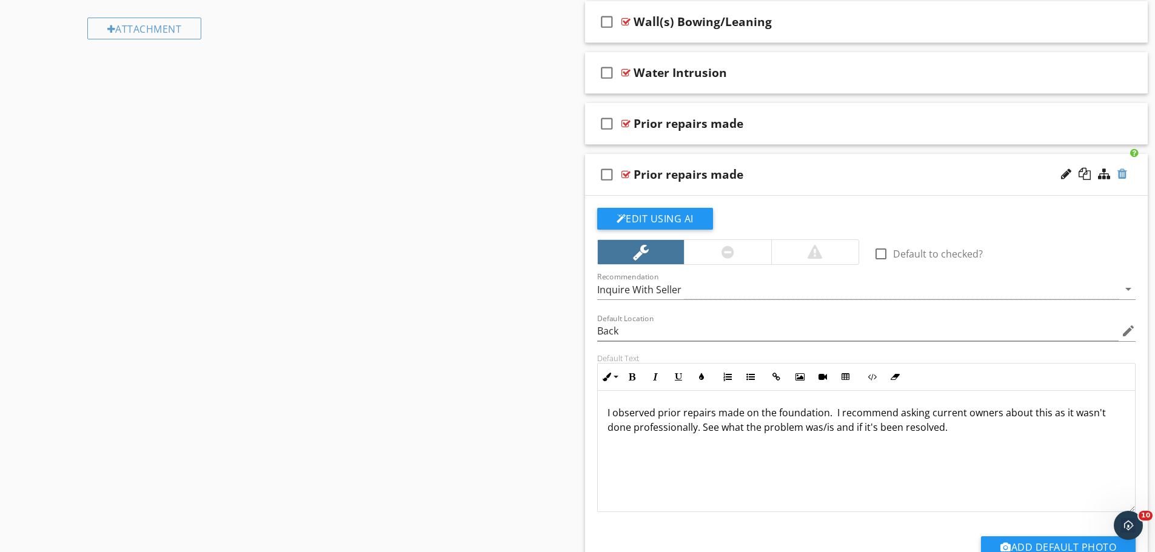
click at [1120, 172] on div at bounding box center [1123, 174] width 10 height 12
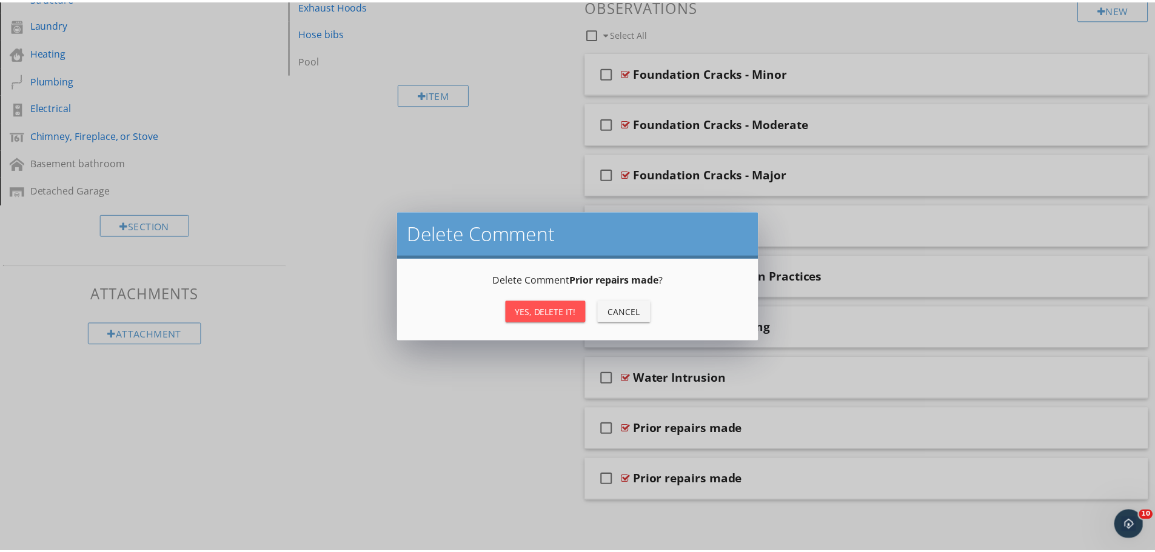
scroll to position [494, 0]
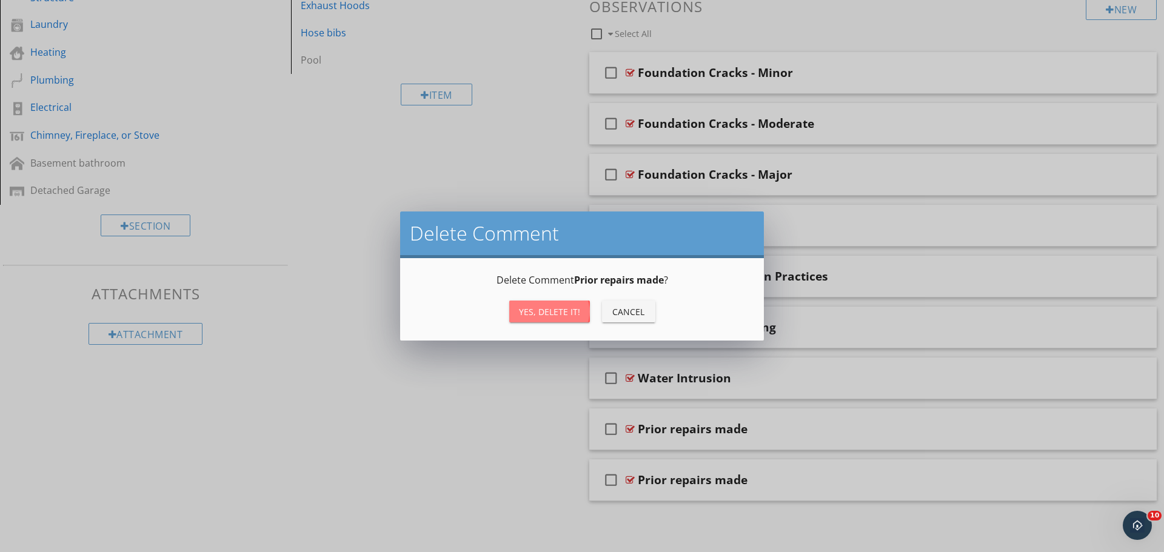
click at [560, 317] on div "Yes, Delete it!" at bounding box center [549, 312] width 61 height 13
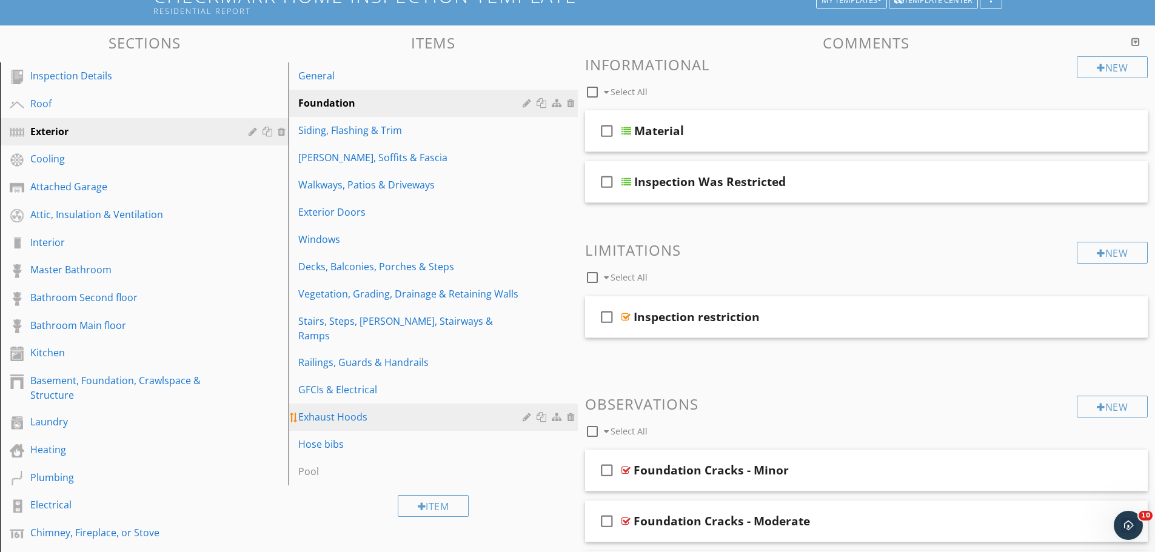
scroll to position [79, 0]
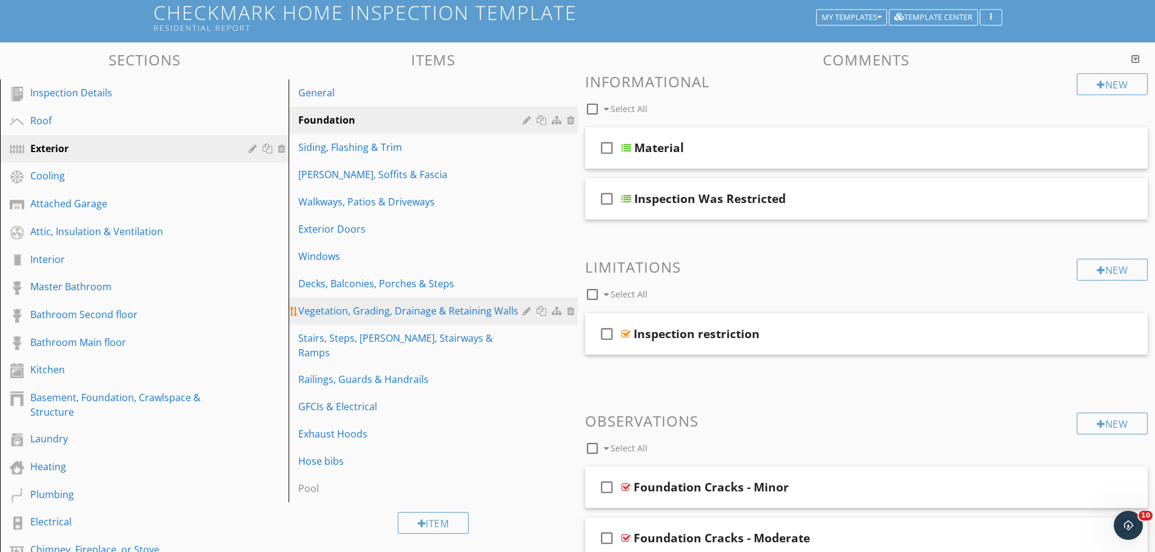
click at [409, 311] on div "Vegetation, Grading, Drainage & Retaining Walls" at bounding box center [411, 311] width 227 height 15
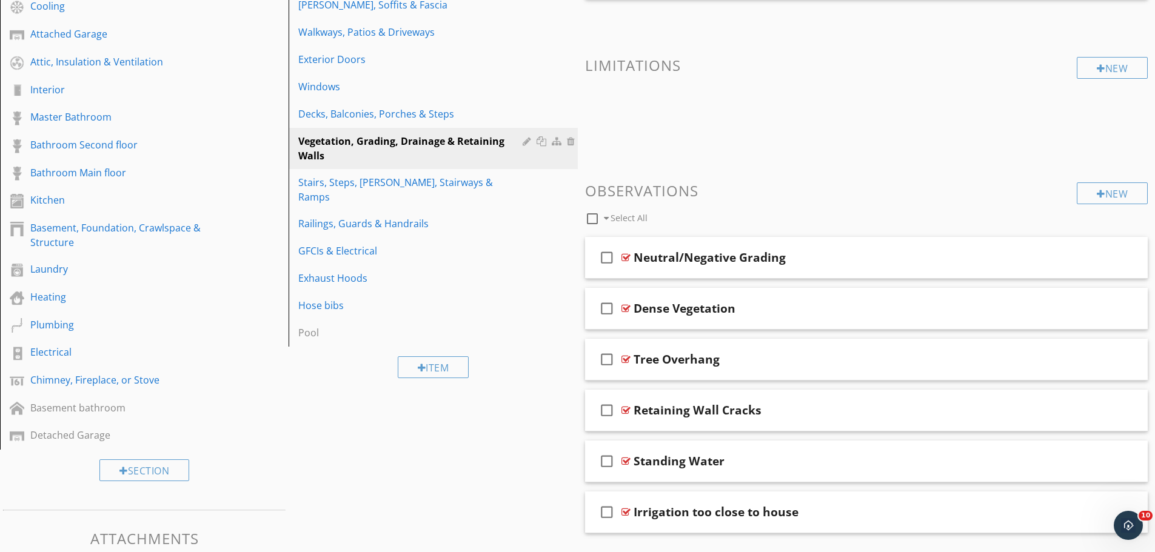
scroll to position [261, 0]
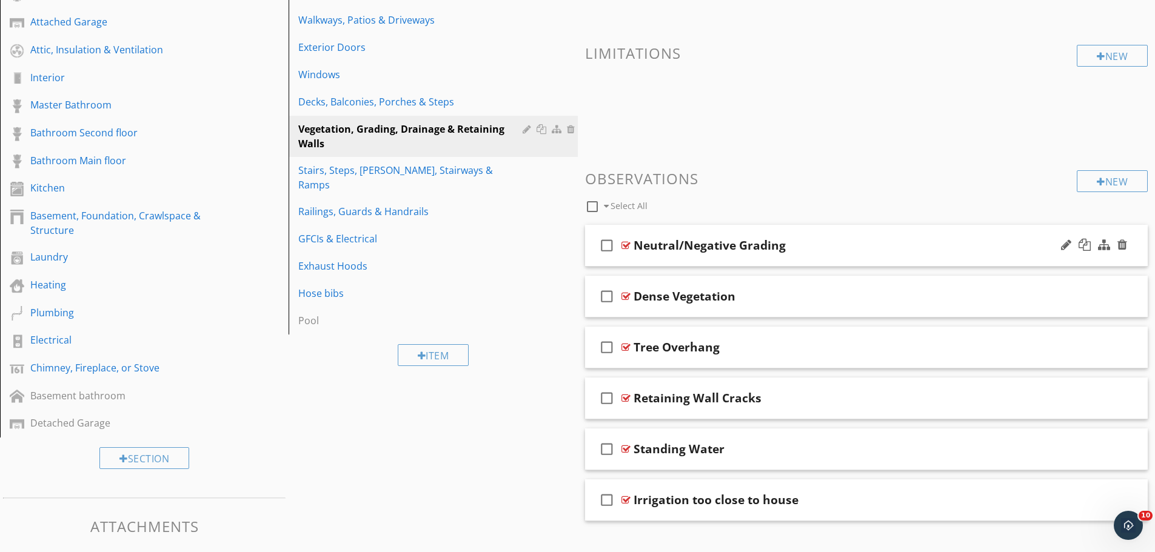
click at [624, 244] on div at bounding box center [626, 246] width 9 height 10
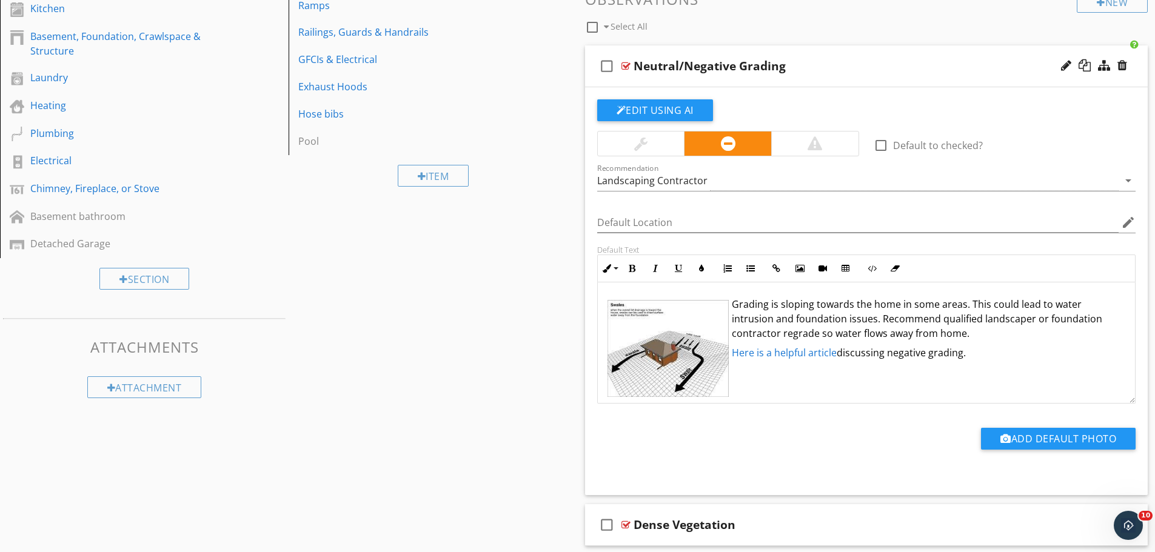
scroll to position [443, 0]
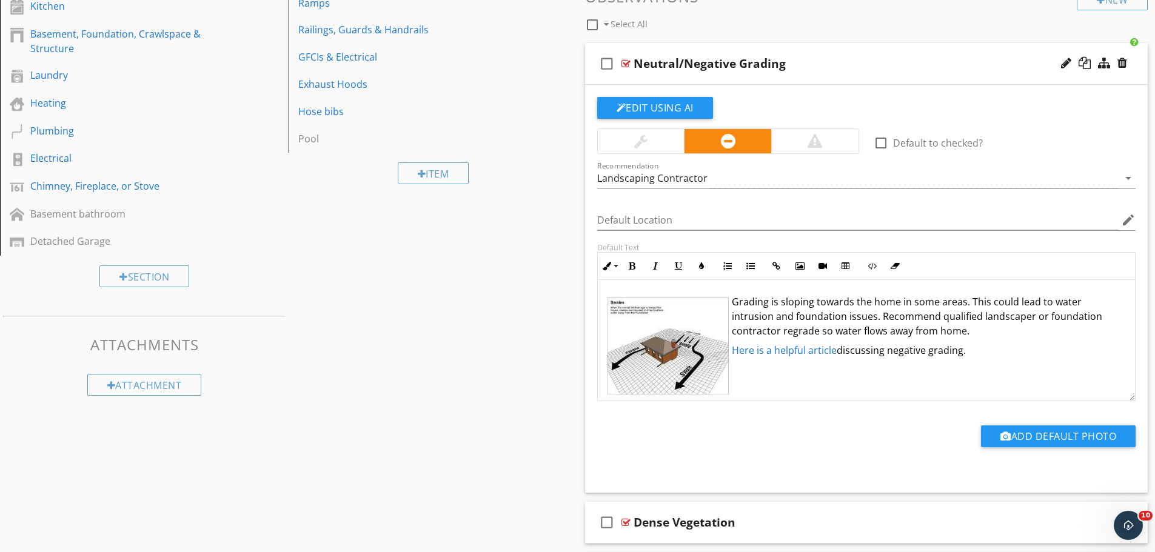
click at [625, 66] on div at bounding box center [626, 64] width 9 height 10
type textarea "<p><img src="[URL][DOMAIN_NAME]" style="width: 200px; display: inline-block; ve…"
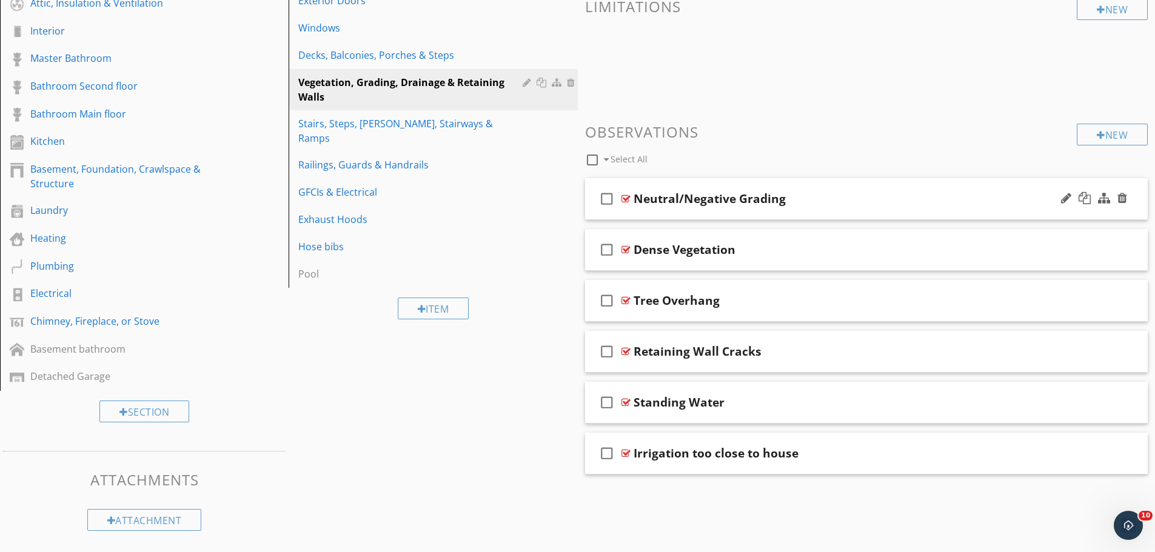
scroll to position [307, 0]
click at [625, 249] on div at bounding box center [626, 250] width 9 height 10
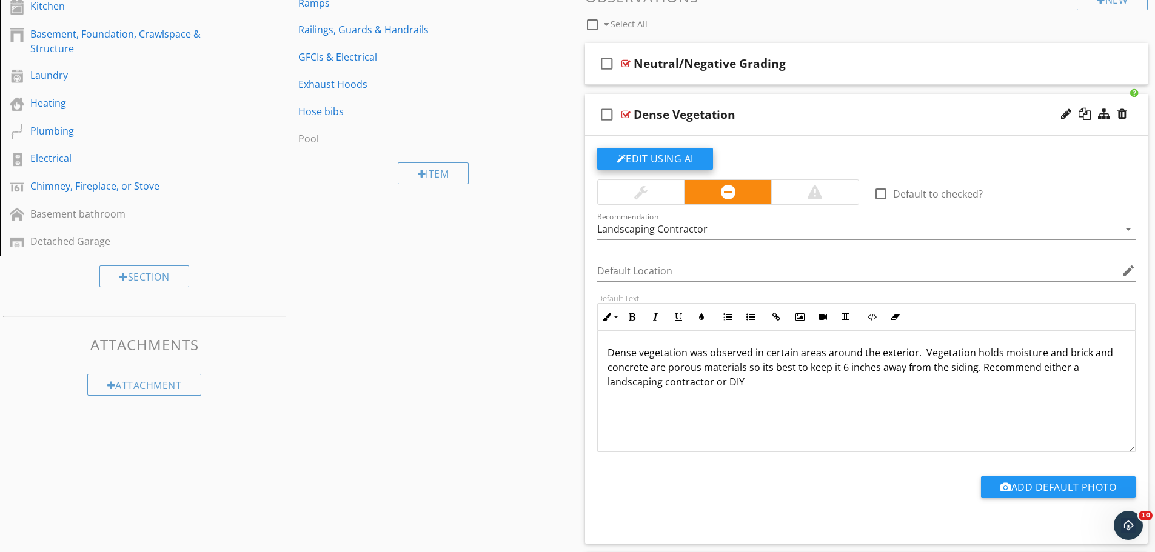
click at [663, 160] on button "Edit Using AI" at bounding box center [655, 159] width 116 height 22
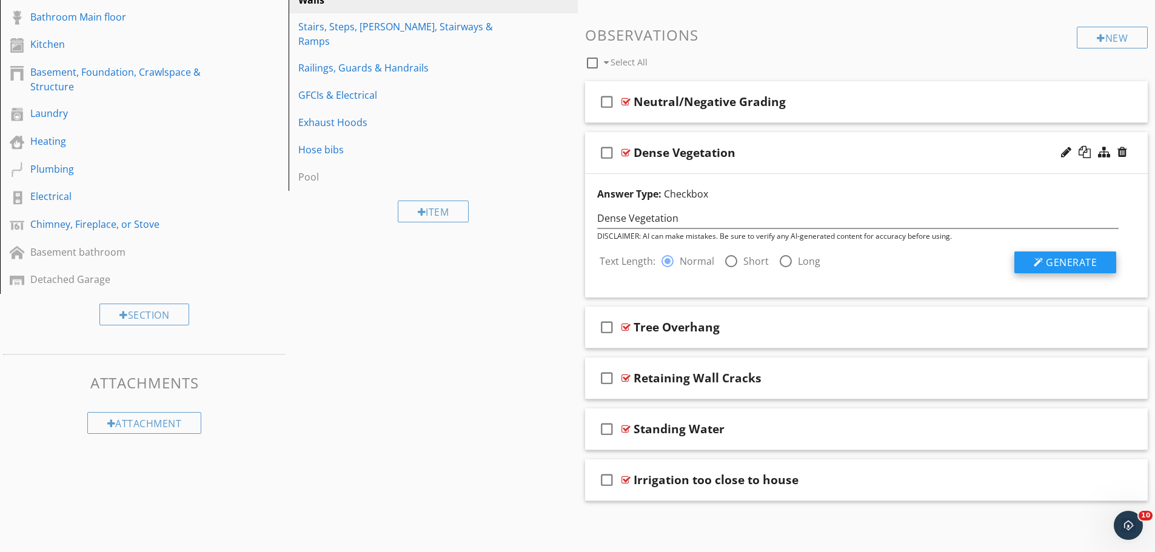
click at [1066, 258] on span "Generate" at bounding box center [1071, 262] width 51 height 13
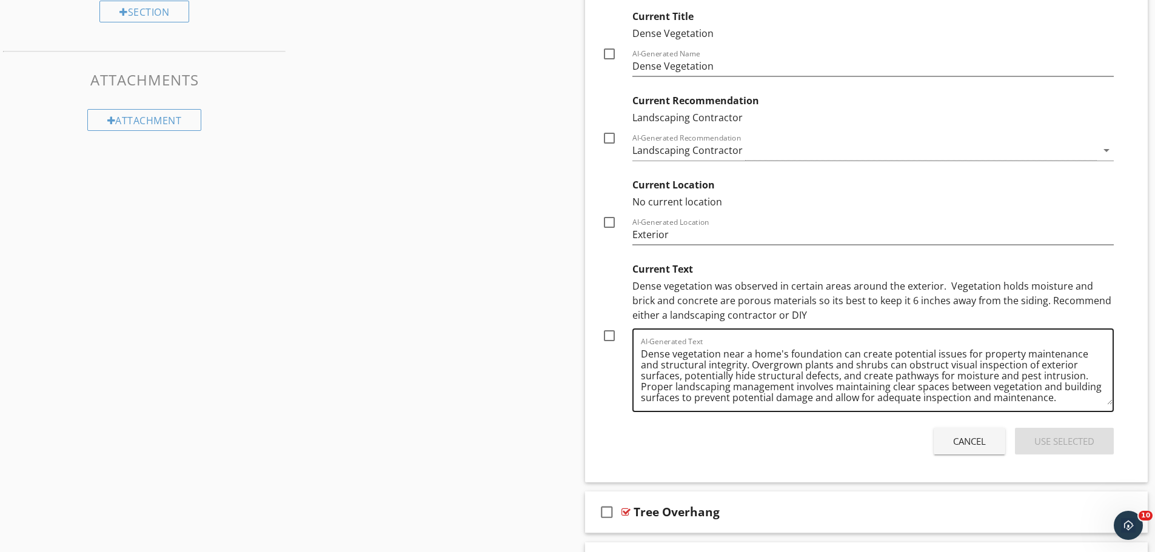
scroll to position [3, 0]
click at [608, 332] on div at bounding box center [609, 336] width 21 height 21
checkbox input "true"
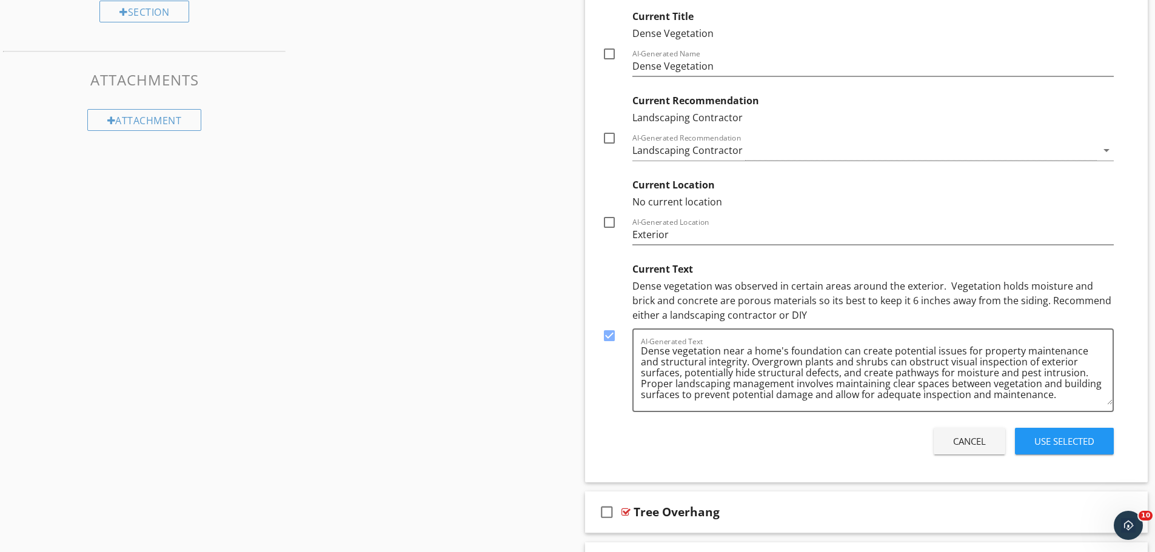
click at [1046, 439] on div "Use Selected" at bounding box center [1065, 442] width 60 height 14
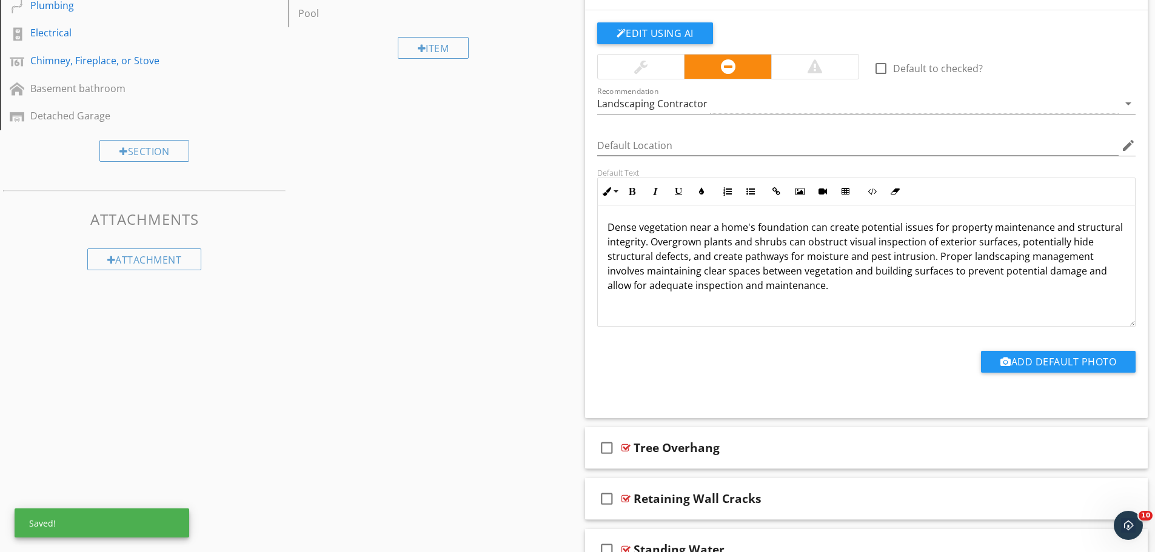
scroll to position [495, 0]
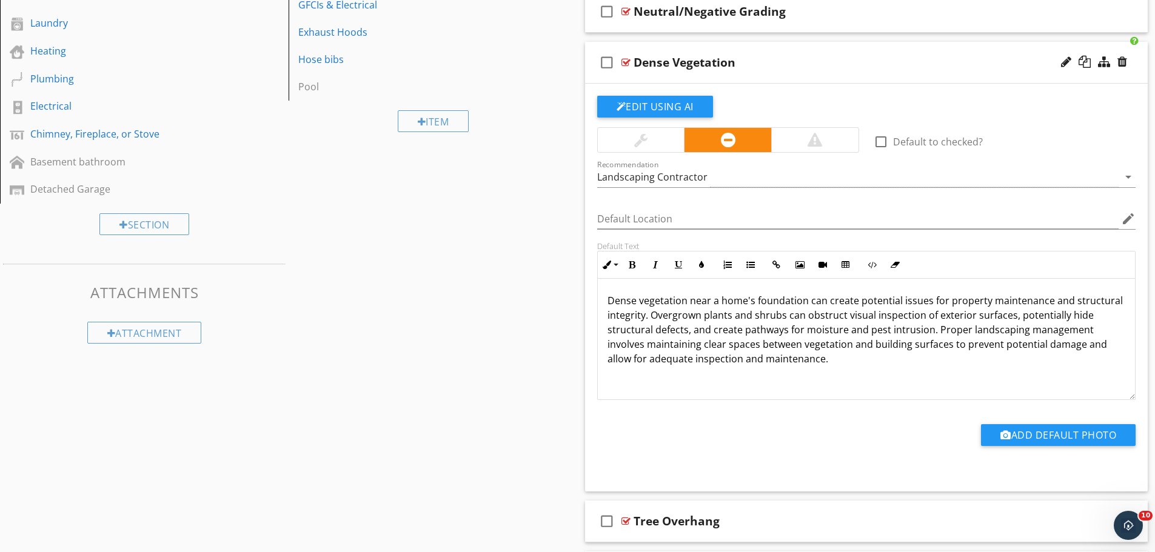
click at [625, 62] on div at bounding box center [626, 63] width 9 height 10
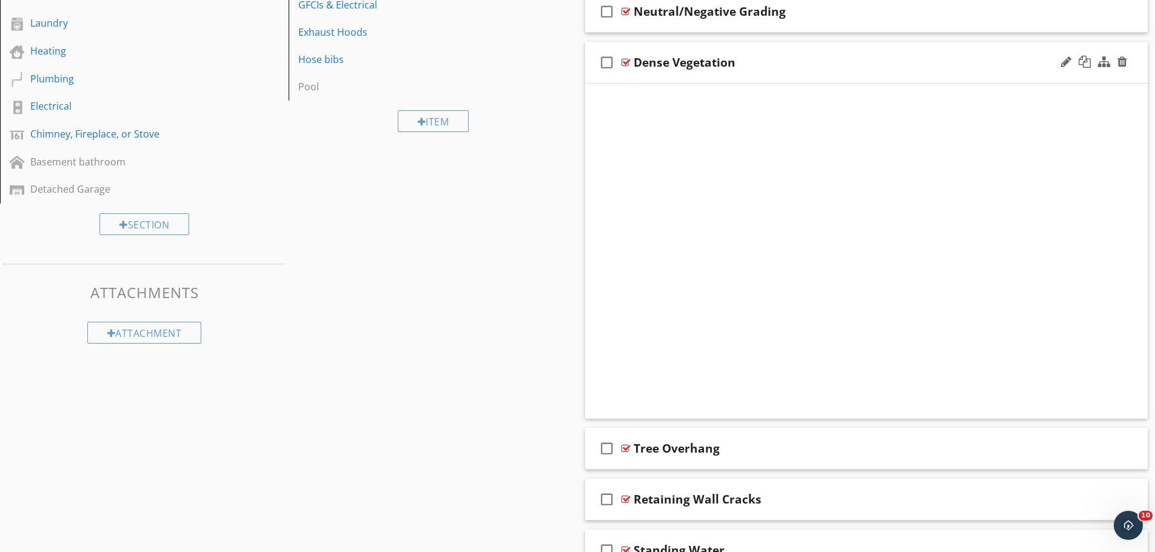
scroll to position [307, 0]
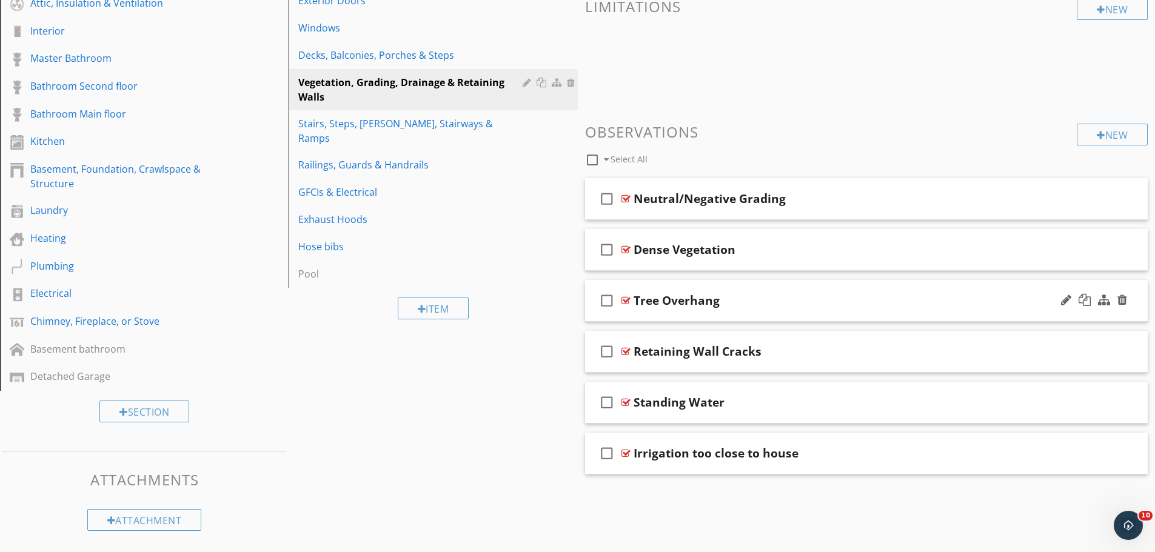
click at [625, 300] on div at bounding box center [626, 301] width 9 height 10
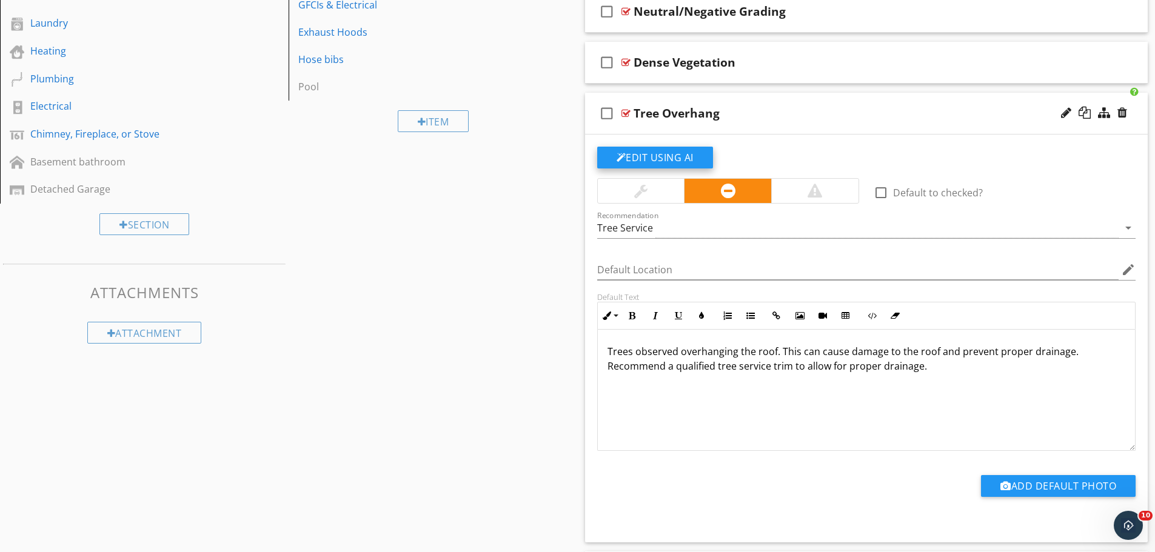
click at [659, 158] on button "Edit Using AI" at bounding box center [655, 158] width 116 height 22
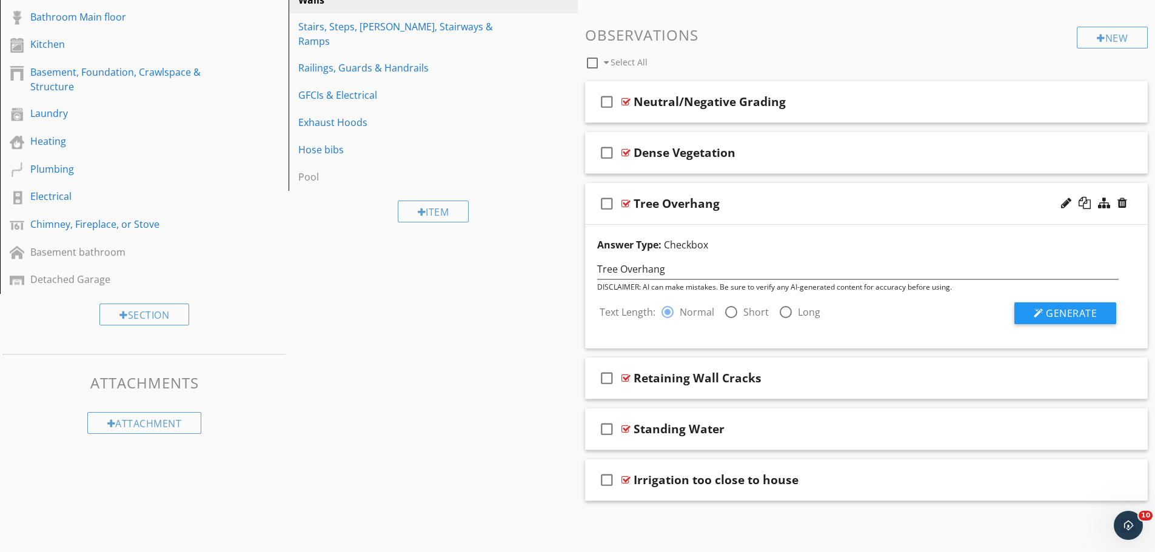
scroll to position [404, 0]
click at [1066, 312] on span "Generate" at bounding box center [1071, 313] width 51 height 13
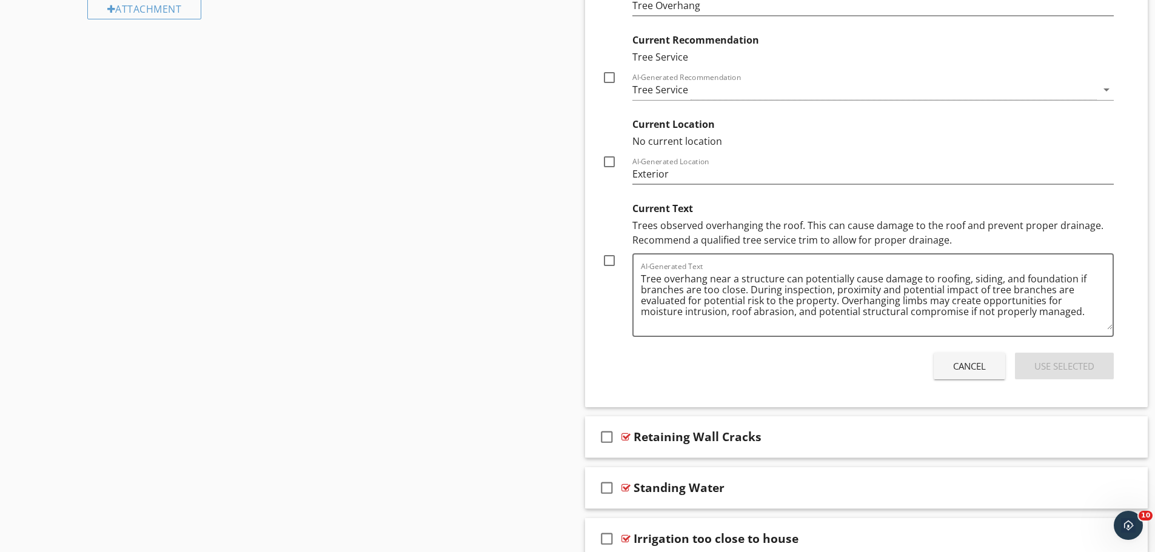
scroll to position [829, 0]
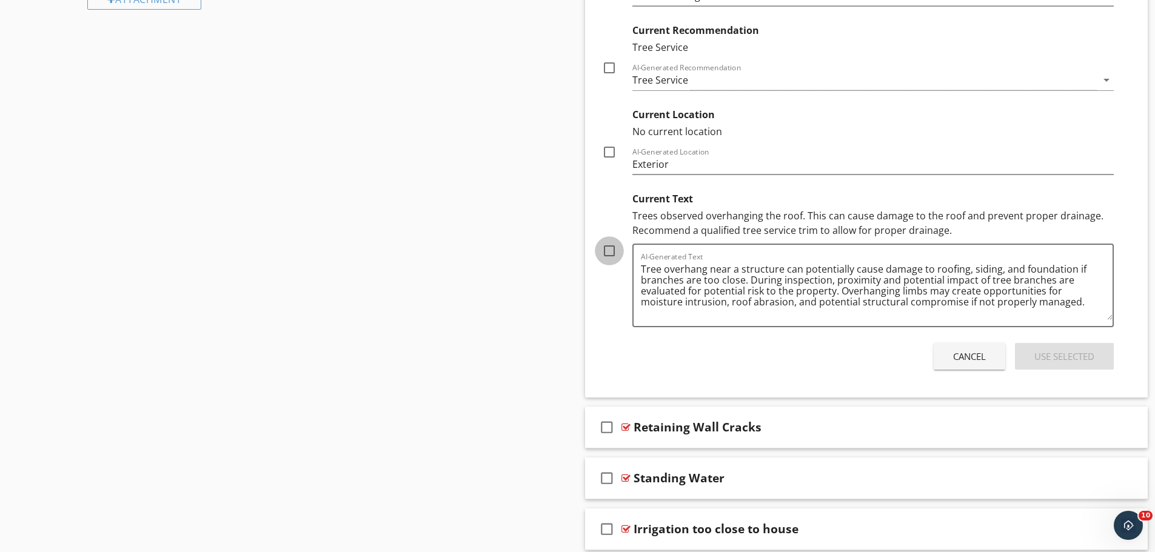
click at [607, 251] on div at bounding box center [609, 251] width 21 height 21
checkbox input "true"
click at [1044, 354] on div "Use Selected" at bounding box center [1065, 357] width 60 height 14
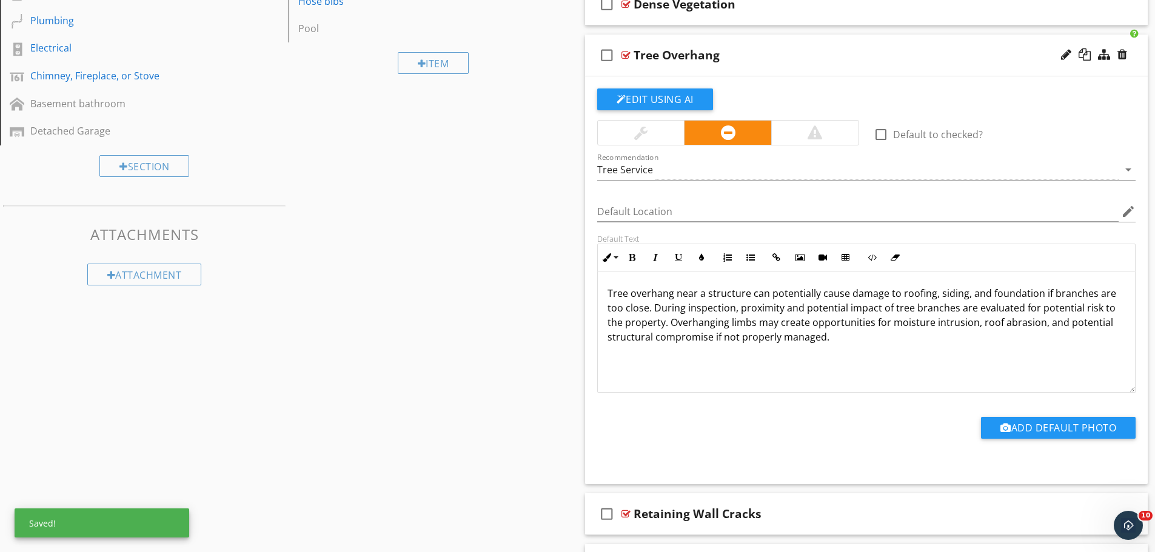
scroll to position [495, 0]
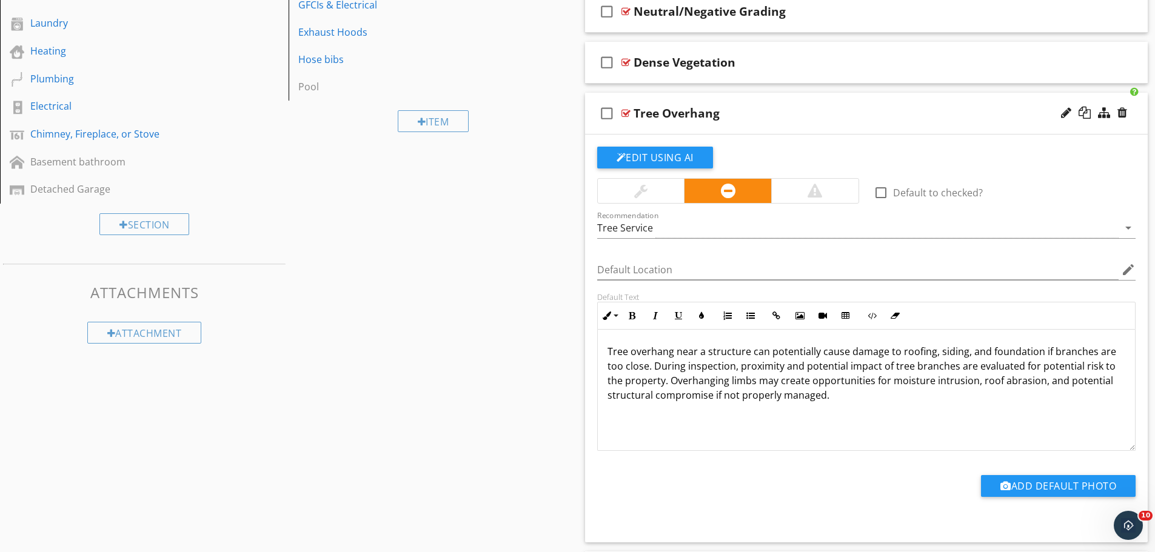
click at [623, 114] on div at bounding box center [626, 114] width 9 height 10
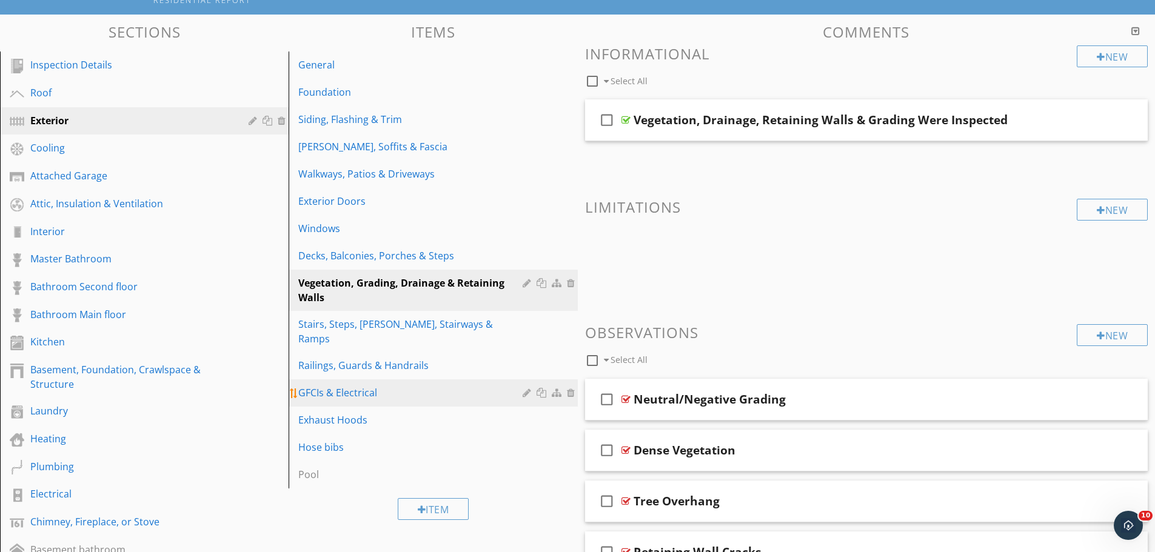
scroll to position [65, 0]
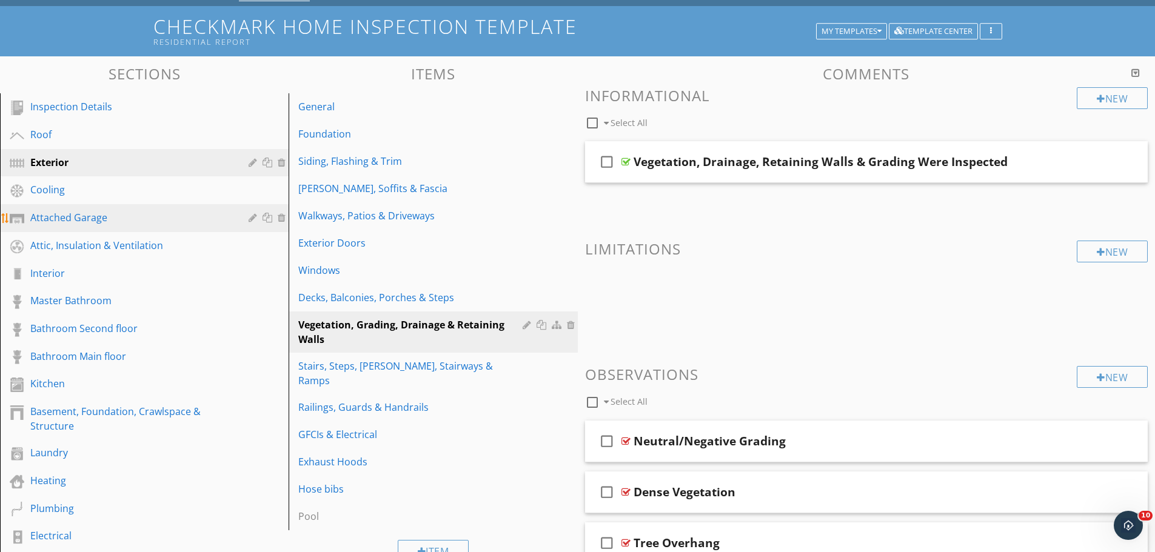
click at [87, 215] on div "Attached Garage" at bounding box center [130, 217] width 201 height 15
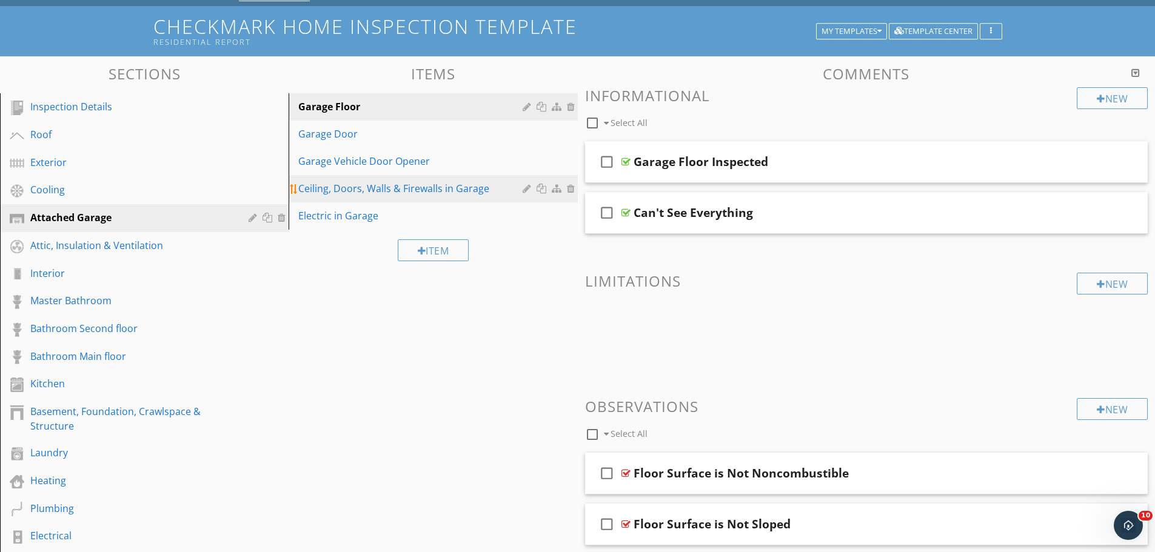
click at [315, 195] on div "Ceiling, Doors, Walls & Firewalls in Garage" at bounding box center [411, 188] width 227 height 15
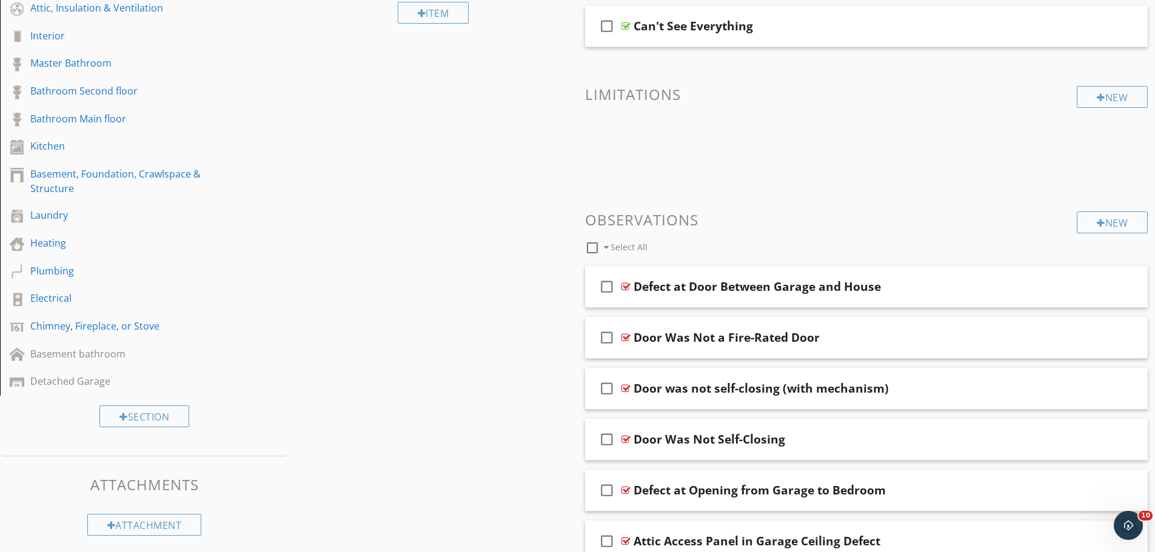
scroll to position [368, 0]
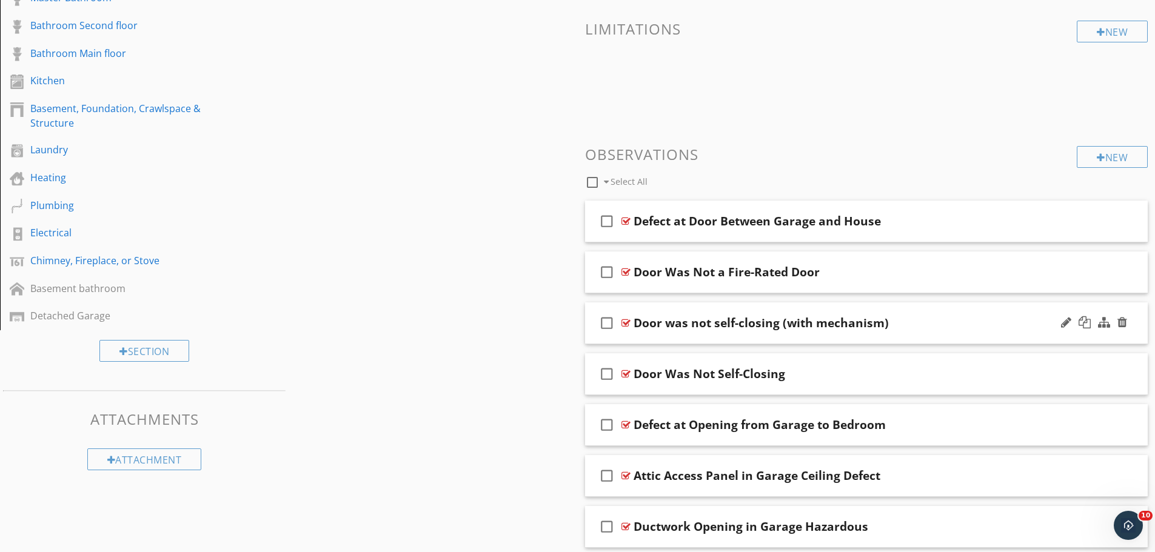
click at [625, 323] on div at bounding box center [626, 323] width 9 height 10
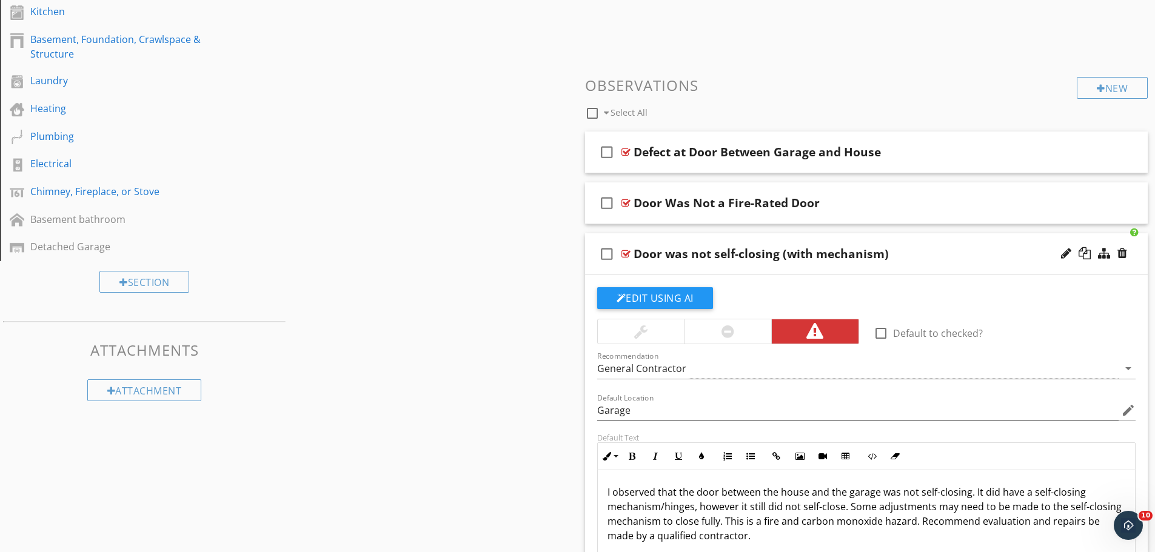
scroll to position [550, 0]
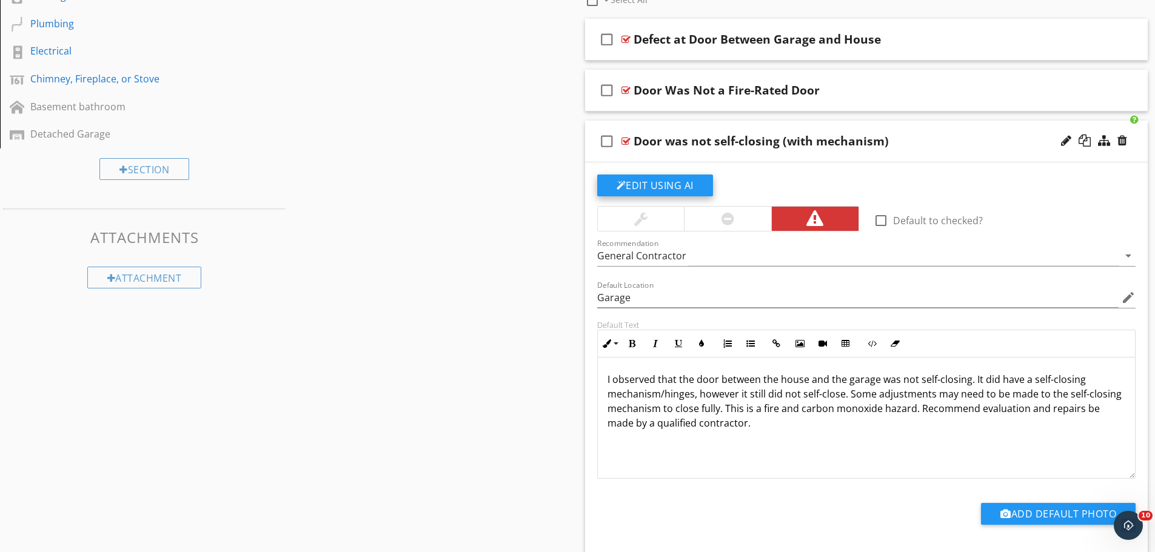
click at [651, 184] on button "Edit Using AI" at bounding box center [655, 186] width 116 height 22
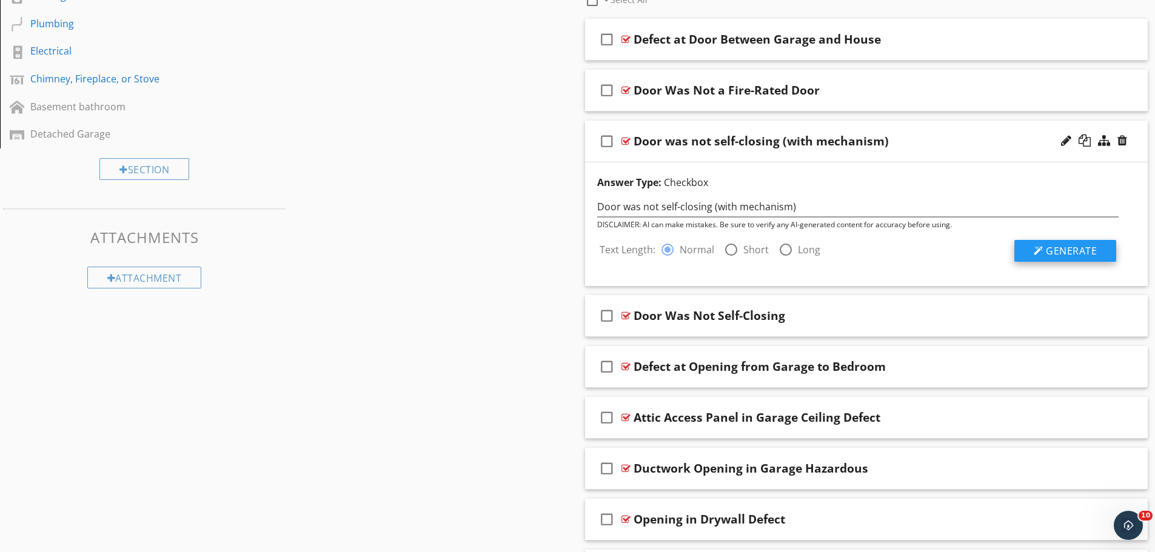
click at [1042, 249] on div at bounding box center [1039, 251] width 10 height 10
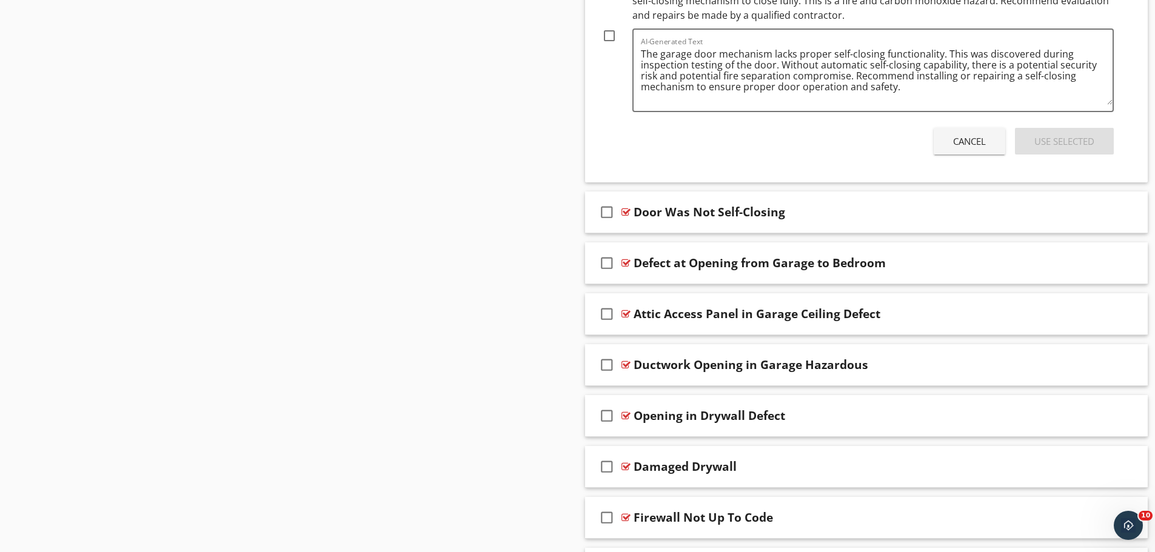
scroll to position [1278, 0]
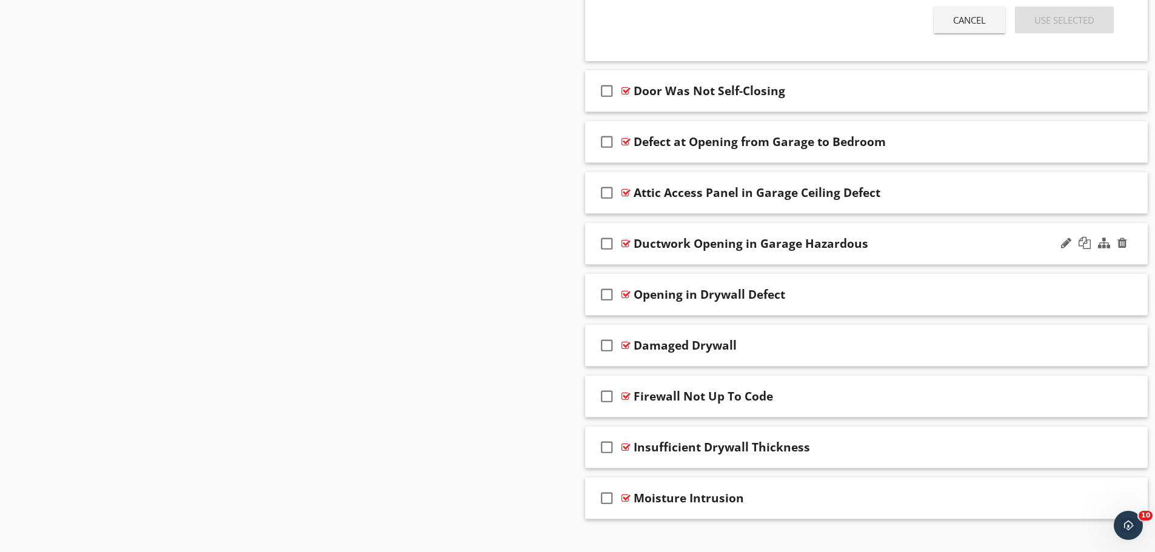
click at [625, 241] on div at bounding box center [626, 244] width 9 height 10
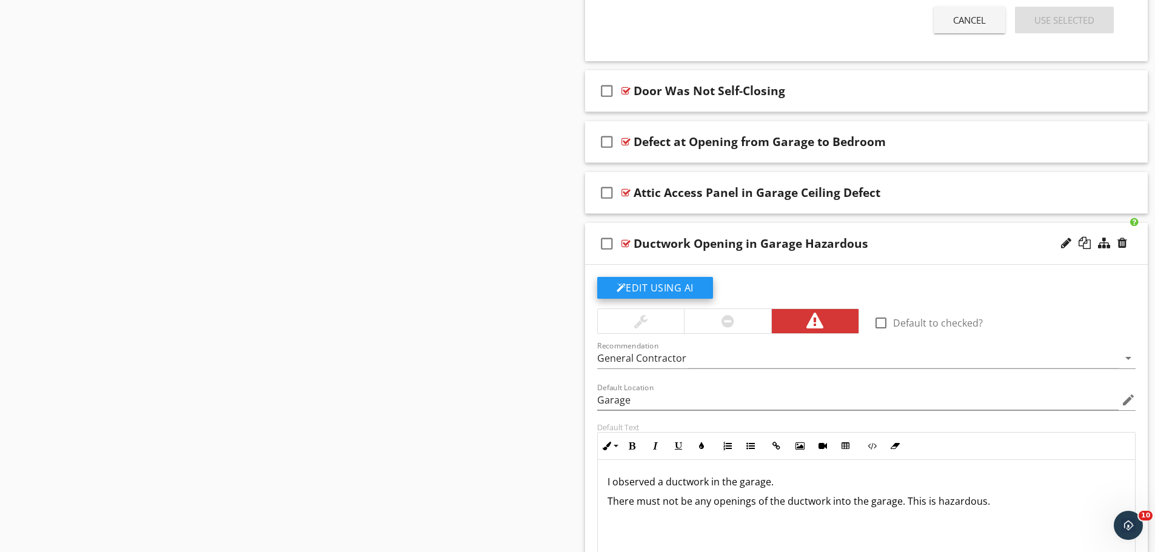
click at [627, 285] on button "Edit Using AI" at bounding box center [655, 288] width 116 height 22
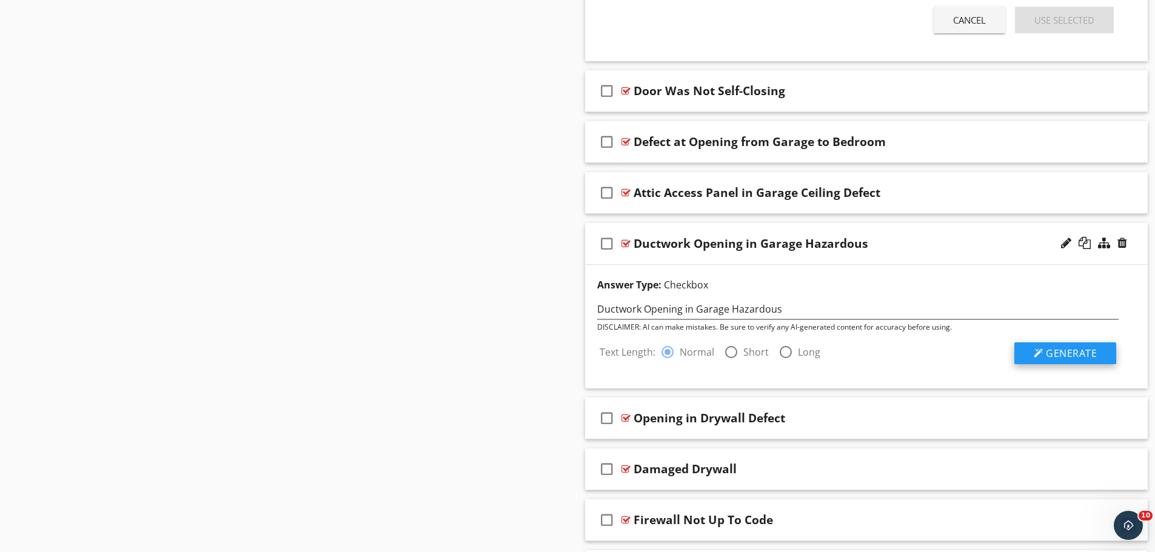
click at [1069, 345] on button "Generate" at bounding box center [1066, 354] width 102 height 22
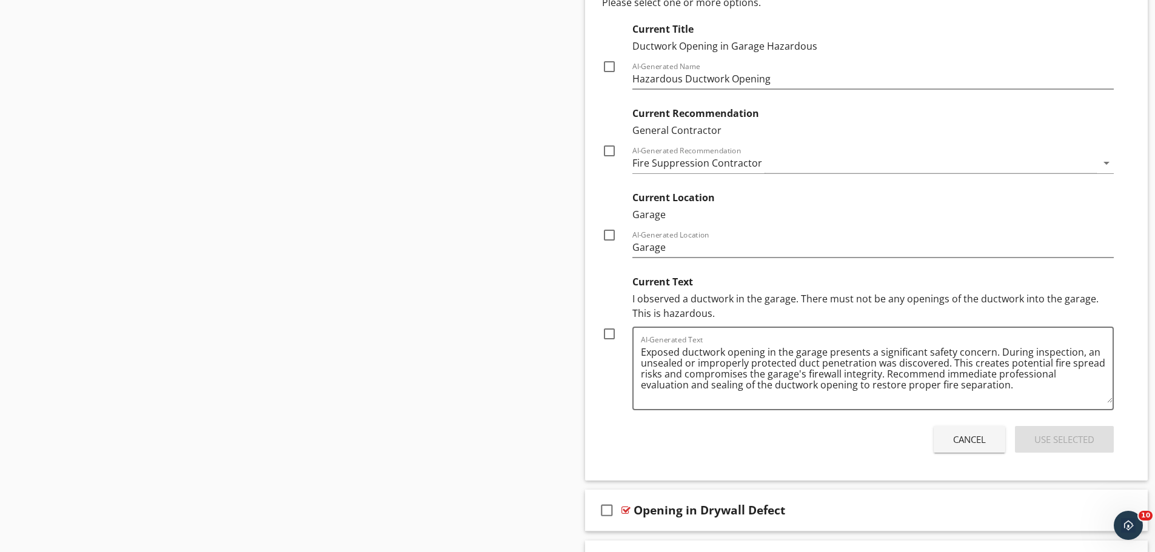
scroll to position [1642, 0]
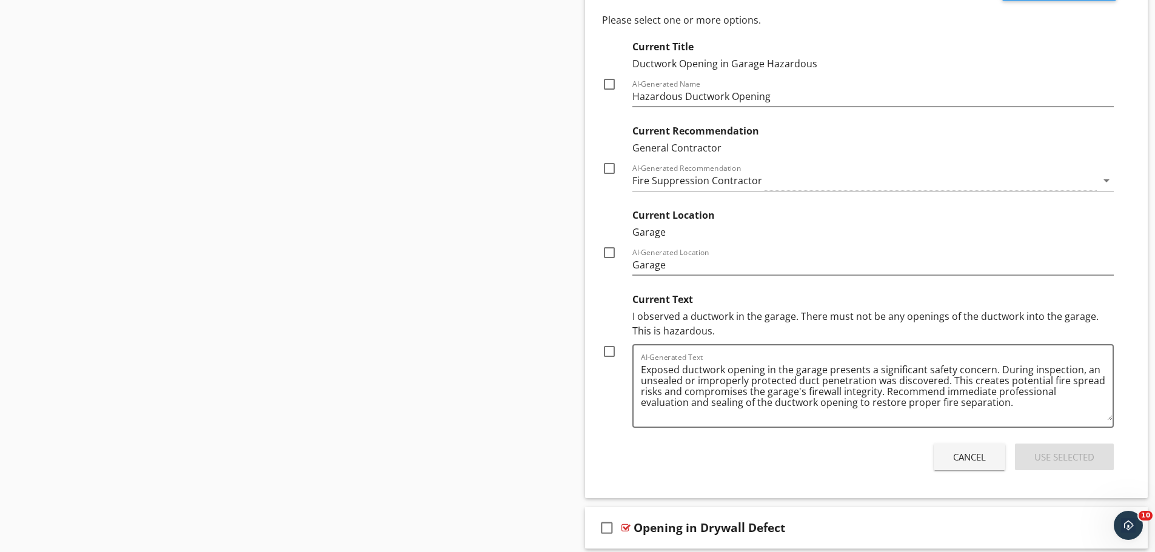
click at [606, 349] on div at bounding box center [609, 351] width 21 height 21
checkbox input "true"
click at [1050, 457] on div "Use Selected" at bounding box center [1065, 458] width 60 height 14
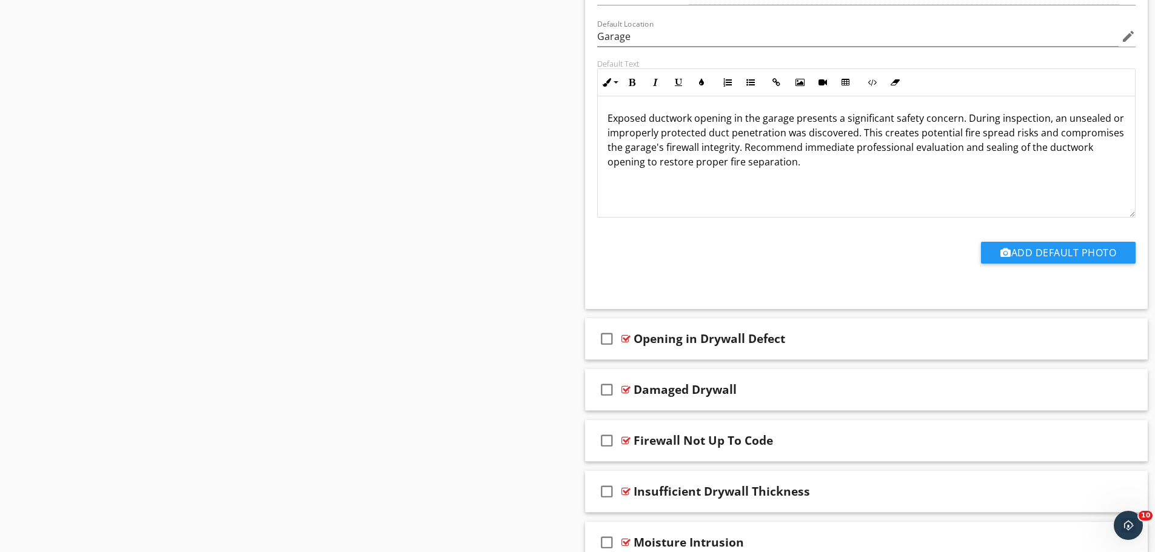
scroll to position [1470, 0]
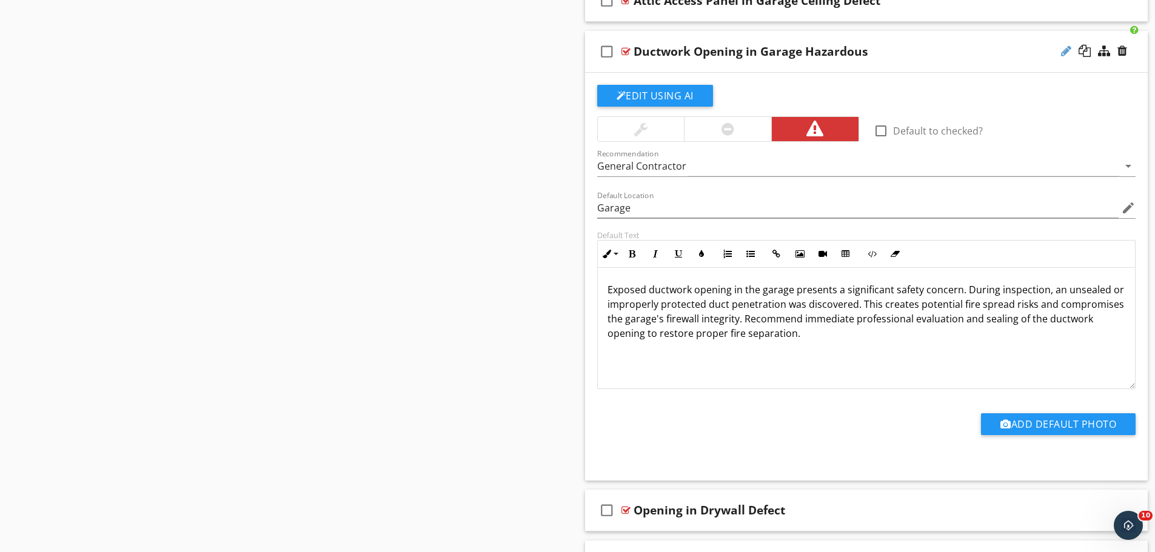
click at [1064, 54] on div at bounding box center [1066, 51] width 10 height 12
click at [774, 53] on input "Ductwork Opening in Garage Hazardous" at bounding box center [836, 52] width 404 height 20
type input "Ductwork Opening in Garage - Hazardous"
click at [626, 52] on div at bounding box center [626, 52] width 9 height 10
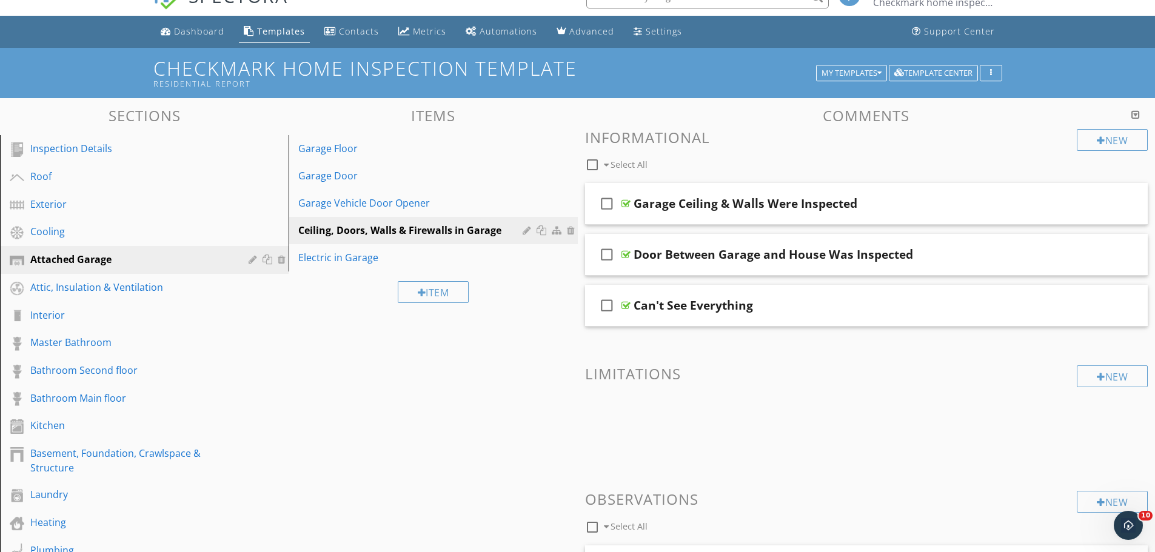
scroll to position [22, 0]
click at [352, 179] on div "Garage Door" at bounding box center [411, 176] width 227 height 15
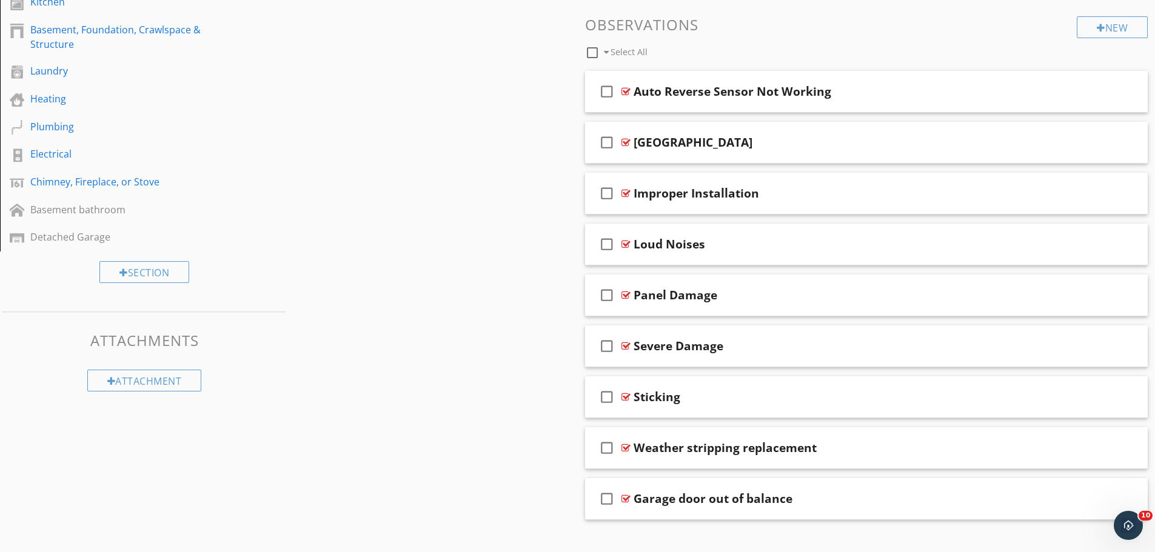
scroll to position [466, 0]
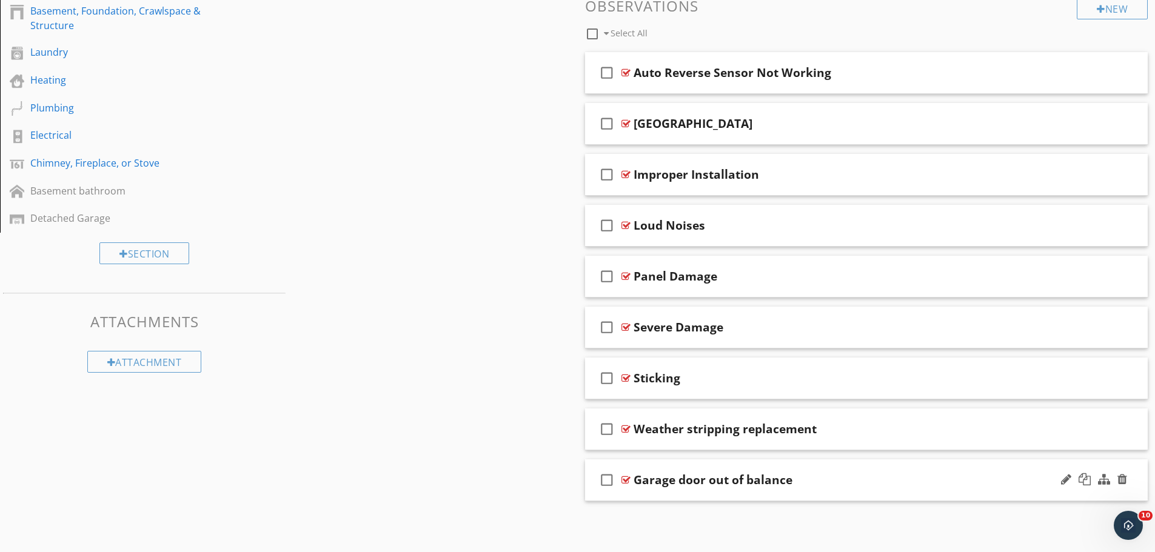
click at [623, 480] on div at bounding box center [626, 480] width 9 height 10
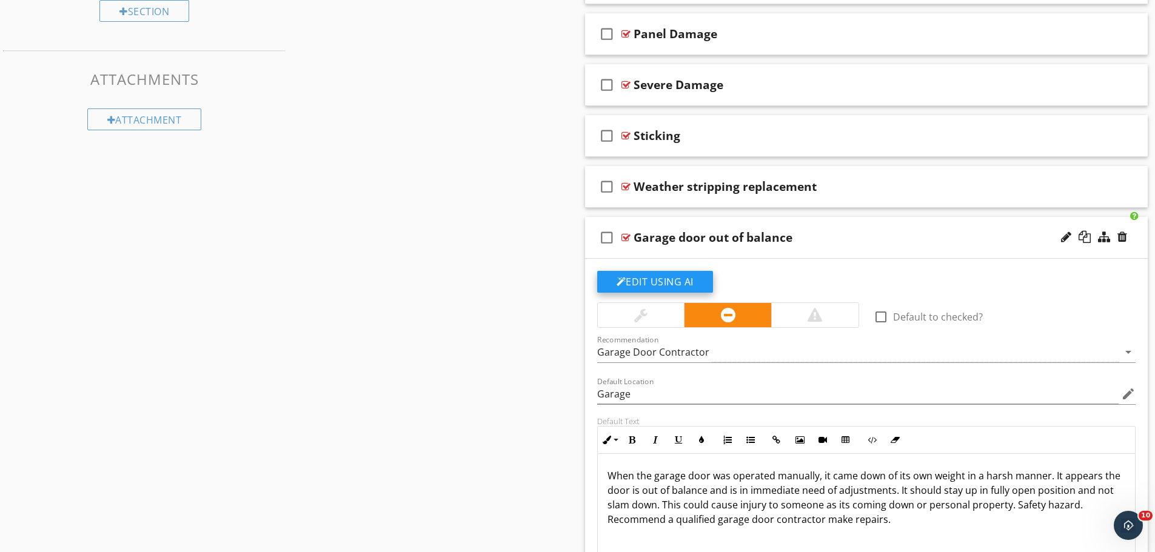
click at [638, 275] on button "Edit Using AI" at bounding box center [655, 282] width 116 height 22
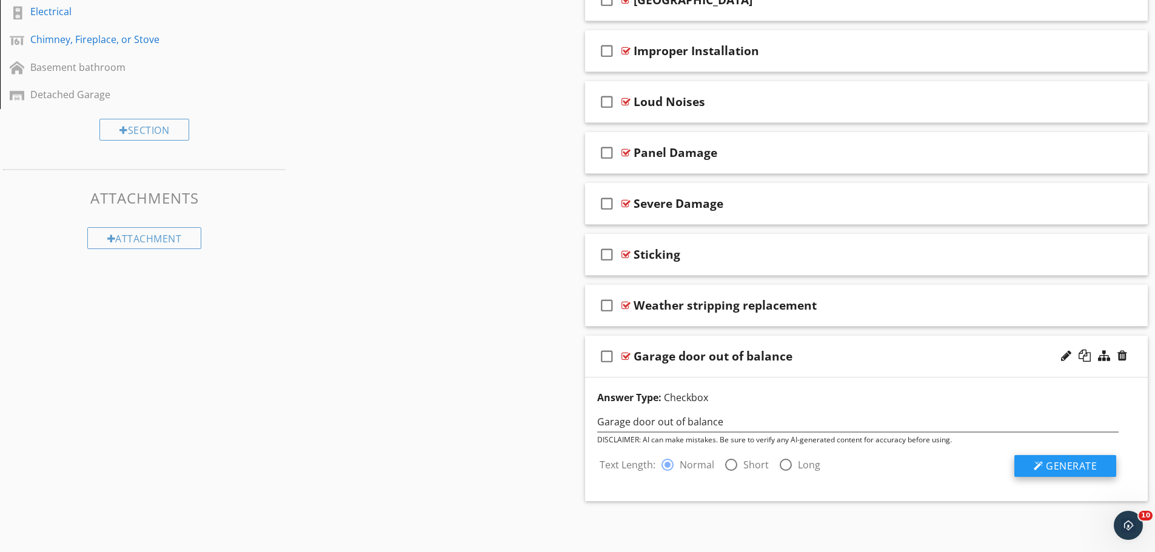
click at [1052, 461] on span "Generate" at bounding box center [1071, 466] width 51 height 13
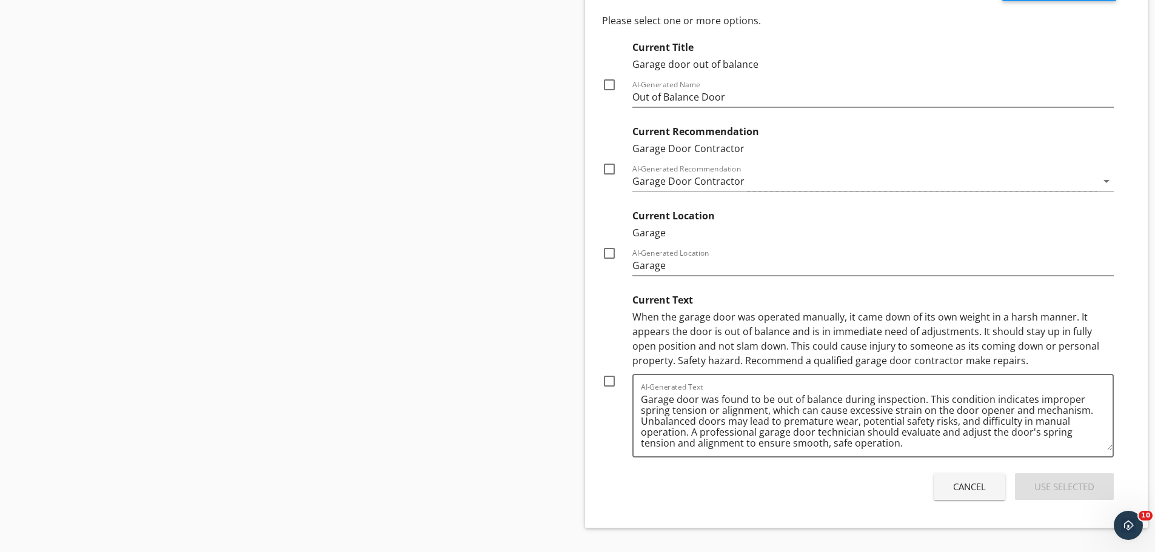
scroll to position [1075, 0]
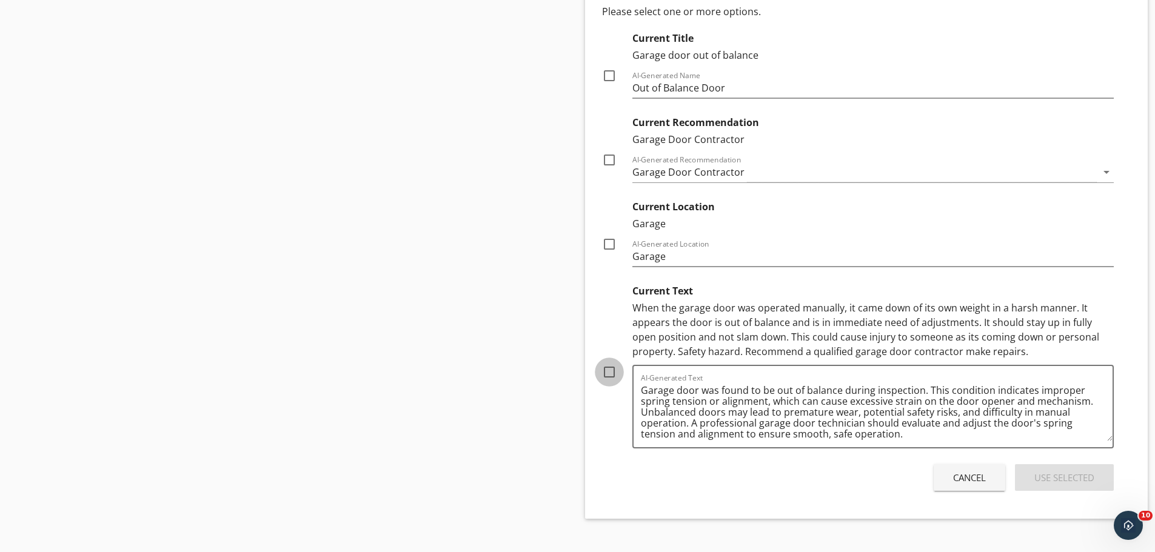
click at [605, 369] on div at bounding box center [609, 372] width 21 height 21
checkbox input "true"
click at [1048, 471] on div "Use Selected" at bounding box center [1065, 478] width 60 height 14
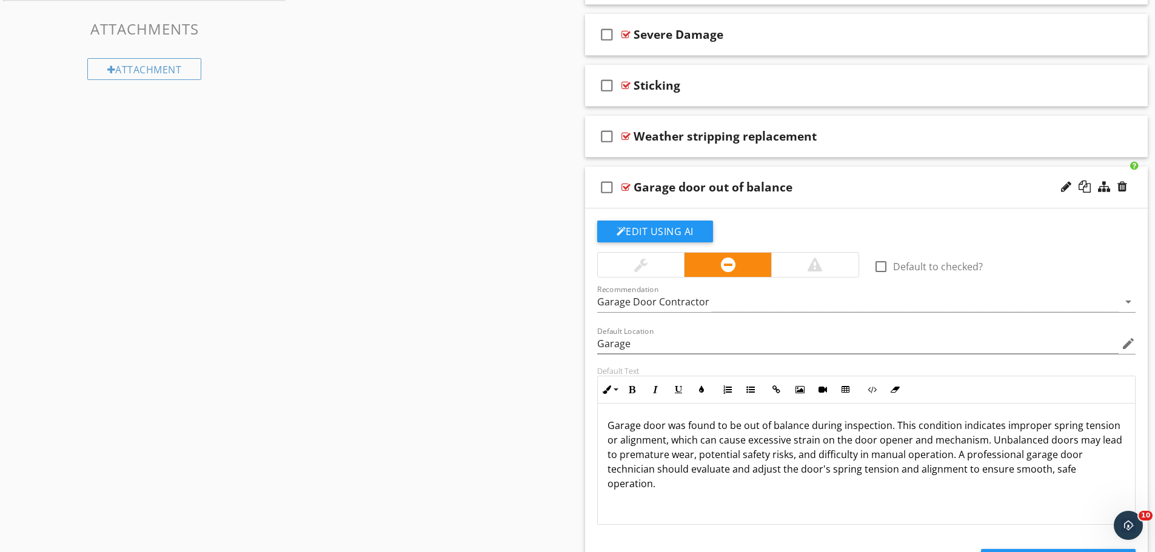
scroll to position [761, 0]
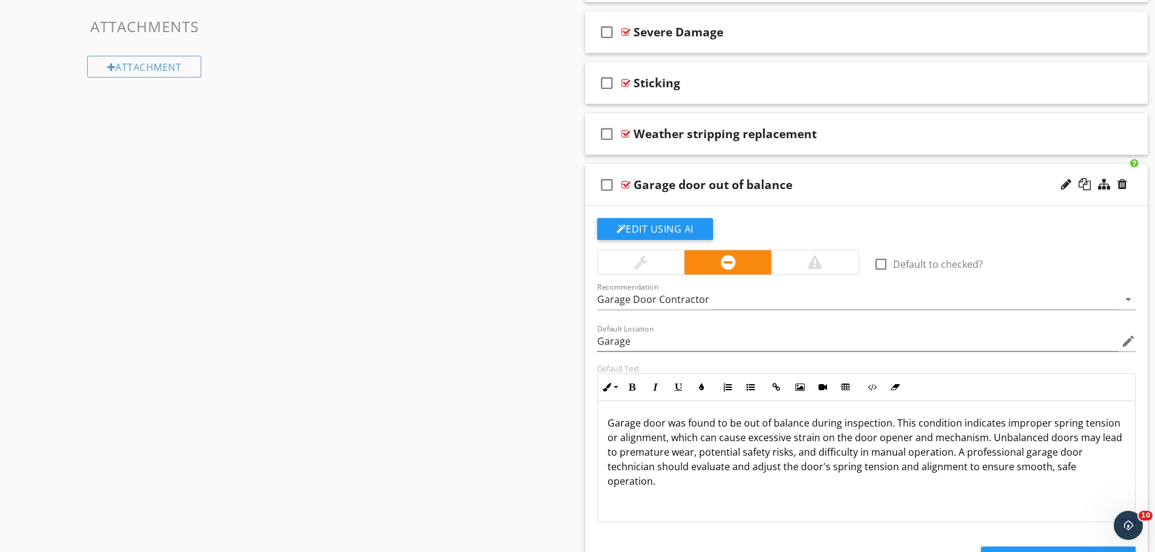
click at [625, 184] on div at bounding box center [626, 185] width 9 height 10
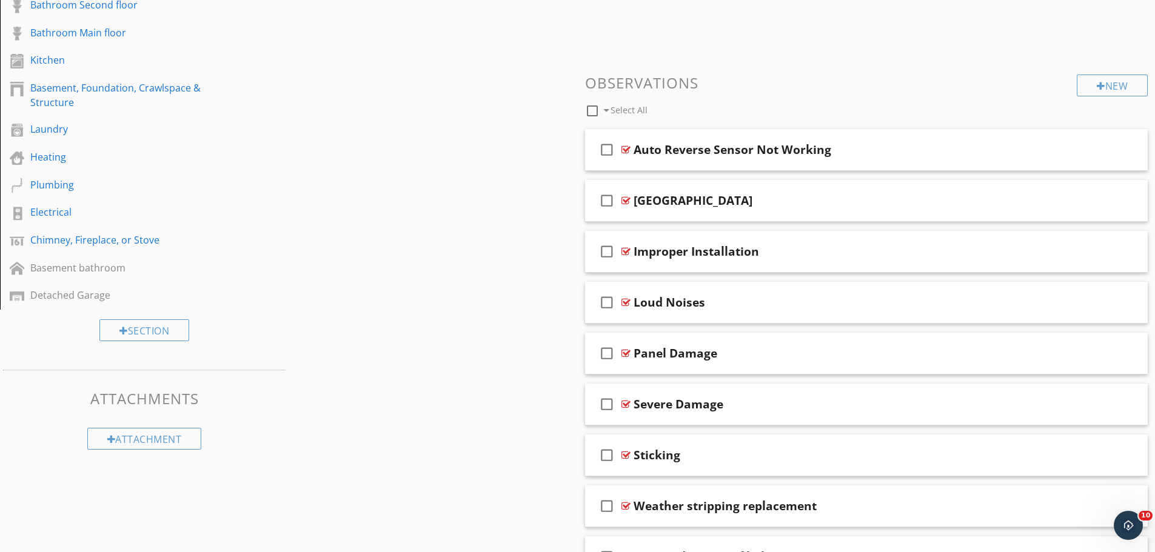
scroll to position [344, 0]
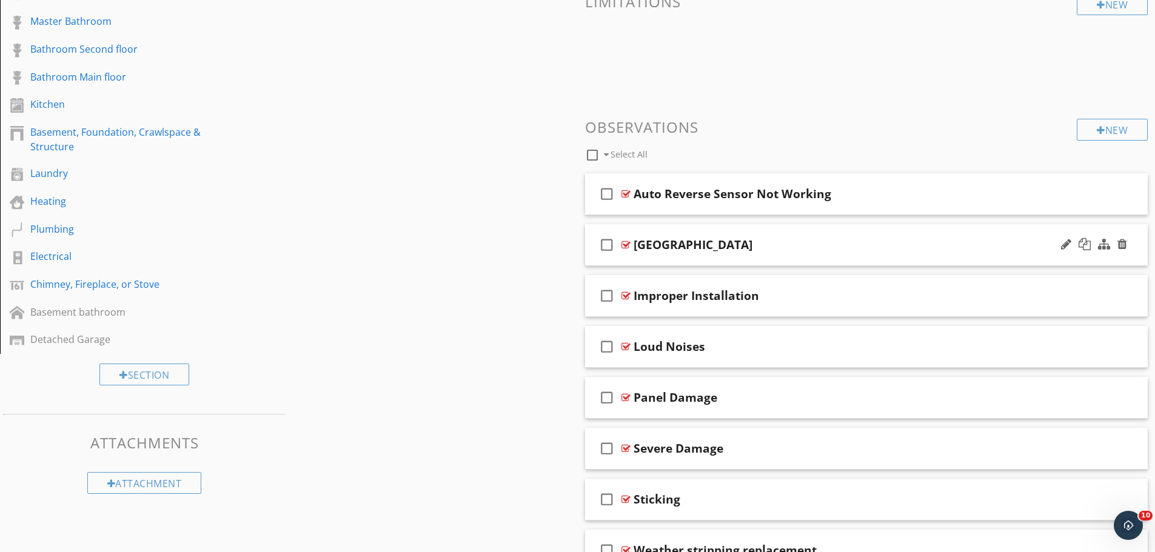
click at [626, 244] on div at bounding box center [626, 245] width 9 height 10
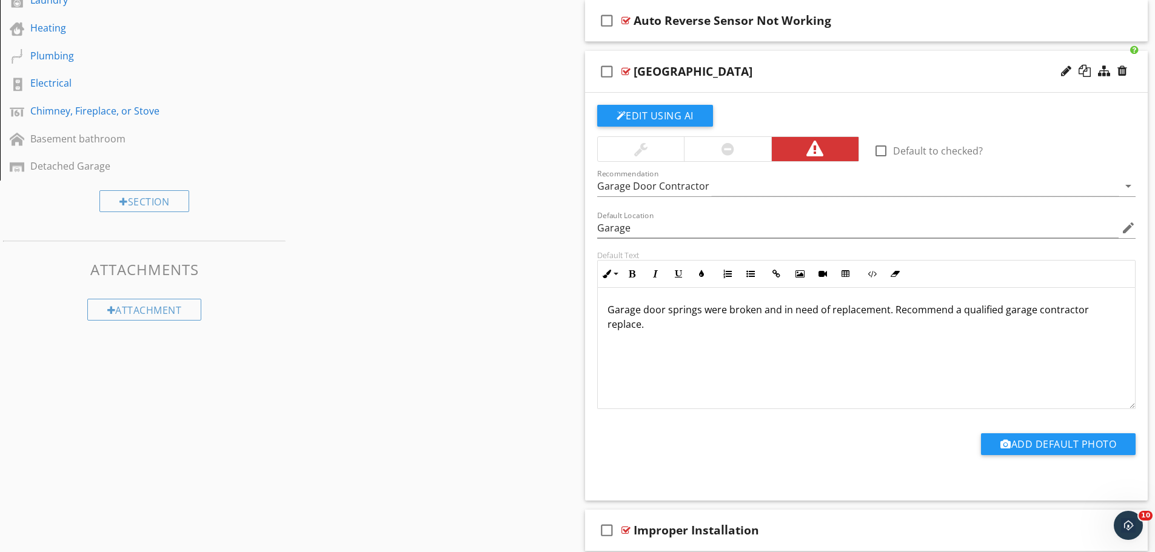
scroll to position [526, 0]
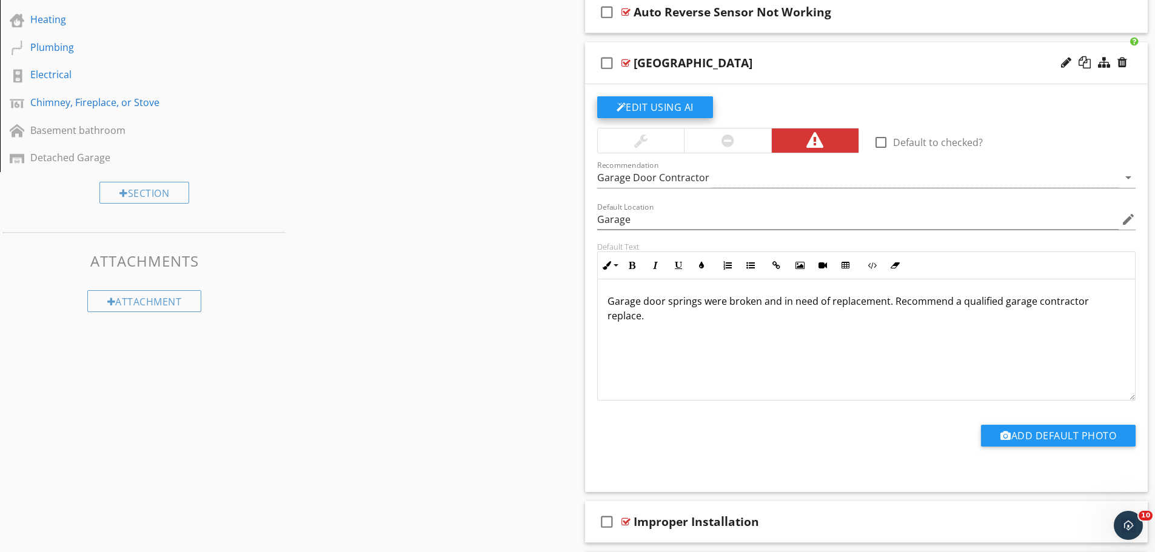
click at [665, 107] on button "Edit Using AI" at bounding box center [655, 107] width 116 height 22
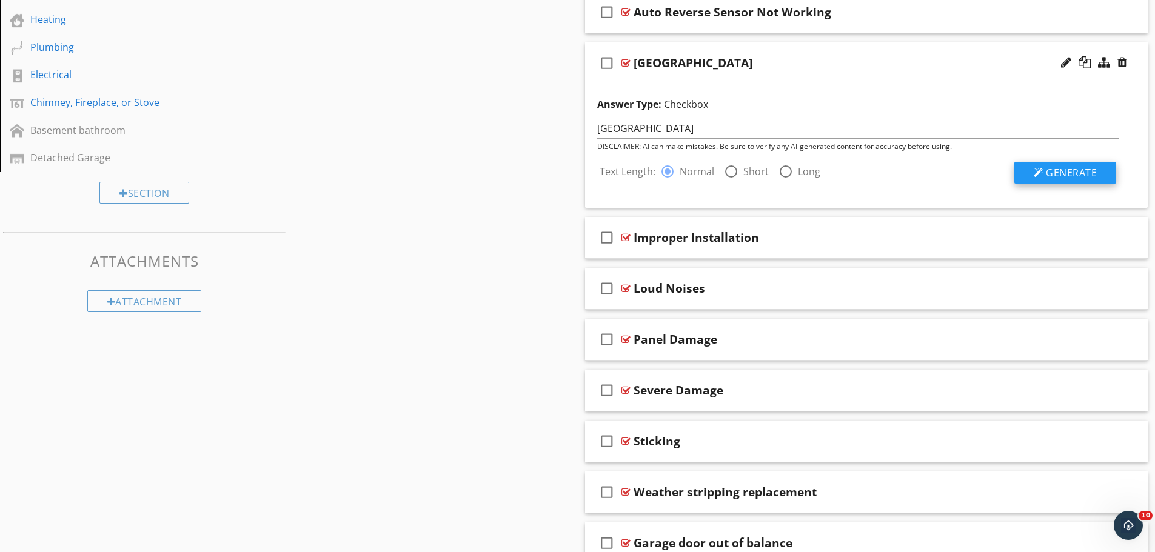
click at [1064, 176] on span "Generate" at bounding box center [1071, 172] width 51 height 13
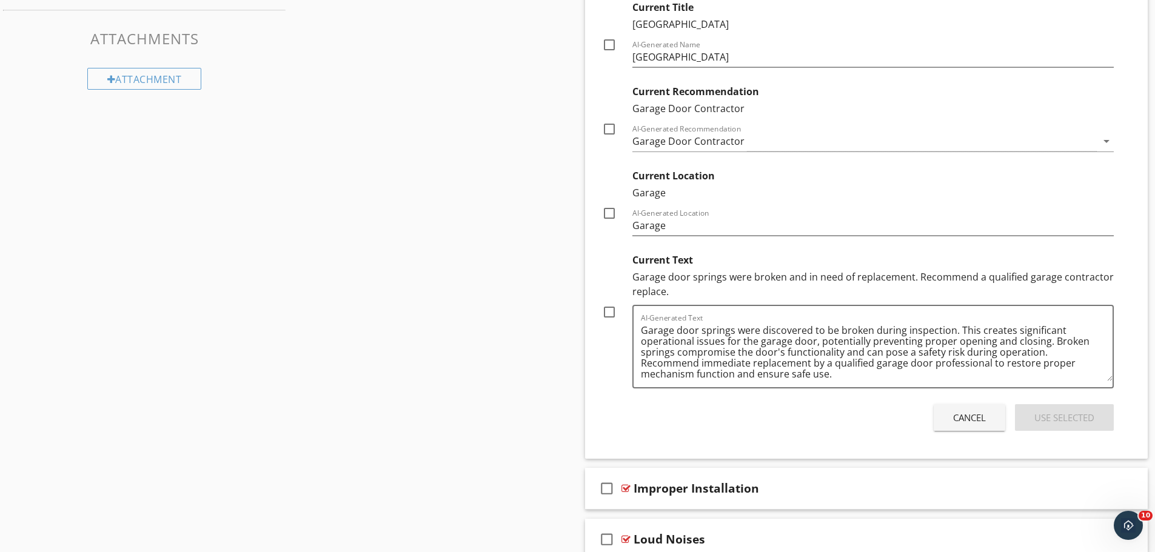
scroll to position [769, 0]
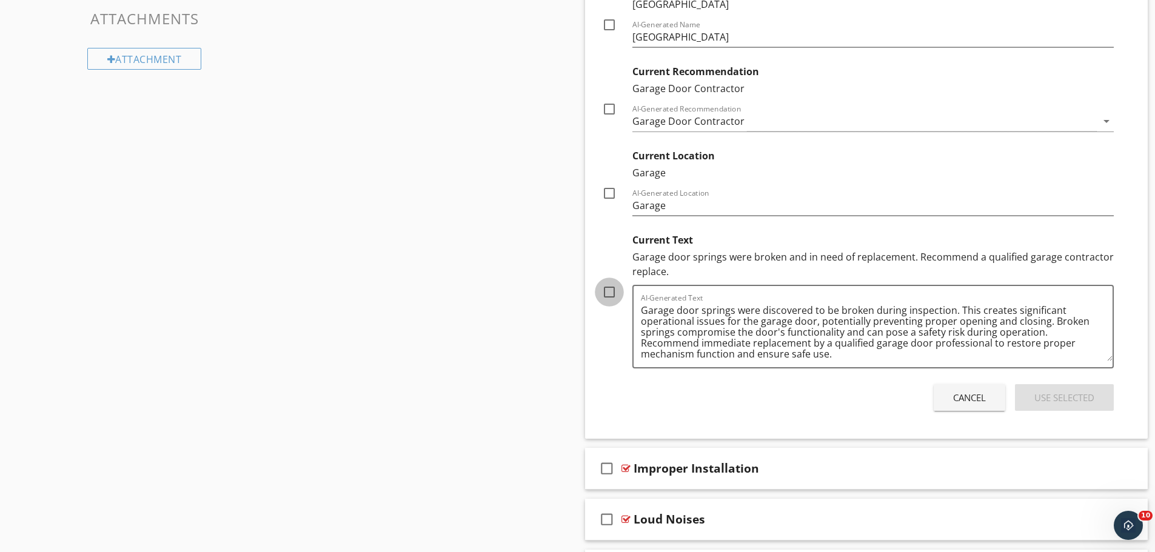
click at [607, 295] on div at bounding box center [609, 292] width 21 height 21
checkbox input "true"
click at [1042, 390] on button "Use Selected" at bounding box center [1064, 397] width 99 height 27
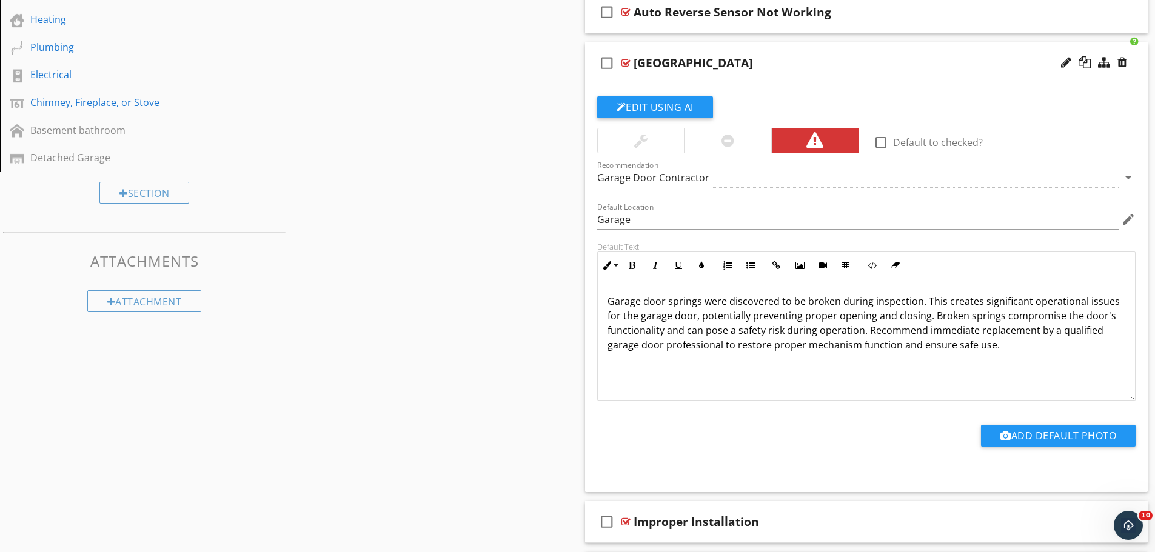
scroll to position [405, 0]
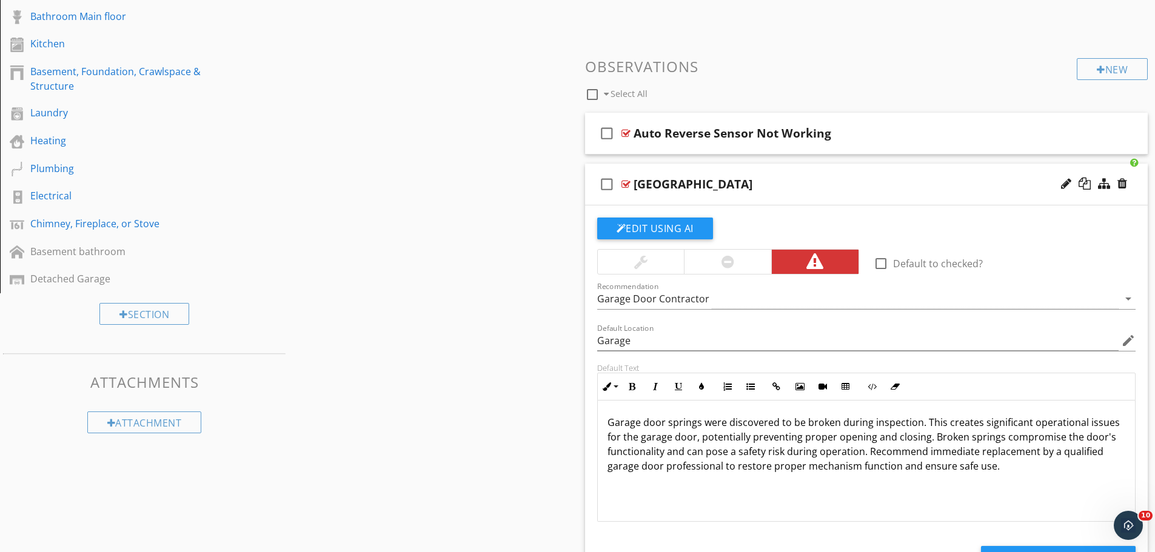
click at [628, 183] on div at bounding box center [626, 185] width 9 height 10
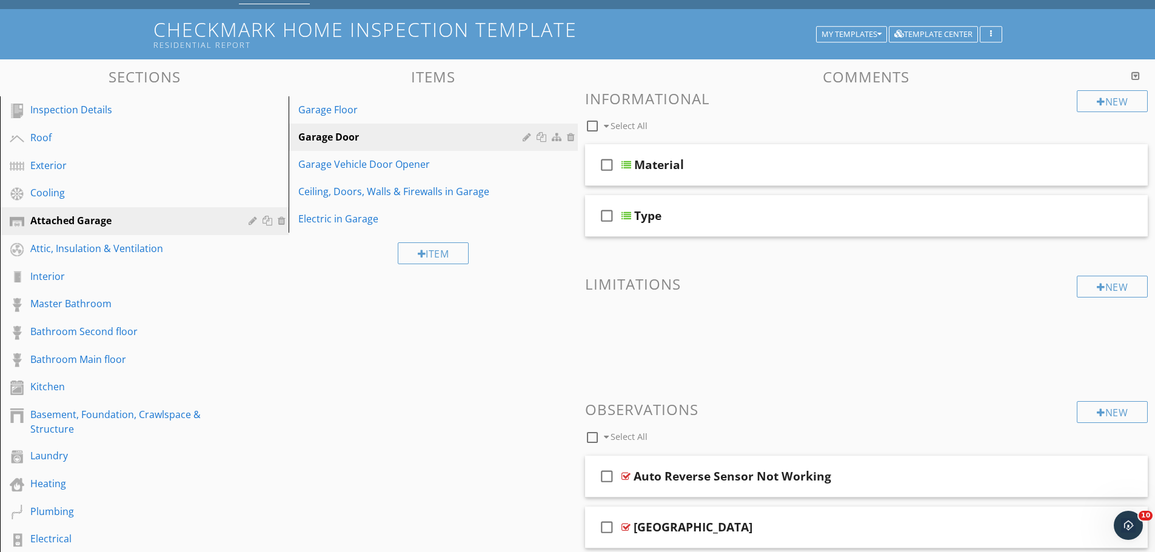
scroll to position [41, 0]
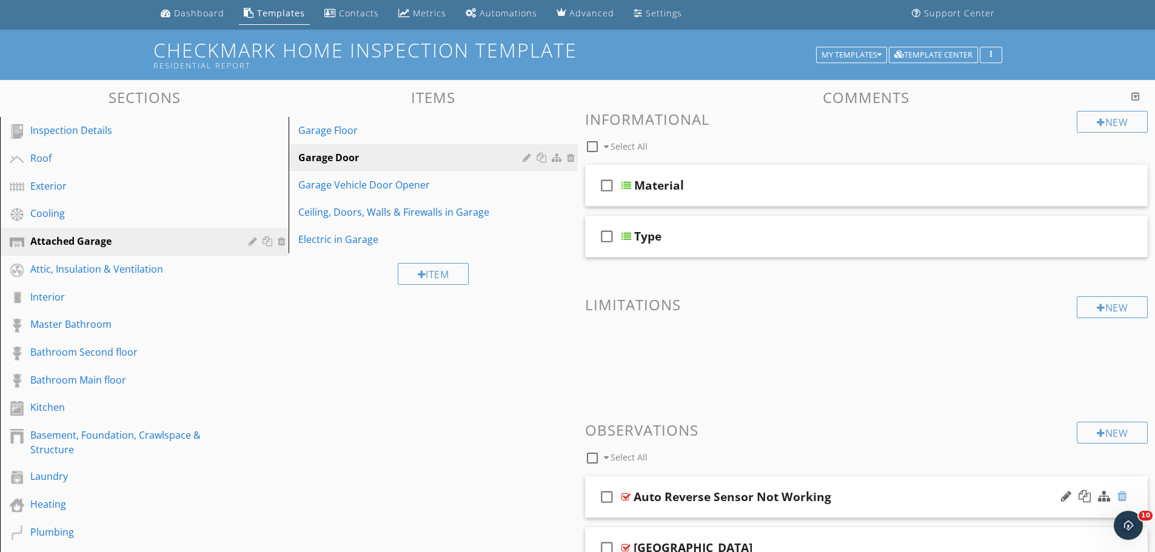
click at [1121, 493] on div at bounding box center [1123, 497] width 10 height 12
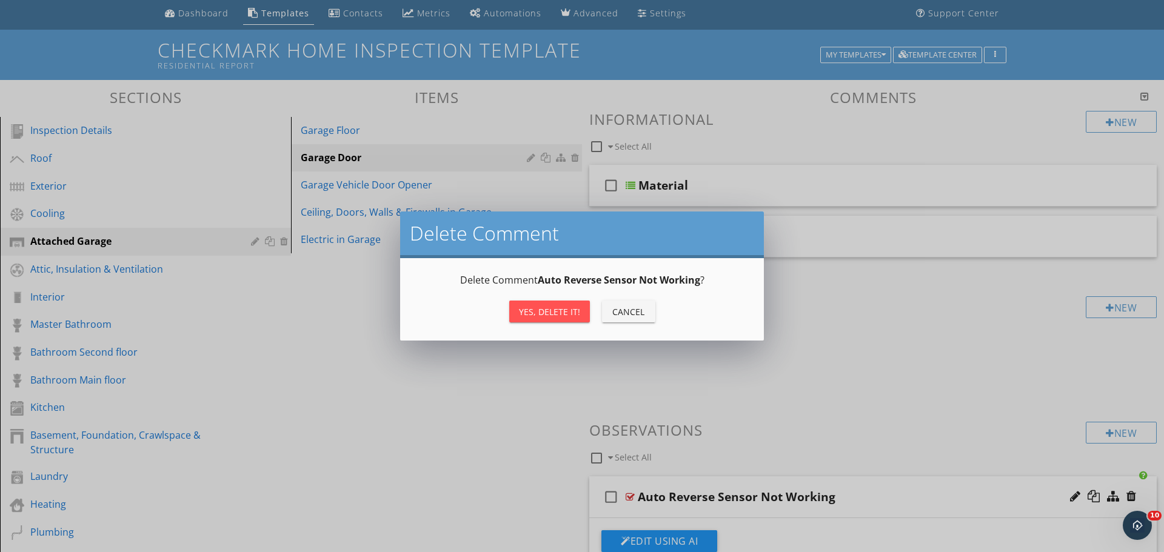
click at [562, 309] on div "Yes, Delete it!" at bounding box center [549, 312] width 61 height 13
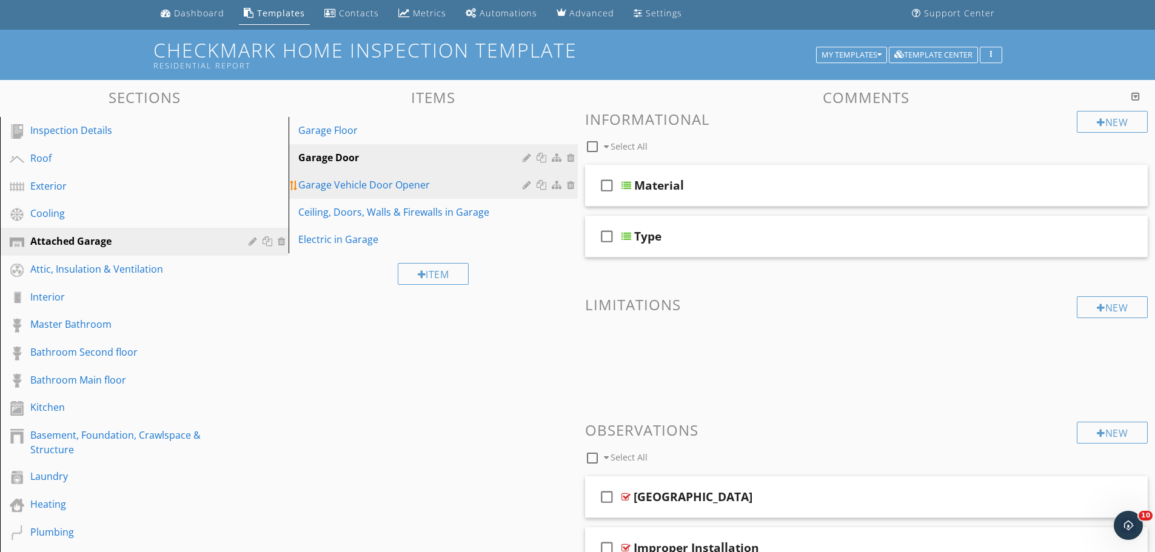
click at [390, 187] on div "Garage Vehicle Door Opener" at bounding box center [411, 185] width 227 height 15
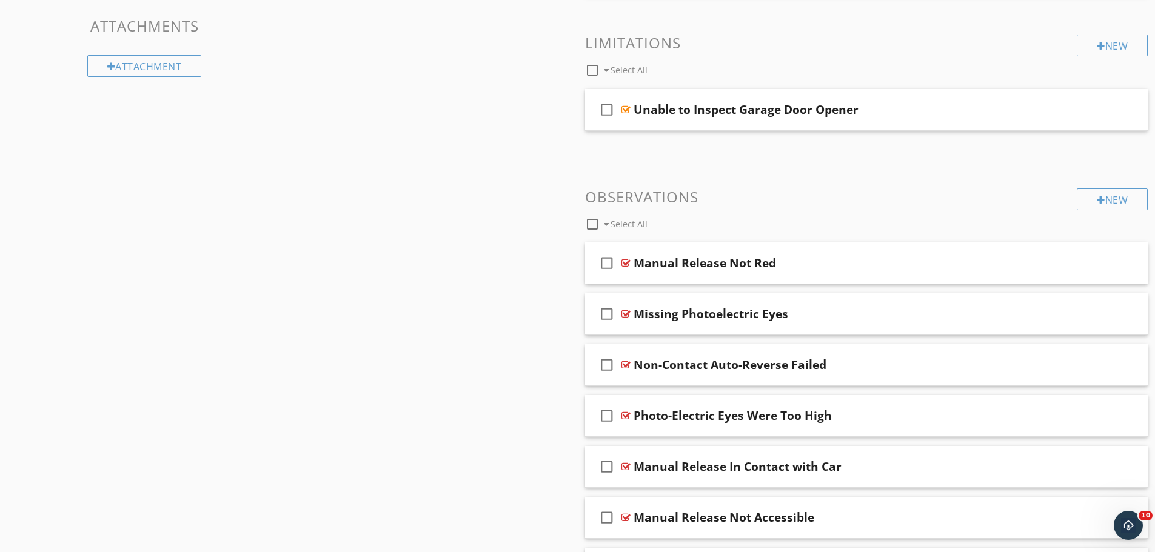
scroll to position [769, 0]
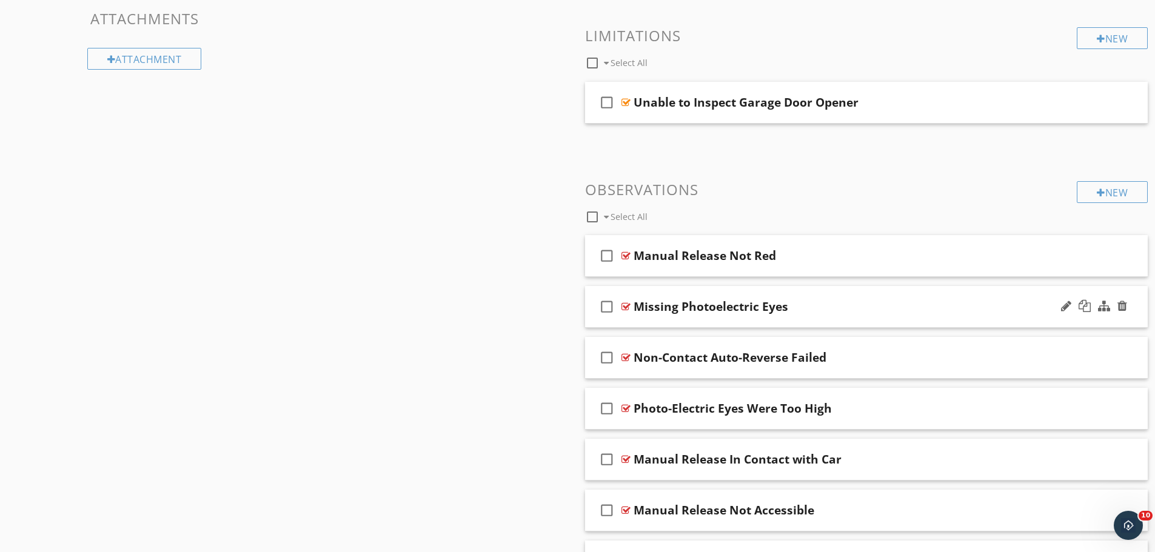
click at [626, 305] on div at bounding box center [626, 307] width 9 height 10
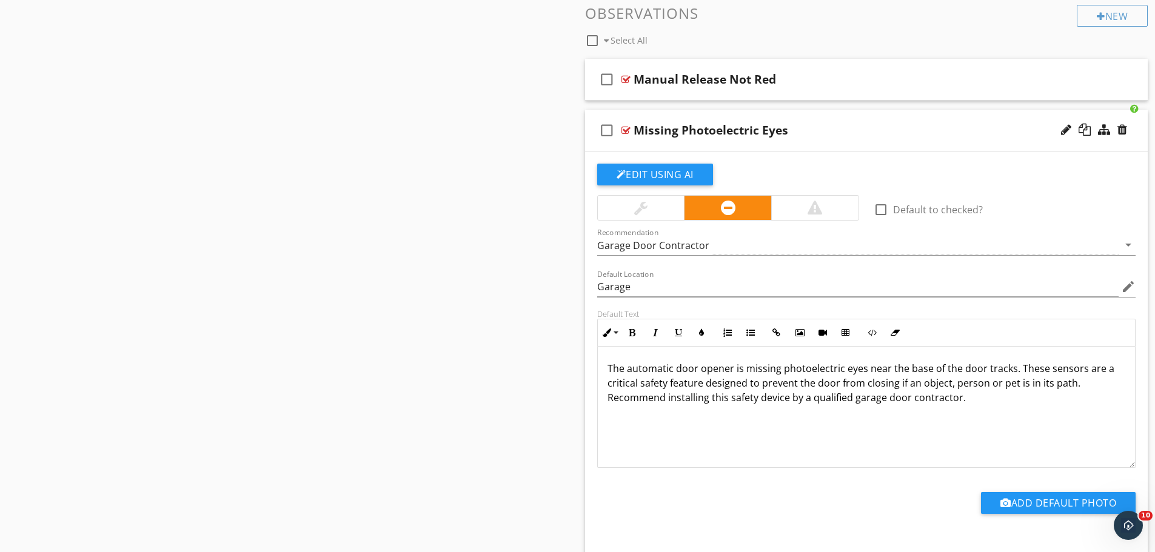
scroll to position [951, 0]
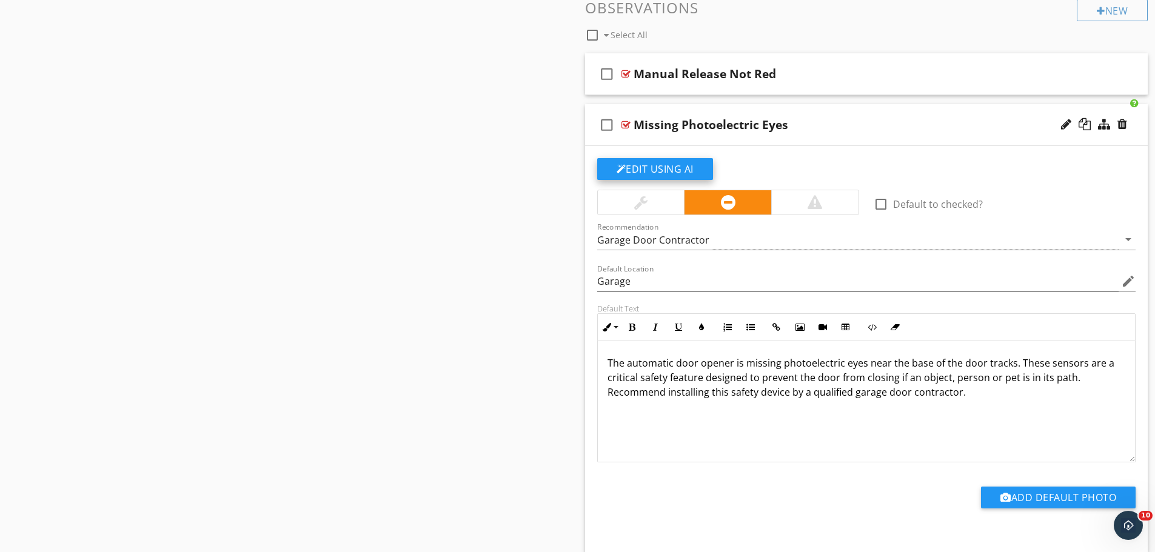
click at [647, 172] on button "Edit Using AI" at bounding box center [655, 169] width 116 height 22
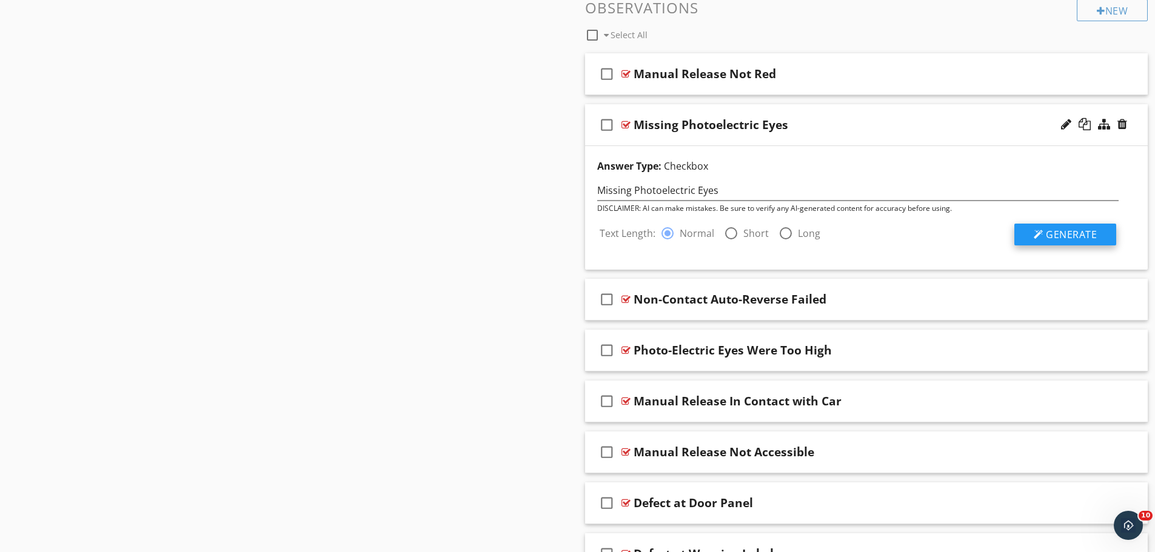
click at [1071, 230] on span "Generate" at bounding box center [1071, 234] width 51 height 13
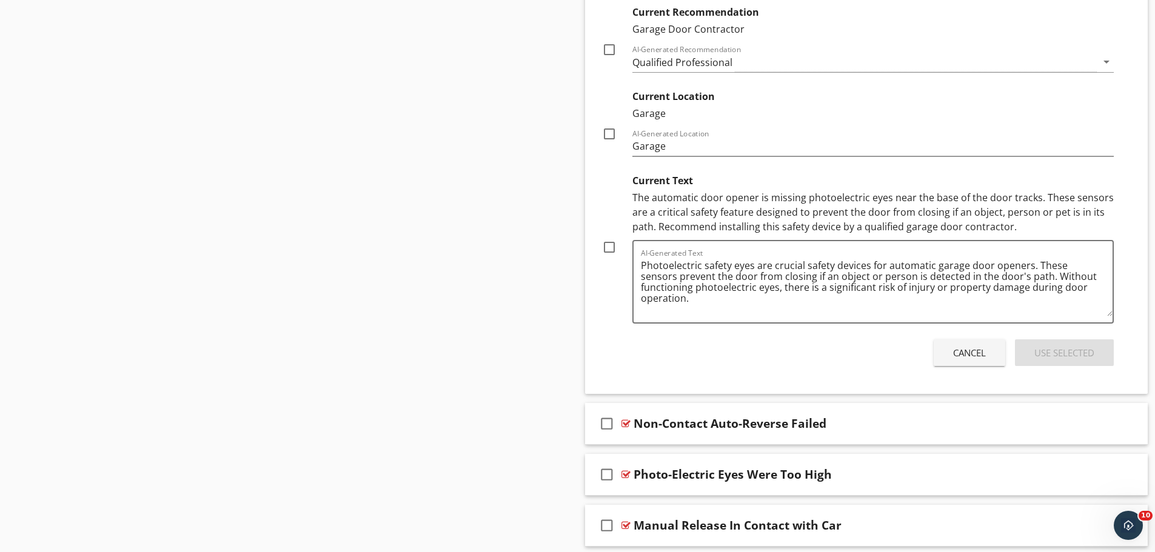
scroll to position [1254, 0]
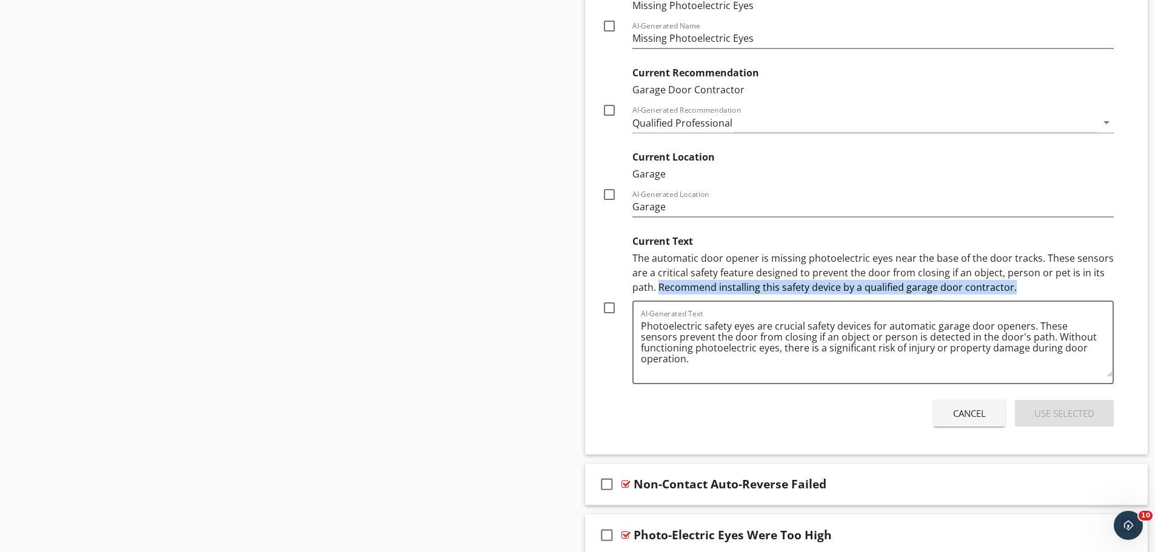
drag, startPoint x: 658, startPoint y: 286, endPoint x: 1010, endPoint y: 289, distance: 351.7
click at [1010, 289] on div "The automatic door opener is missing photoelectric eyes near the base of the do…" at bounding box center [874, 273] width 482 height 44
copy div "Recommend installing this safety device by a qualified garage door contractor."
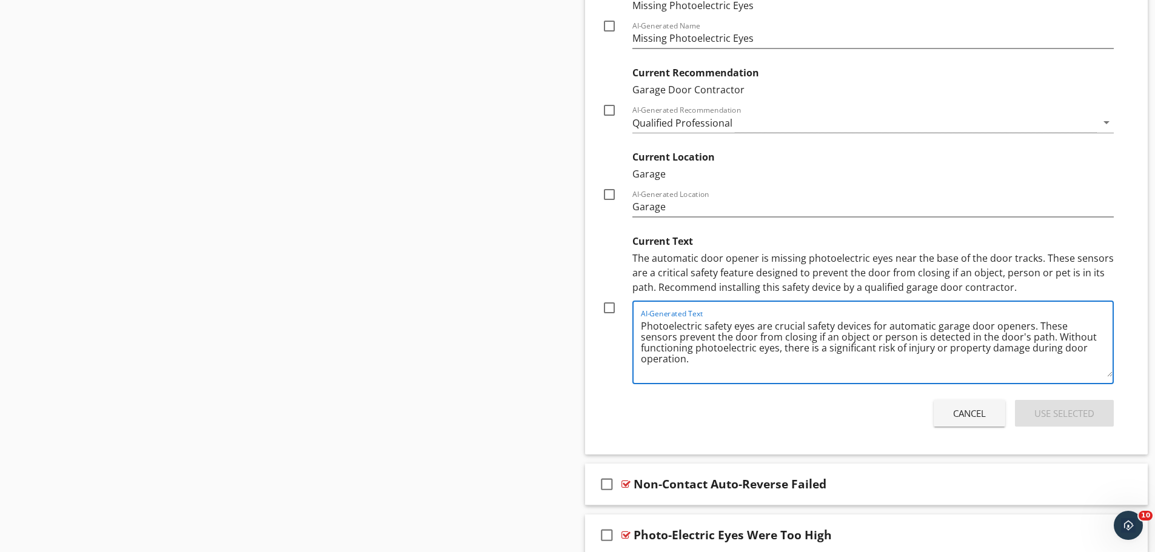
click at [1082, 352] on textarea "Photoelectric safety eyes are crucial safety devices for automatic garage door …" at bounding box center [877, 347] width 472 height 61
paste textarea "Recommend installing this safety device by a qualified garage door contractor."
click at [688, 359] on textarea "Photoelectric safety eyes are crucial safety devices for automatic garage door …" at bounding box center [877, 347] width 472 height 61
type textarea "Photoelectric safety eyes are crucial safety devices for automatic garage door …"
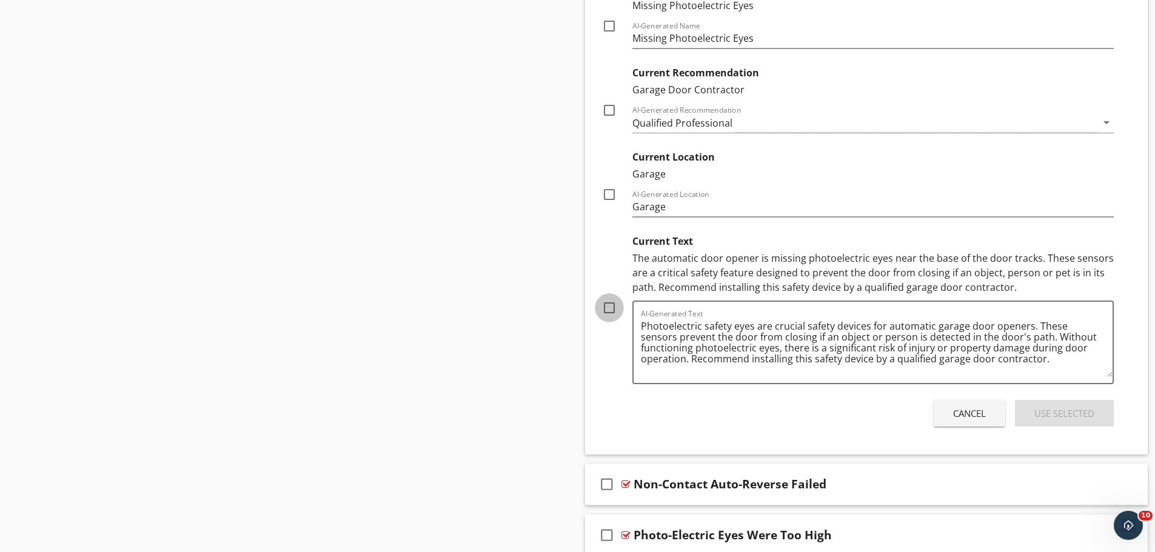
click at [608, 310] on div at bounding box center [609, 308] width 21 height 21
checkbox input "true"
click at [1040, 417] on div "Use Selected" at bounding box center [1065, 414] width 60 height 14
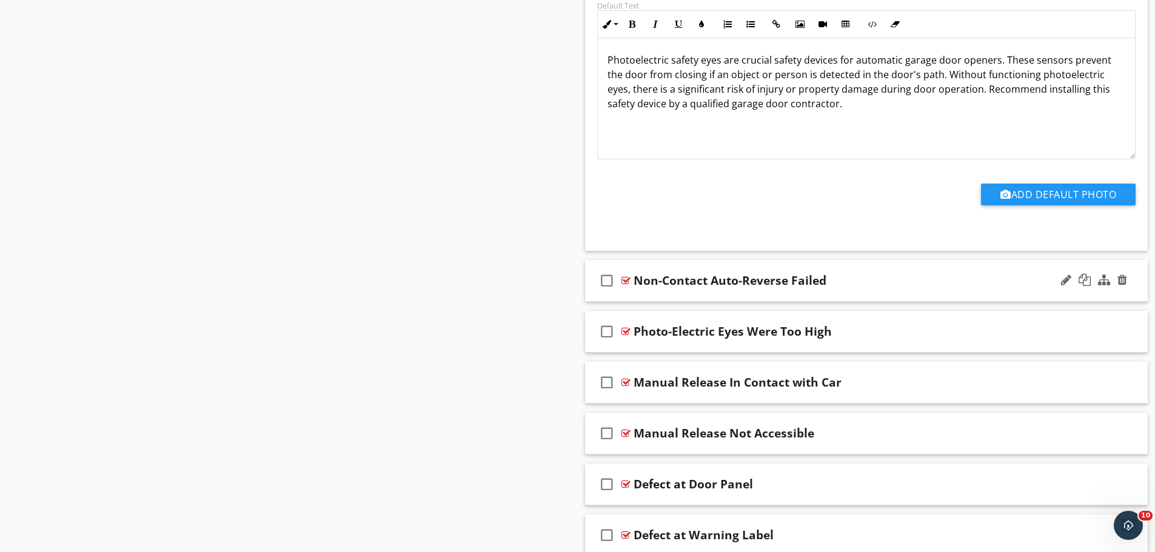
click at [625, 280] on div at bounding box center [626, 281] width 9 height 10
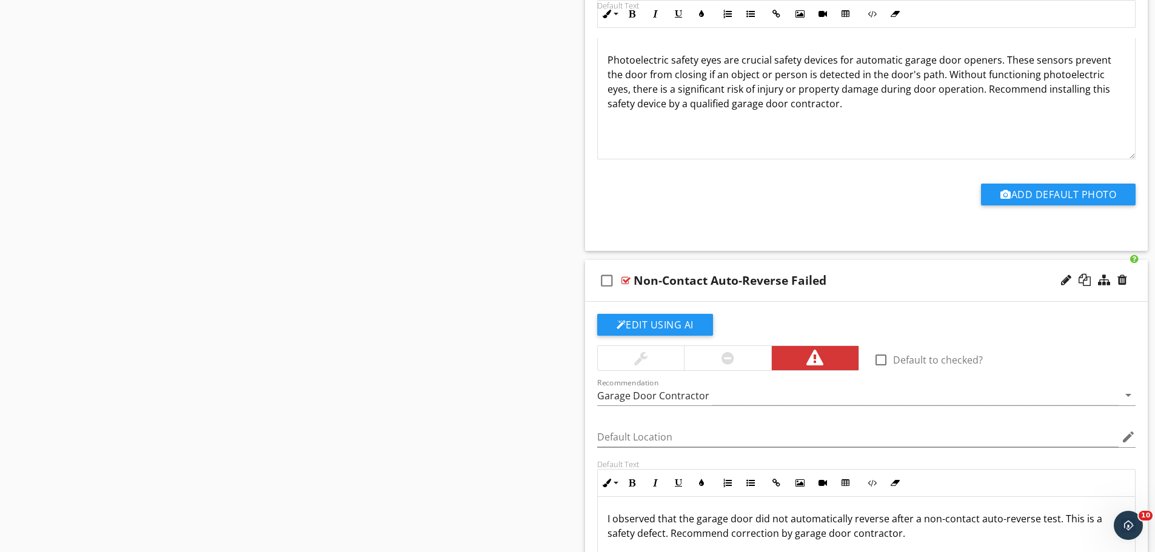
scroll to position [1315, 0]
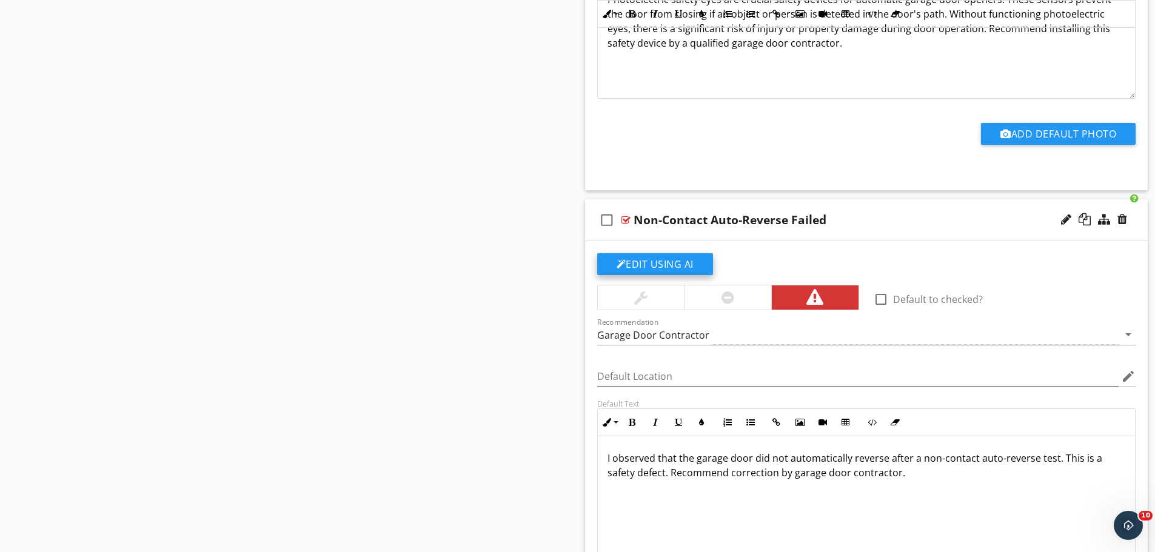
click at [680, 265] on button "Edit Using AI" at bounding box center [655, 264] width 116 height 22
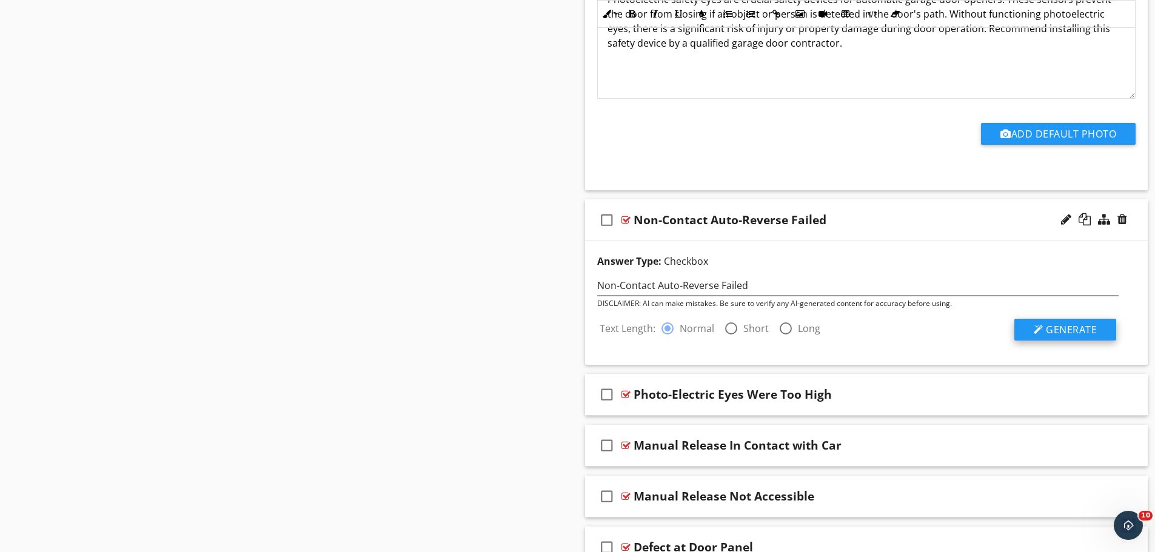
click at [1067, 324] on span "Generate" at bounding box center [1071, 329] width 51 height 13
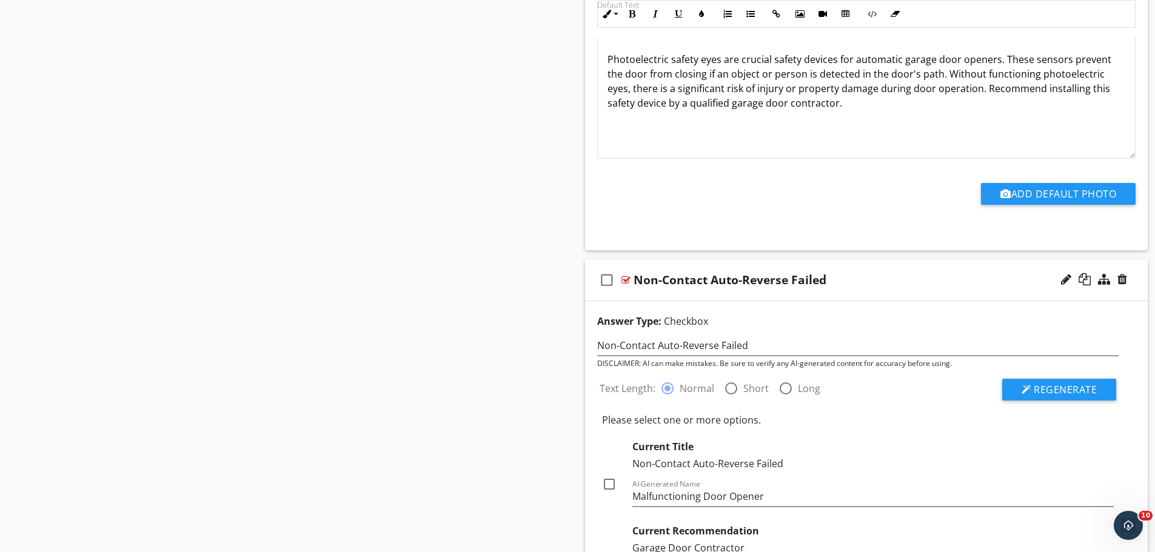
scroll to position [1254, 0]
click at [625, 281] on div at bounding box center [626, 281] width 9 height 10
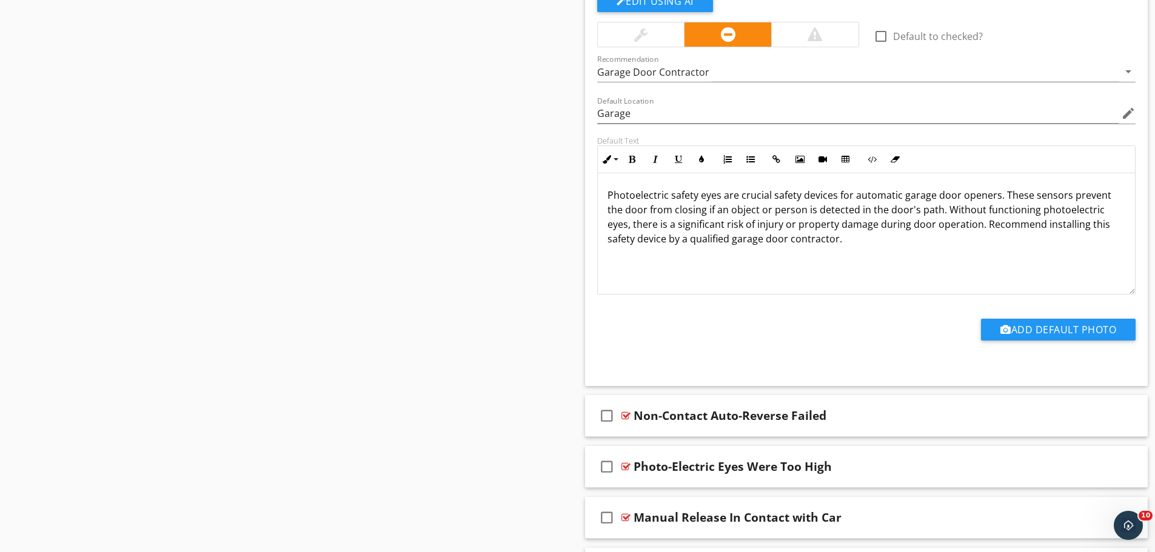
scroll to position [1012, 0]
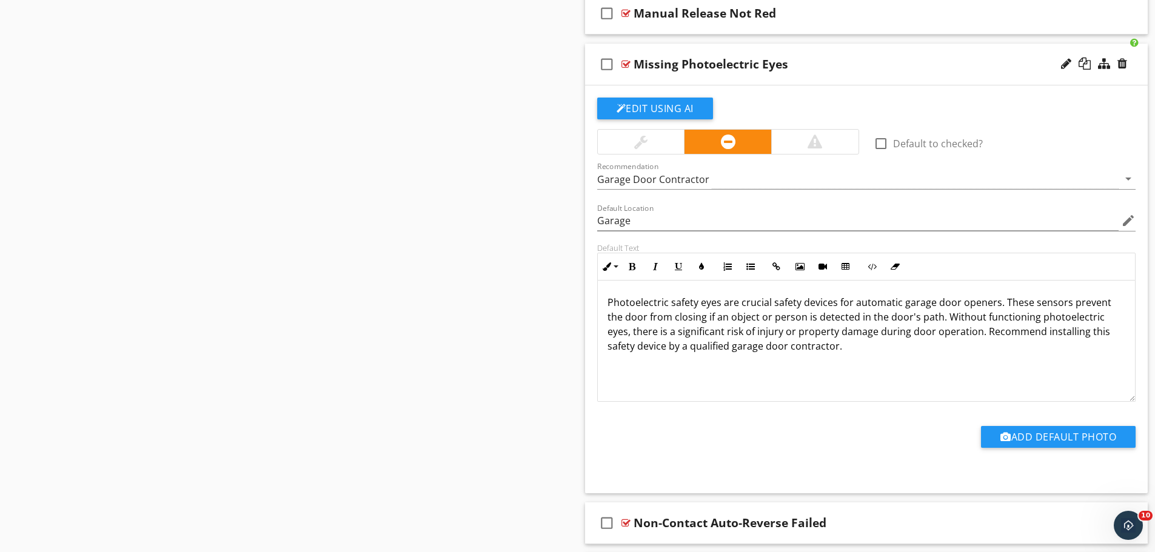
click at [625, 65] on div at bounding box center [626, 64] width 9 height 10
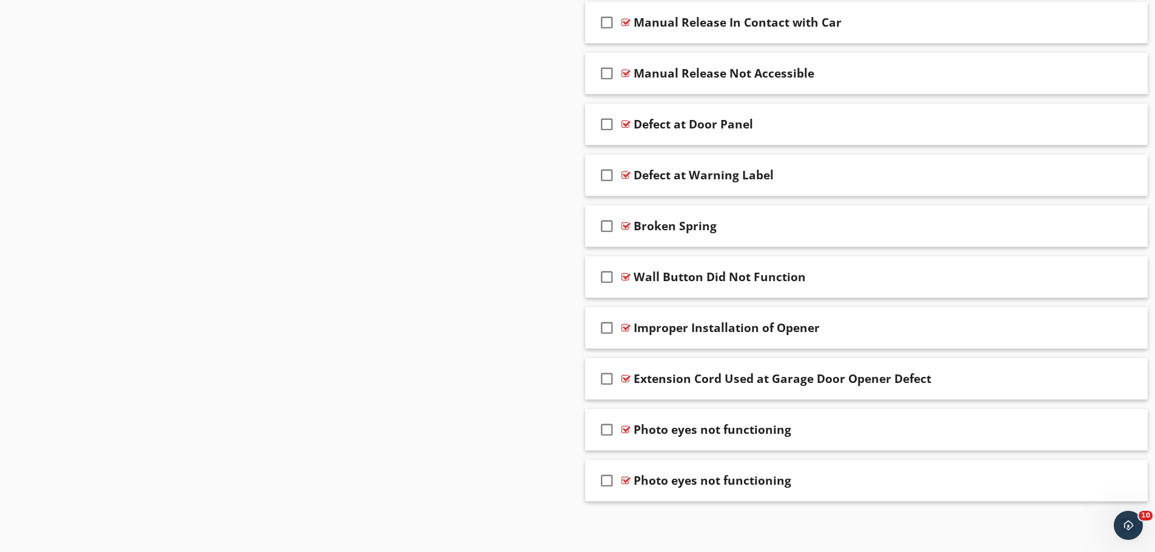
scroll to position [1207, 0]
click at [624, 429] on div at bounding box center [626, 429] width 9 height 10
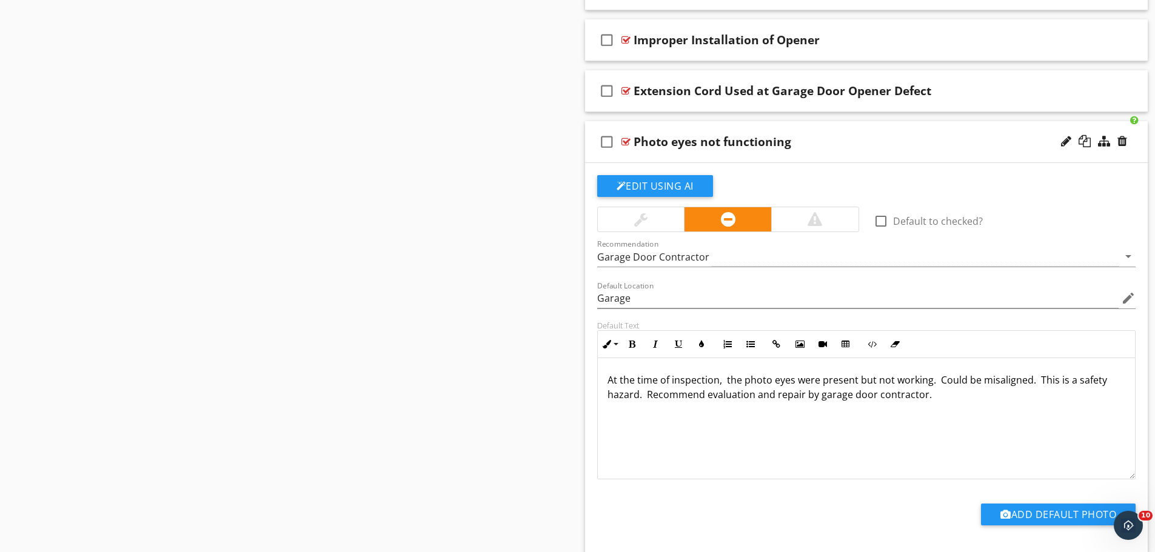
scroll to position [1510, 0]
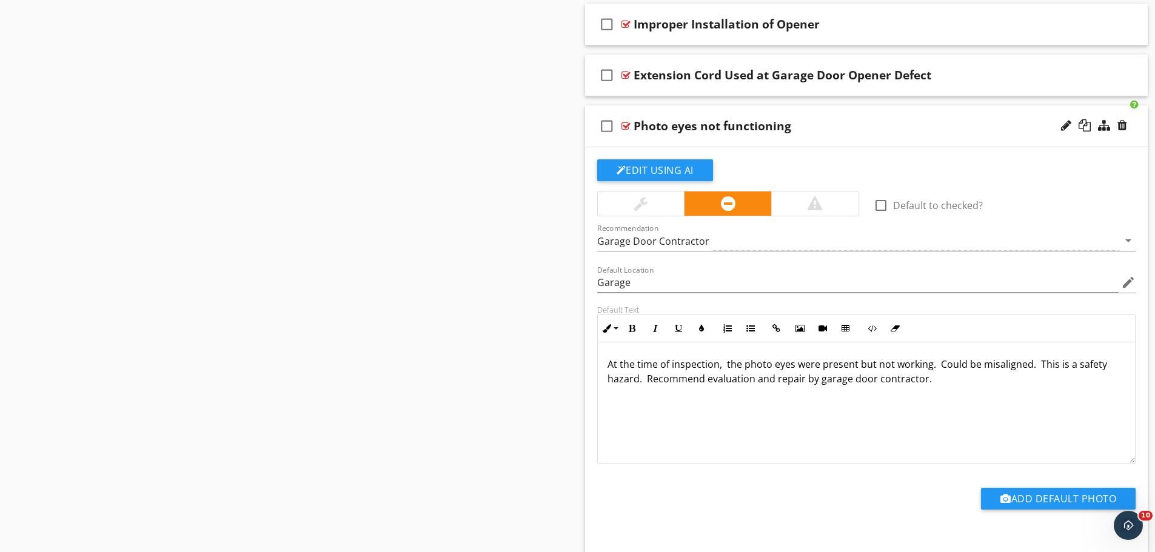
click at [627, 124] on div at bounding box center [626, 126] width 9 height 10
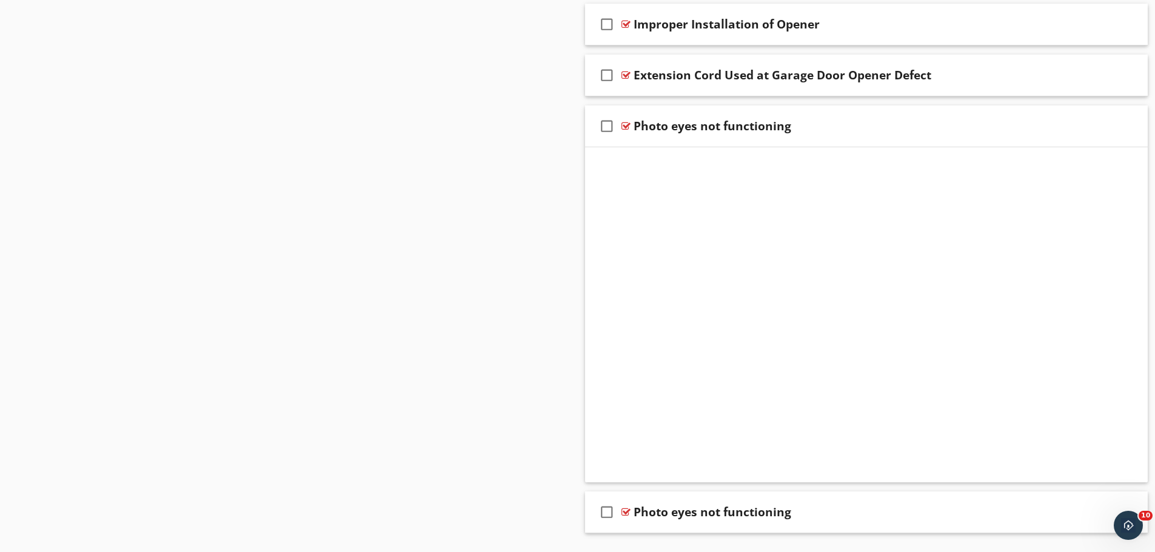
scroll to position [1207, 0]
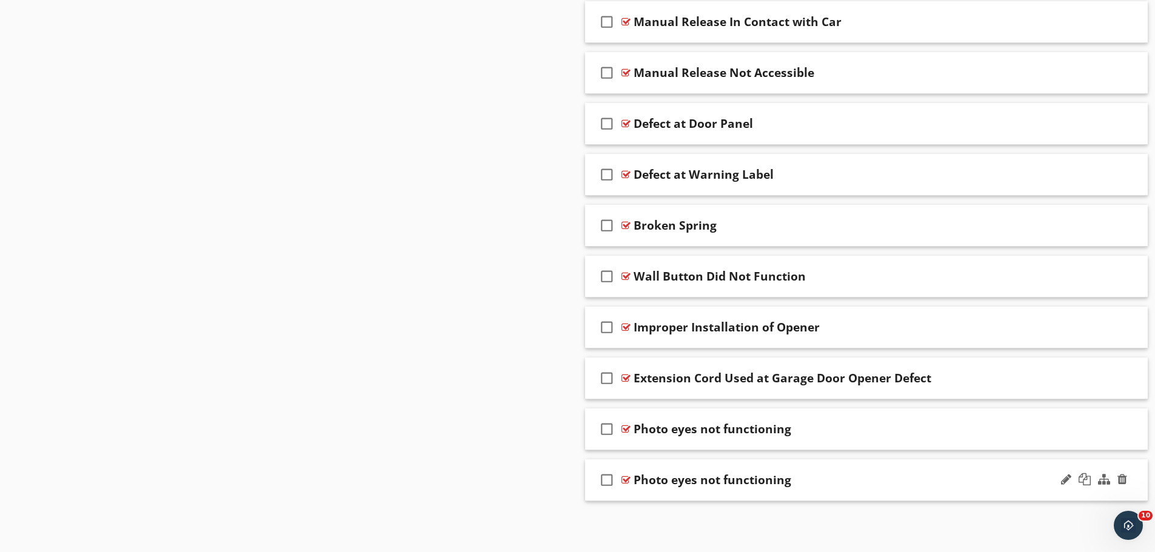
click at [625, 479] on div at bounding box center [626, 480] width 9 height 10
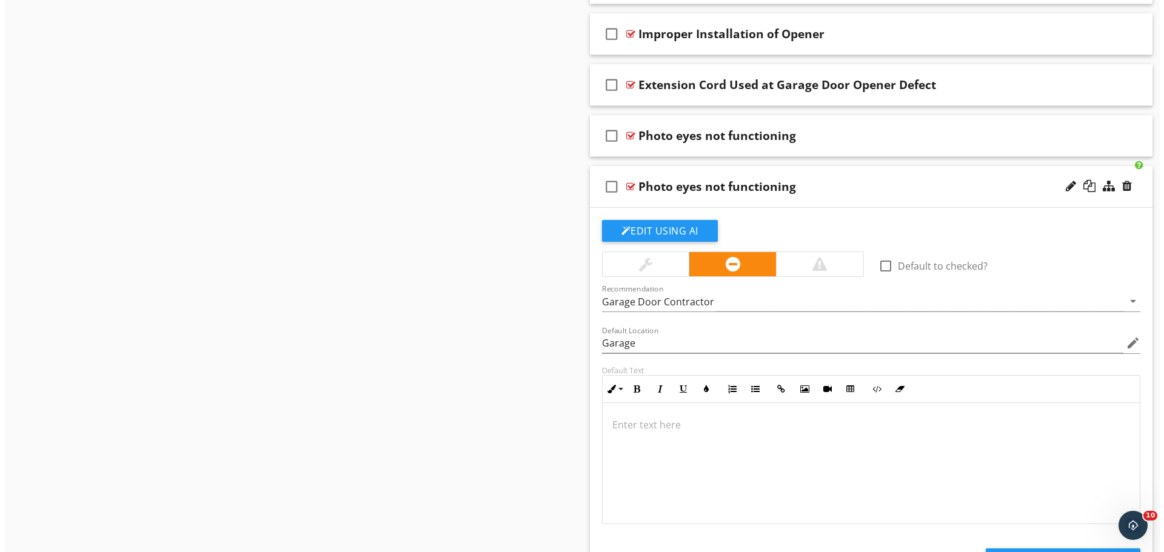
scroll to position [1494, 0]
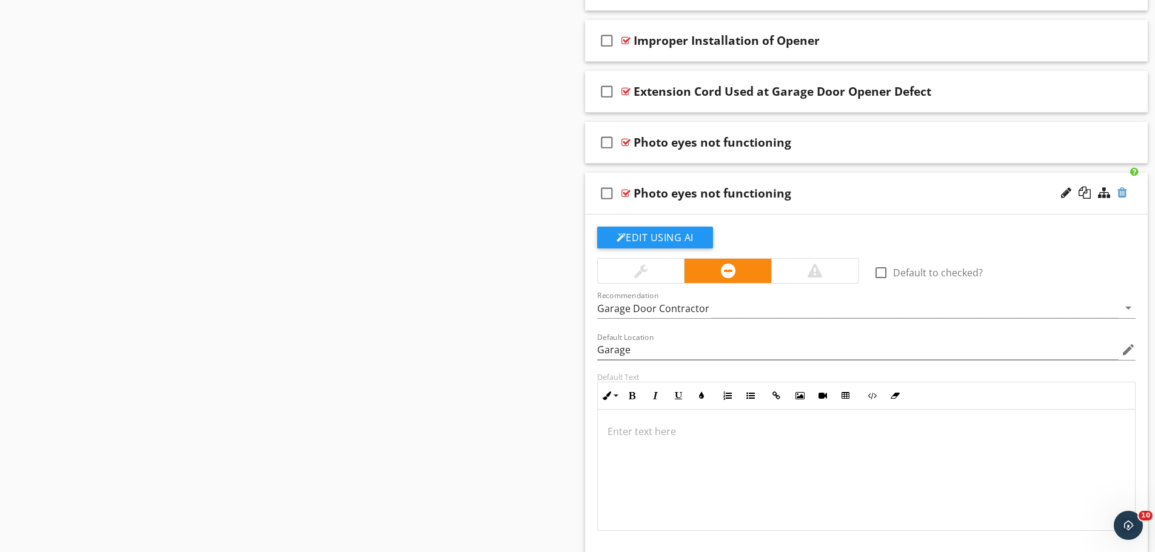
click at [1127, 192] on div at bounding box center [1123, 193] width 10 height 12
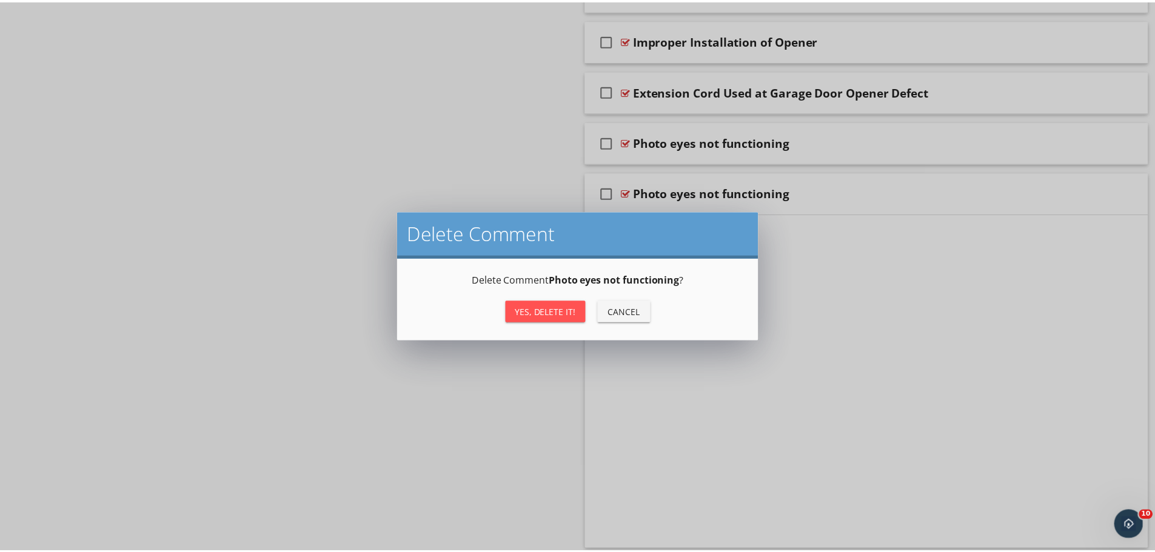
scroll to position [1207, 0]
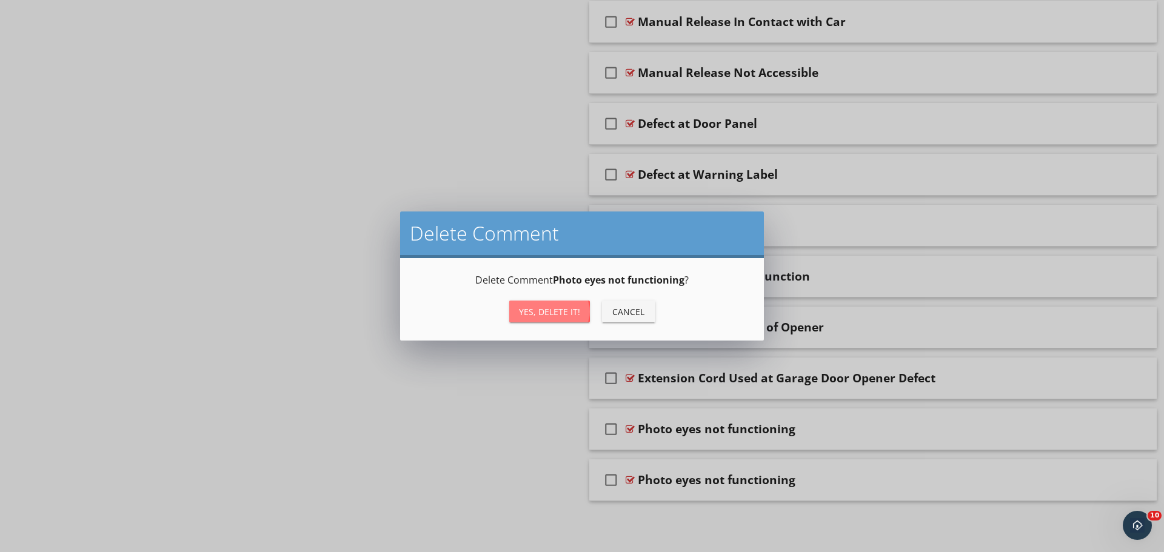
click at [527, 306] on div "Yes, Delete it!" at bounding box center [549, 312] width 61 height 13
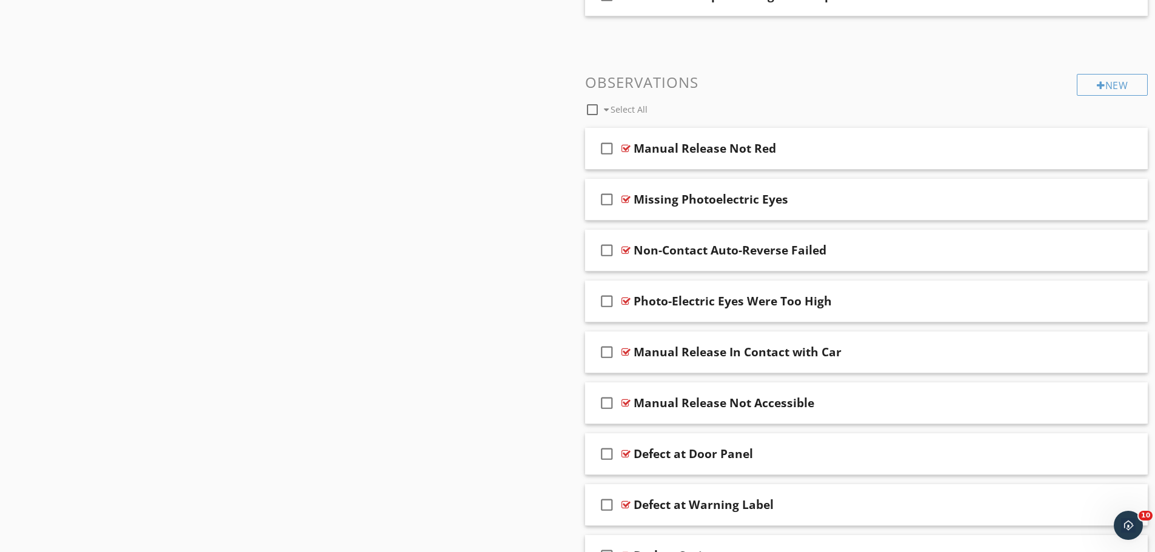
scroll to position [853, 0]
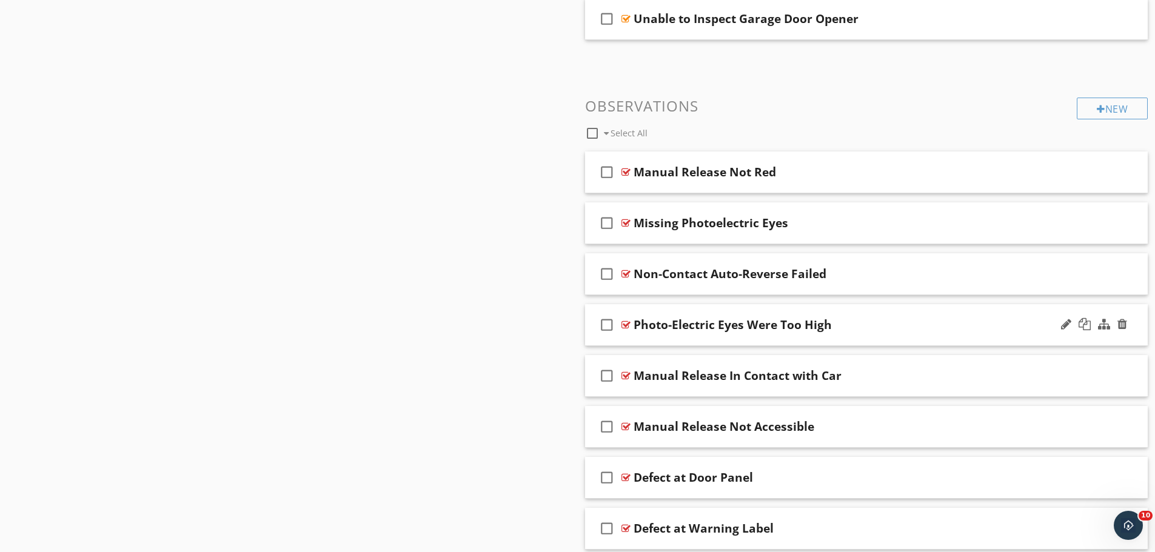
click at [625, 324] on div at bounding box center [626, 325] width 9 height 10
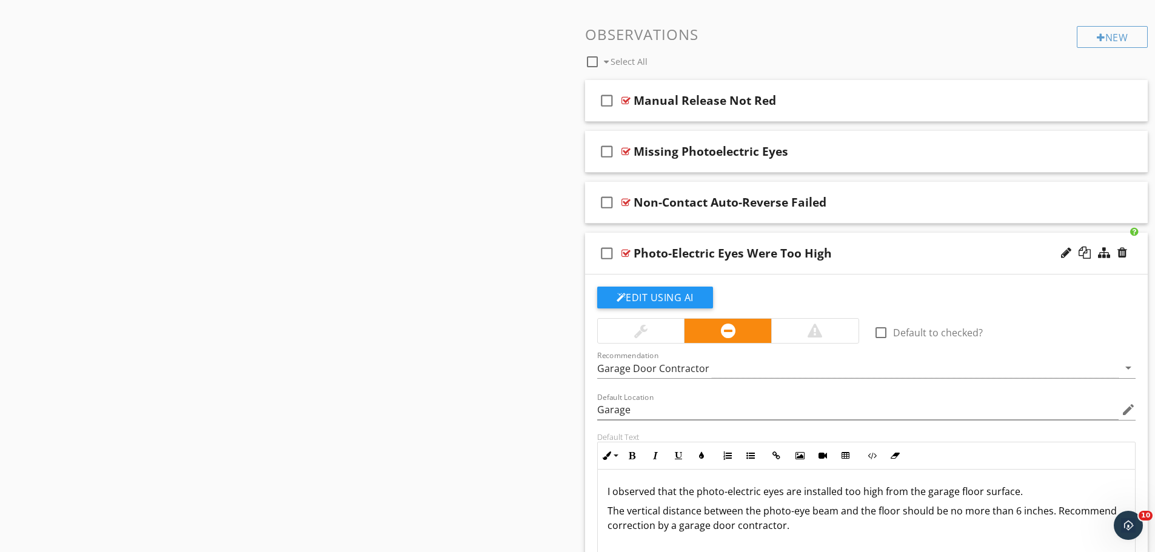
scroll to position [1095, 0]
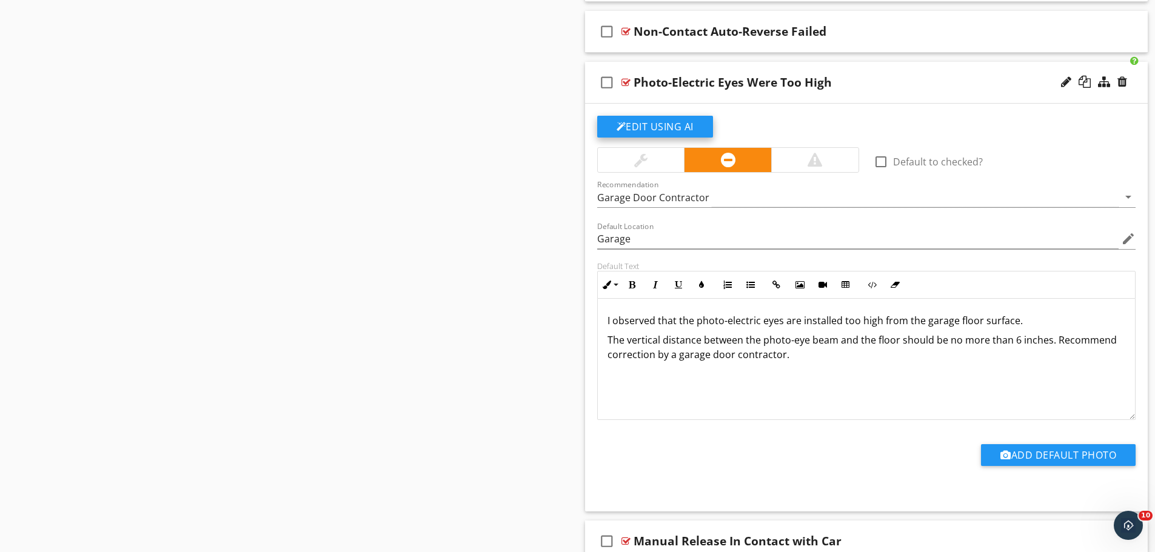
click at [659, 125] on button "Edit Using AI" at bounding box center [655, 127] width 116 height 22
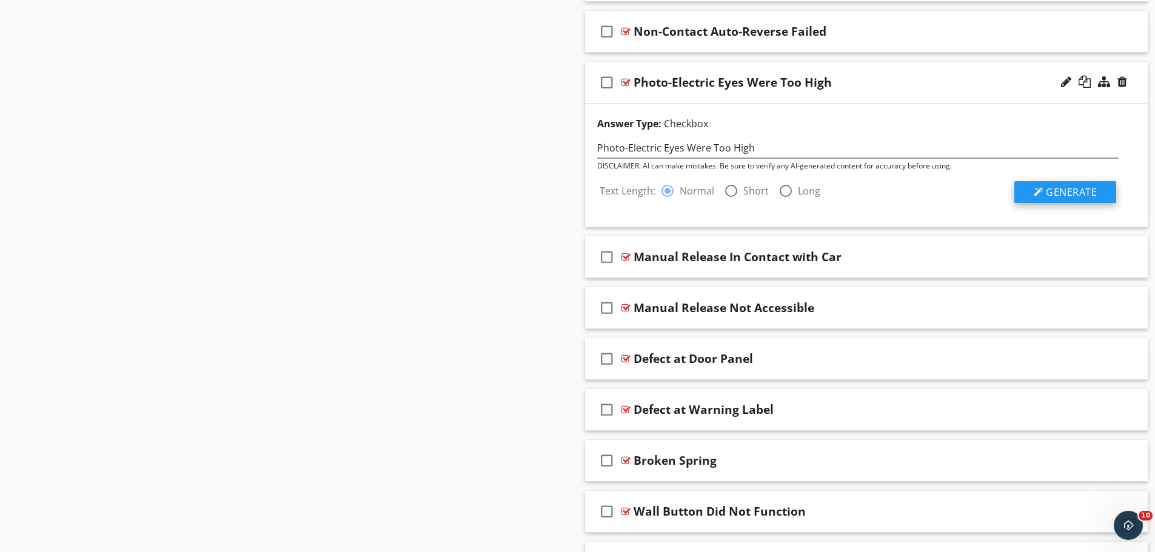
click at [1075, 189] on span "Generate" at bounding box center [1071, 192] width 51 height 13
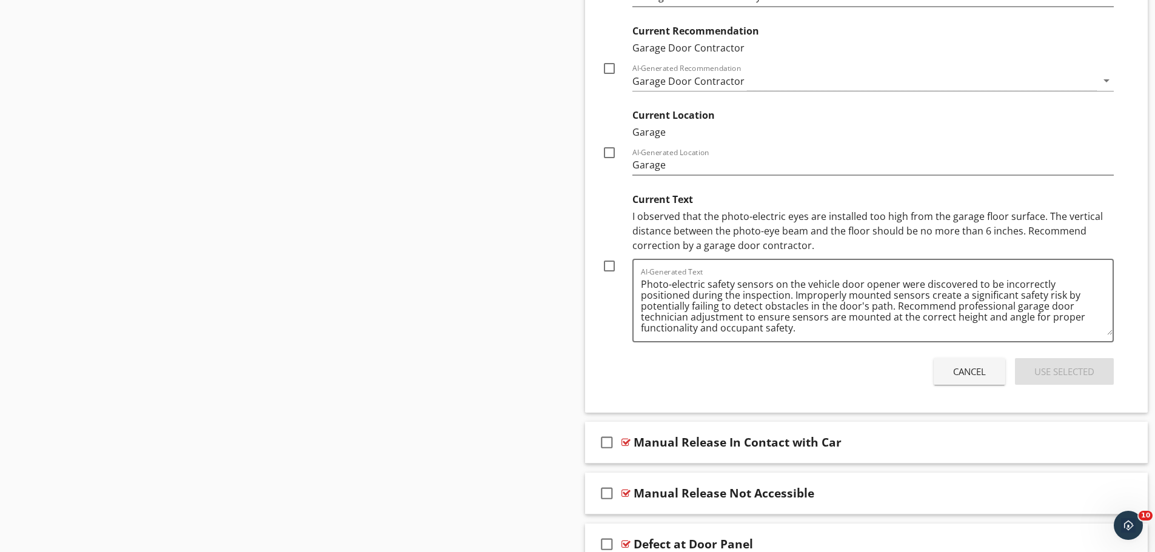
scroll to position [1398, 0]
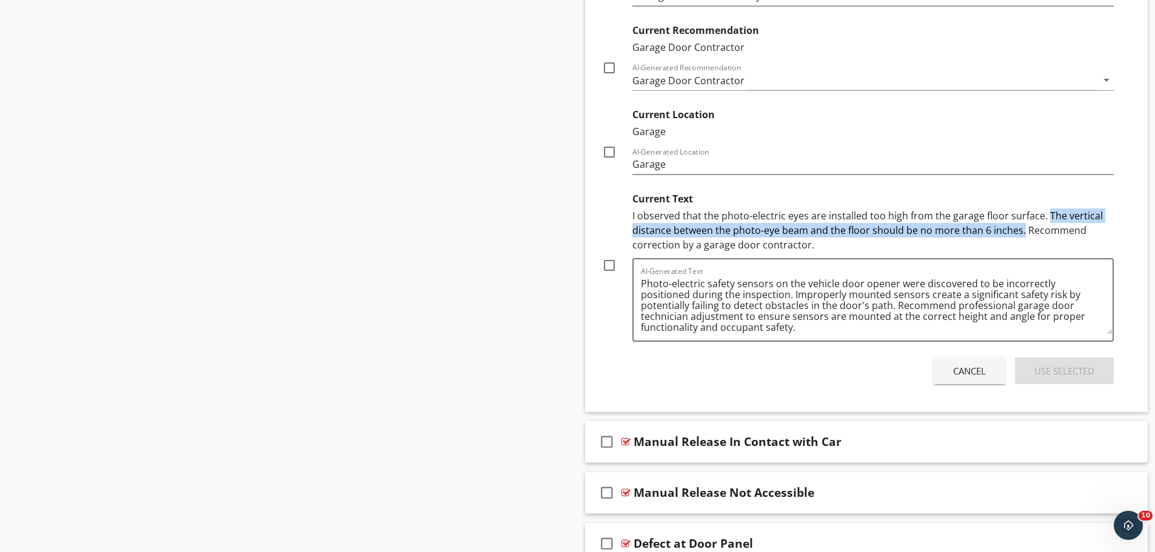
drag, startPoint x: 1044, startPoint y: 216, endPoint x: 1020, endPoint y: 232, distance: 28.4
click at [1020, 232] on div "I observed that the photo-electric eyes are installed too high from the garage …" at bounding box center [874, 231] width 482 height 44
copy div "The vertical distance between the photo-eye beam and the floor should be no mor…"
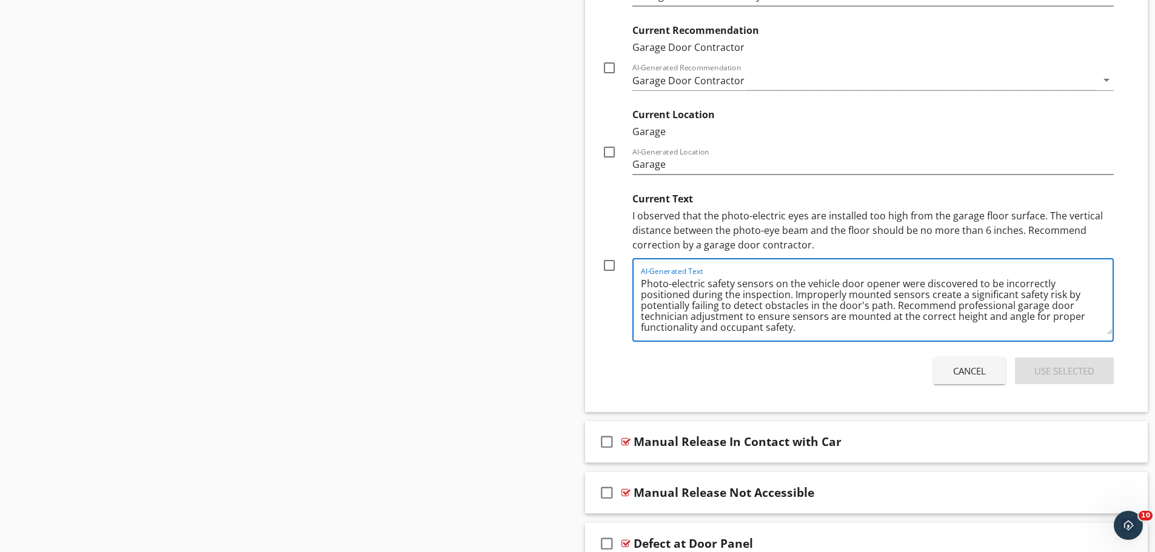
click at [893, 304] on textarea "Photo-electric safety sensors on the vehicle door opener were discovered to be …" at bounding box center [877, 304] width 472 height 61
paste textarea "The vertical distance between the photo-eye beam and the floor should be no mor…"
type textarea "Photo-electric safety sensors on the vehicle door opener were discovered to be …"
click at [611, 264] on div at bounding box center [609, 265] width 21 height 21
checkbox input "true"
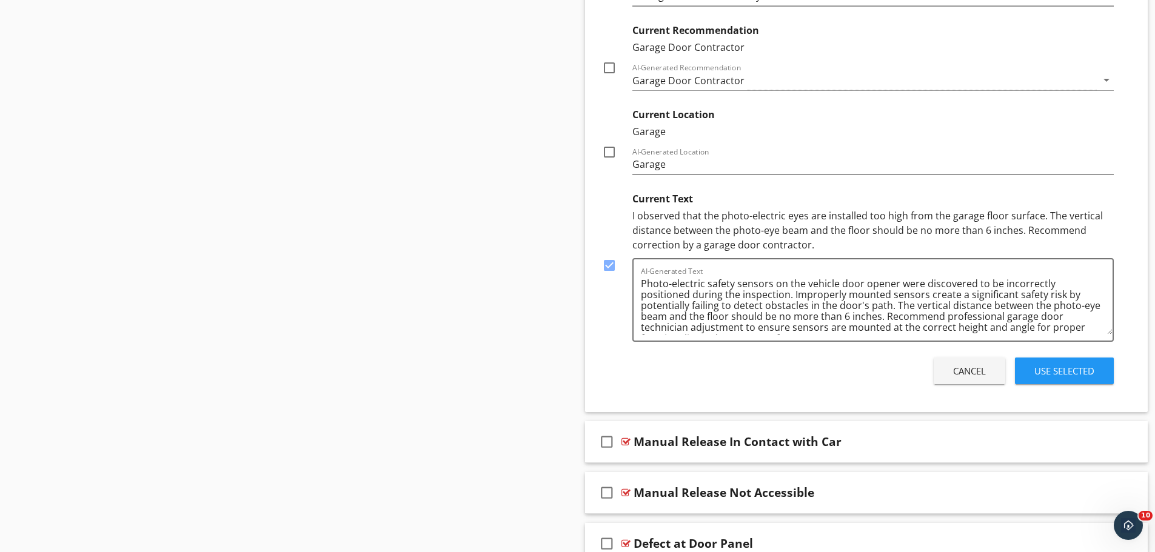
click at [1040, 366] on div "Use Selected" at bounding box center [1065, 371] width 60 height 14
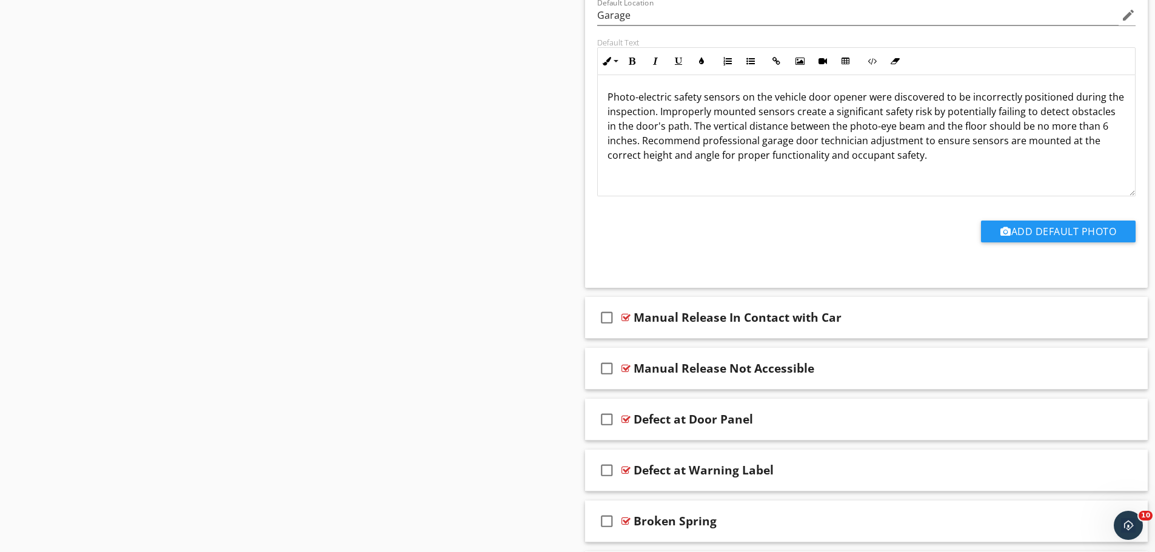
scroll to position [1079, 0]
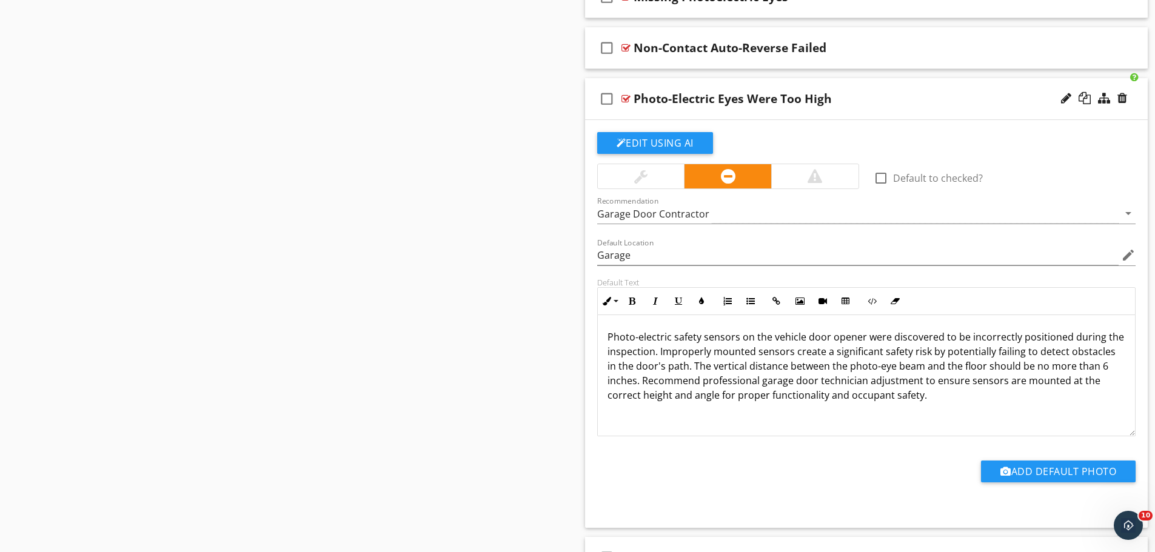
click at [625, 98] on div at bounding box center [626, 99] width 9 height 10
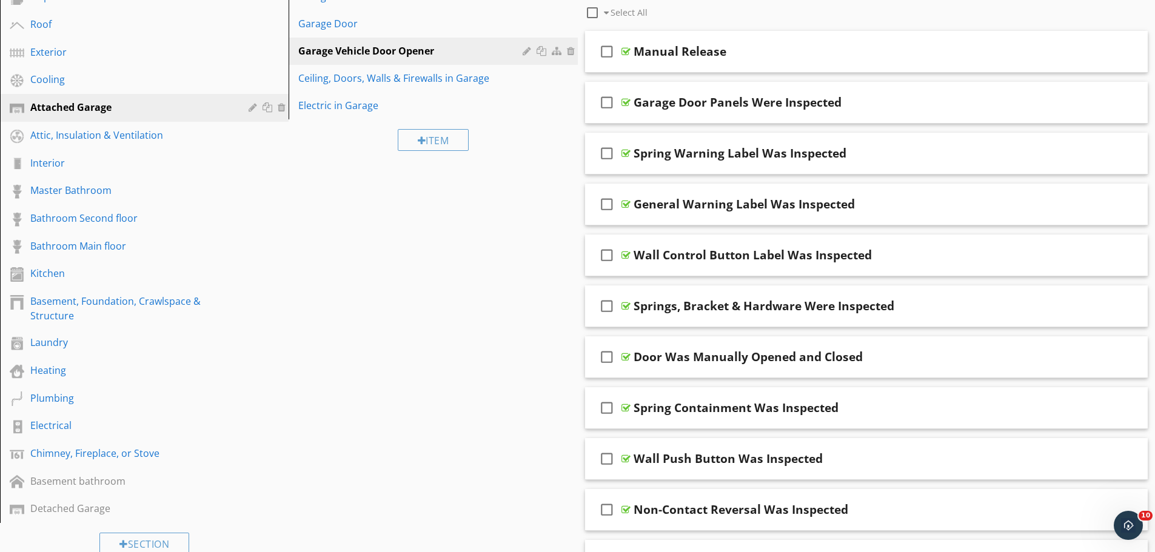
scroll to position [169, 0]
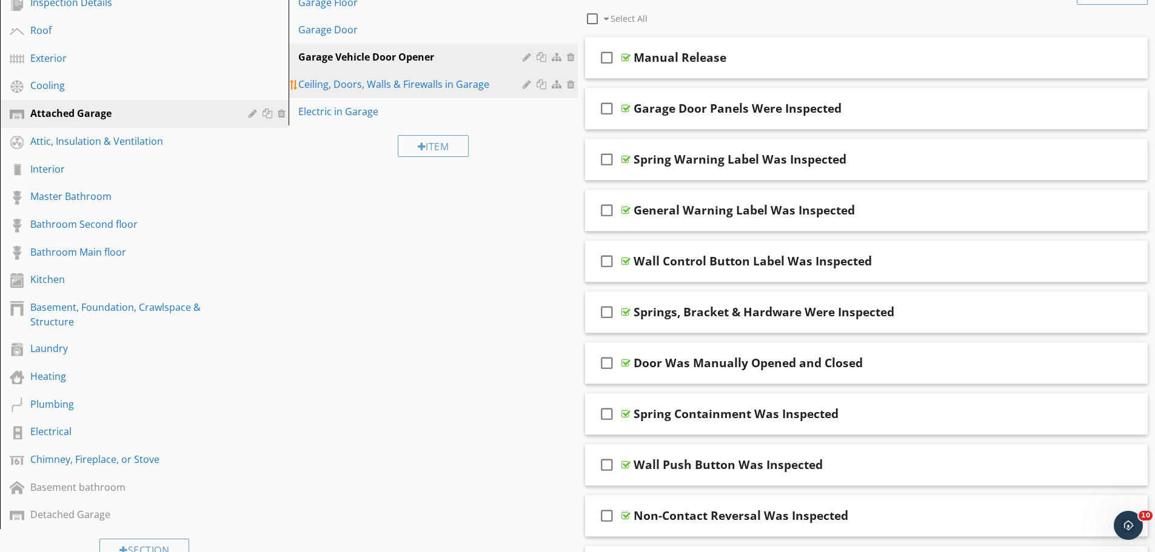
click at [445, 84] on div "Ceiling, Doors, Walls & Firewalls in Garage" at bounding box center [411, 84] width 227 height 15
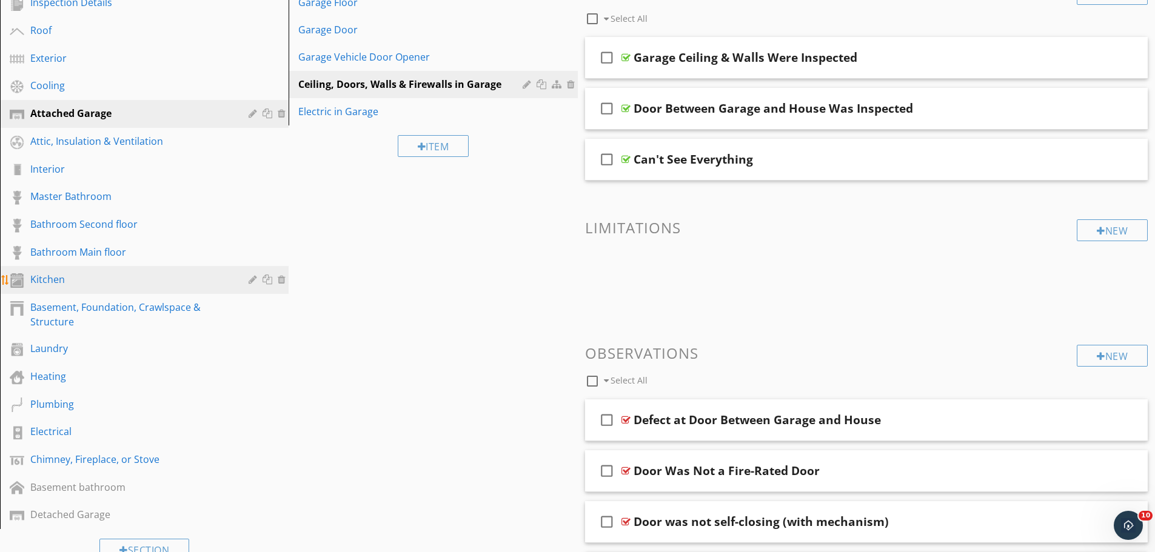
scroll to position [230, 0]
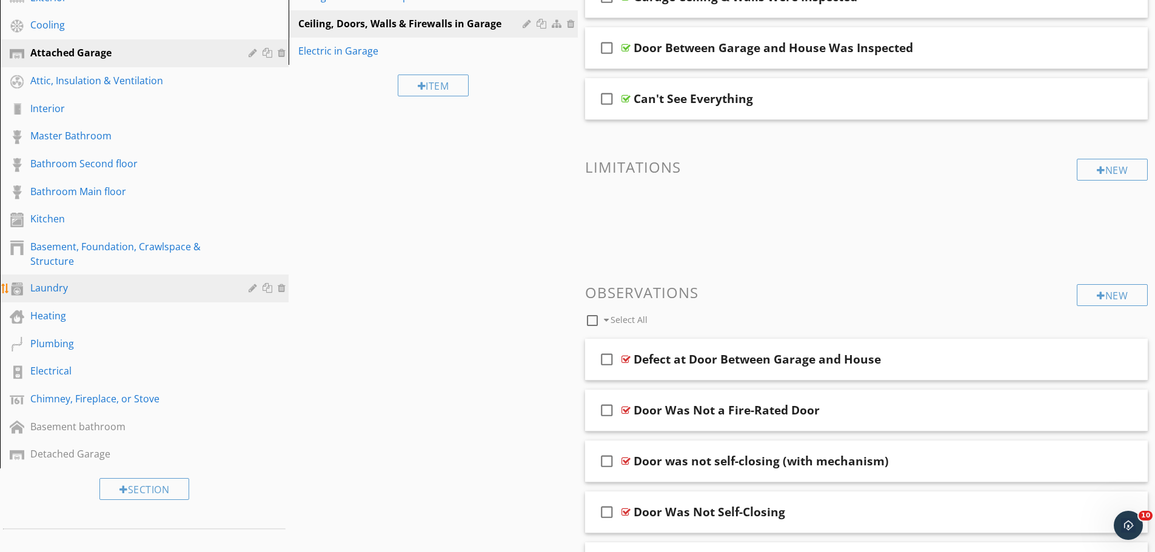
click at [73, 289] on div "Laundry" at bounding box center [130, 288] width 201 height 15
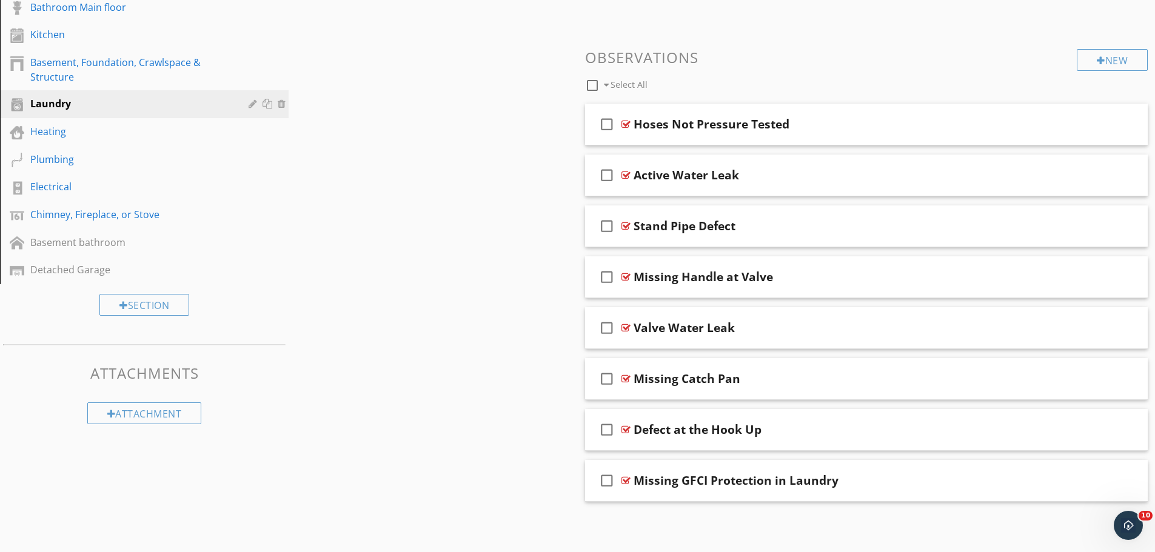
scroll to position [415, 0]
click at [625, 225] on div at bounding box center [626, 226] width 9 height 10
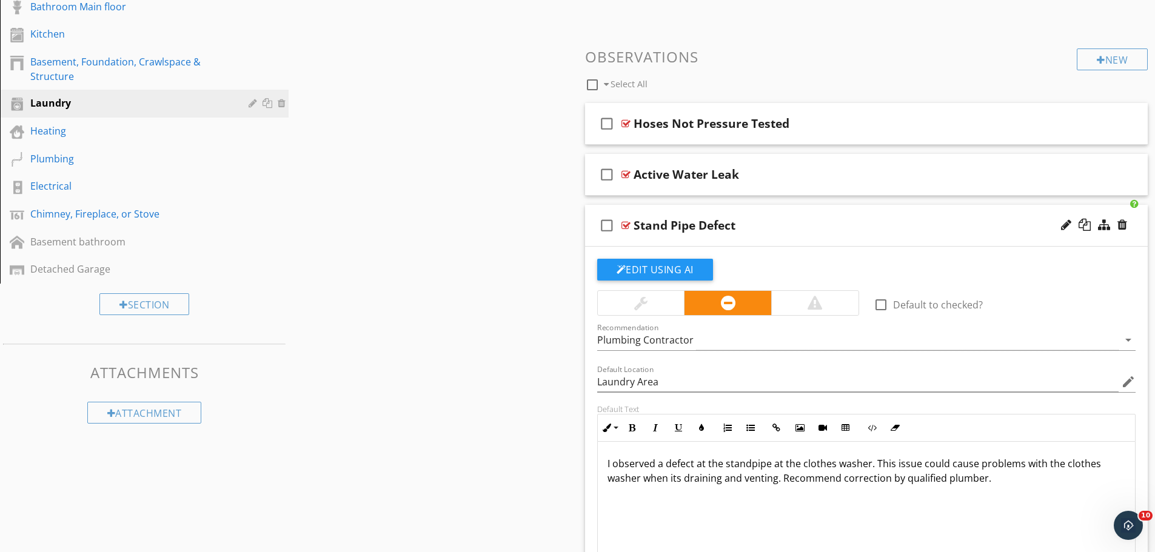
click at [625, 226] on div at bounding box center [626, 226] width 9 height 10
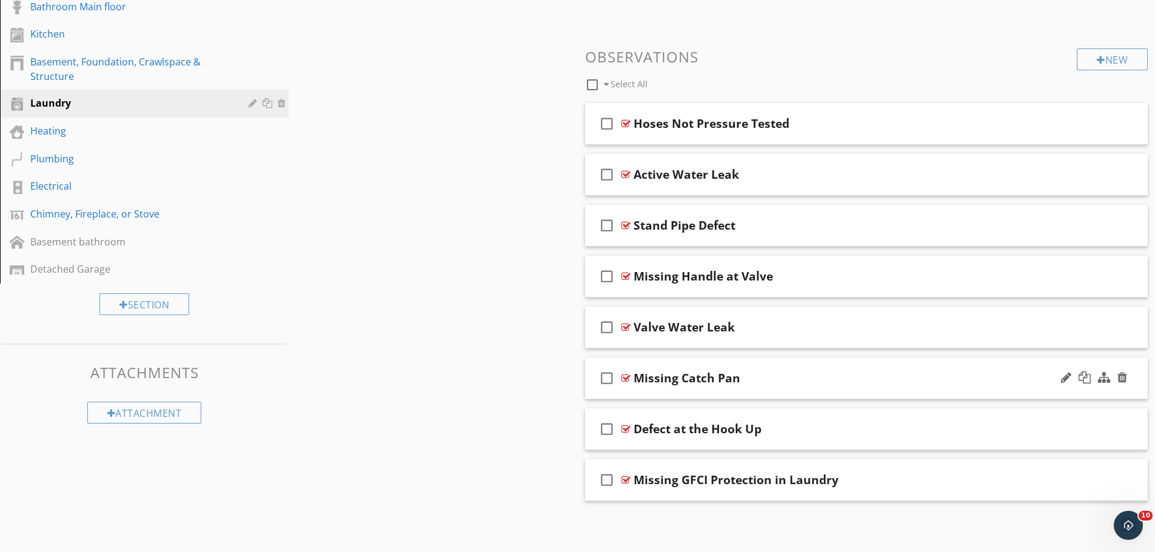
click at [625, 375] on div at bounding box center [626, 379] width 9 height 10
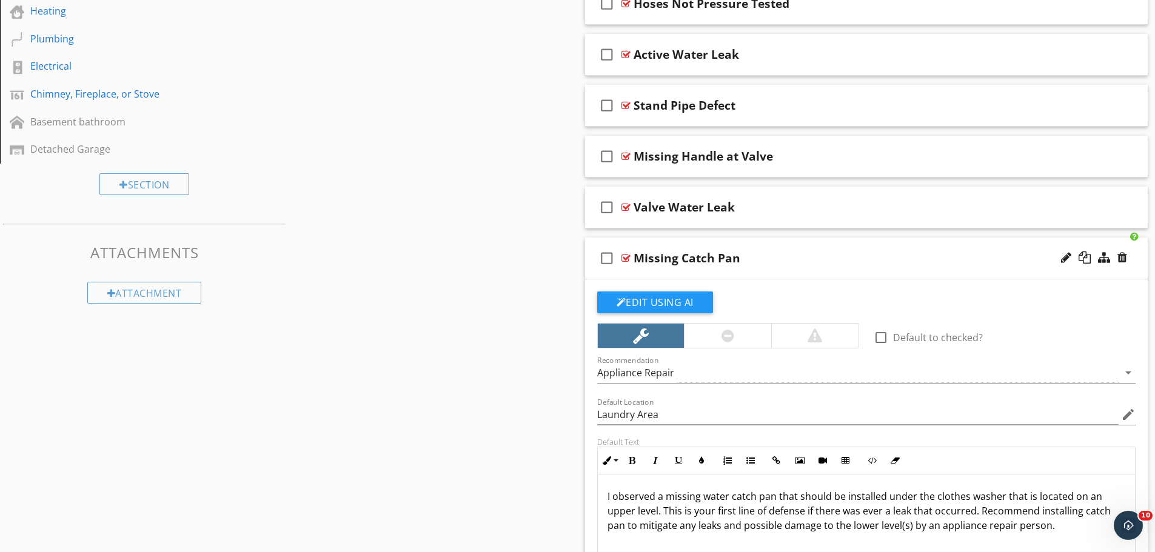
scroll to position [536, 0]
click at [657, 303] on button "Edit Using AI" at bounding box center [655, 301] width 116 height 22
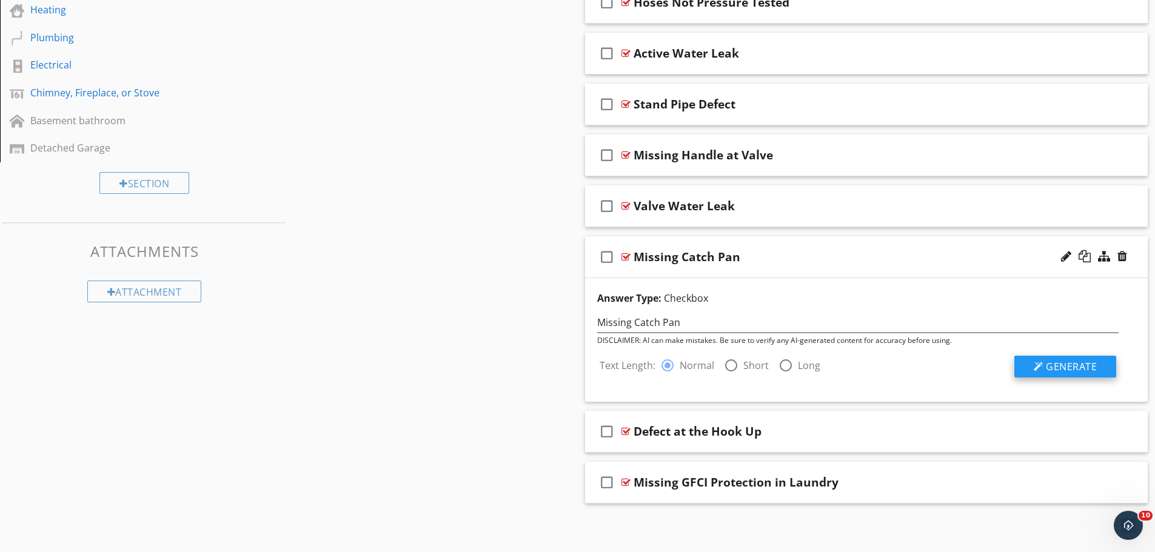
click at [1042, 368] on div at bounding box center [1039, 367] width 10 height 10
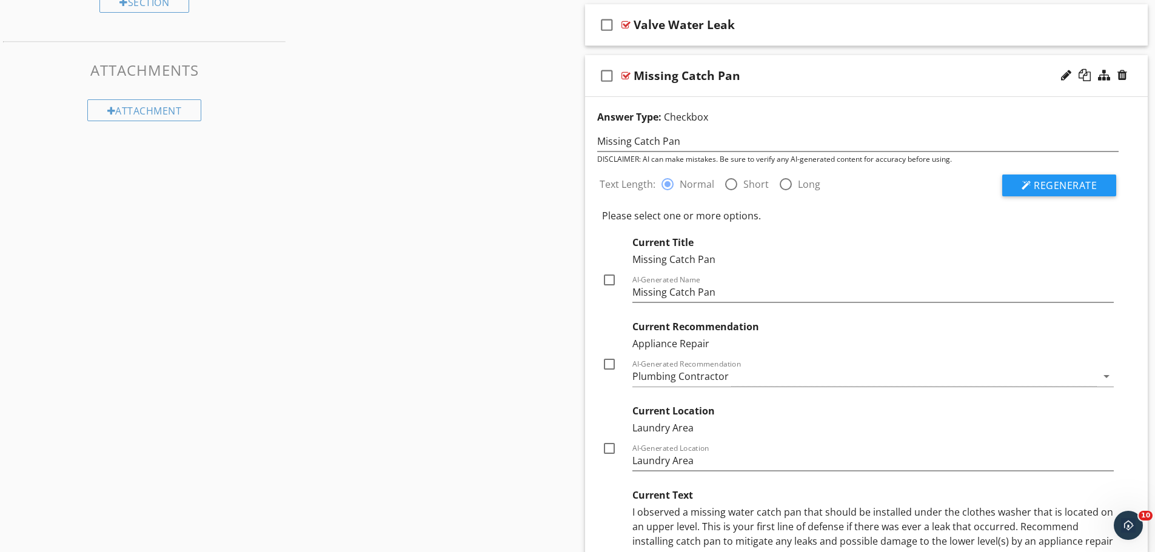
scroll to position [597, 0]
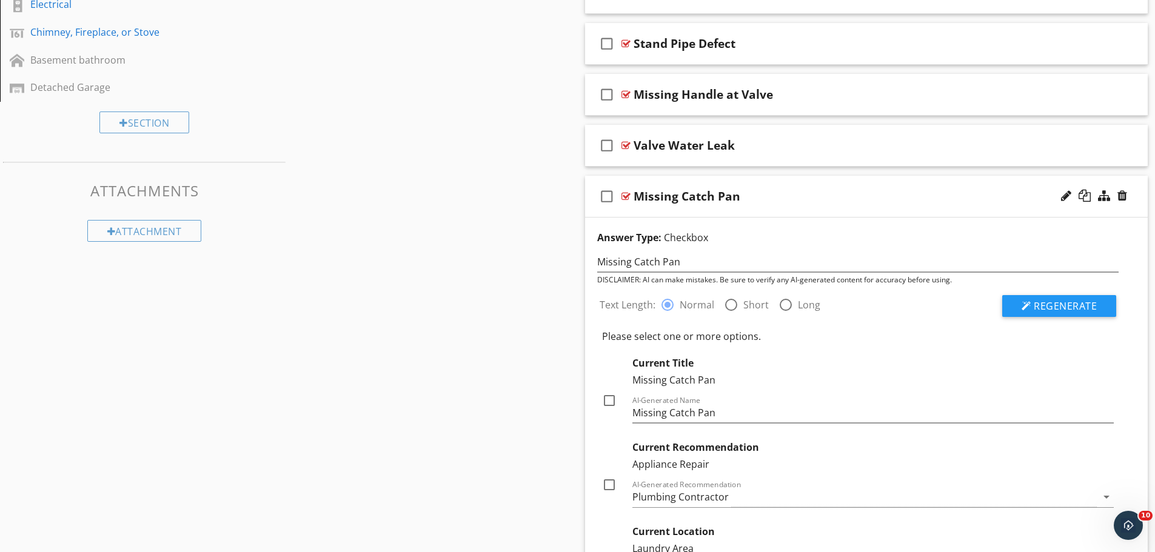
click at [625, 197] on div at bounding box center [626, 197] width 9 height 10
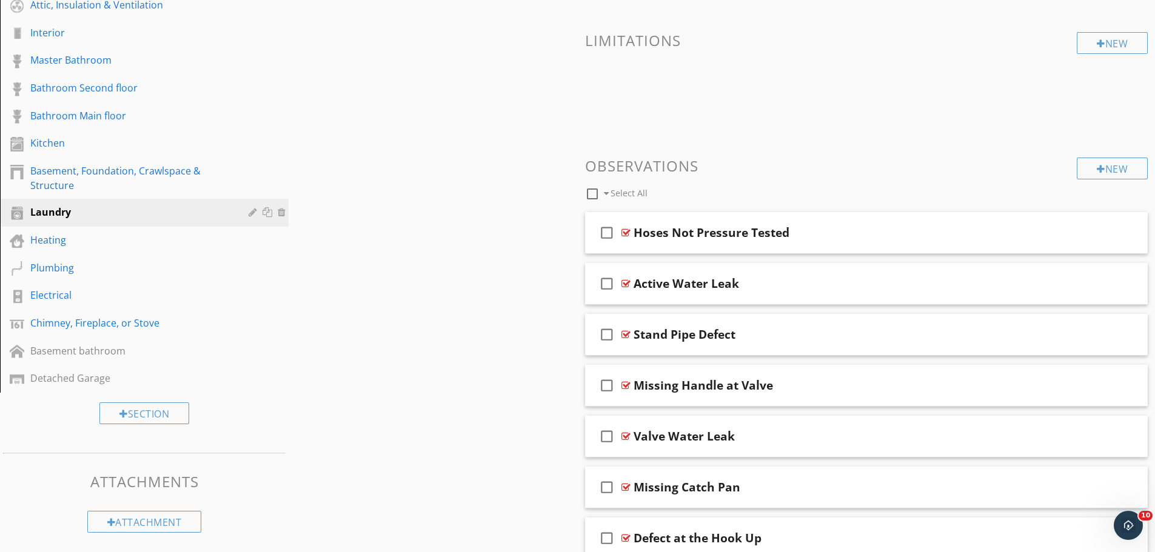
scroll to position [294, 0]
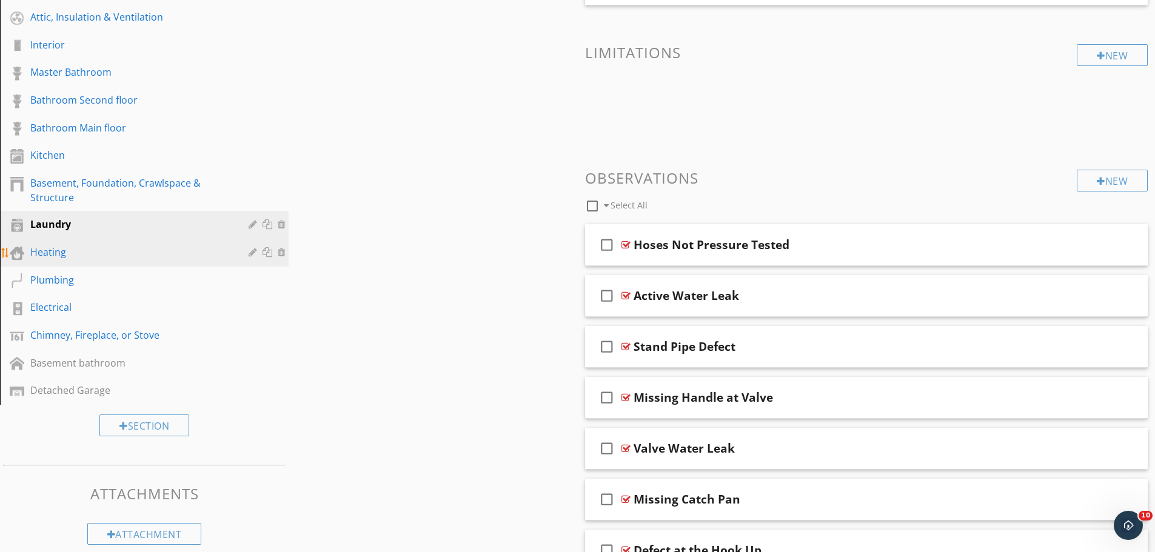
click at [51, 251] on div "Heating" at bounding box center [130, 252] width 201 height 15
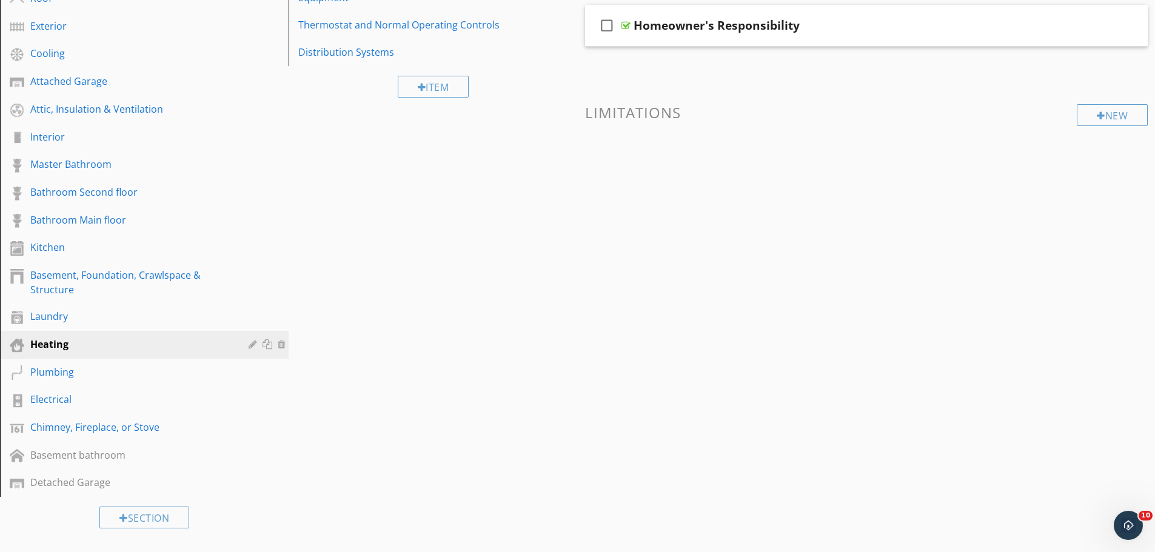
scroll to position [112, 0]
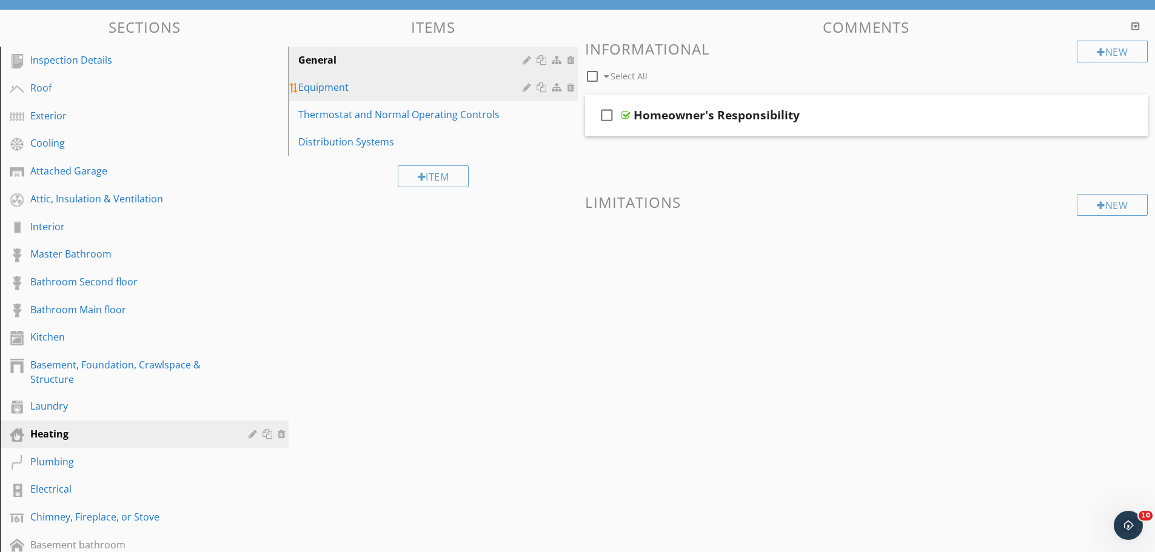
click at [325, 89] on div "Equipment" at bounding box center [411, 87] width 227 height 15
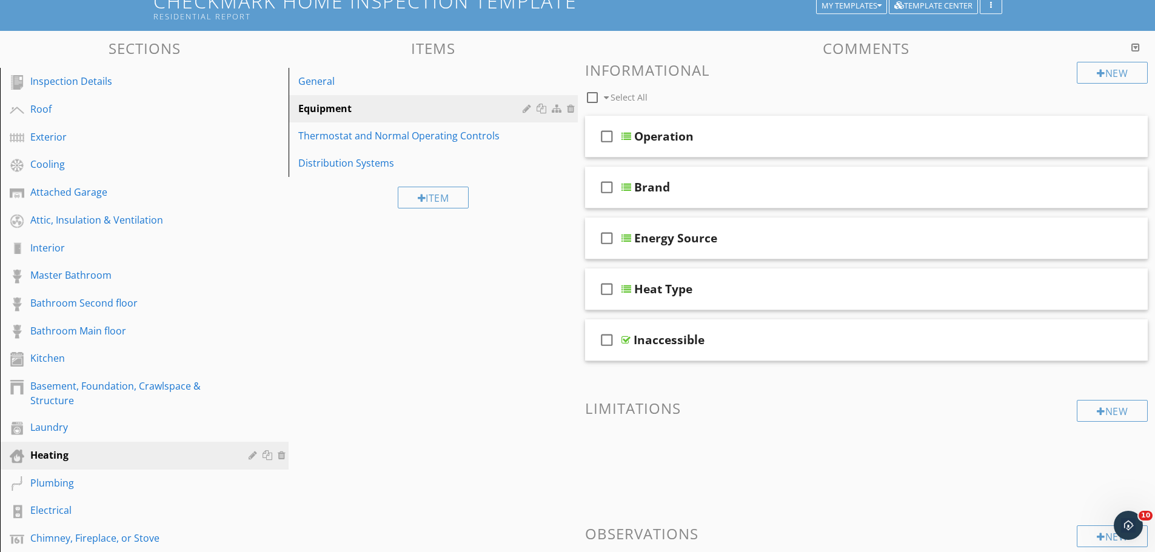
scroll to position [85, 0]
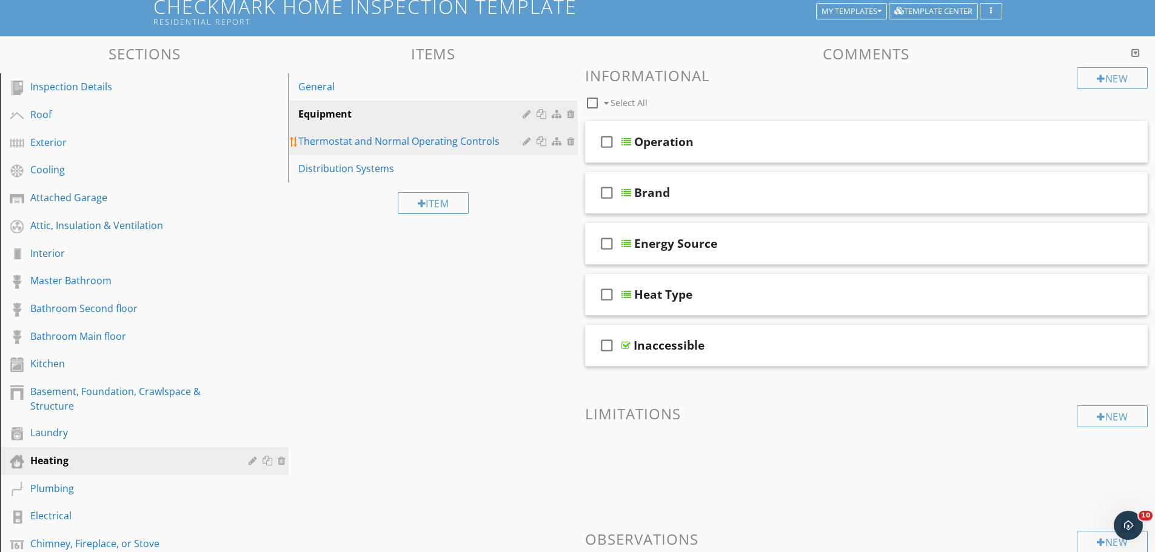
click at [391, 145] on div "Thermostat and Normal Operating Controls" at bounding box center [411, 141] width 227 height 15
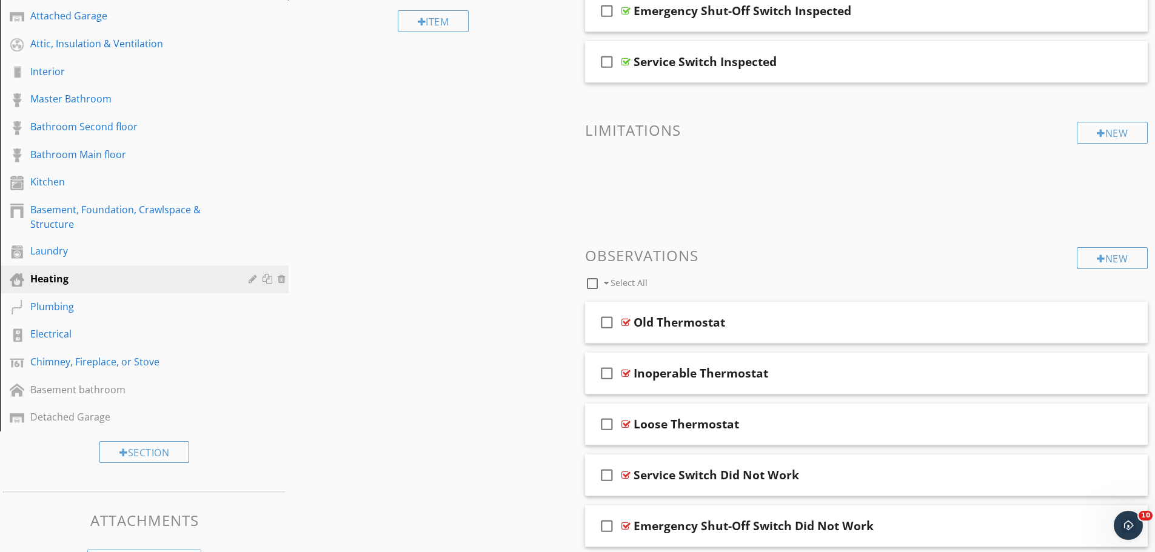
scroll to position [24, 0]
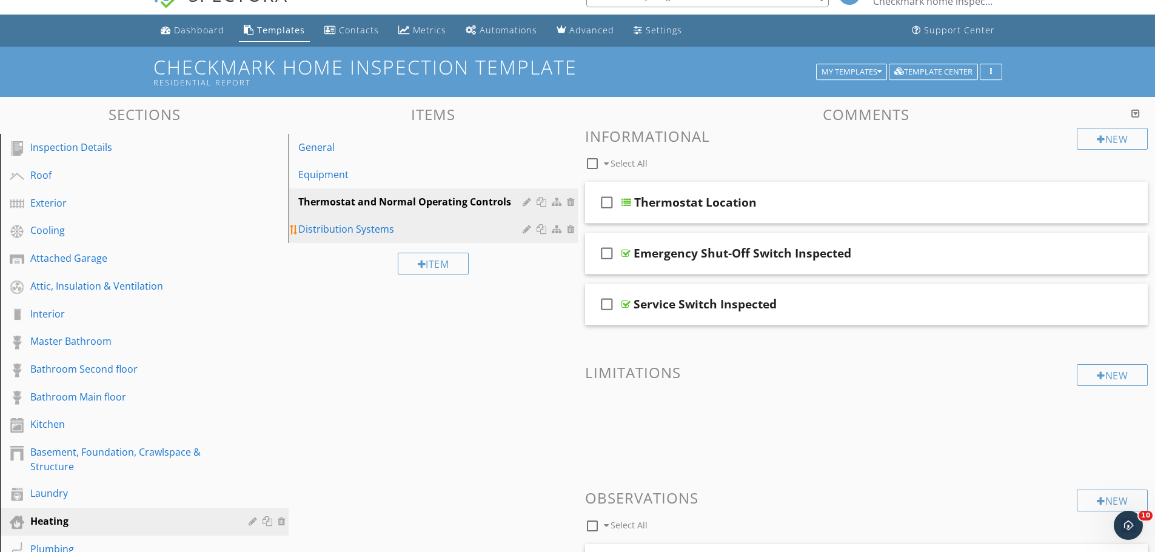
click at [354, 227] on div "Distribution Systems" at bounding box center [411, 229] width 227 height 15
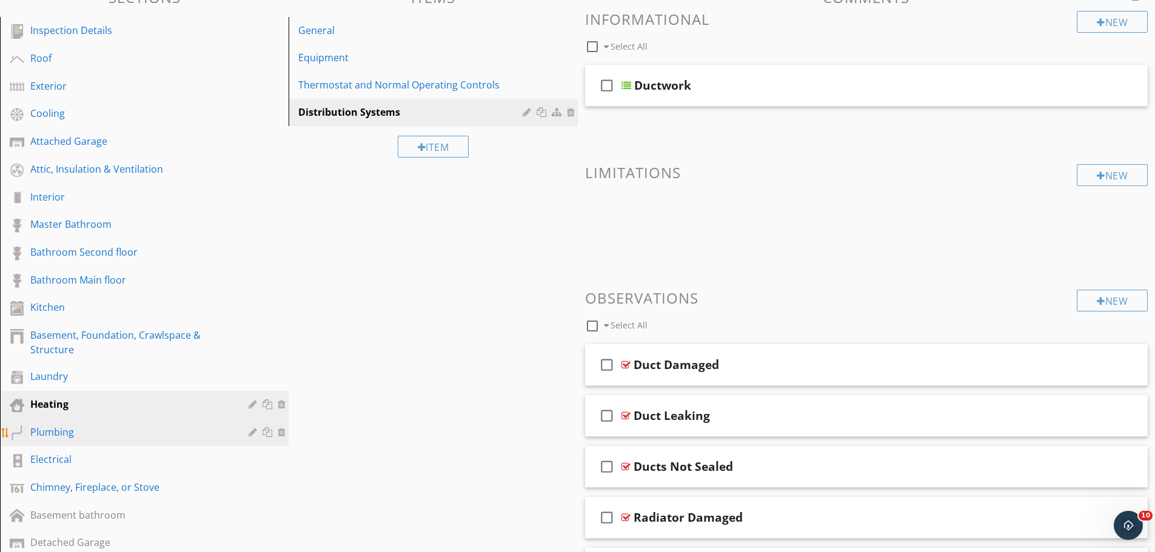
scroll to position [140, 0]
